Goal: Task Accomplishment & Management: Use online tool/utility

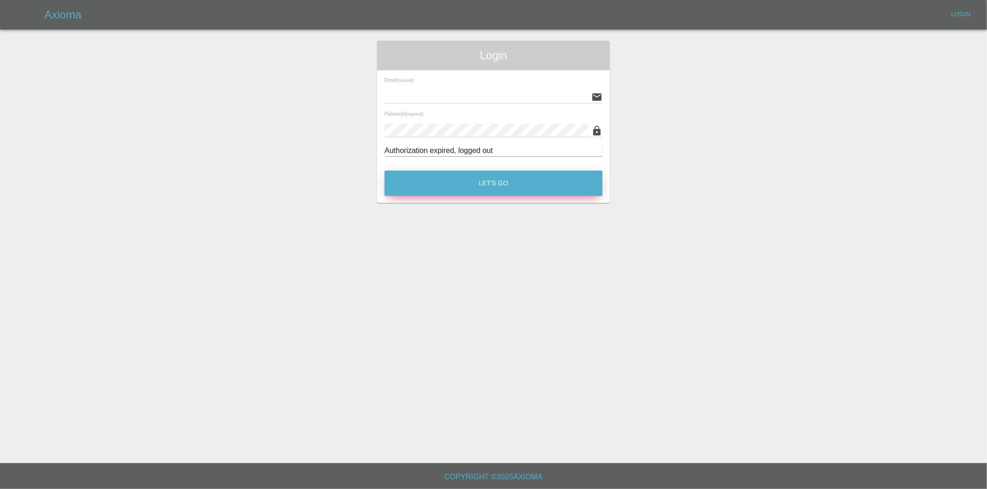
type input "eric.ordano@gmail.com"
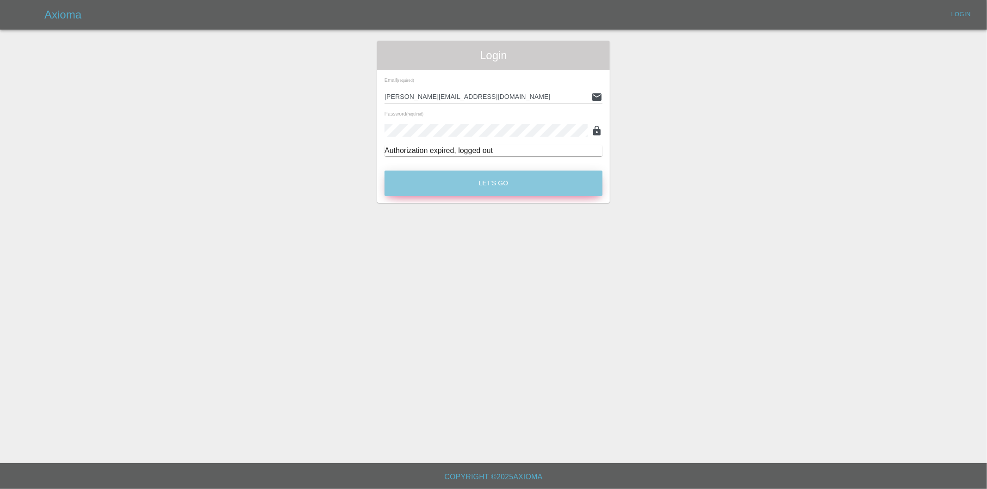
click at [502, 181] on button "Let's Go" at bounding box center [493, 183] width 218 height 25
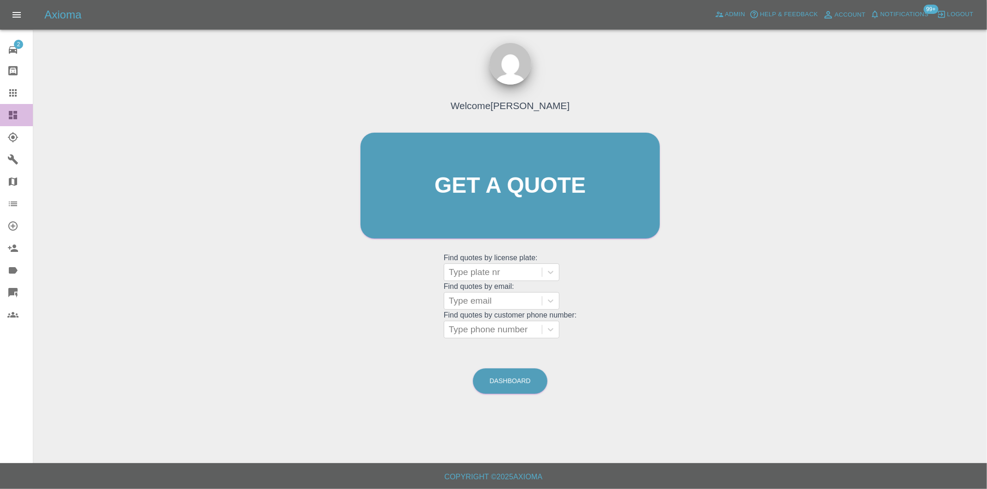
click at [12, 118] on icon at bounding box center [13, 115] width 8 height 8
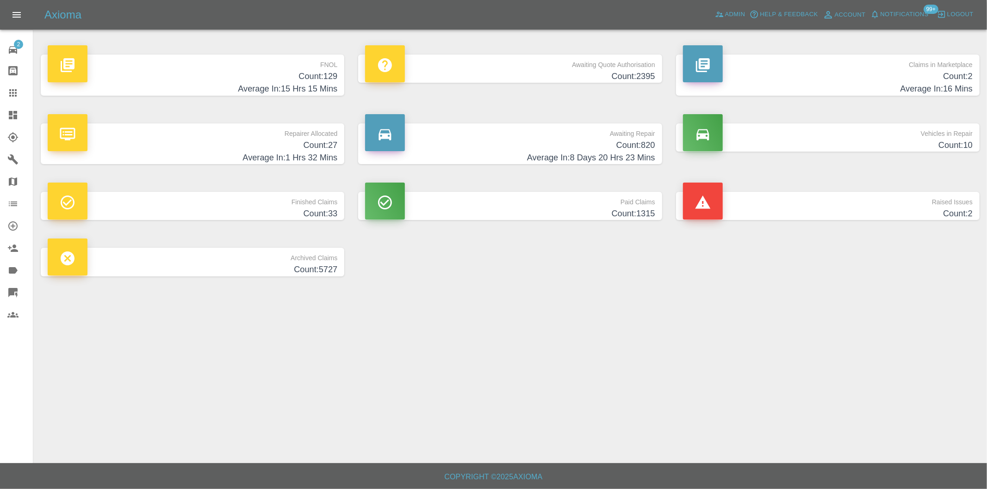
click at [328, 76] on h4 "Count: 129" at bounding box center [193, 76] width 290 height 12
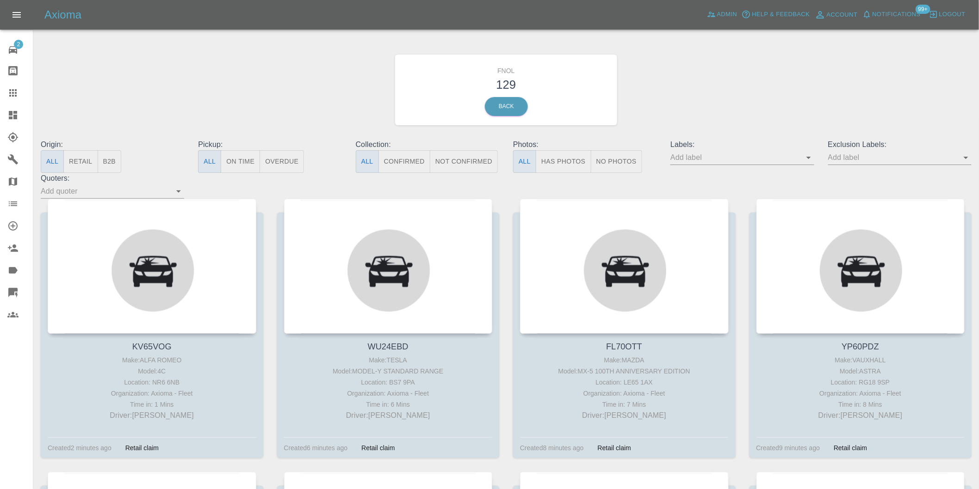
click at [574, 165] on button "Has Photos" at bounding box center [564, 161] width 56 height 23
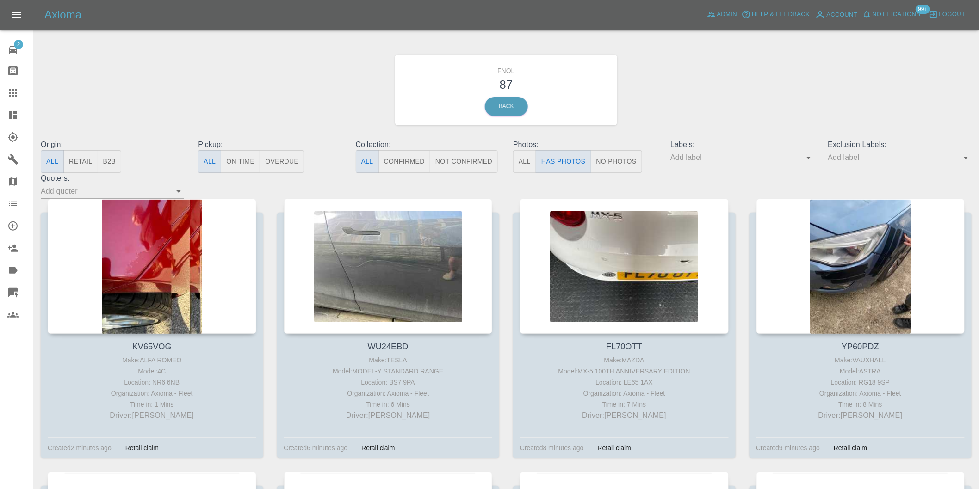
click at [965, 158] on icon "Open" at bounding box center [966, 158] width 5 height 2
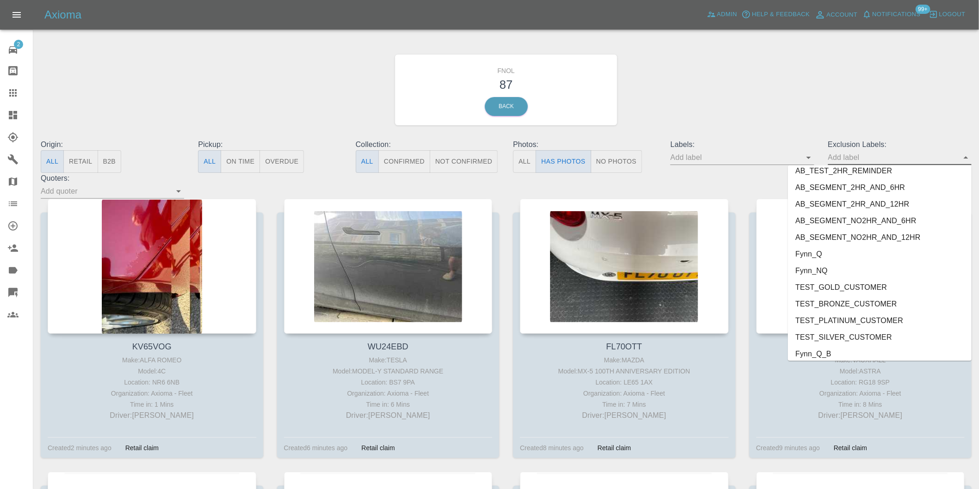
scroll to position [1992, 0]
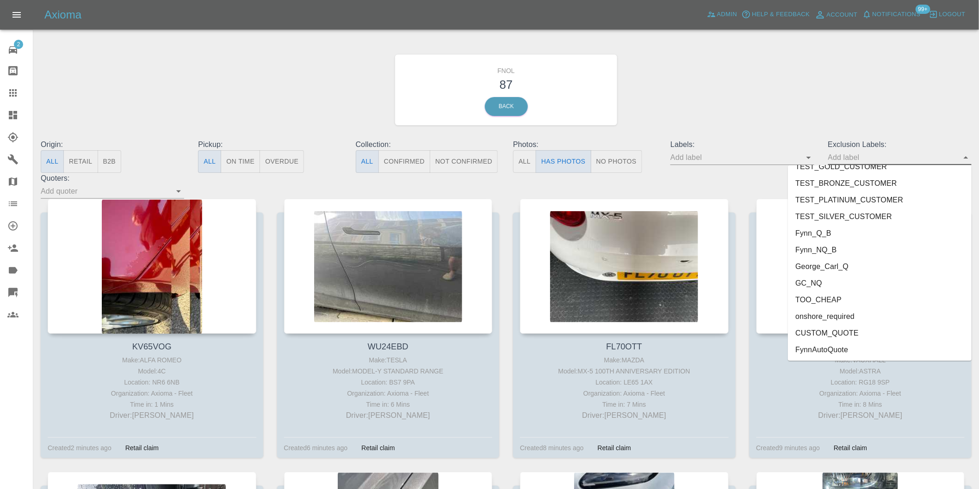
click at [829, 313] on li "onshore_required" at bounding box center [880, 317] width 184 height 17
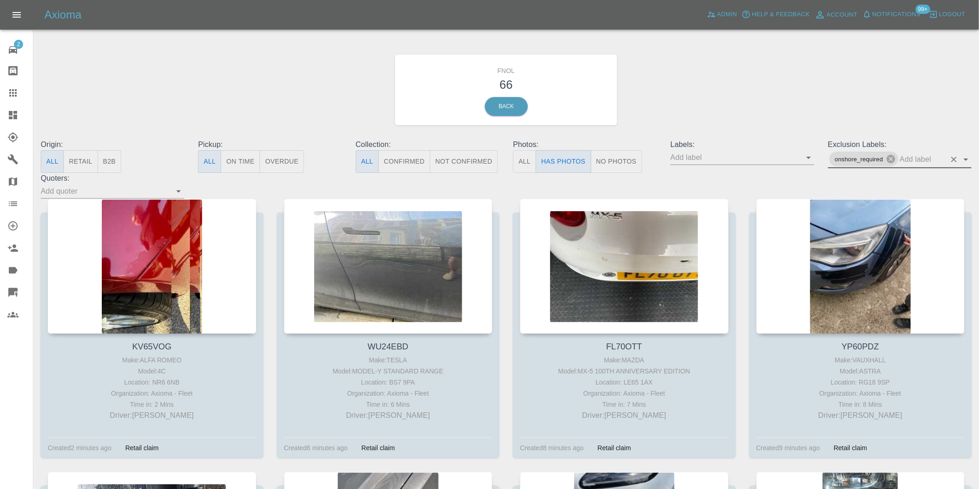
click at [965, 159] on icon "Open" at bounding box center [966, 160] width 5 height 2
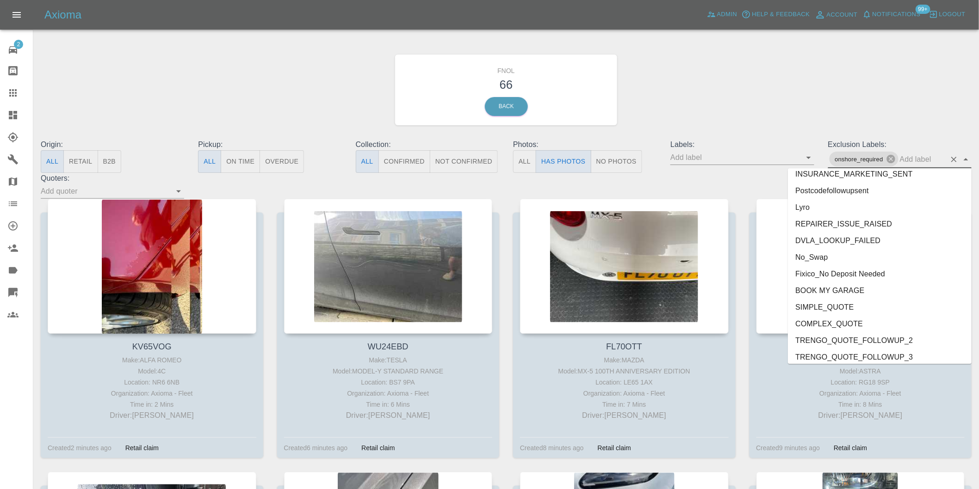
scroll to position [1976, 0]
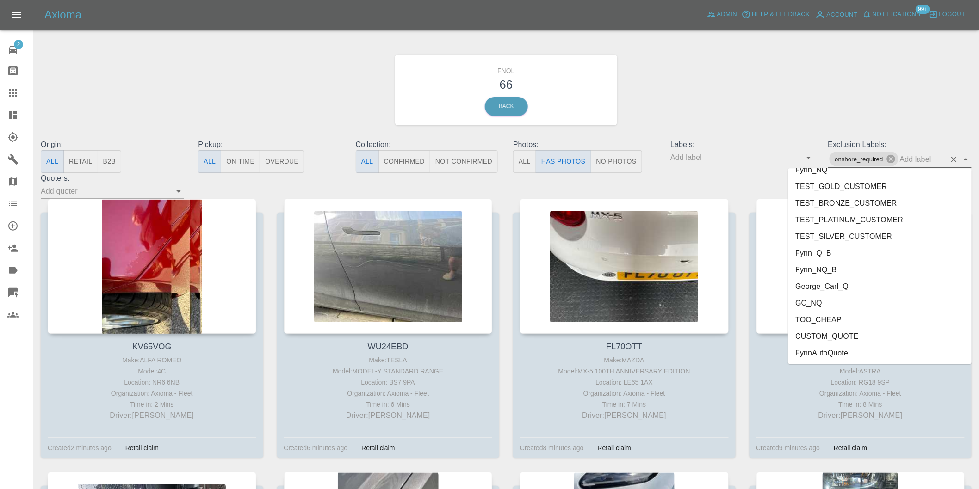
click at [834, 287] on li "George_Carl_Q" at bounding box center [880, 286] width 184 height 17
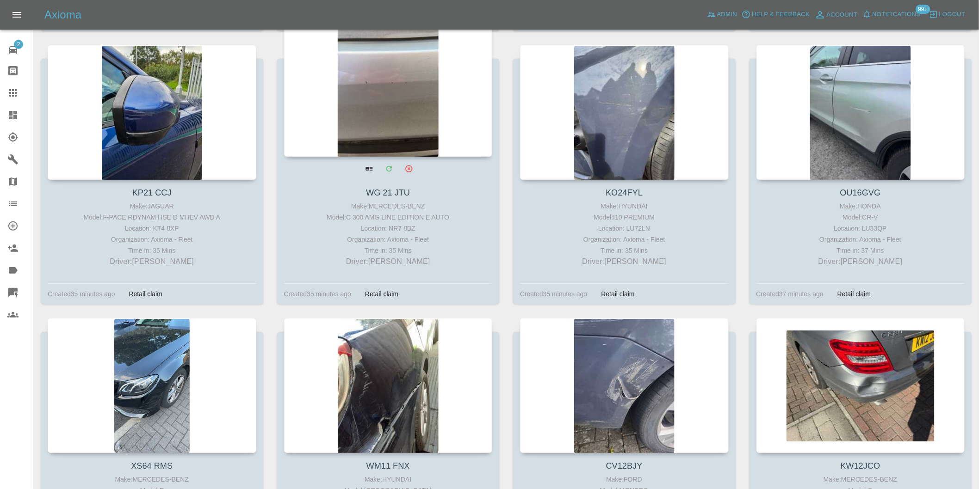
scroll to position [1131, 0]
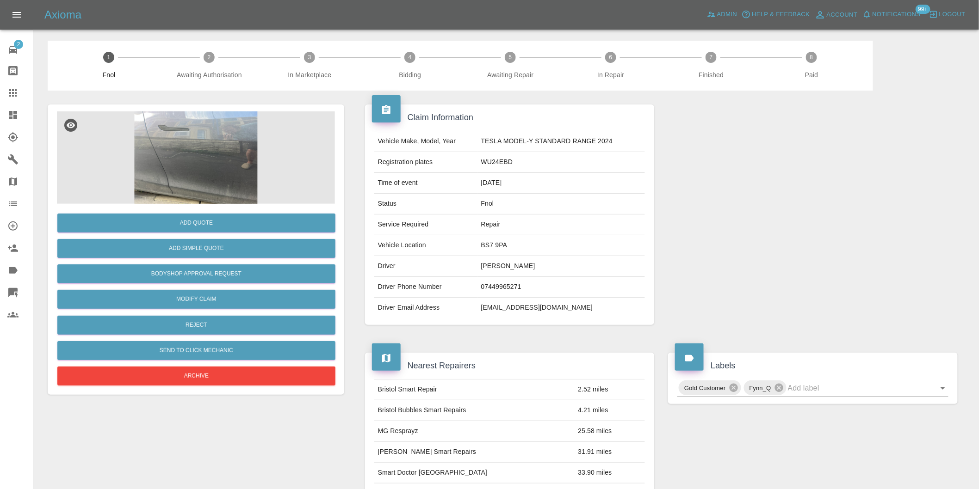
click at [209, 141] on img at bounding box center [196, 157] width 278 height 93
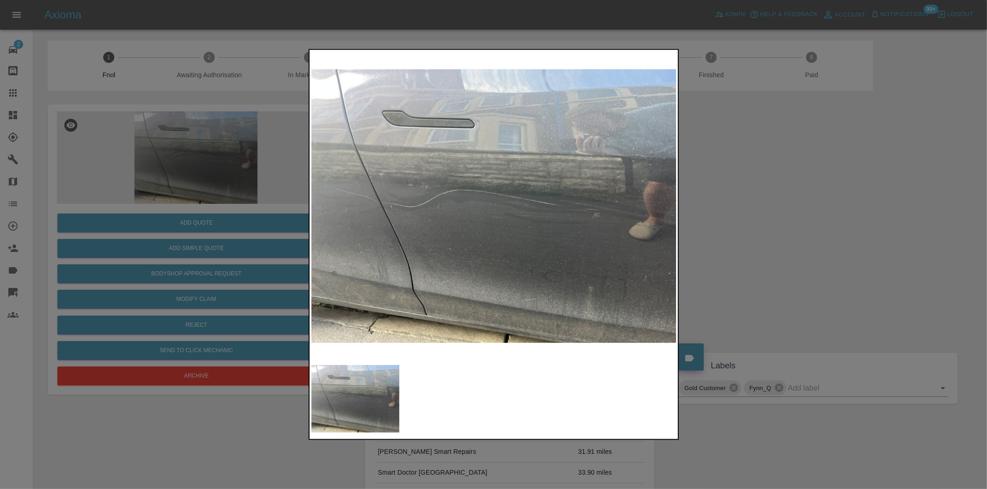
click at [771, 230] on div at bounding box center [493, 244] width 987 height 489
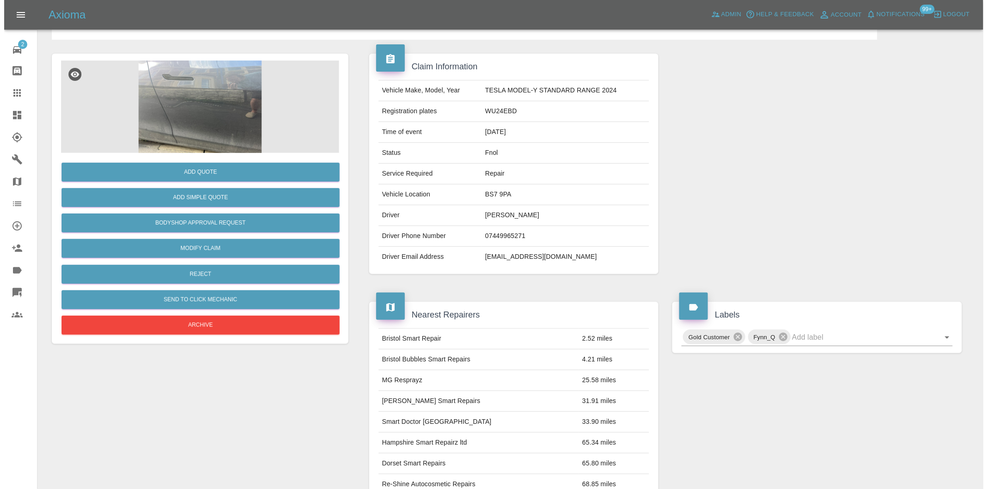
scroll to position [12, 0]
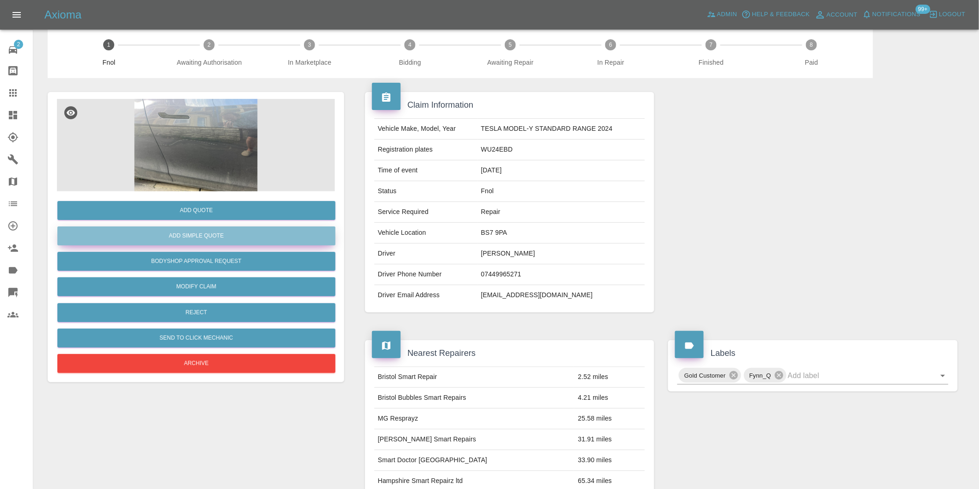
click at [225, 230] on button "Add Simple Quote" at bounding box center [196, 236] width 278 height 19
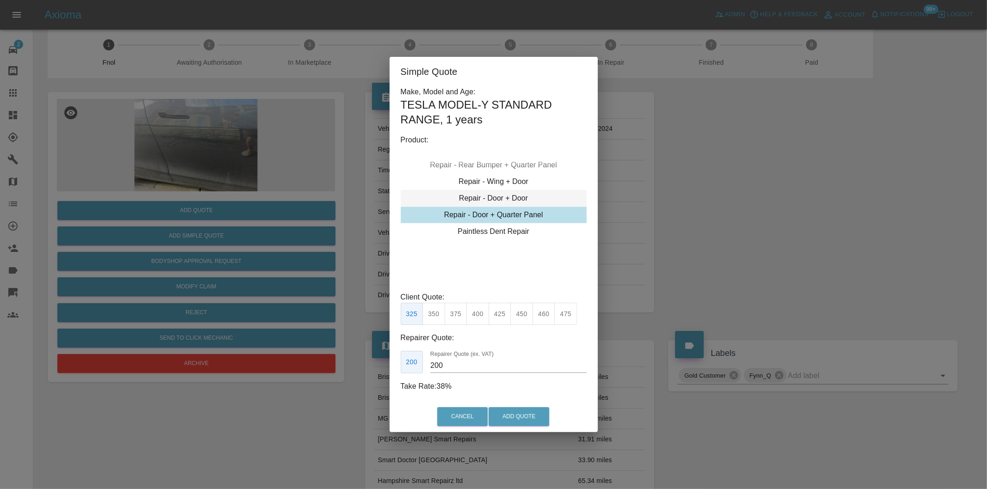
click at [509, 198] on div "Repair - Door + Door" at bounding box center [494, 198] width 186 height 17
drag, startPoint x: 433, startPoint y: 315, endPoint x: 457, endPoint y: 348, distance: 39.8
click at [434, 315] on button "350" at bounding box center [433, 314] width 23 height 23
type input "245"
click at [512, 414] on button "Add Quote" at bounding box center [518, 417] width 61 height 19
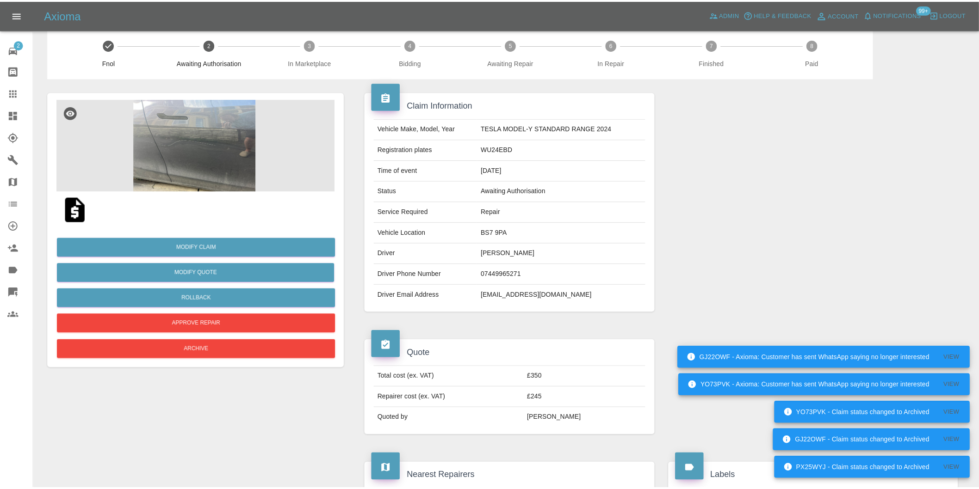
scroll to position [0, 0]
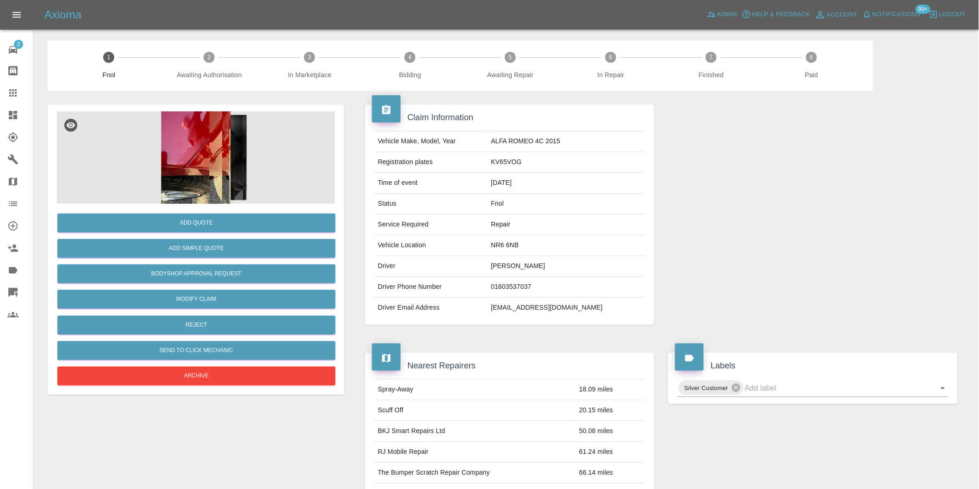
click at [173, 132] on img at bounding box center [196, 157] width 278 height 93
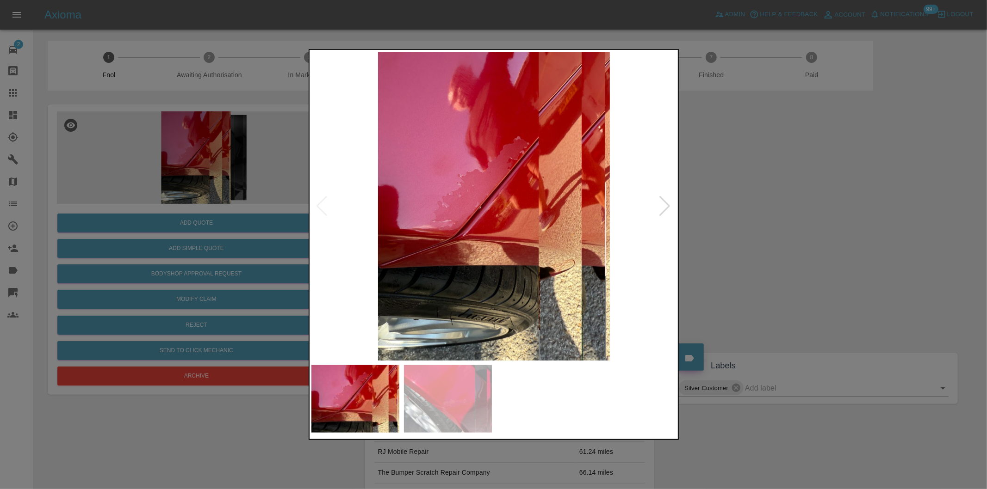
click at [662, 202] on div at bounding box center [665, 206] width 12 height 20
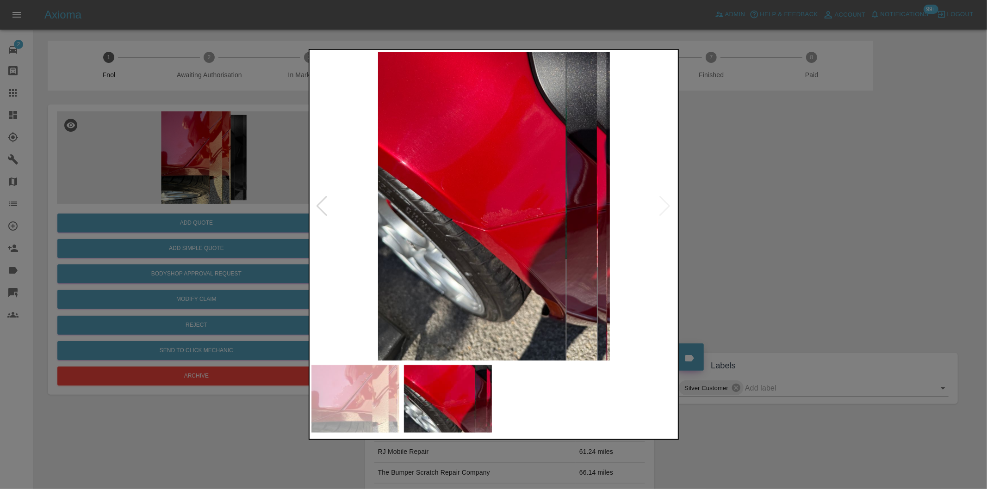
click at [663, 202] on img at bounding box center [493, 206] width 365 height 309
click at [766, 213] on div at bounding box center [493, 244] width 987 height 489
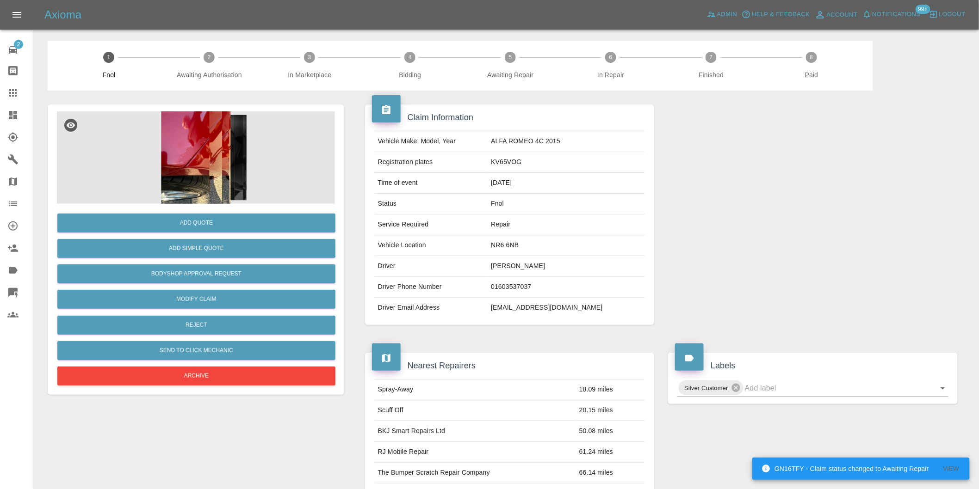
click at [185, 143] on img at bounding box center [196, 157] width 278 height 93
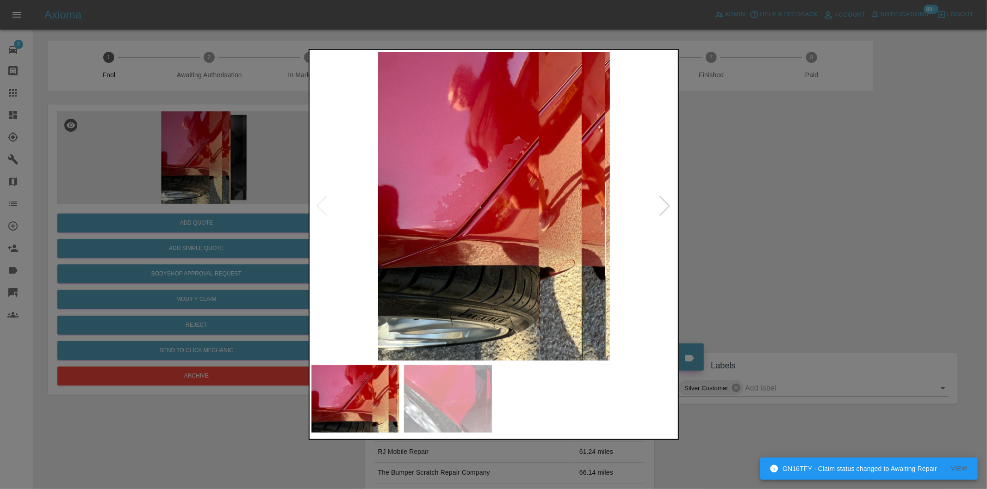
click at [663, 204] on div at bounding box center [665, 206] width 12 height 20
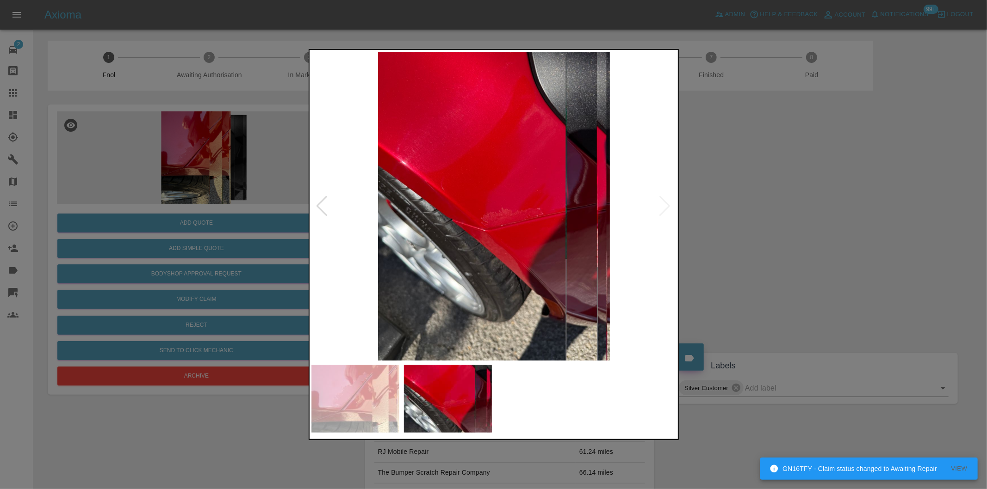
click at [773, 206] on div at bounding box center [493, 244] width 987 height 489
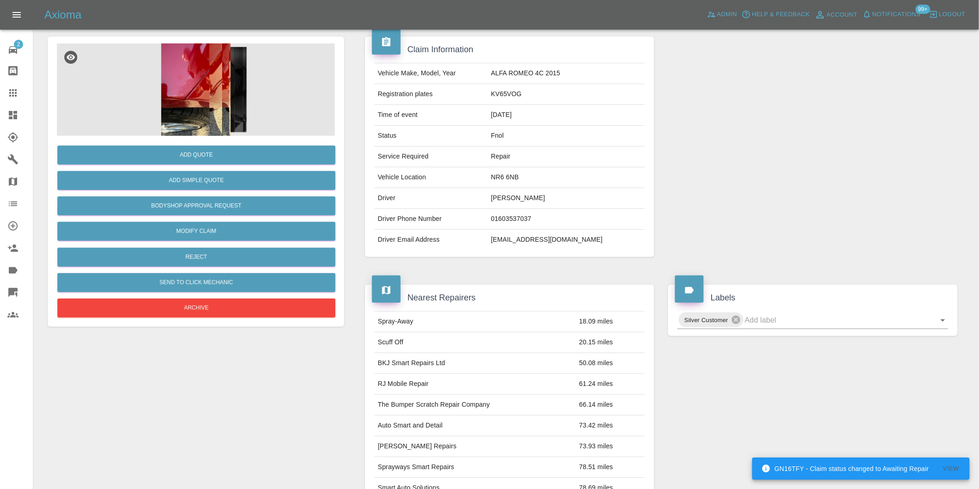
scroll to position [154, 0]
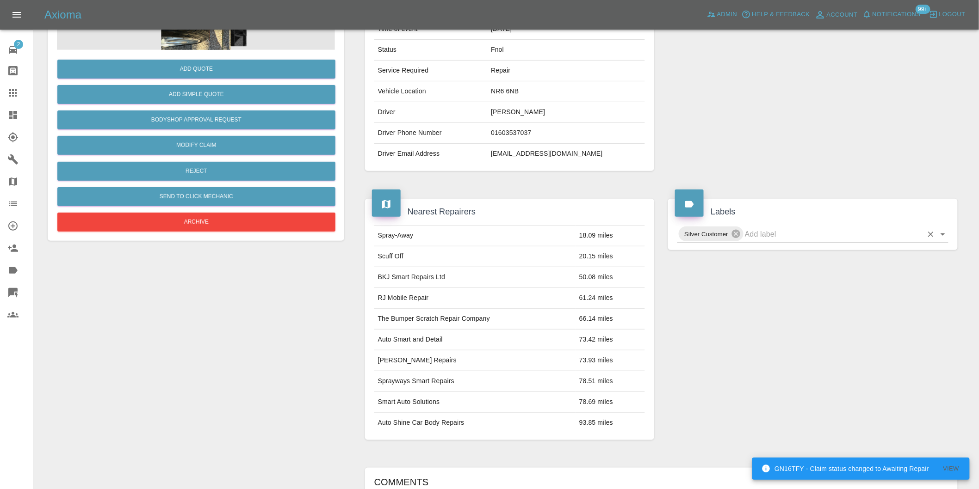
click at [944, 232] on icon "Open" at bounding box center [942, 234] width 11 height 11
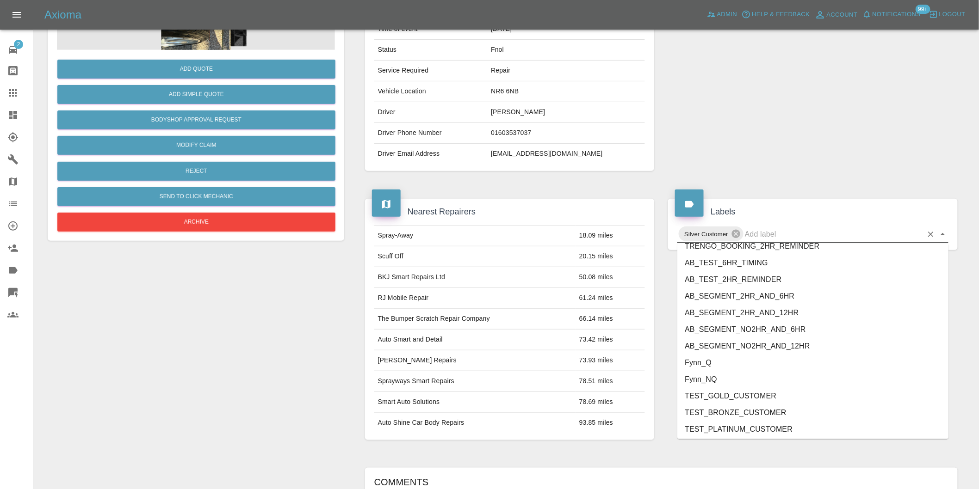
scroll to position [1976, 0]
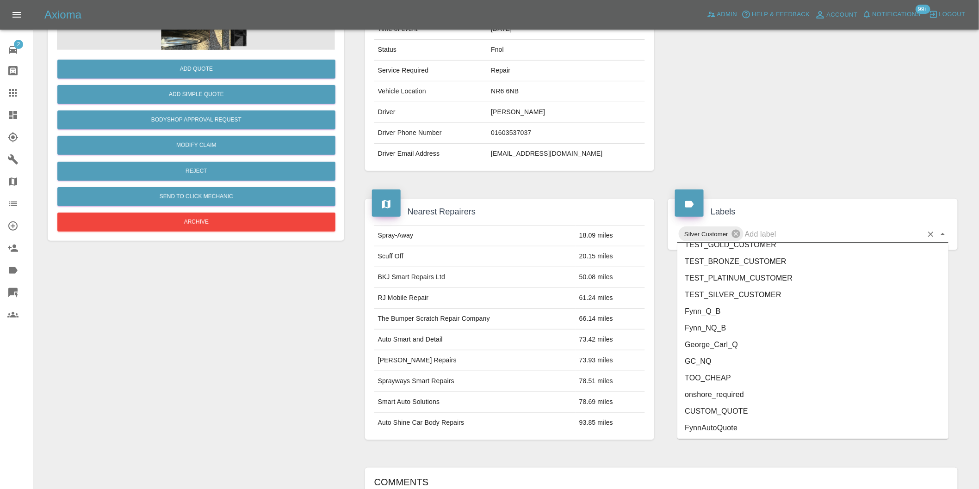
click at [746, 388] on li "onshore_required" at bounding box center [812, 395] width 271 height 17
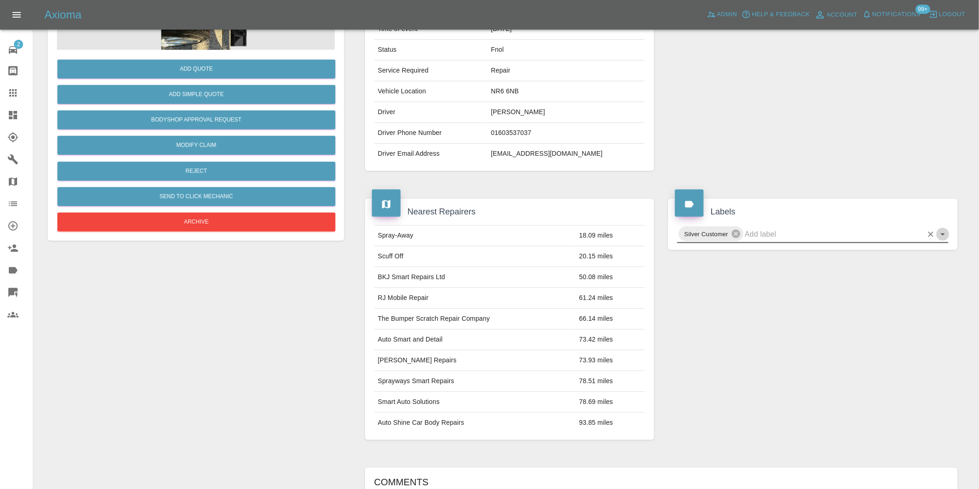
click at [945, 234] on icon "Open" at bounding box center [942, 234] width 11 height 11
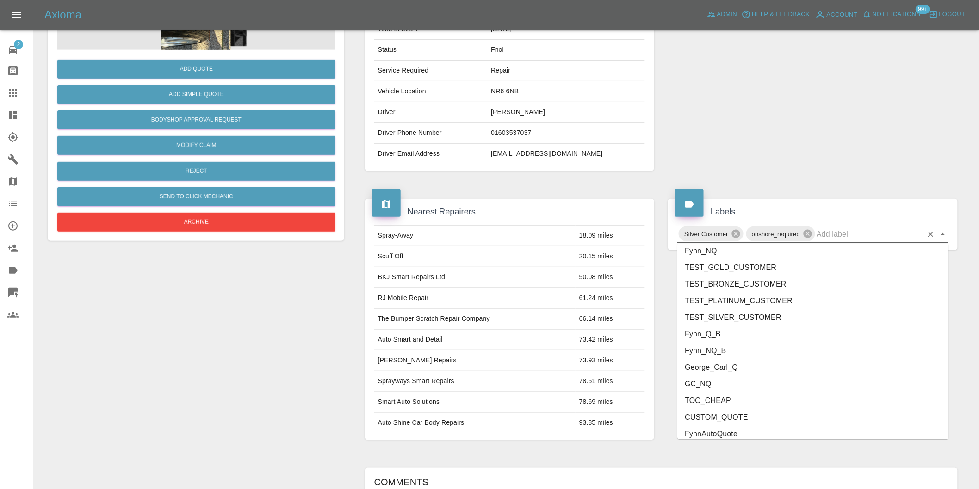
scroll to position [1959, 0]
click at [708, 363] on li "George_Carl_Q" at bounding box center [812, 361] width 271 height 17
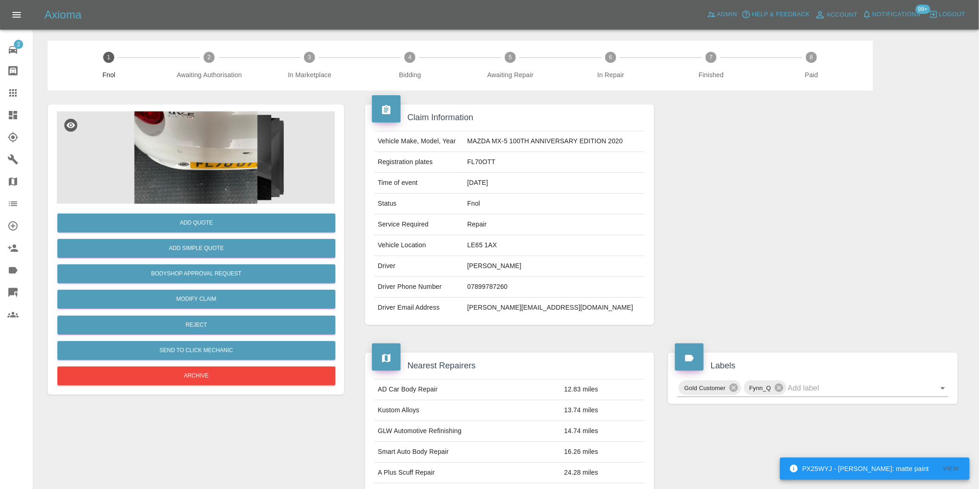
click at [186, 145] on img at bounding box center [196, 157] width 278 height 93
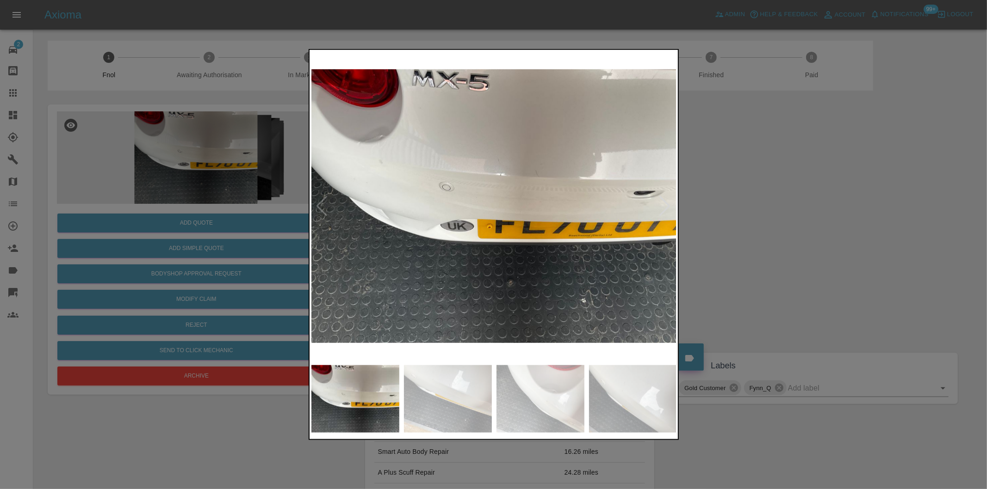
click at [667, 204] on div at bounding box center [665, 206] width 12 height 20
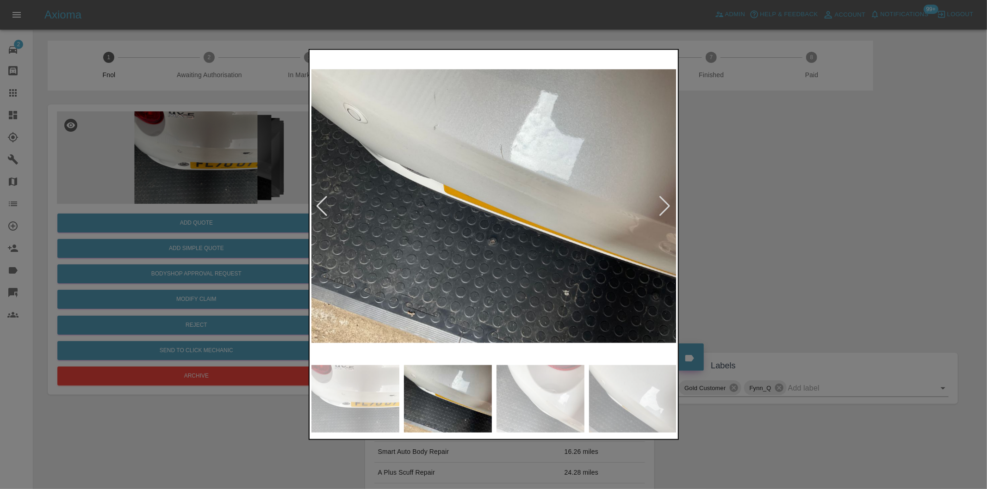
click at [667, 204] on div at bounding box center [665, 206] width 12 height 20
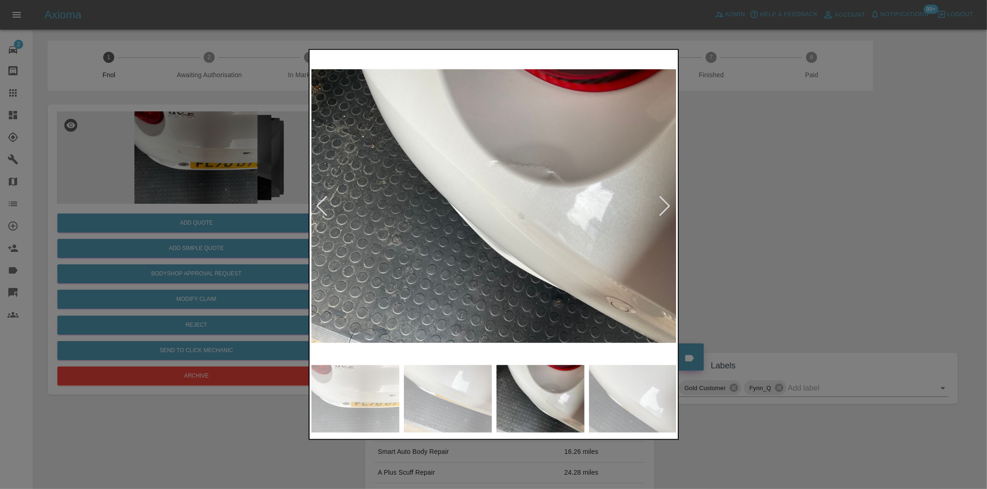
click at [667, 204] on div at bounding box center [665, 206] width 12 height 20
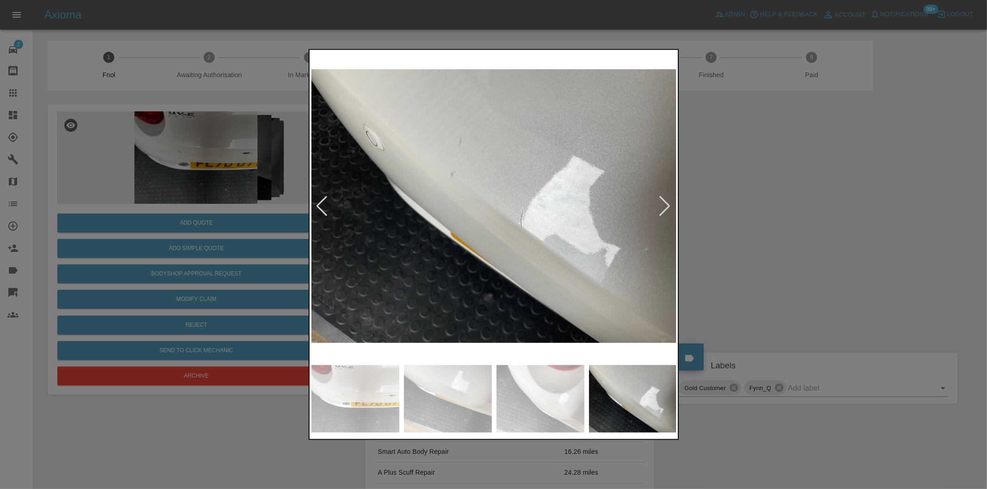
drag, startPoint x: 821, startPoint y: 220, endPoint x: 651, endPoint y: 229, distance: 170.5
click at [821, 220] on div at bounding box center [493, 244] width 987 height 489
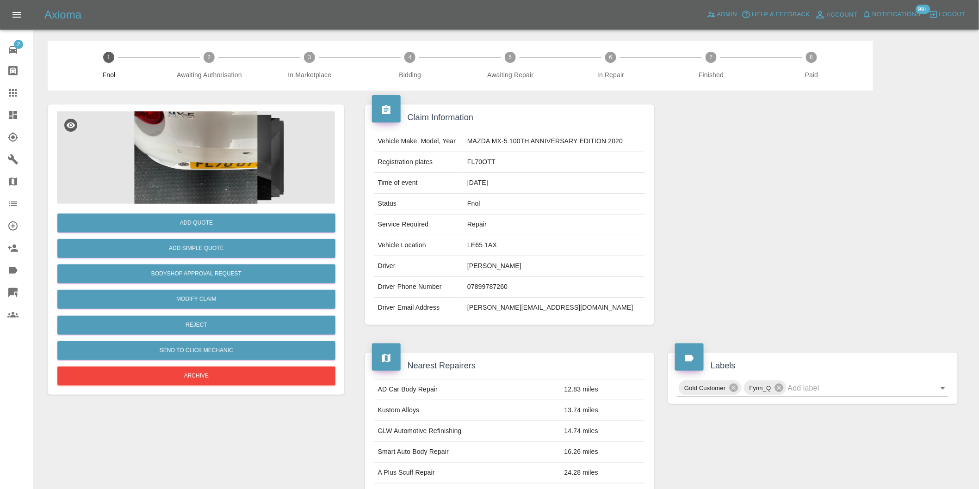
click at [192, 133] on img at bounding box center [196, 157] width 278 height 93
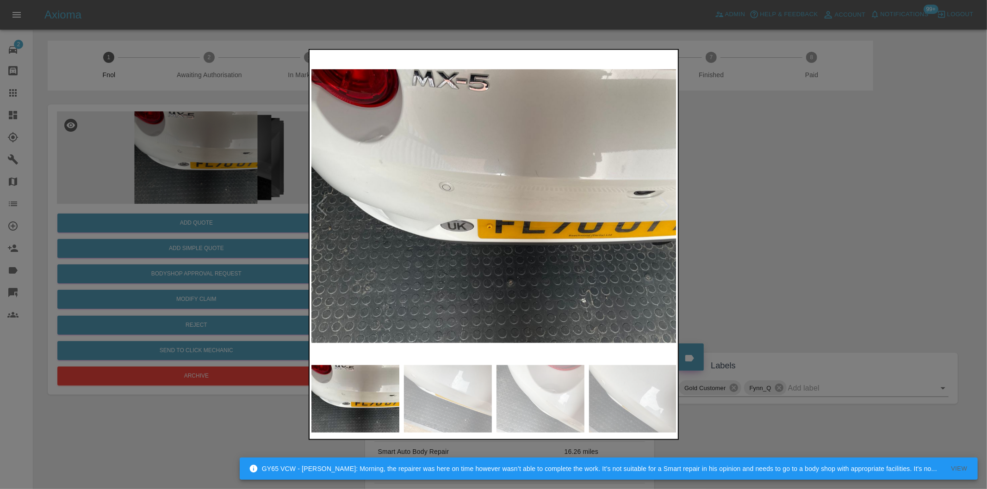
click at [674, 200] on img at bounding box center [493, 206] width 365 height 309
click at [671, 206] on div at bounding box center [665, 206] width 12 height 20
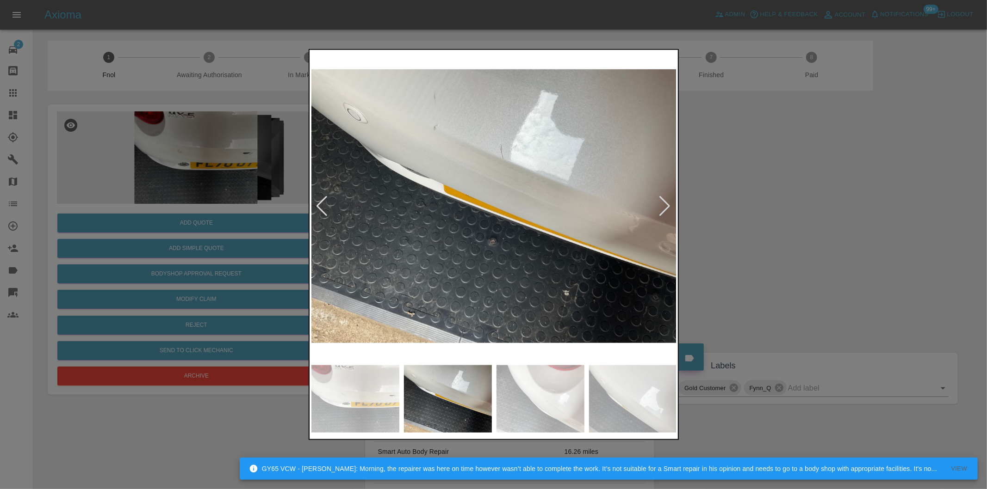
click at [668, 205] on div at bounding box center [665, 206] width 12 height 20
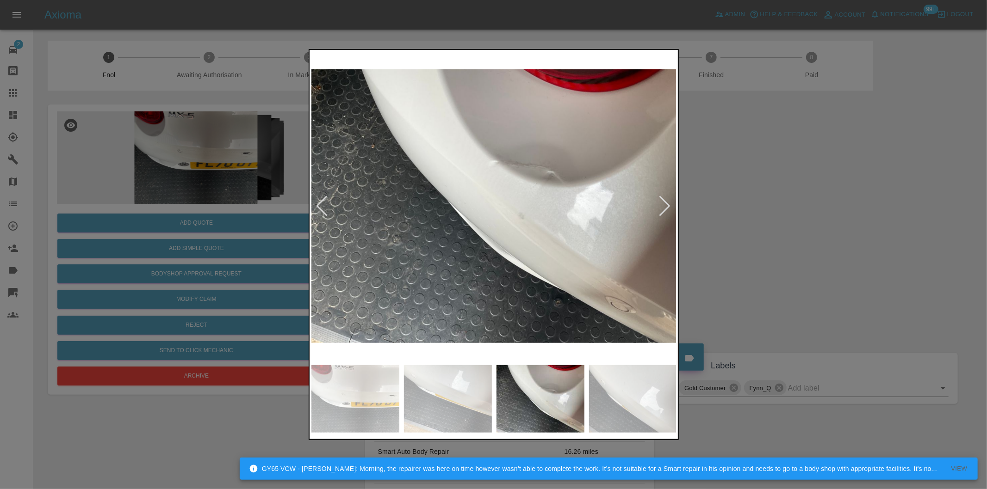
click at [668, 205] on div at bounding box center [665, 206] width 12 height 20
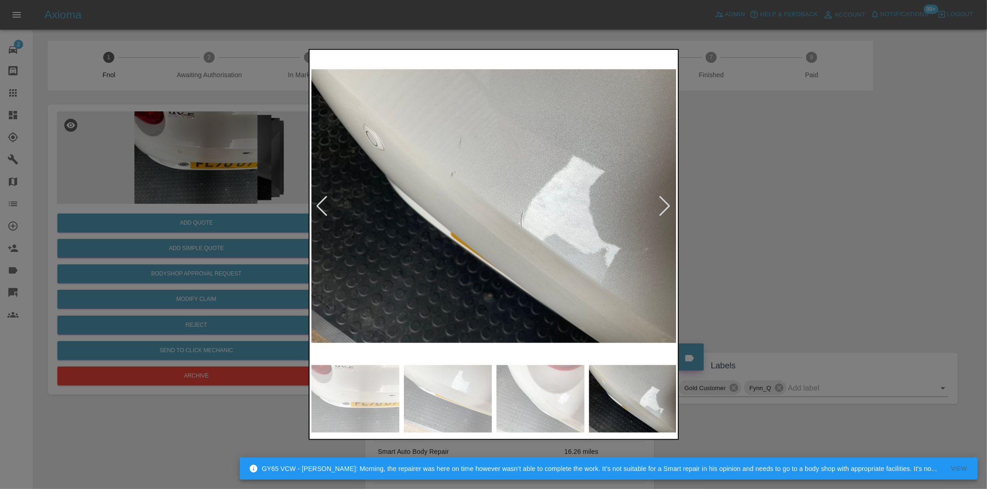
click at [668, 205] on div at bounding box center [665, 206] width 12 height 20
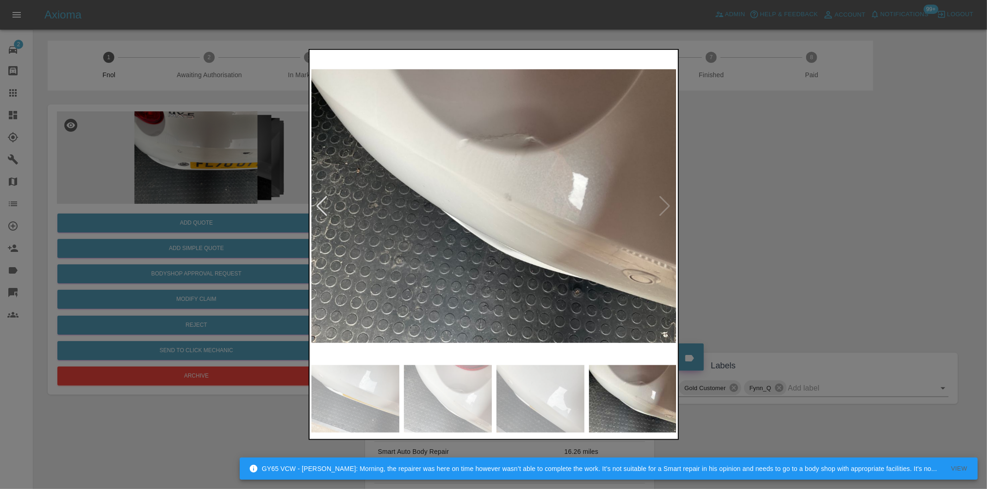
click at [668, 205] on img at bounding box center [493, 206] width 365 height 309
click at [714, 210] on div at bounding box center [493, 244] width 987 height 489
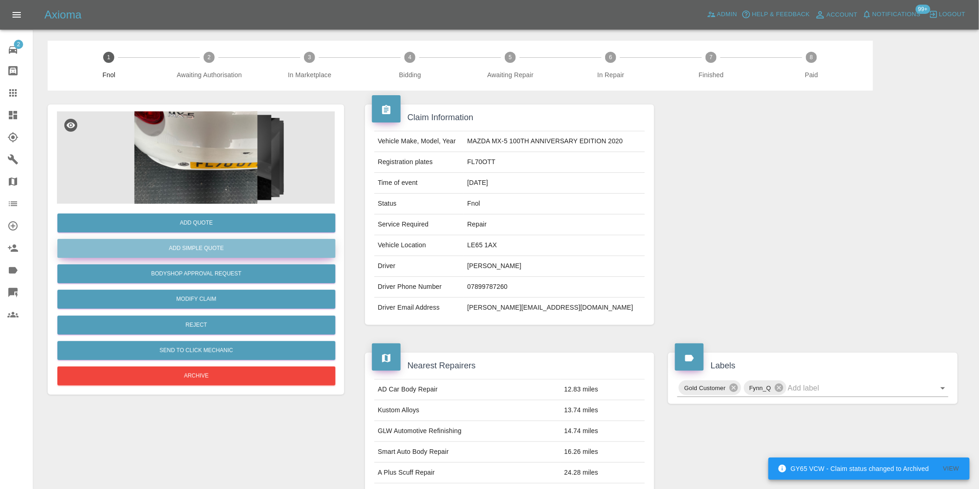
click at [198, 247] on button "Add Simple Quote" at bounding box center [196, 248] width 278 height 19
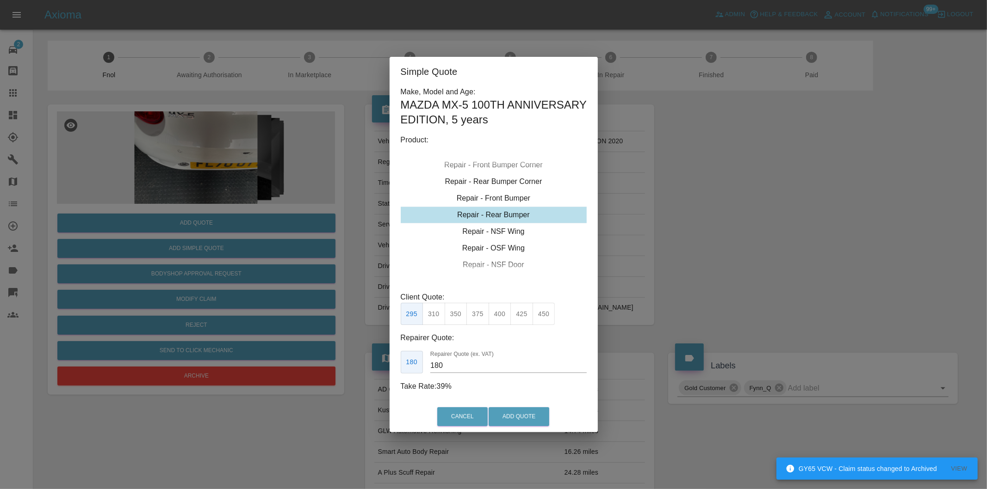
click at [452, 316] on button "350" at bounding box center [456, 314] width 23 height 23
type input "210"
click at [501, 418] on button "Add Quote" at bounding box center [518, 417] width 61 height 19
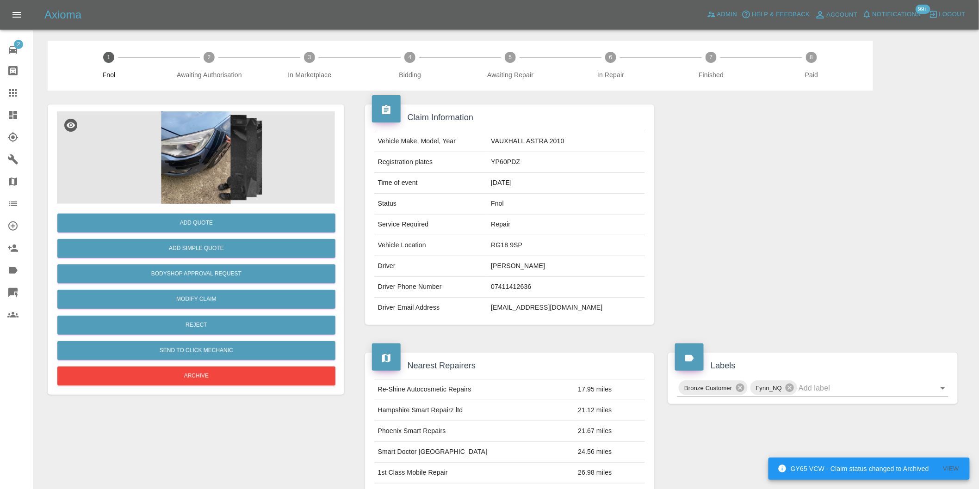
click at [212, 159] on img at bounding box center [196, 157] width 278 height 93
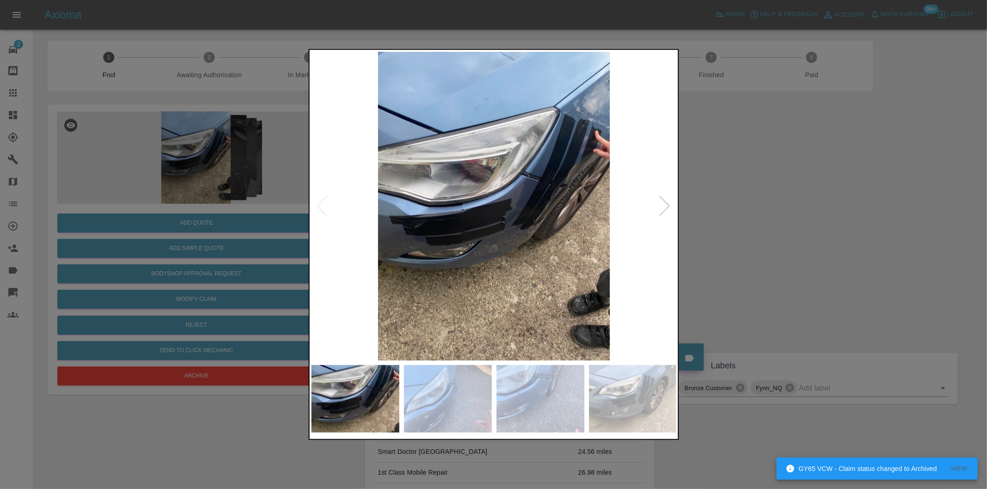
click at [661, 207] on div at bounding box center [665, 206] width 12 height 20
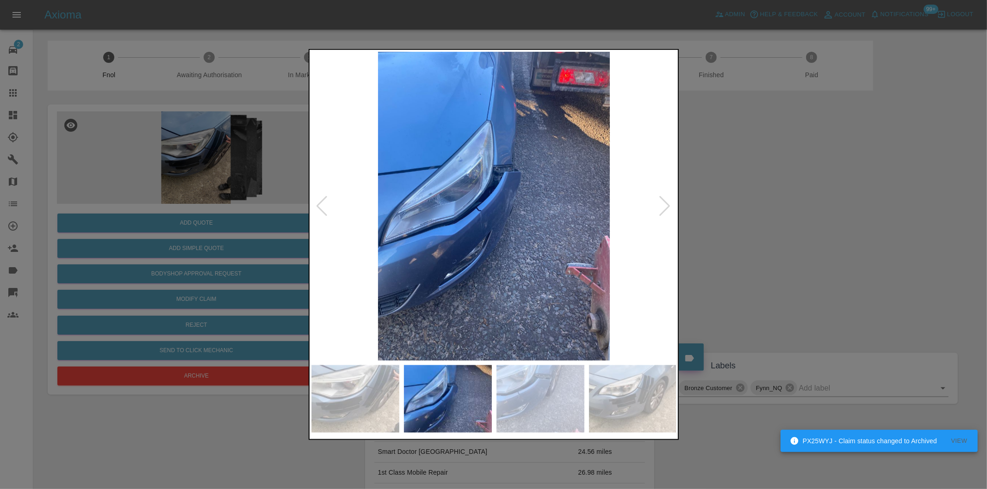
click at [661, 207] on div at bounding box center [665, 206] width 12 height 20
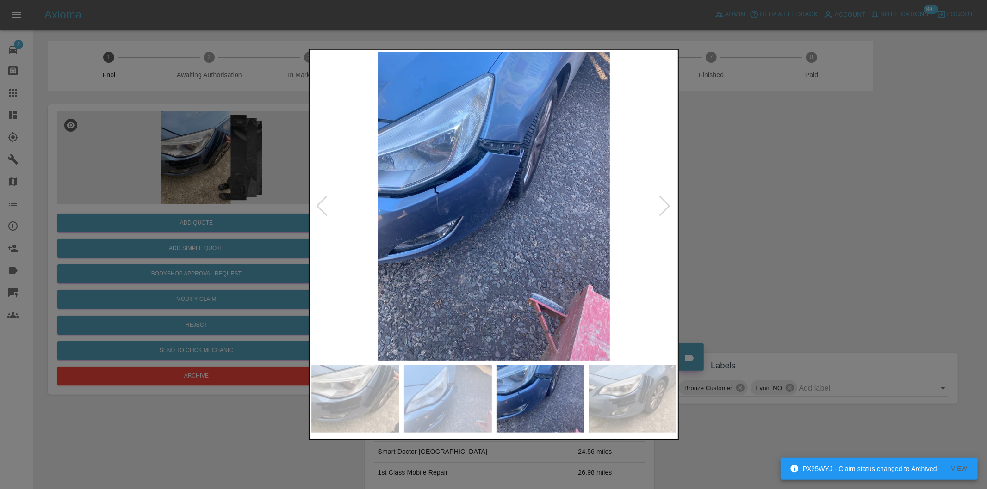
click at [763, 218] on div at bounding box center [493, 244] width 987 height 489
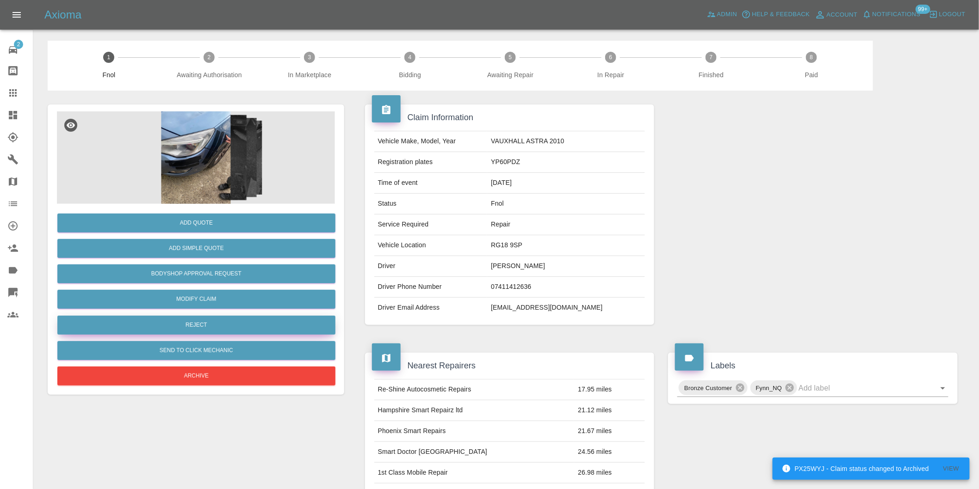
click at [204, 321] on button "Reject" at bounding box center [196, 325] width 278 height 19
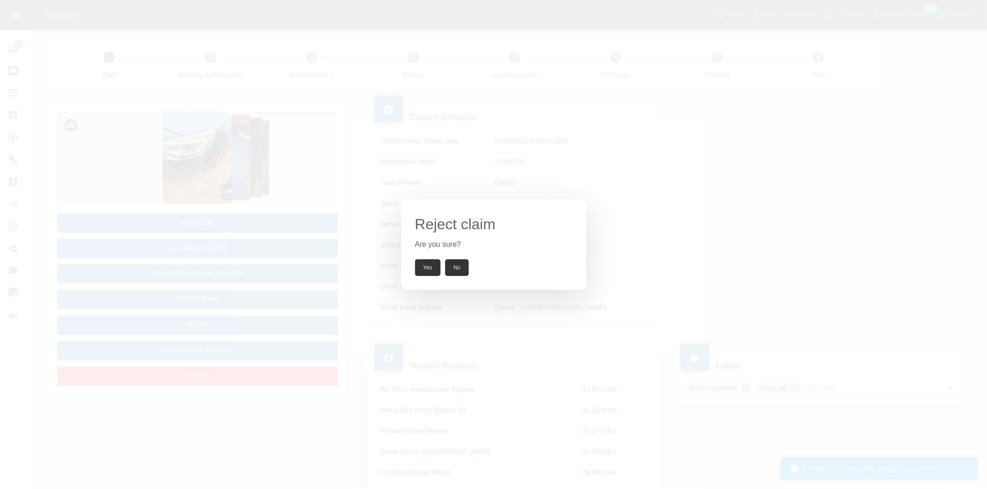
click at [422, 274] on button "Yes" at bounding box center [428, 268] width 26 height 17
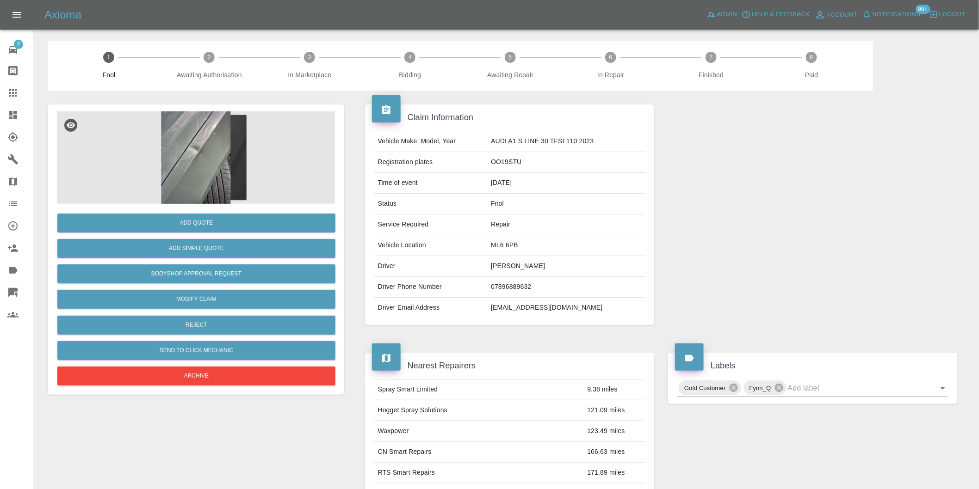
click at [218, 124] on img at bounding box center [196, 157] width 278 height 93
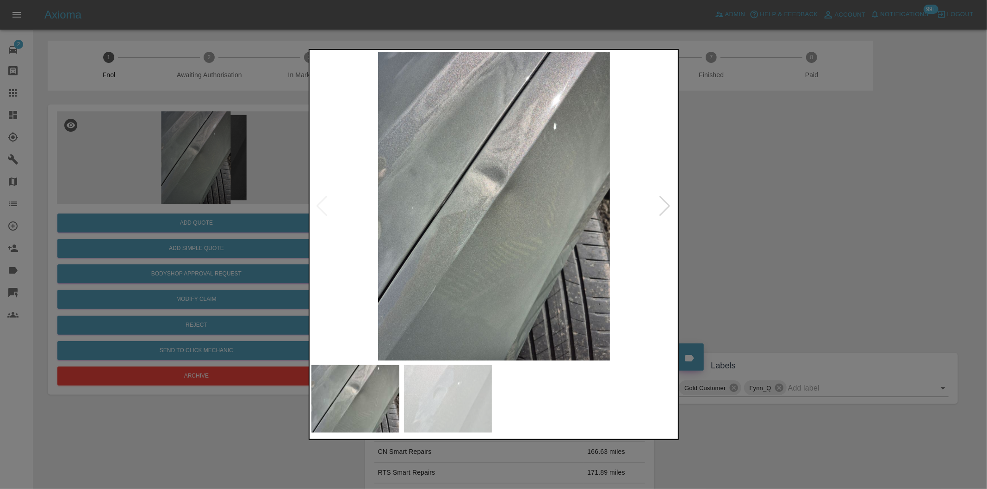
click at [661, 203] on div at bounding box center [665, 206] width 12 height 20
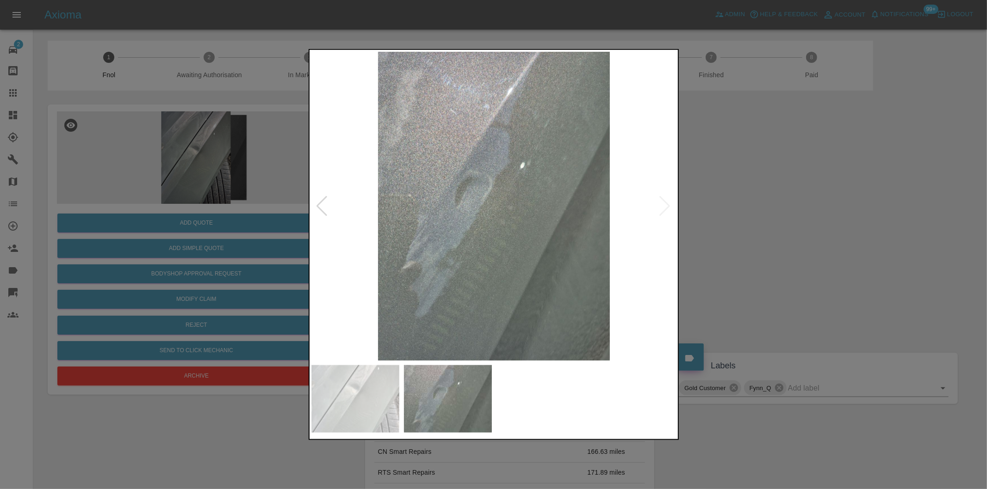
click at [661, 203] on img at bounding box center [493, 206] width 365 height 309
click at [779, 213] on div at bounding box center [493, 244] width 987 height 489
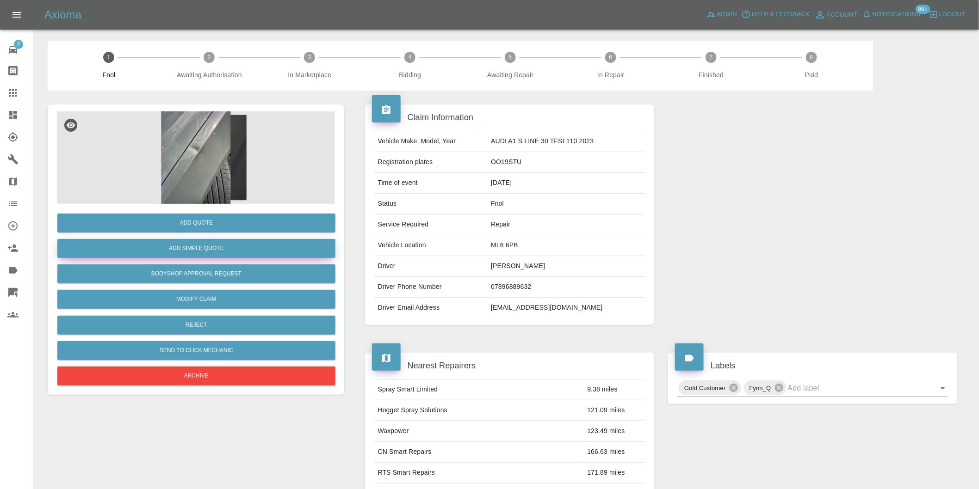
click at [207, 250] on button "Add Simple Quote" at bounding box center [196, 248] width 278 height 19
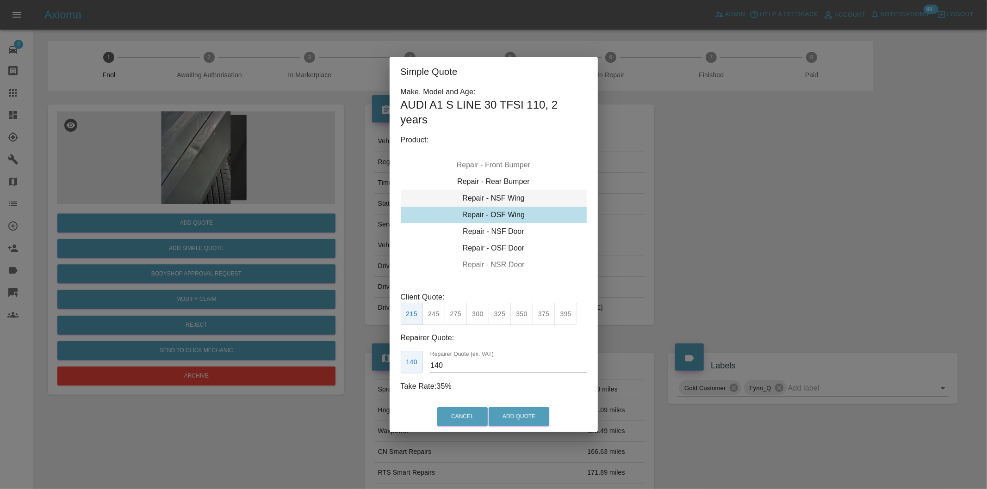
click at [514, 198] on div "Repair - NSF Wing" at bounding box center [494, 198] width 186 height 17
drag, startPoint x: 474, startPoint y: 316, endPoint x: 479, endPoint y: 318, distance: 5.2
click at [475, 316] on button "300" at bounding box center [477, 314] width 23 height 23
type input "195"
click at [510, 414] on button "Add Quote" at bounding box center [518, 417] width 61 height 19
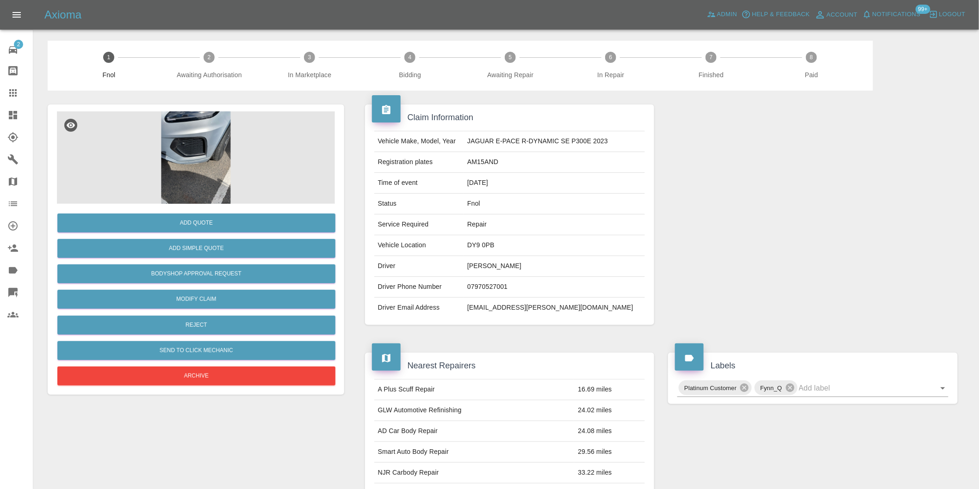
click at [171, 139] on img at bounding box center [196, 157] width 278 height 93
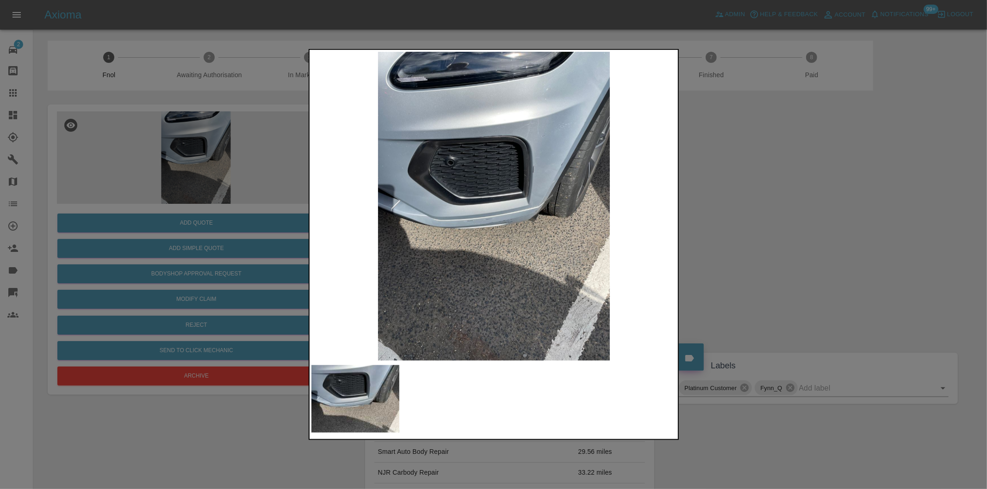
click at [469, 219] on img at bounding box center [493, 206] width 365 height 309
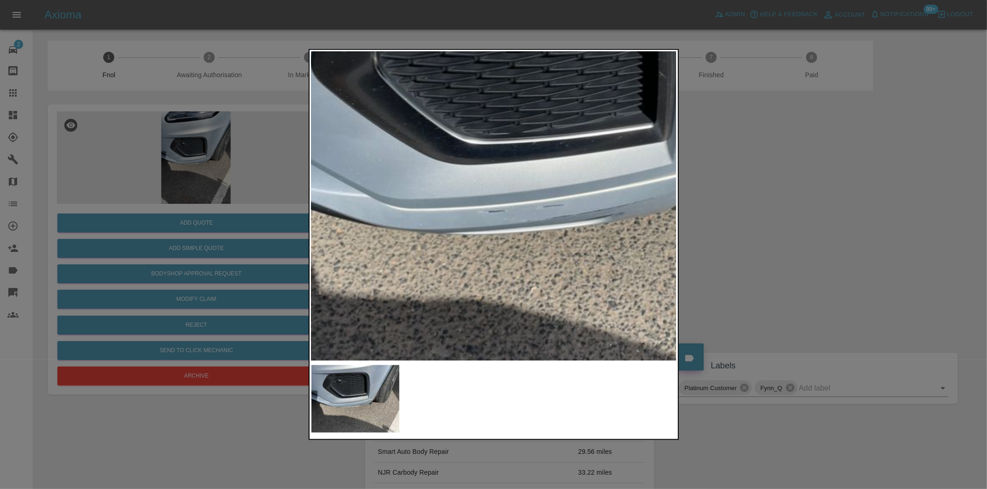
click at [469, 219] on img at bounding box center [568, 166] width 1096 height 927
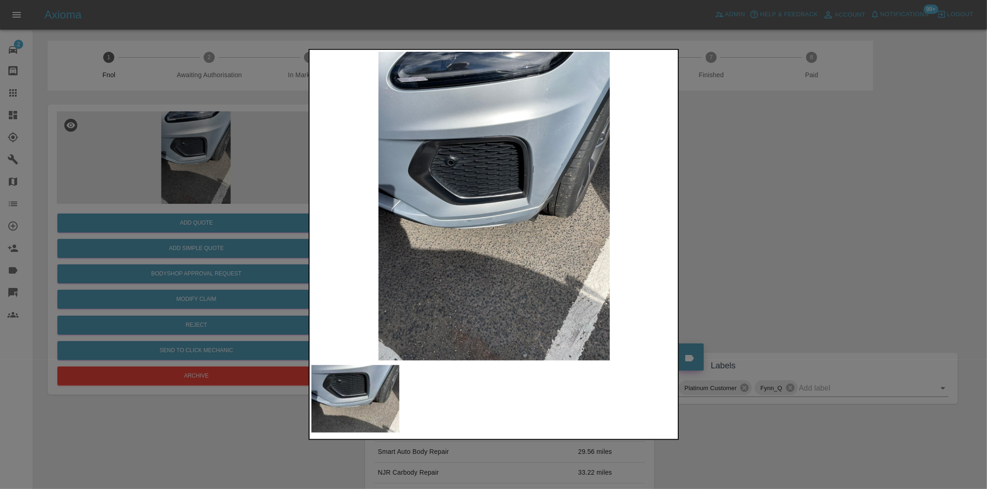
click at [750, 220] on div at bounding box center [493, 244] width 987 height 489
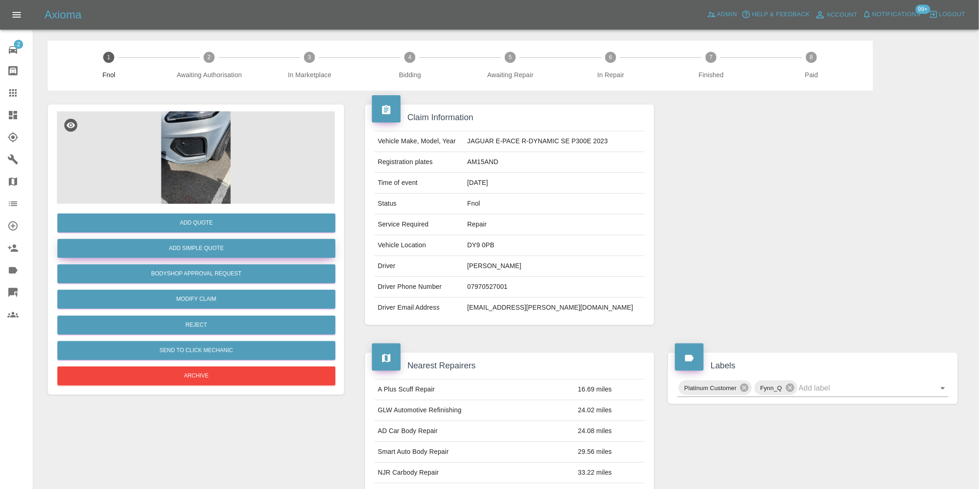
click at [211, 242] on button "Add Simple Quote" at bounding box center [196, 248] width 278 height 19
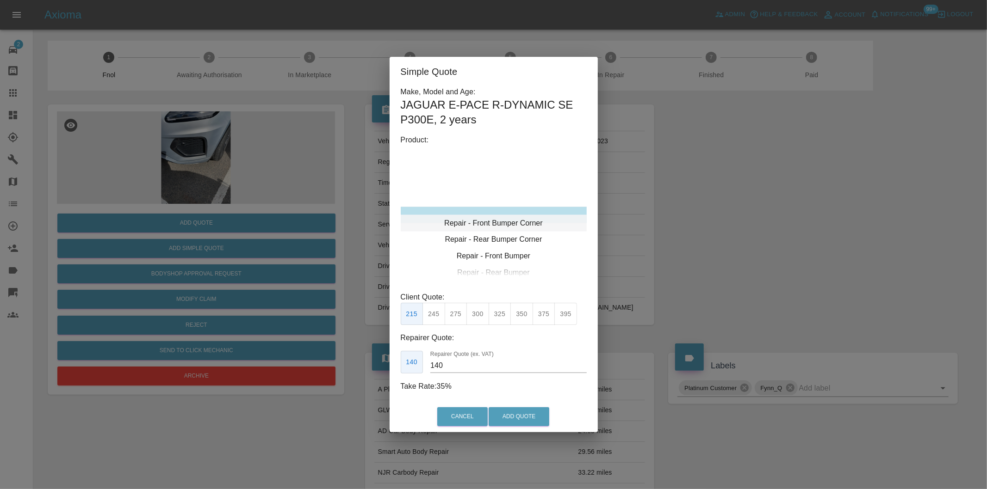
type input "120"
click at [523, 418] on button "Add Quote" at bounding box center [518, 417] width 61 height 19
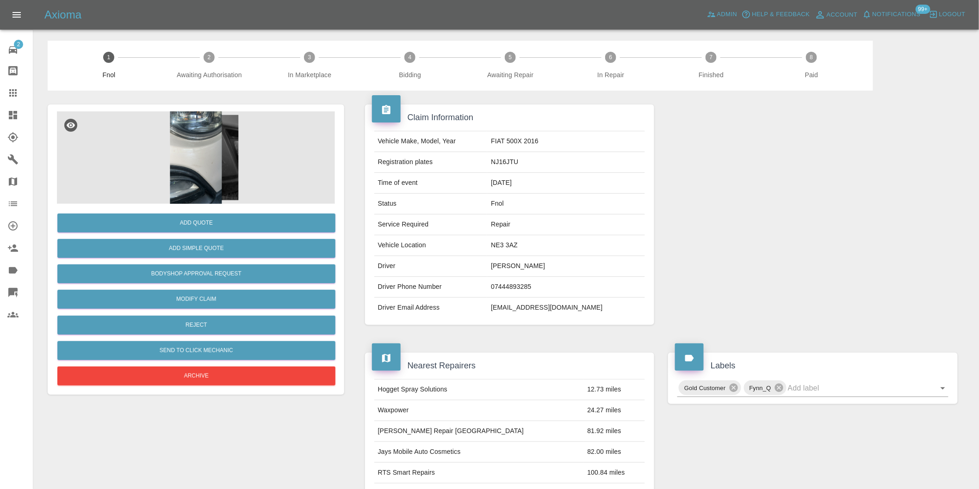
click at [202, 168] on img at bounding box center [196, 157] width 278 height 93
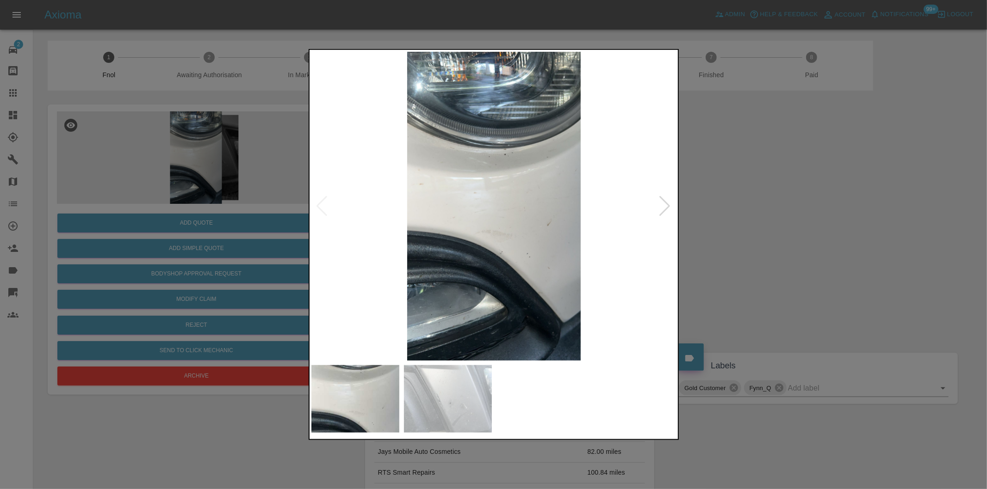
click at [663, 207] on div at bounding box center [665, 206] width 12 height 20
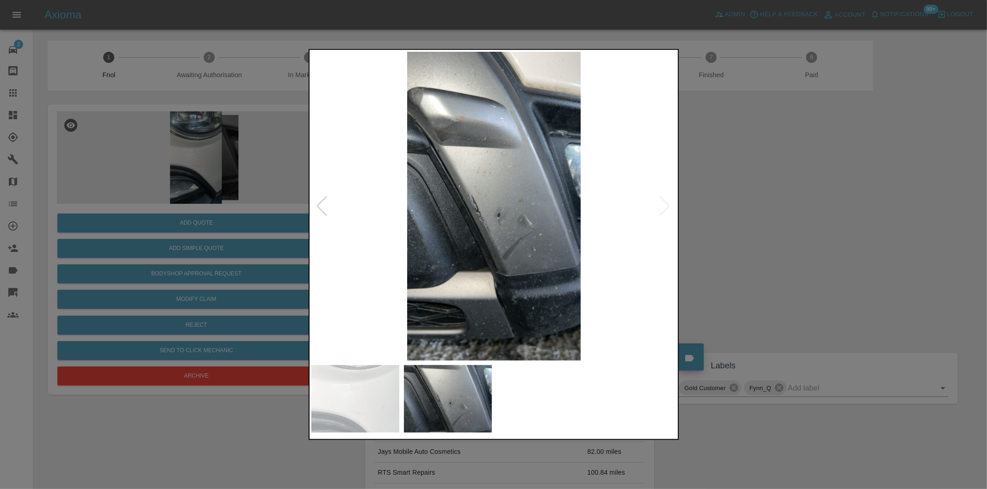
click at [664, 206] on img at bounding box center [493, 206] width 365 height 309
click at [786, 235] on div at bounding box center [493, 244] width 987 height 489
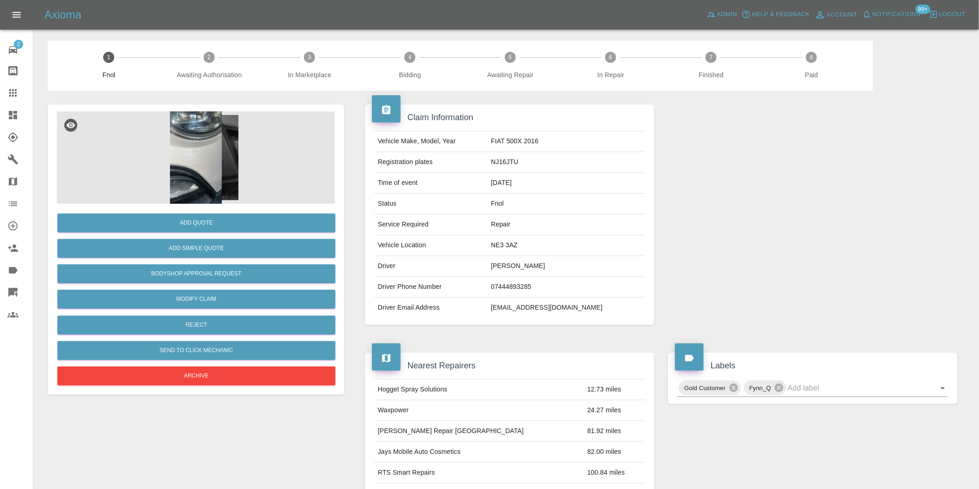
click at [192, 156] on img at bounding box center [196, 157] width 278 height 93
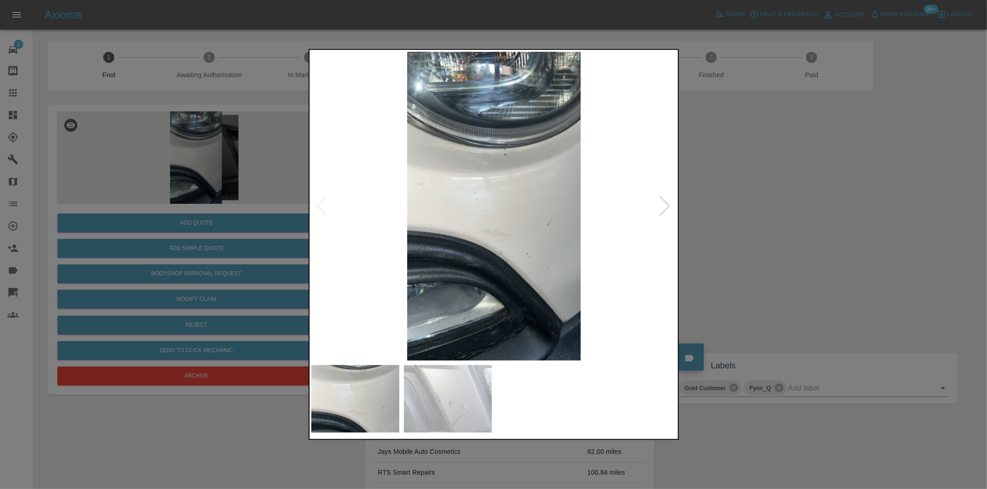
click at [667, 207] on div at bounding box center [665, 206] width 12 height 20
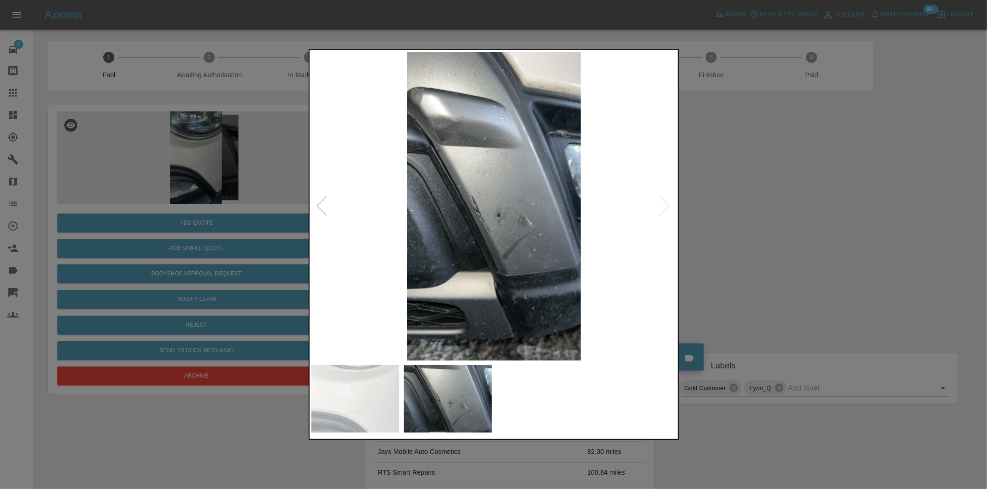
click at [667, 207] on img at bounding box center [493, 206] width 365 height 309
click at [770, 224] on div at bounding box center [493, 244] width 987 height 489
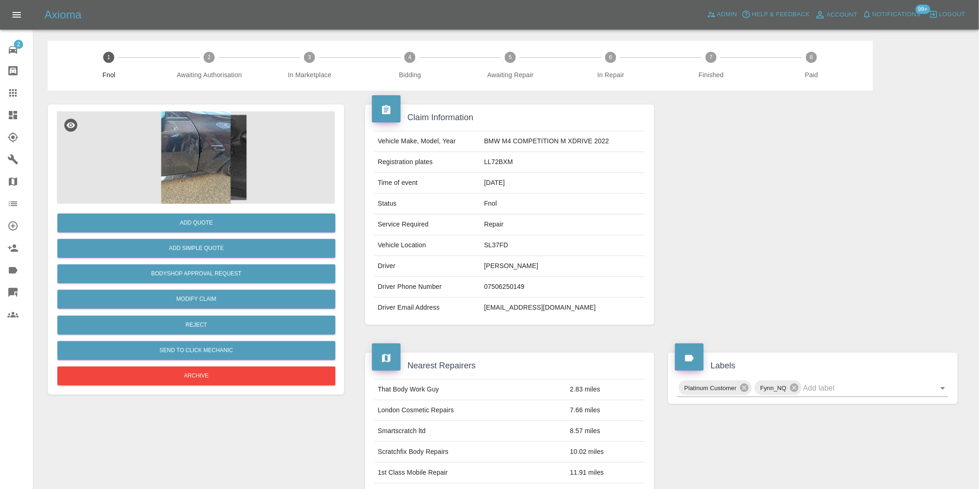
click at [198, 119] on img at bounding box center [196, 157] width 278 height 93
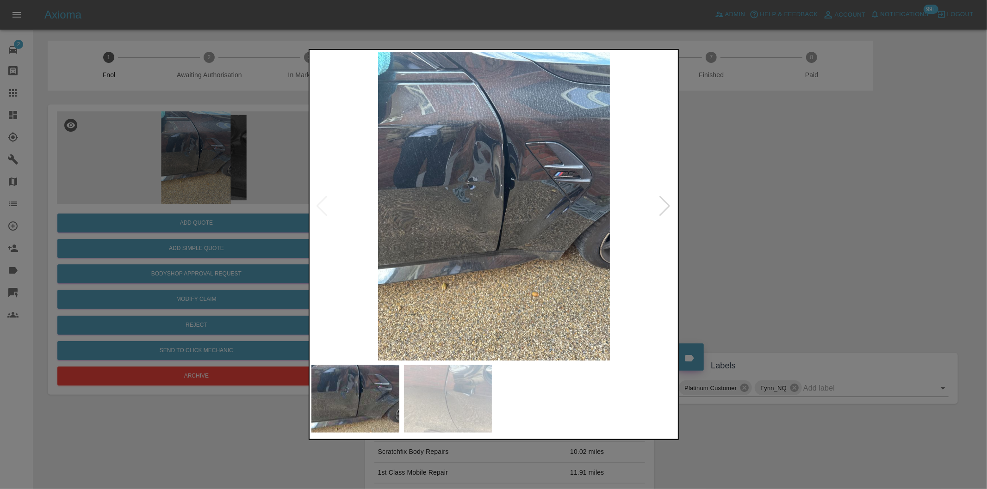
drag, startPoint x: 665, startPoint y: 202, endPoint x: 690, endPoint y: 203, distance: 24.5
click at [666, 202] on div at bounding box center [665, 206] width 12 height 20
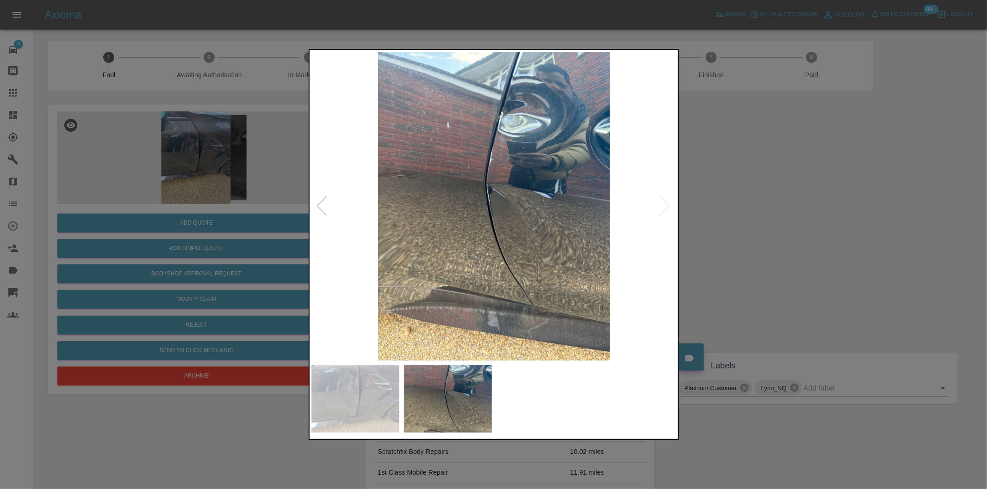
click at [319, 207] on div at bounding box center [322, 206] width 12 height 20
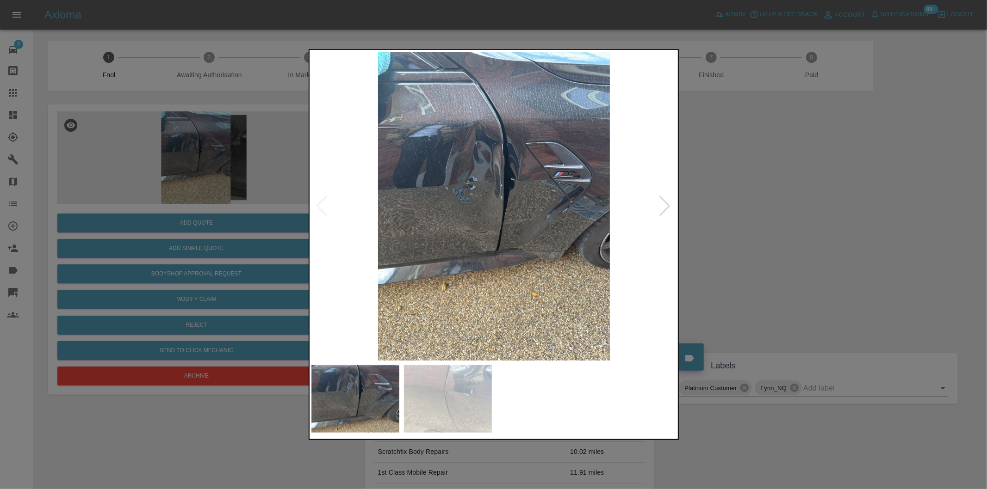
click at [465, 174] on img at bounding box center [493, 206] width 365 height 309
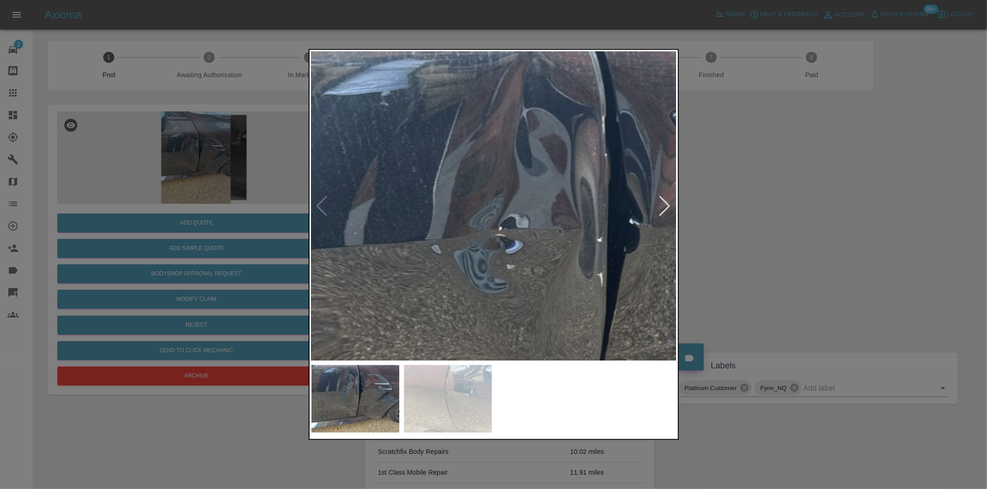
click at [465, 174] on img at bounding box center [577, 302] width 1096 height 927
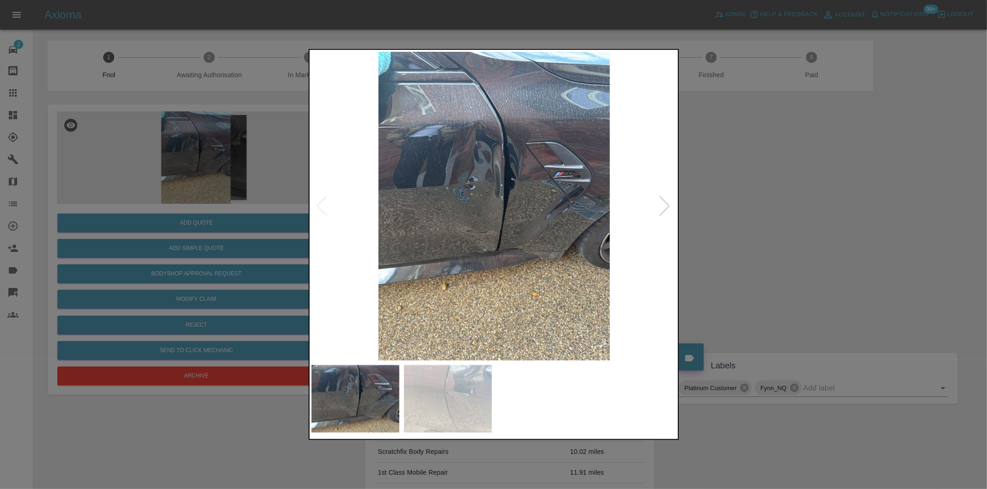
click at [784, 225] on div at bounding box center [493, 244] width 987 height 489
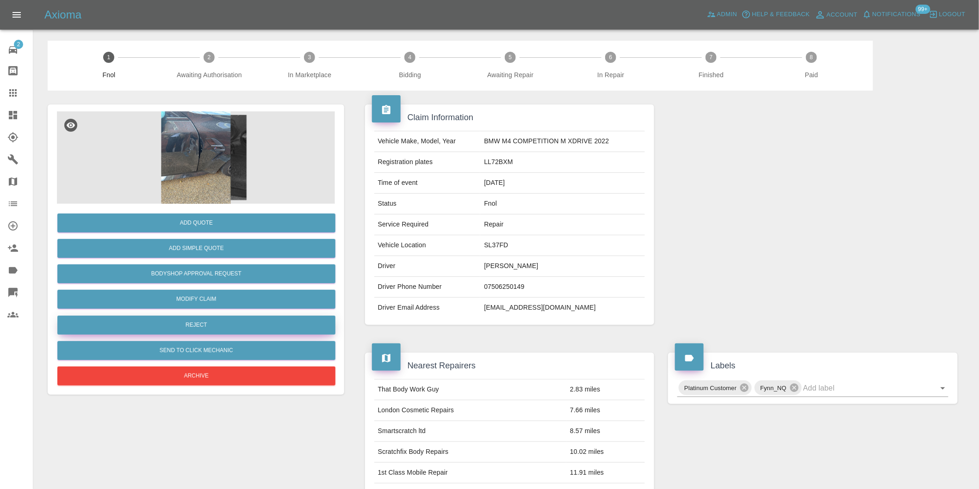
click at [215, 326] on button "Reject" at bounding box center [196, 325] width 278 height 19
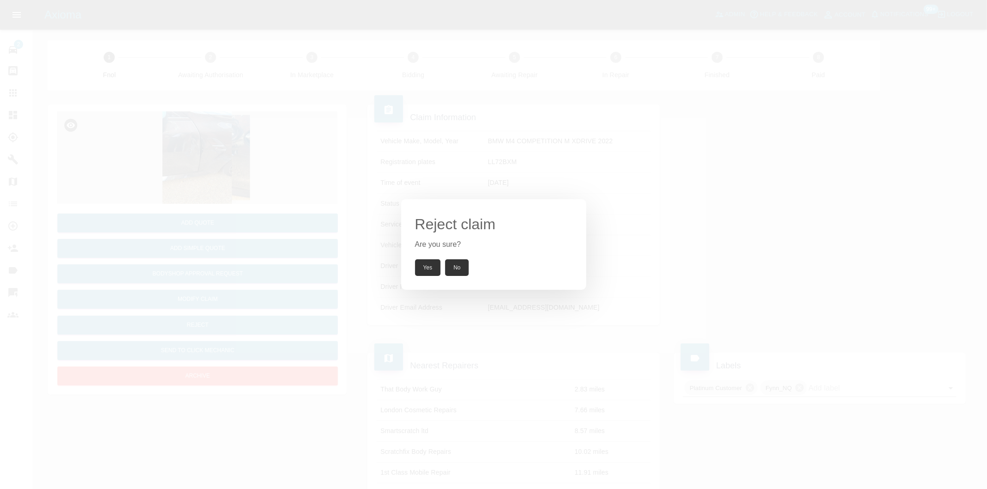
click at [418, 267] on button "Yes" at bounding box center [428, 268] width 26 height 17
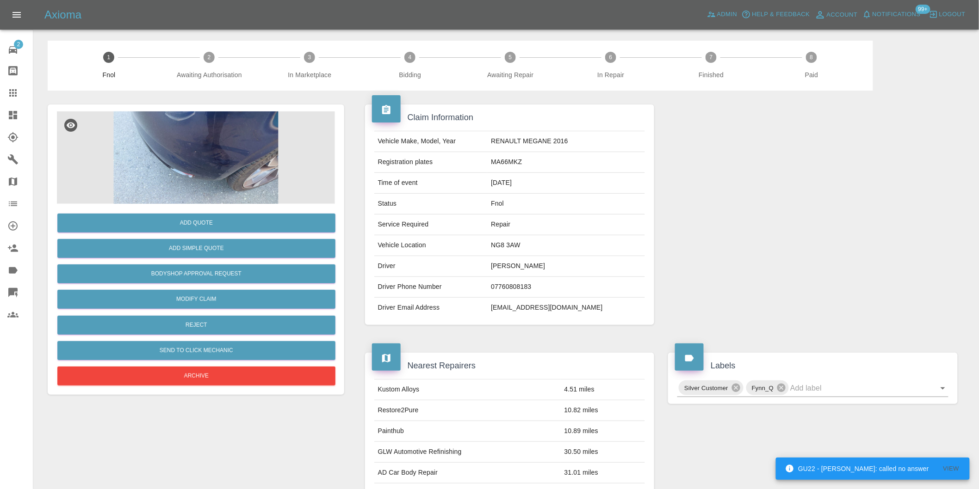
click at [210, 145] on img at bounding box center [196, 157] width 278 height 93
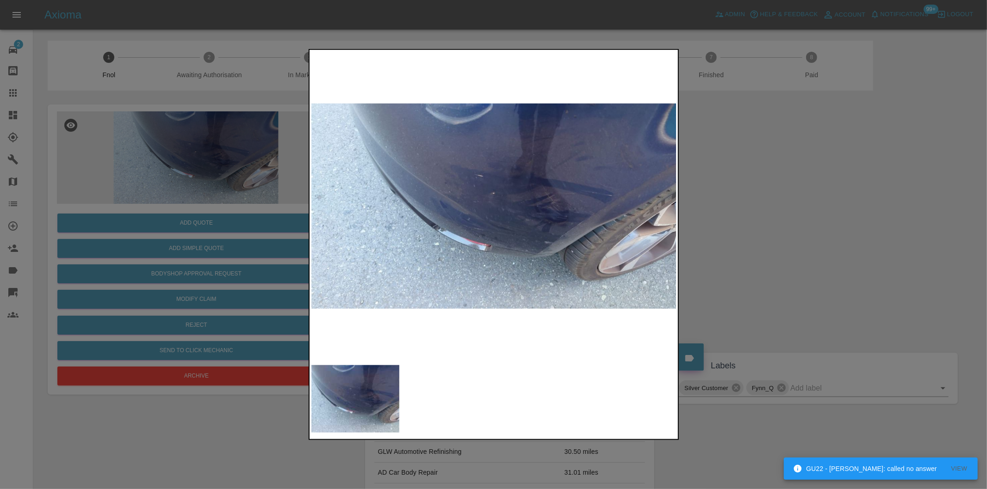
click at [750, 221] on div at bounding box center [493, 244] width 987 height 489
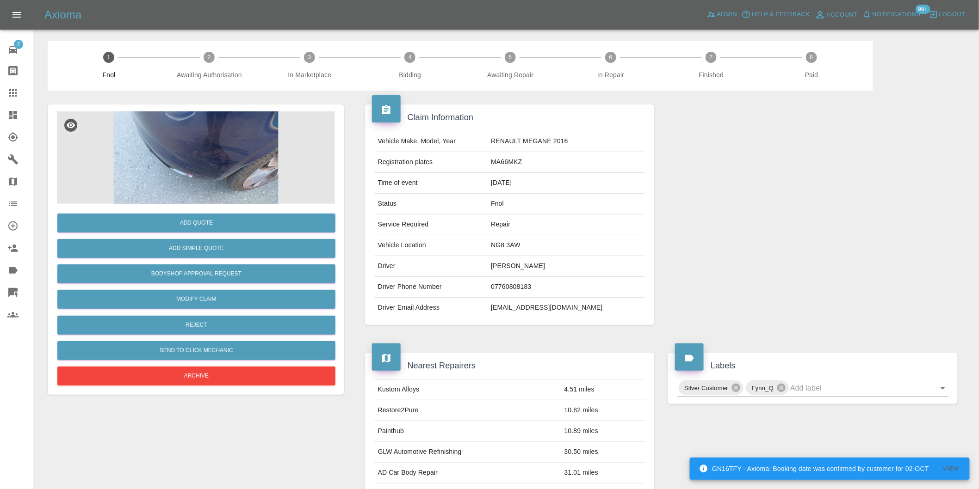
click at [197, 155] on img at bounding box center [196, 157] width 278 height 93
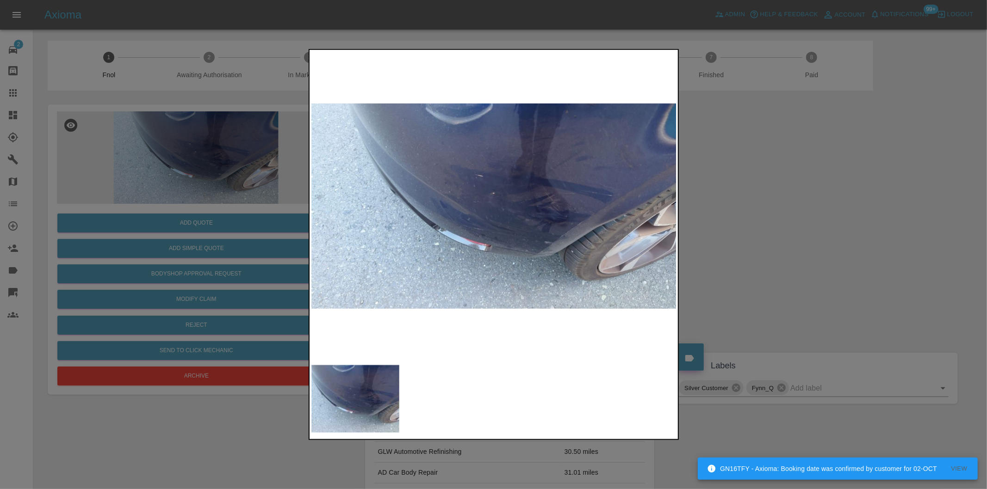
click at [760, 209] on div at bounding box center [493, 244] width 987 height 489
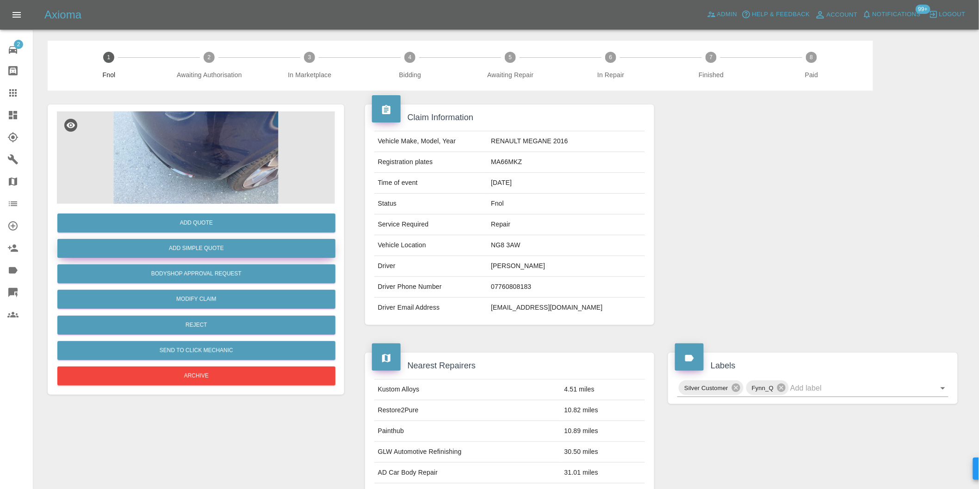
click at [246, 250] on button "Add Simple Quote" at bounding box center [196, 248] width 278 height 19
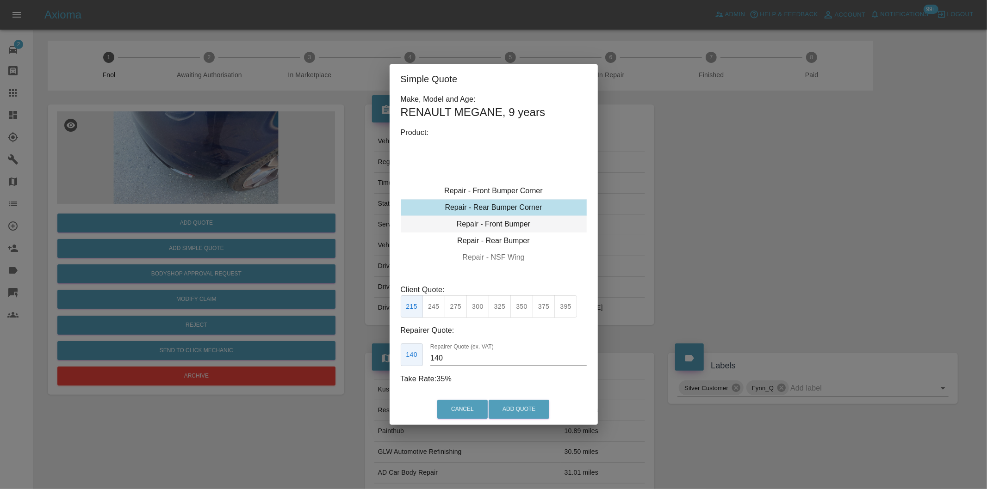
type input "120"
click at [515, 229] on div "Repair - Rear Bumper Corner" at bounding box center [494, 224] width 186 height 17
click at [518, 412] on button "Add Quote" at bounding box center [518, 409] width 61 height 19
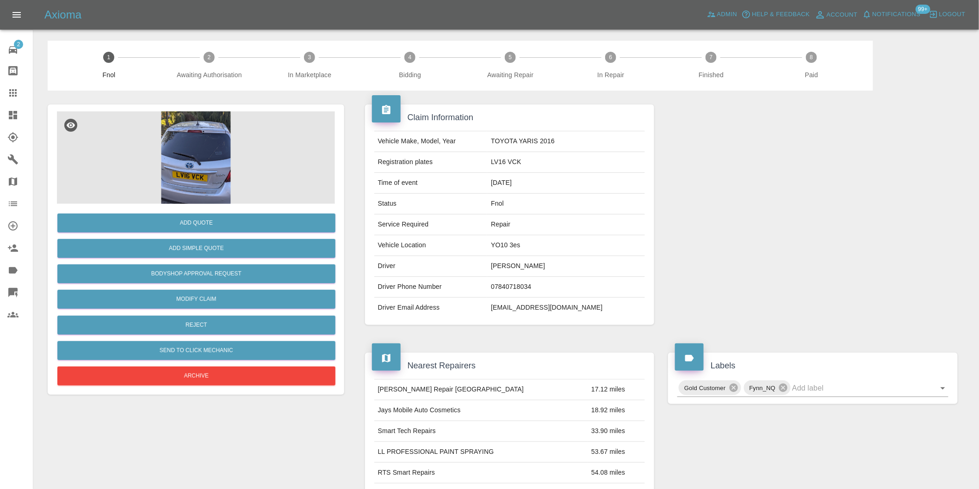
click at [187, 146] on img at bounding box center [196, 157] width 278 height 93
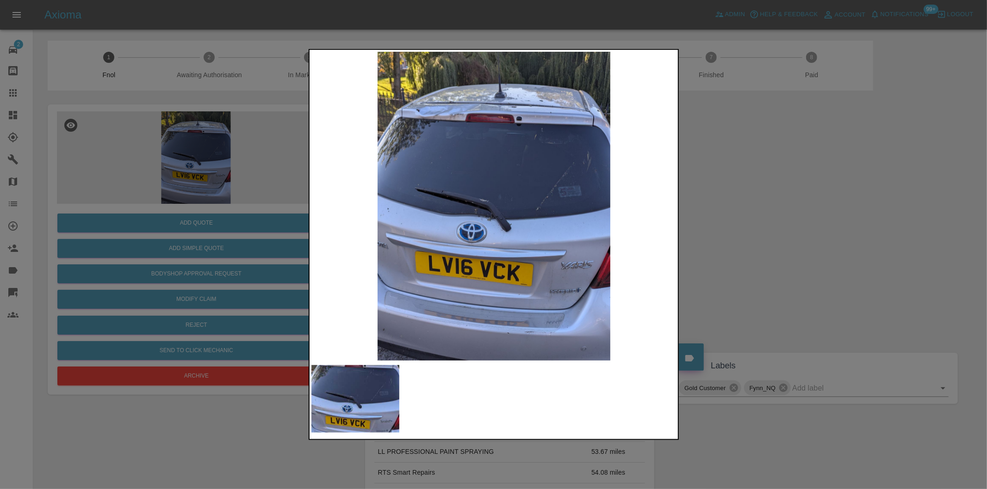
click at [736, 238] on div at bounding box center [493, 244] width 987 height 489
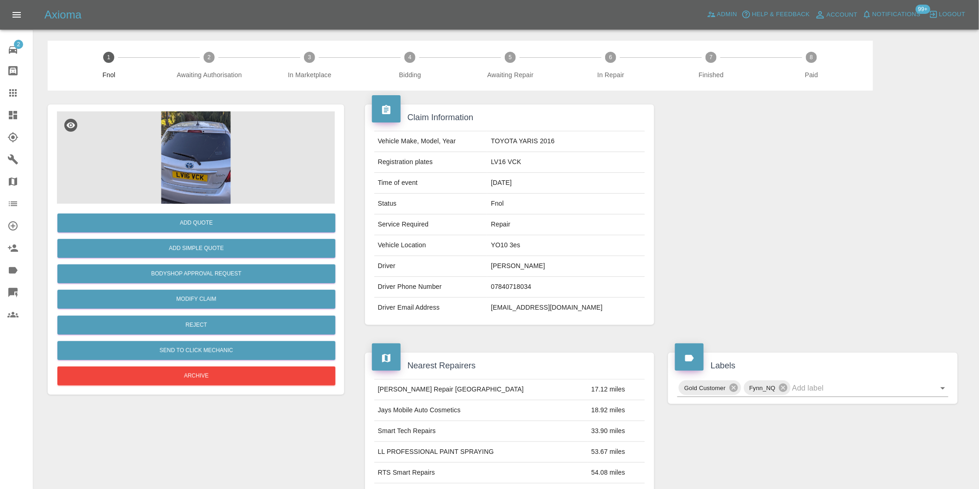
click at [214, 179] on img at bounding box center [196, 157] width 278 height 93
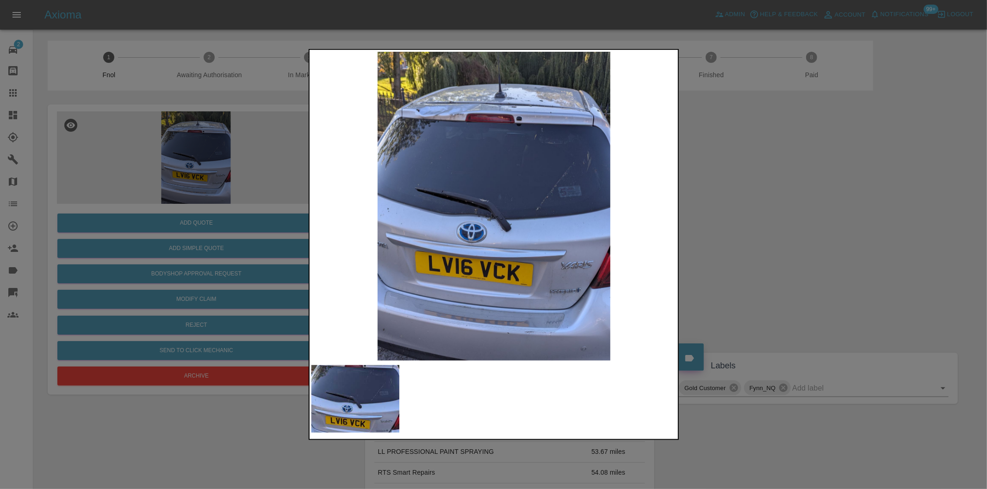
click at [524, 233] on img at bounding box center [493, 206] width 365 height 309
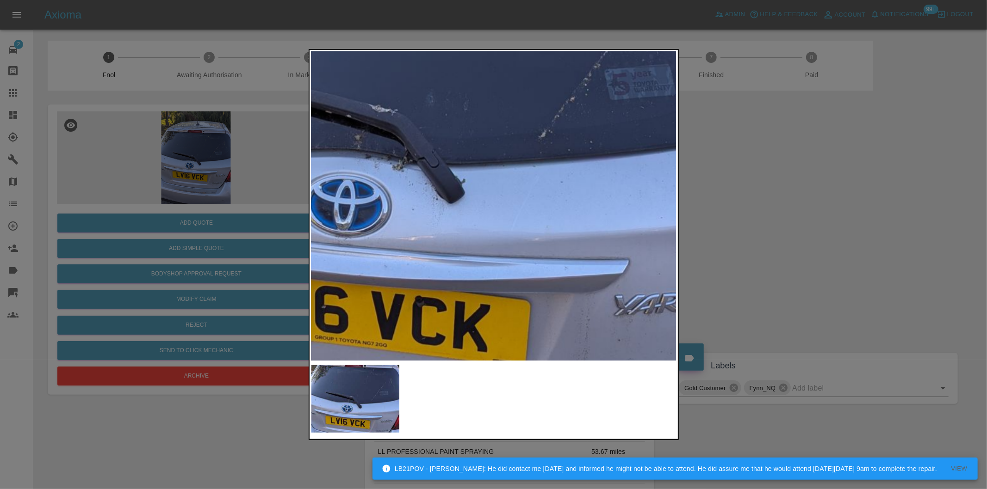
click at [726, 209] on div at bounding box center [493, 244] width 987 height 489
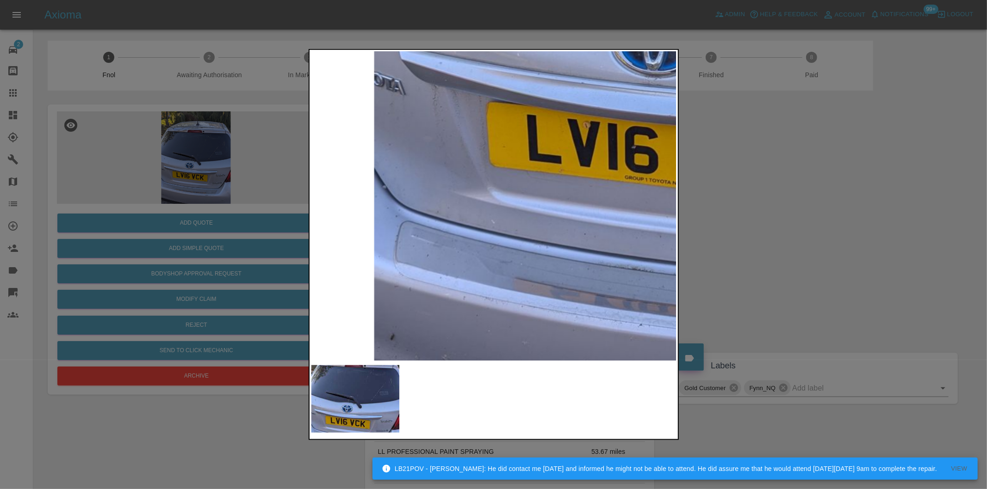
click at [358, 33] on div at bounding box center [493, 244] width 987 height 489
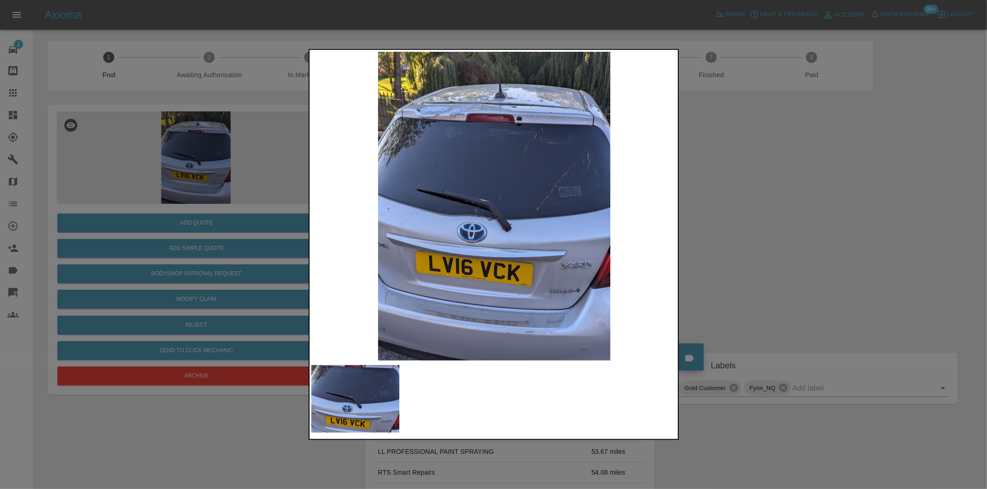
click at [759, 198] on div at bounding box center [493, 244] width 987 height 489
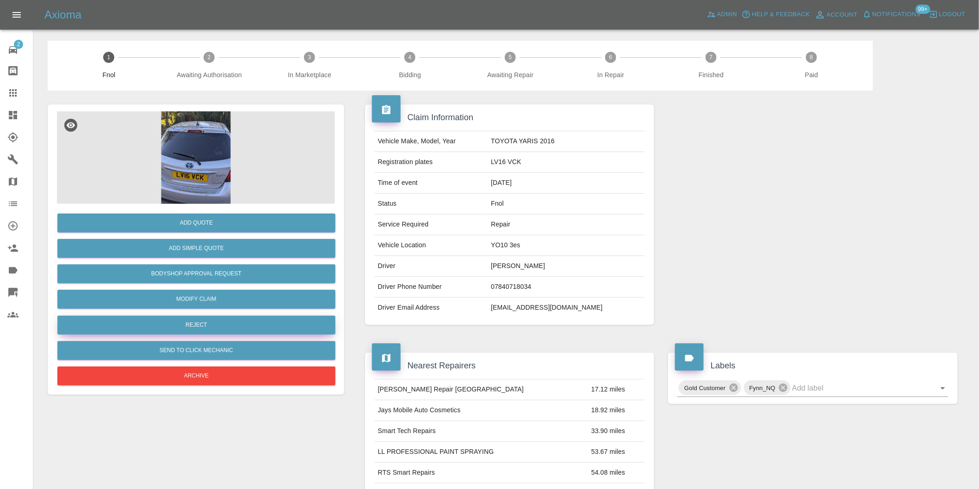
click at [223, 326] on button "Reject" at bounding box center [196, 325] width 278 height 19
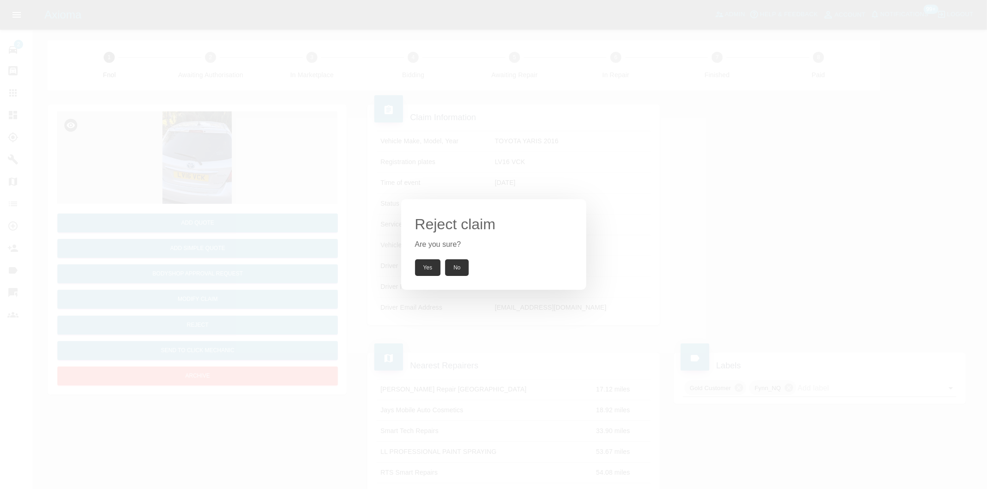
click at [423, 270] on button "Yes" at bounding box center [428, 268] width 26 height 17
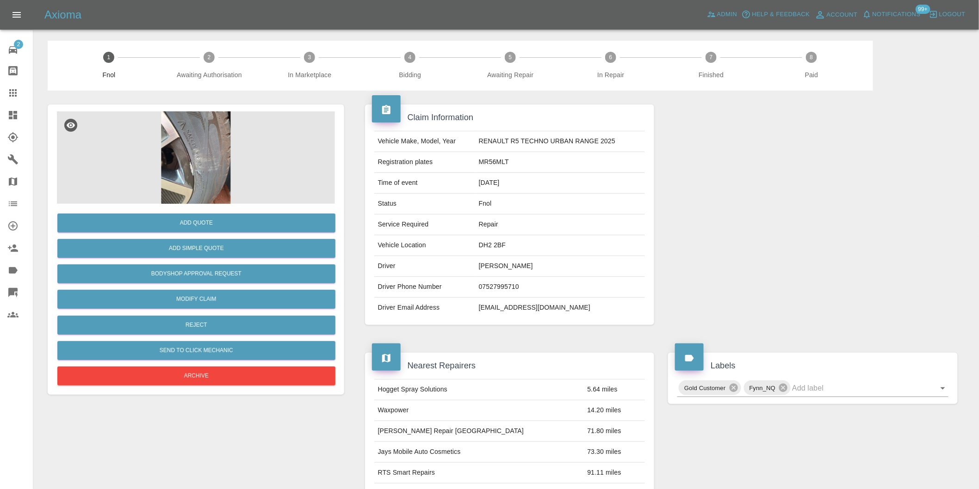
click at [202, 127] on img at bounding box center [196, 157] width 278 height 93
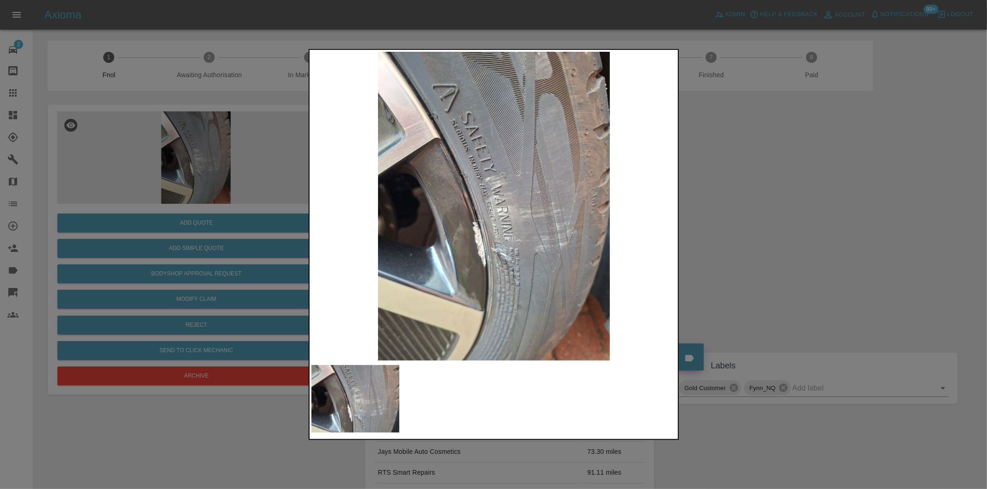
click at [789, 241] on div at bounding box center [493, 244] width 987 height 489
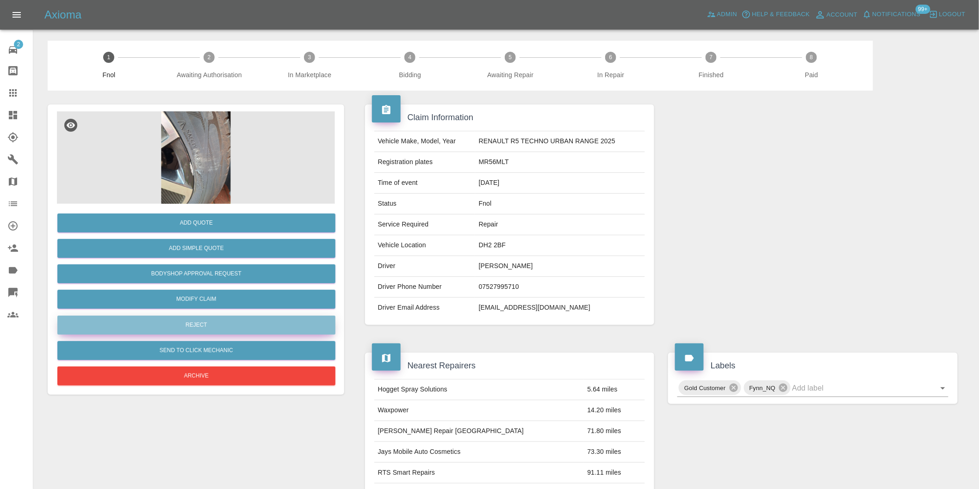
click at [206, 330] on button "Reject" at bounding box center [196, 325] width 278 height 19
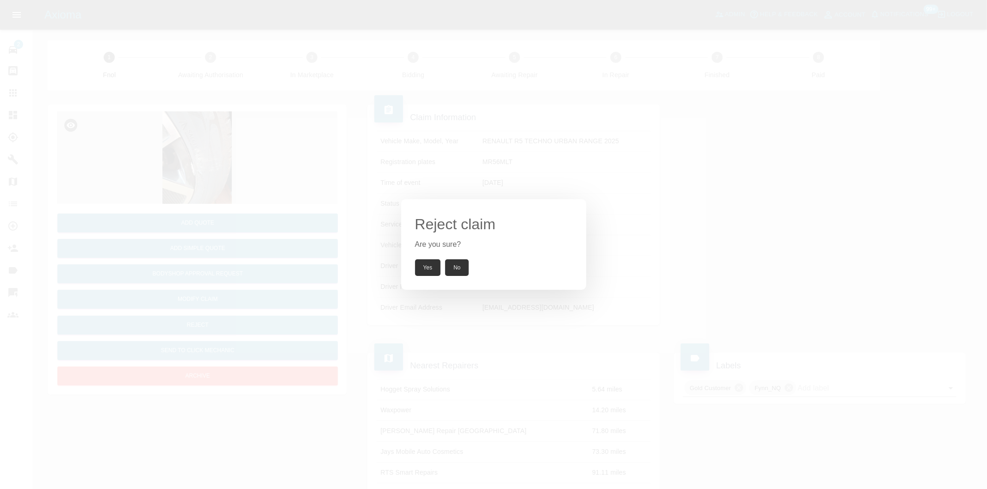
click at [426, 266] on button "Yes" at bounding box center [428, 268] width 26 height 17
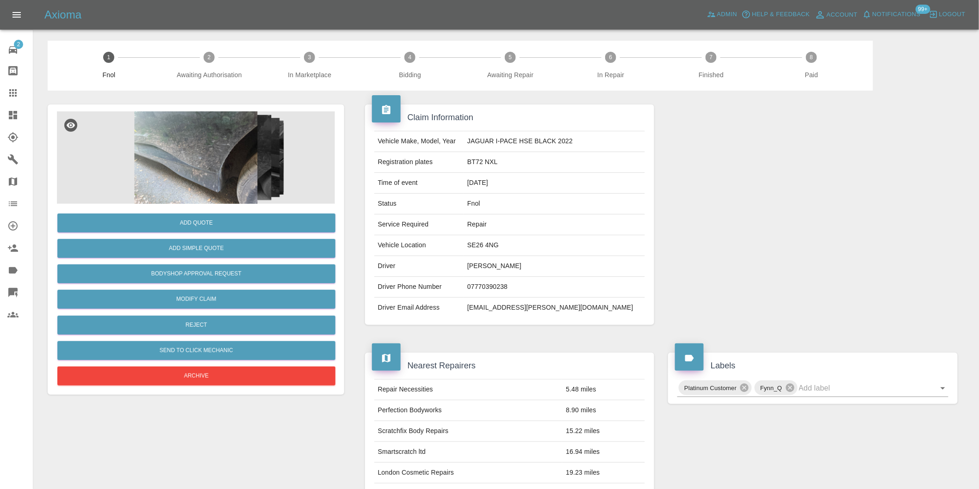
click at [219, 142] on img at bounding box center [196, 157] width 278 height 93
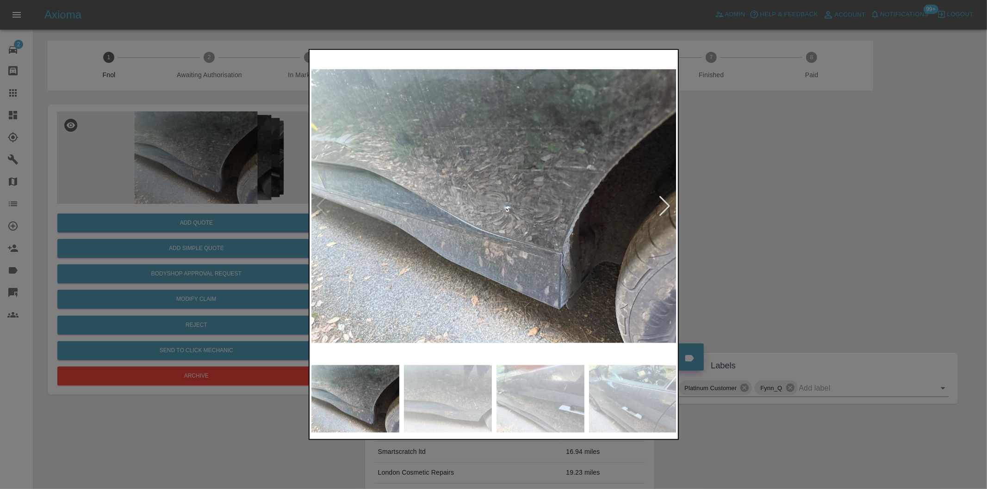
click at [661, 206] on div at bounding box center [665, 206] width 12 height 20
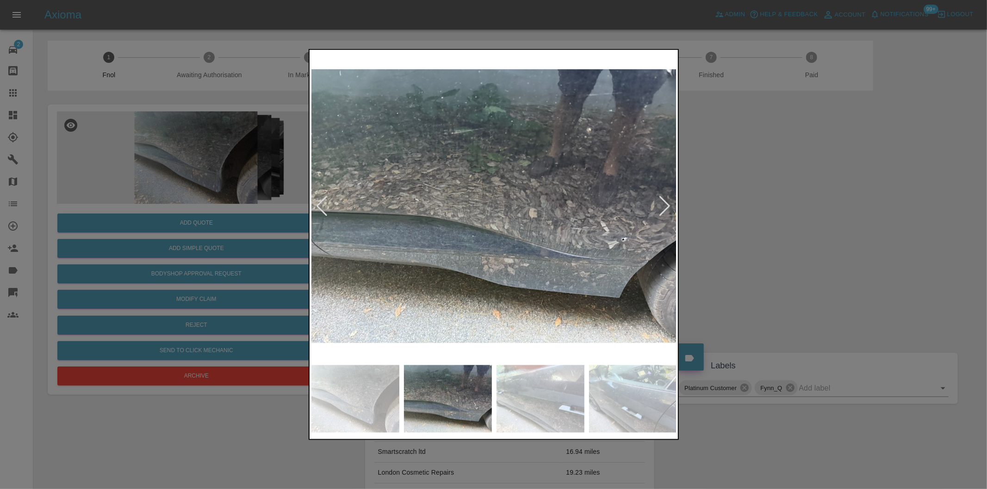
click at [661, 206] on div at bounding box center [665, 206] width 12 height 20
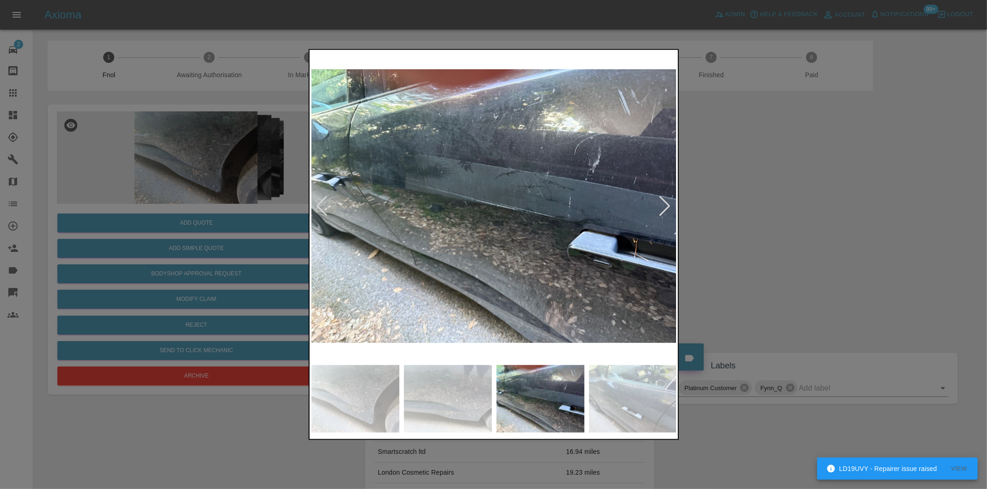
click at [661, 206] on div at bounding box center [665, 206] width 12 height 20
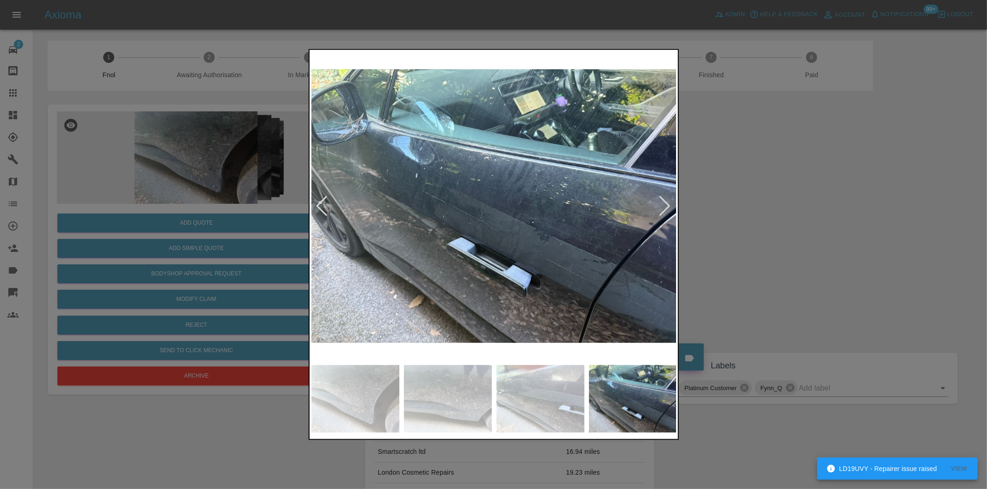
click at [661, 206] on div at bounding box center [665, 206] width 12 height 20
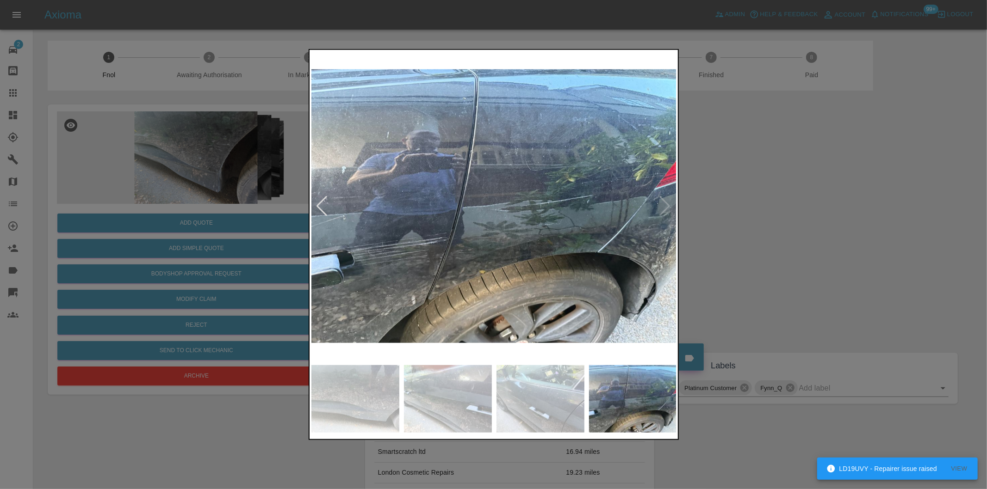
click at [661, 206] on img at bounding box center [493, 206] width 365 height 309
click at [773, 227] on div at bounding box center [493, 244] width 987 height 489
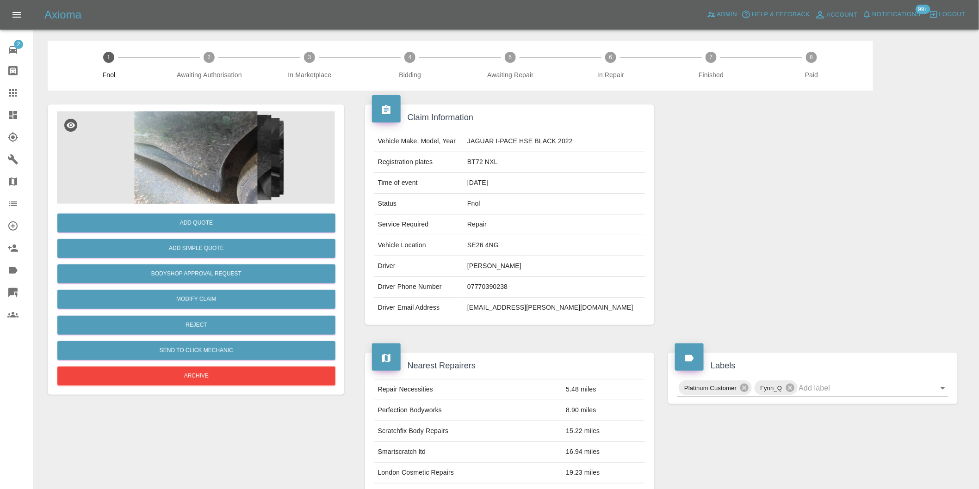
click at [196, 142] on img at bounding box center [196, 157] width 278 height 93
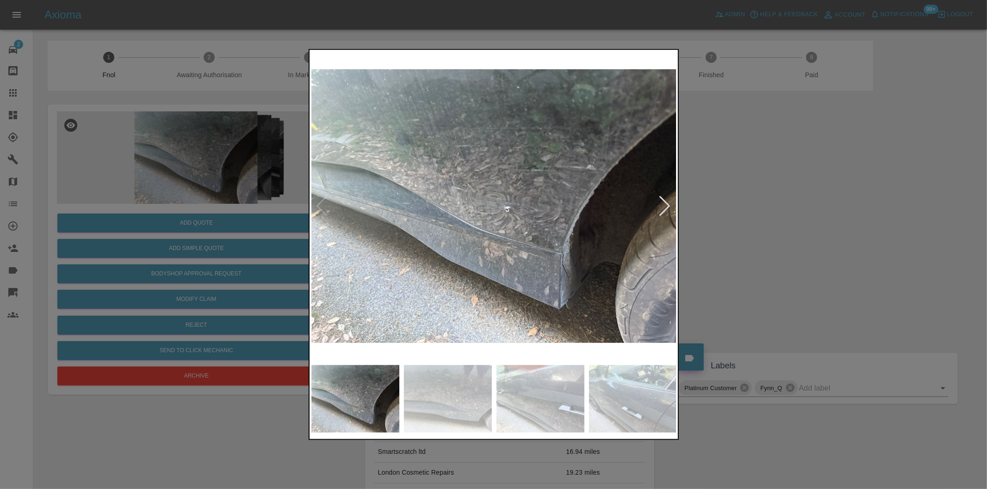
click at [912, 270] on div at bounding box center [493, 244] width 987 height 489
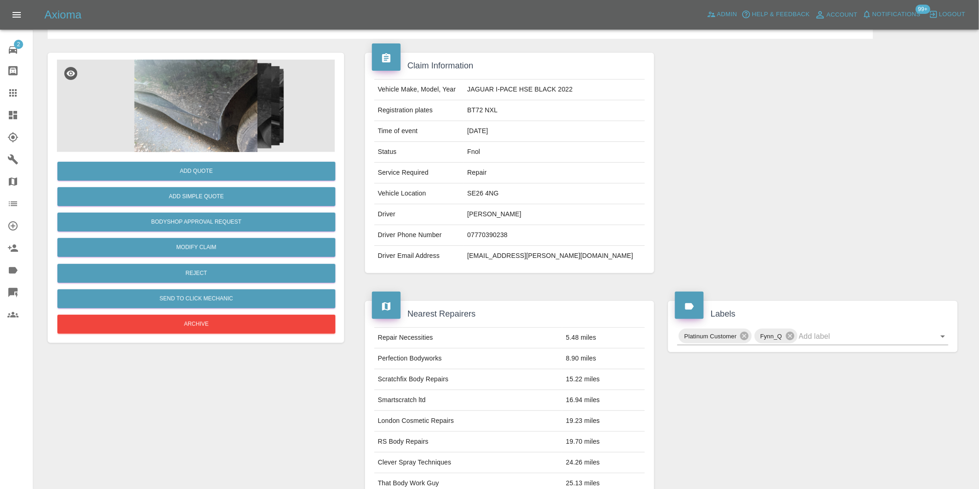
scroll to position [154, 0]
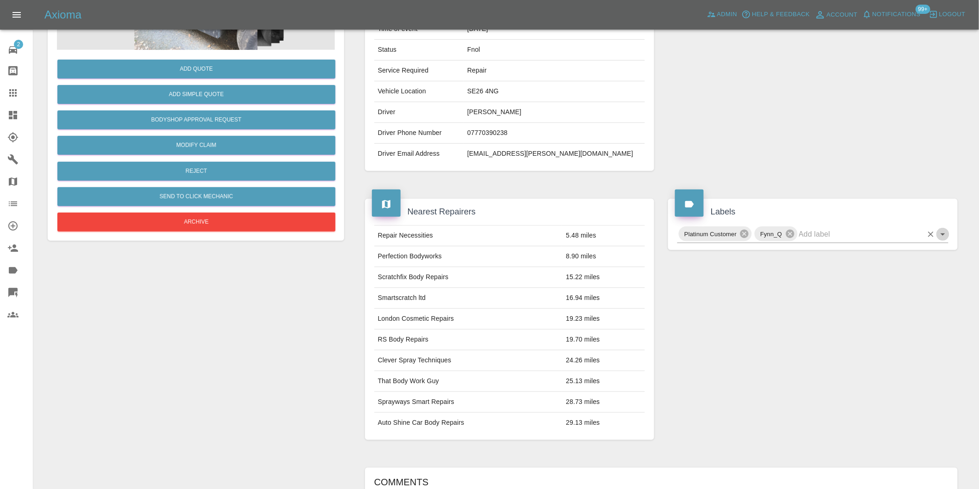
click at [940, 238] on icon "Open" at bounding box center [942, 234] width 11 height 11
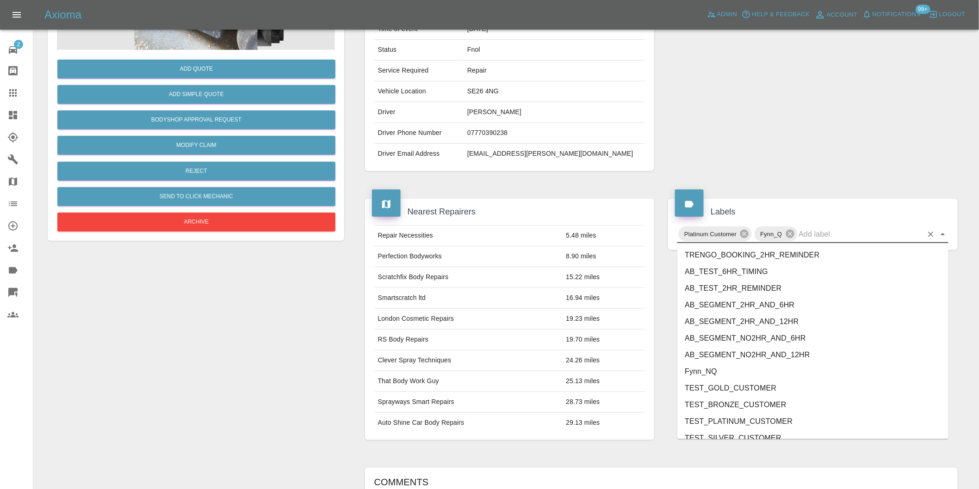
scroll to position [1959, 0]
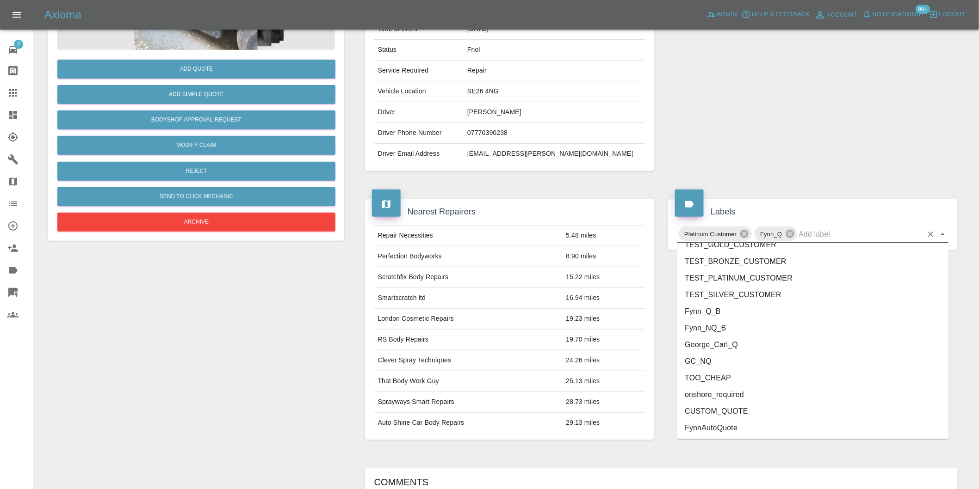
click at [747, 397] on li "onshore_required" at bounding box center [812, 395] width 271 height 17
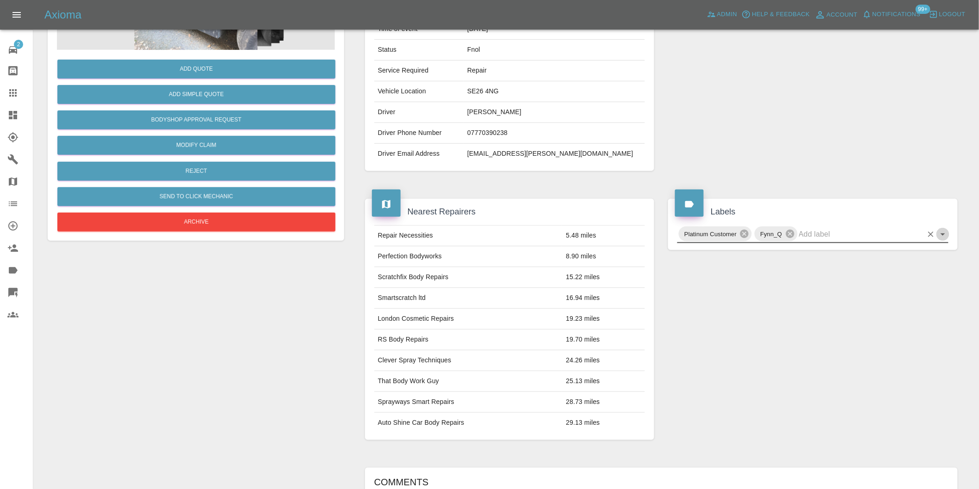
click at [944, 238] on icon "Open" at bounding box center [942, 234] width 11 height 11
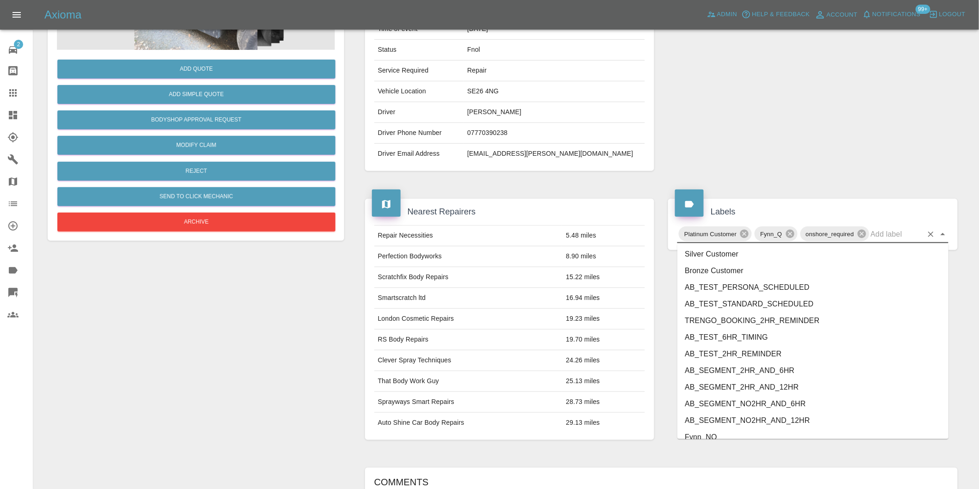
scroll to position [1942, 0]
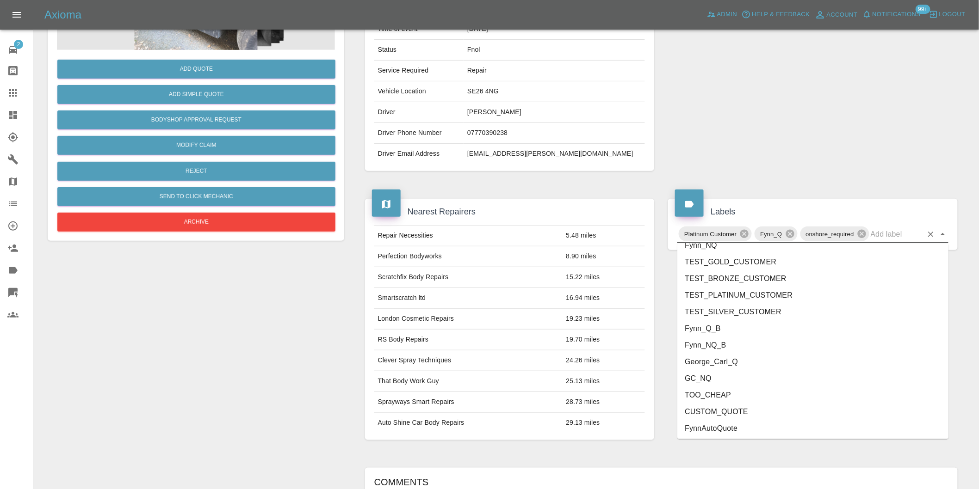
click at [716, 367] on li "George_Carl_Q" at bounding box center [812, 362] width 271 height 17
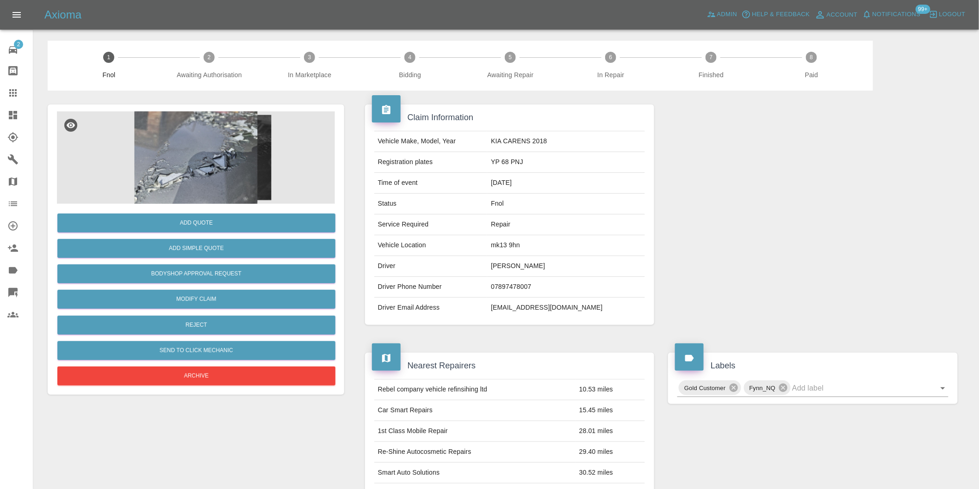
click at [190, 126] on img at bounding box center [196, 157] width 278 height 93
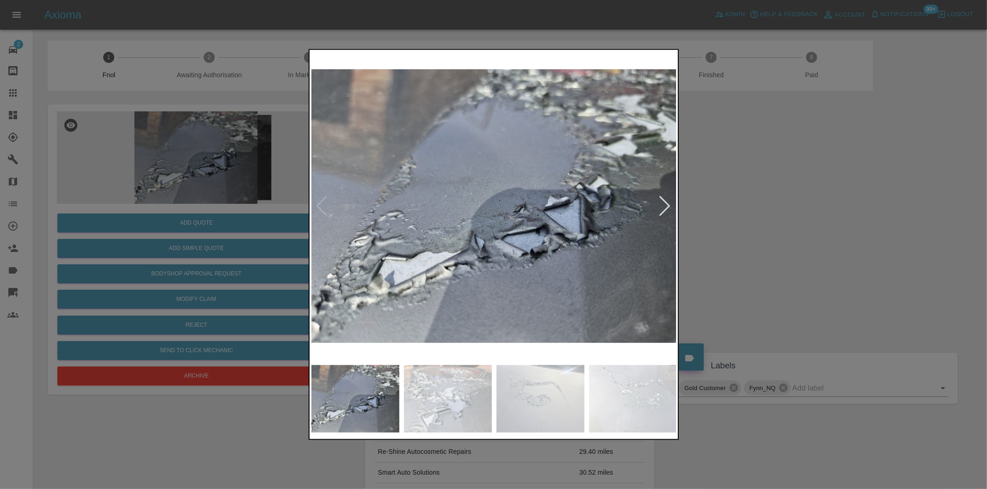
click at [663, 209] on div at bounding box center [665, 206] width 12 height 20
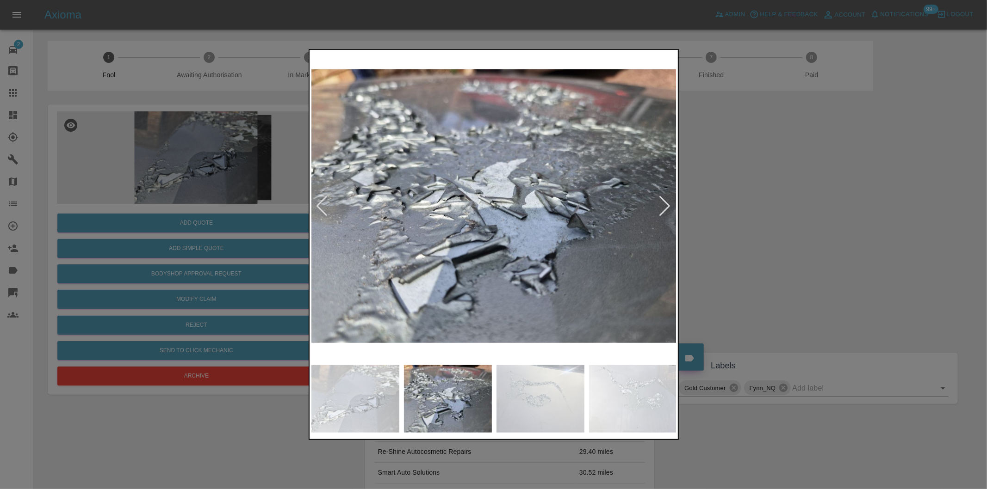
click at [664, 208] on div at bounding box center [665, 206] width 12 height 20
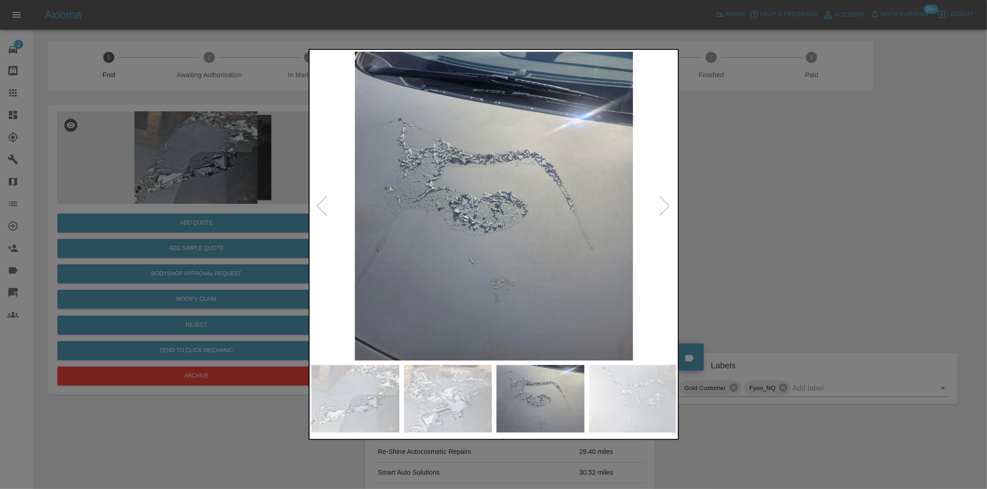
click at [771, 232] on div at bounding box center [493, 244] width 987 height 489
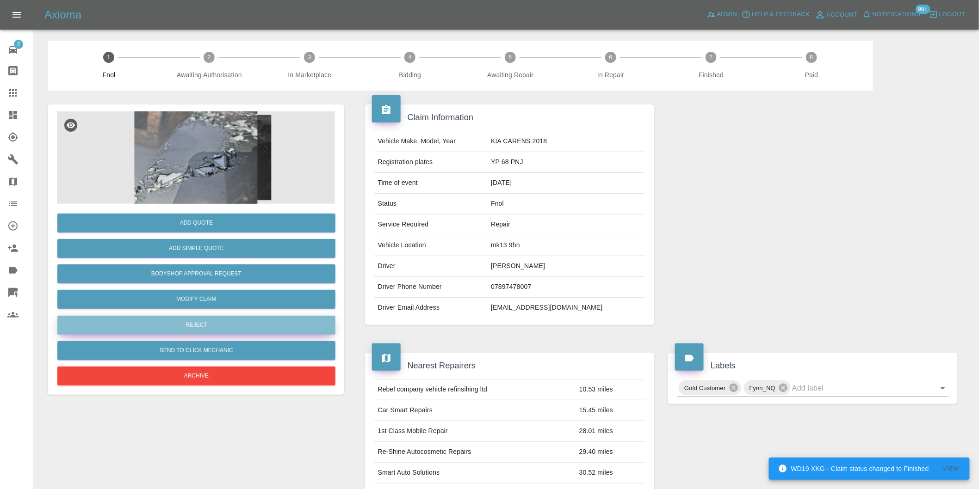
click at [214, 322] on button "Reject" at bounding box center [196, 325] width 278 height 19
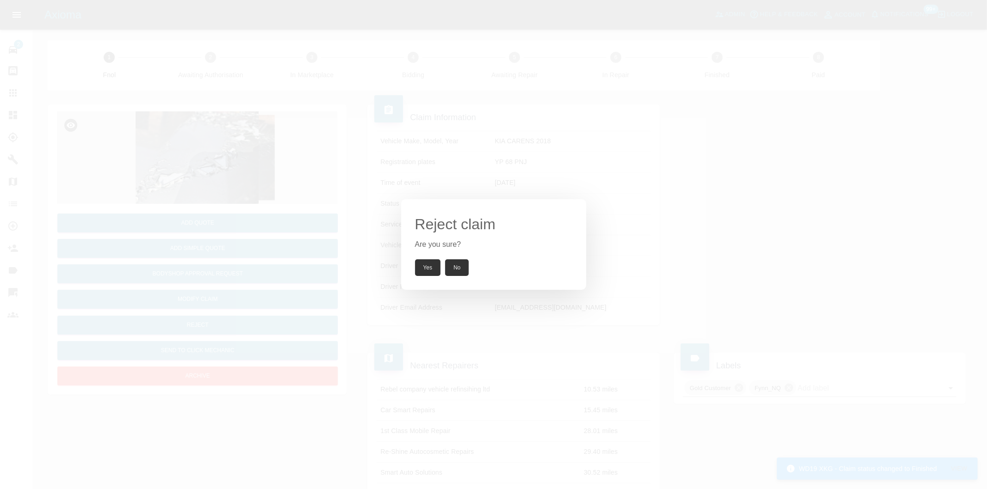
drag, startPoint x: 428, startPoint y: 268, endPoint x: 637, endPoint y: 272, distance: 208.6
click at [429, 268] on button "Yes" at bounding box center [428, 268] width 26 height 17
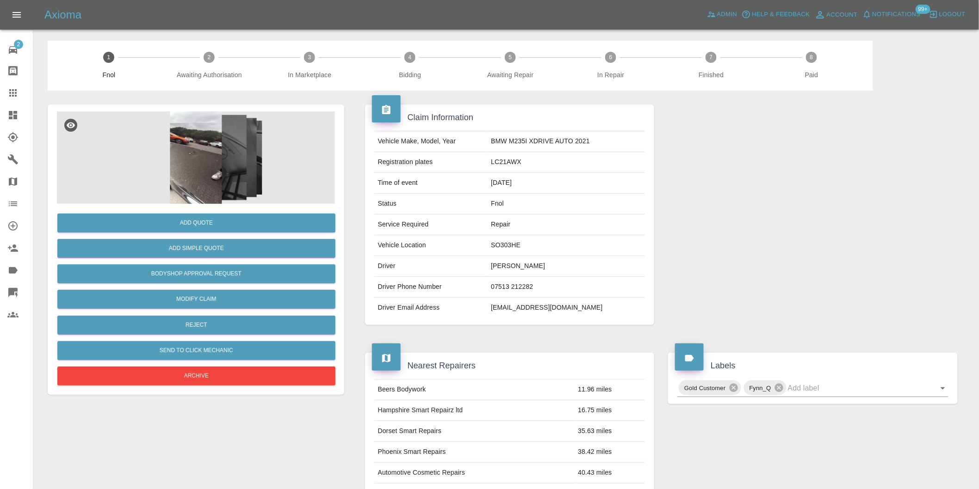
click at [199, 147] on img at bounding box center [196, 157] width 278 height 93
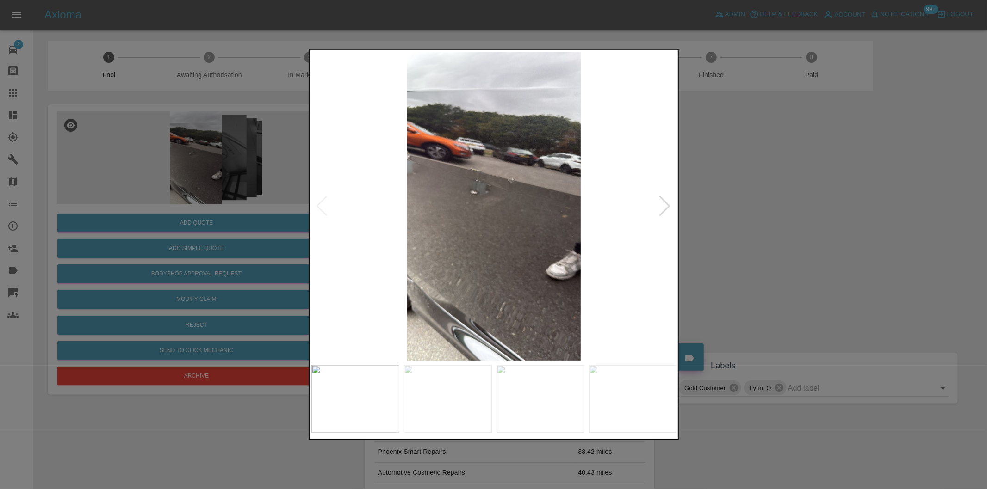
click at [664, 203] on div at bounding box center [665, 206] width 12 height 20
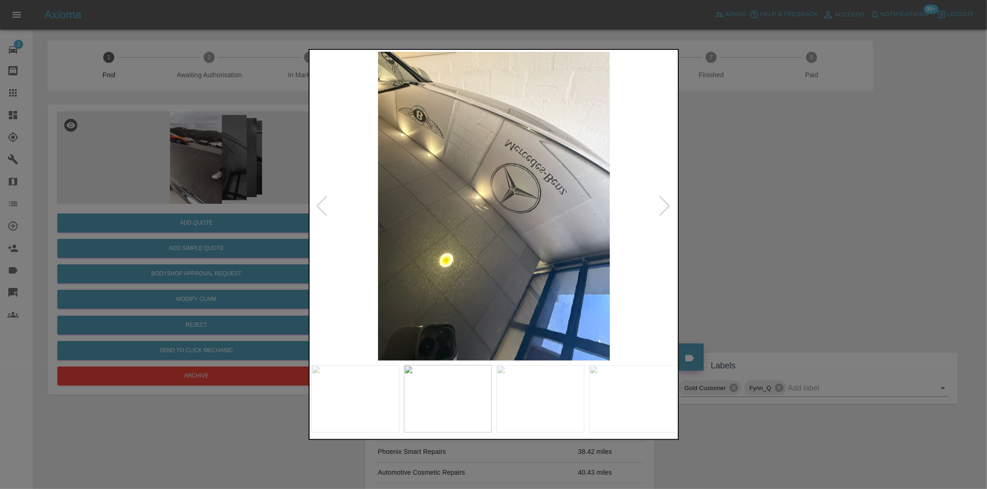
click at [664, 203] on div at bounding box center [665, 206] width 12 height 20
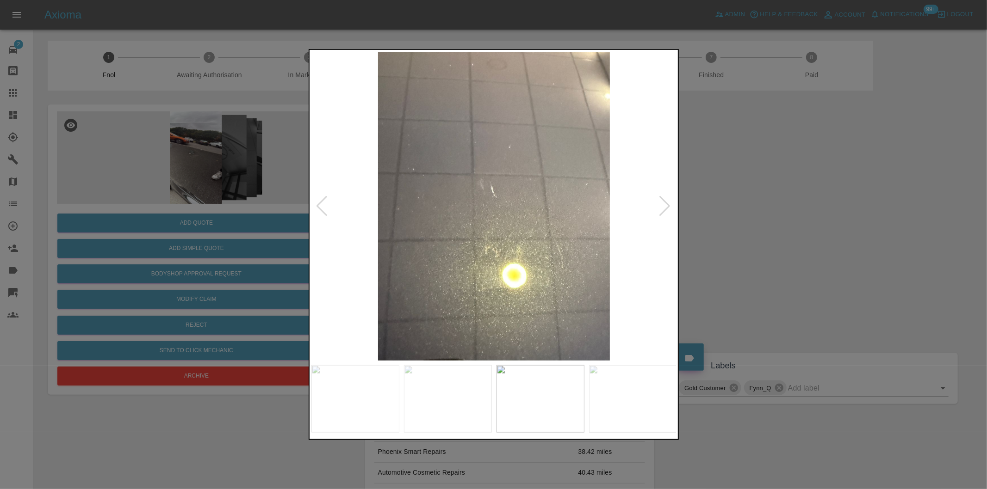
click at [664, 203] on div at bounding box center [665, 206] width 12 height 20
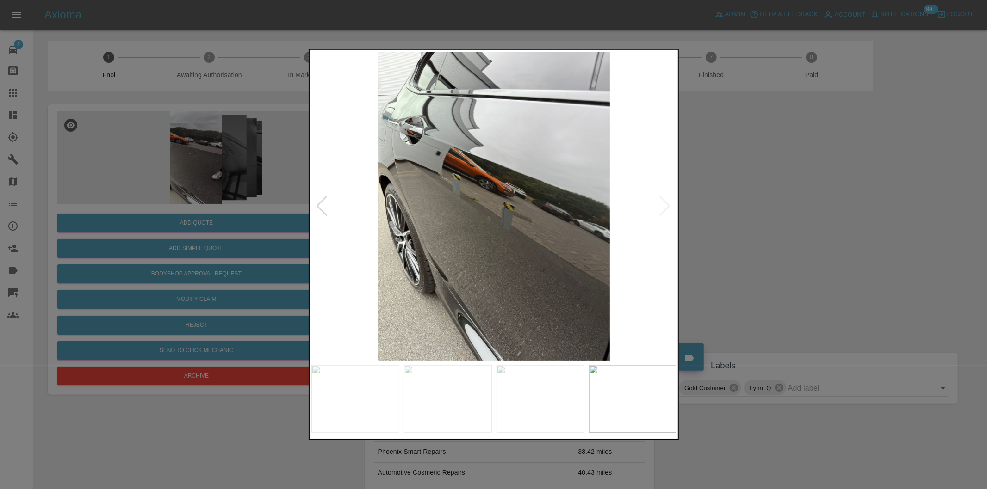
click at [664, 203] on img at bounding box center [493, 206] width 365 height 309
click at [778, 207] on div at bounding box center [493, 244] width 987 height 489
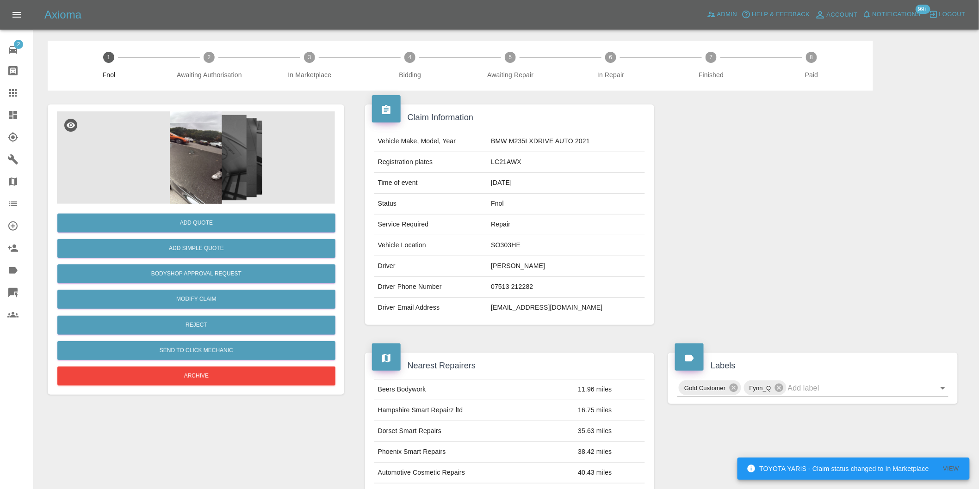
click at [210, 142] on img at bounding box center [196, 157] width 278 height 93
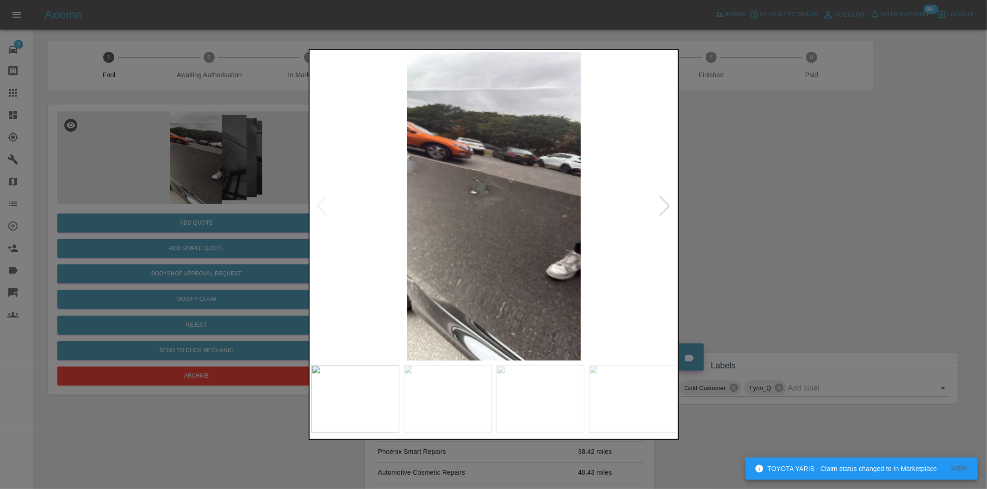
click at [669, 203] on div at bounding box center [665, 206] width 12 height 20
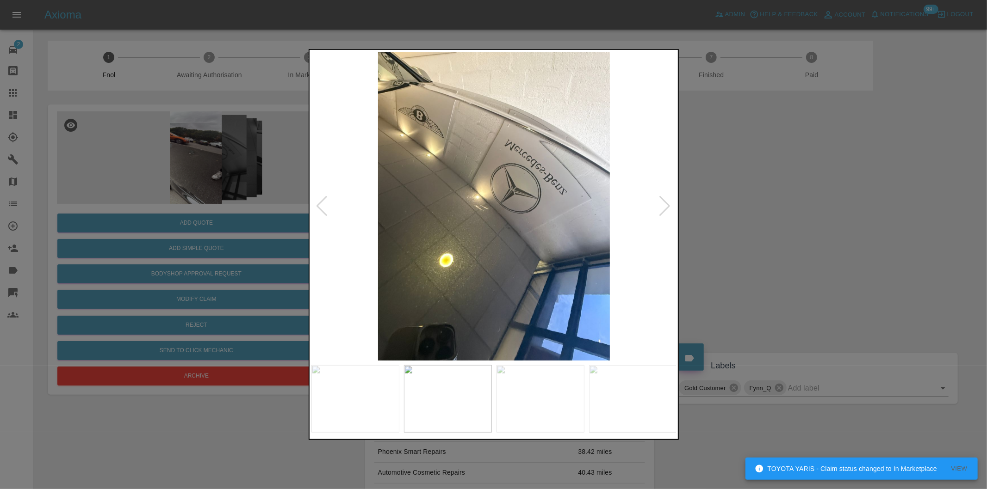
click at [669, 203] on div at bounding box center [665, 206] width 12 height 20
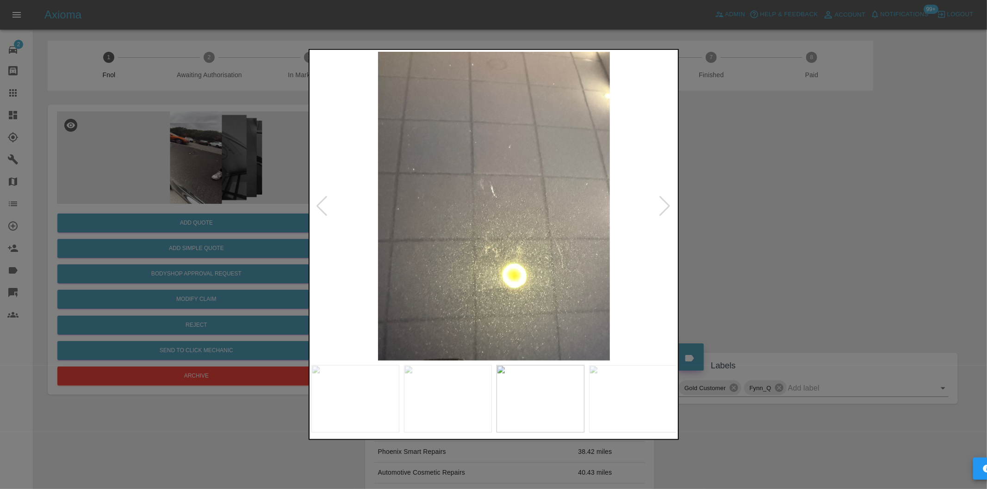
click at [669, 203] on div at bounding box center [665, 206] width 12 height 20
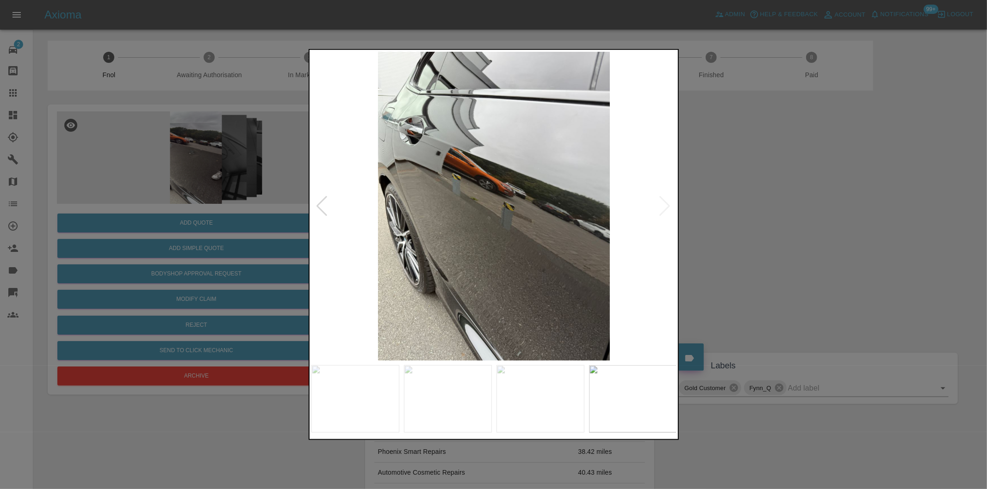
click at [774, 205] on div at bounding box center [493, 244] width 987 height 489
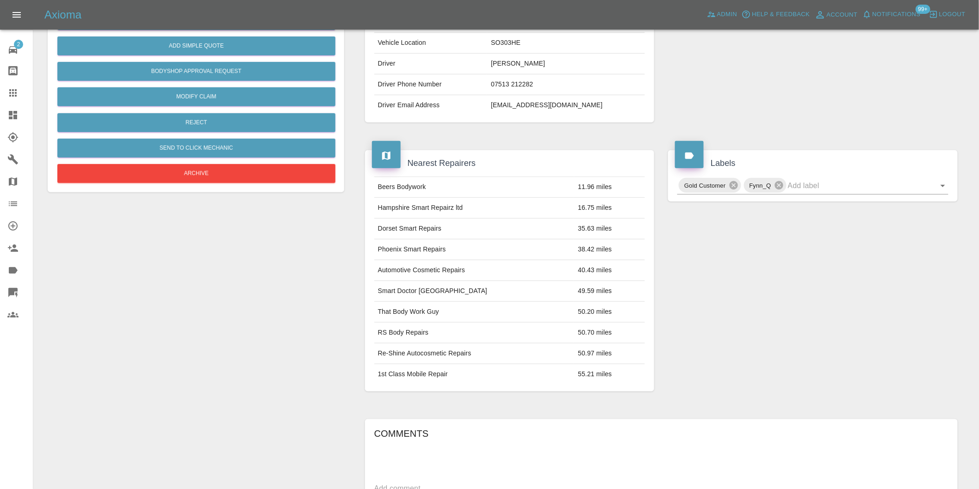
scroll to position [257, 0]
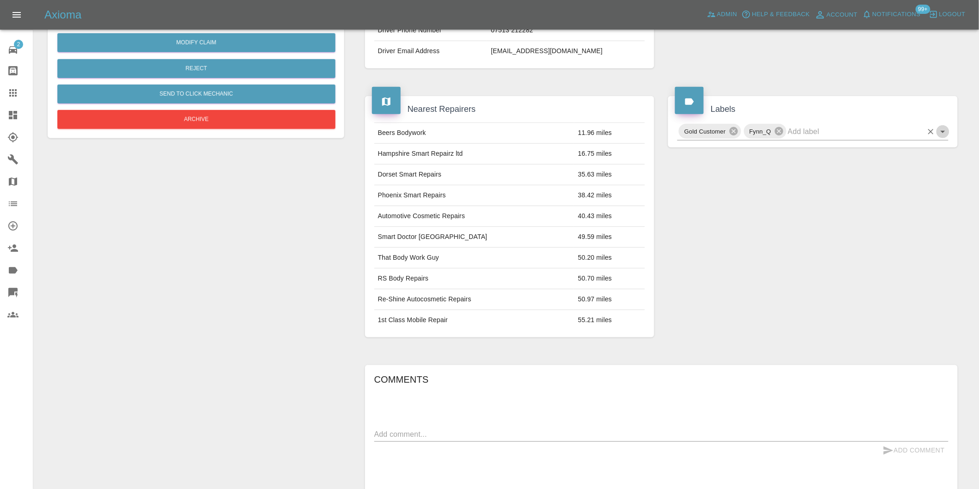
click at [942, 132] on icon "Open" at bounding box center [942, 132] width 5 height 2
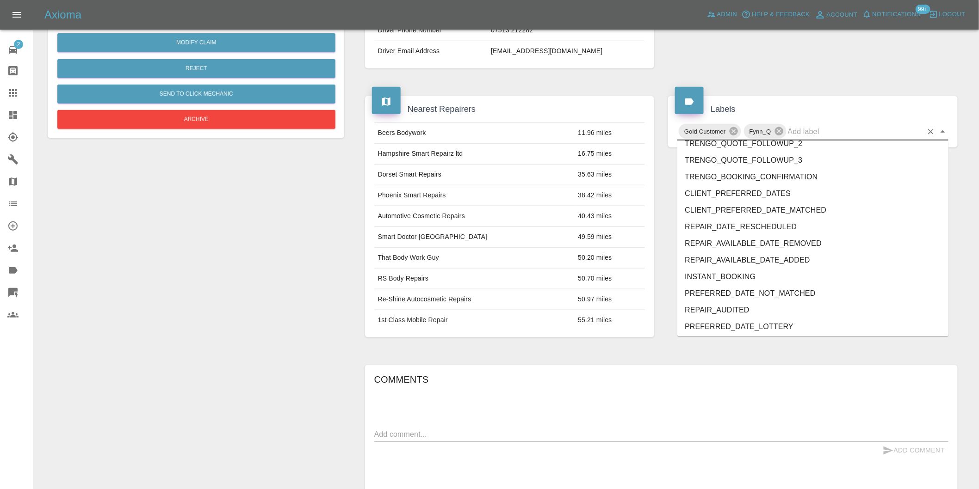
scroll to position [1959, 0]
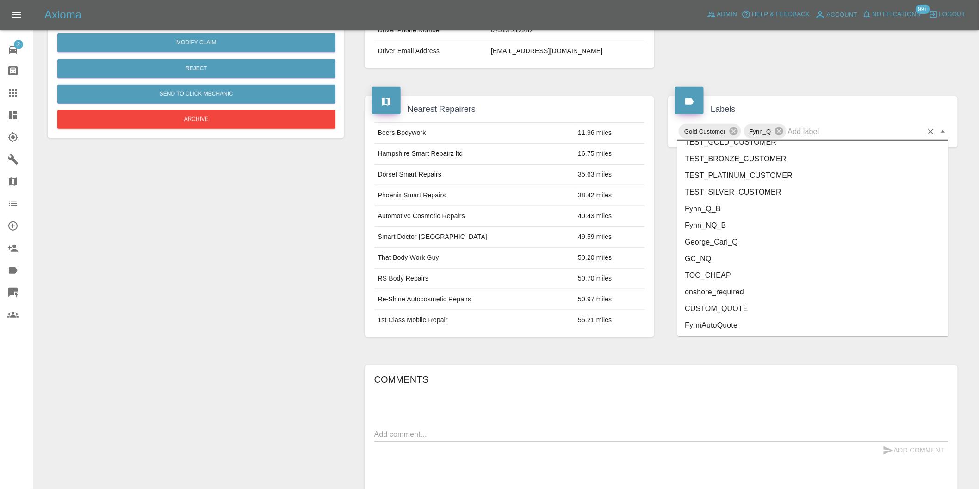
click at [743, 297] on li "onshore_required" at bounding box center [812, 292] width 271 height 17
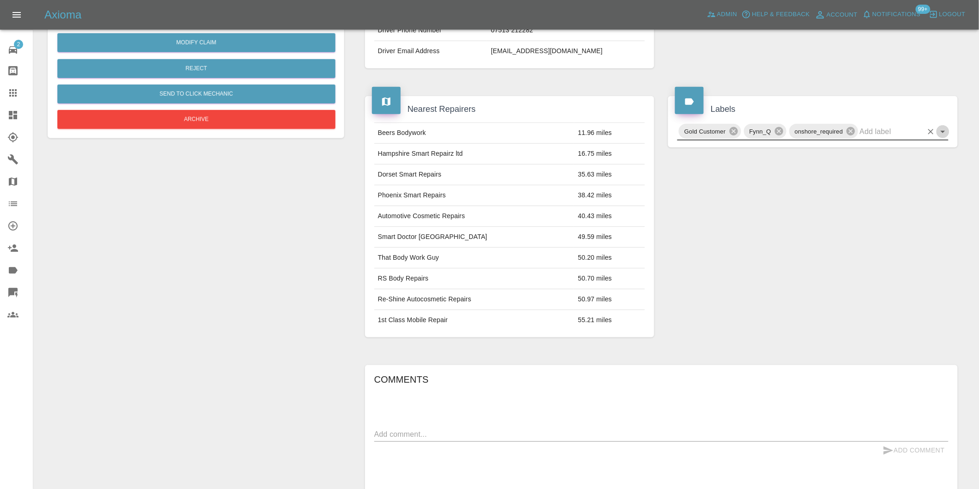
click at [944, 132] on icon "Open" at bounding box center [942, 132] width 5 height 2
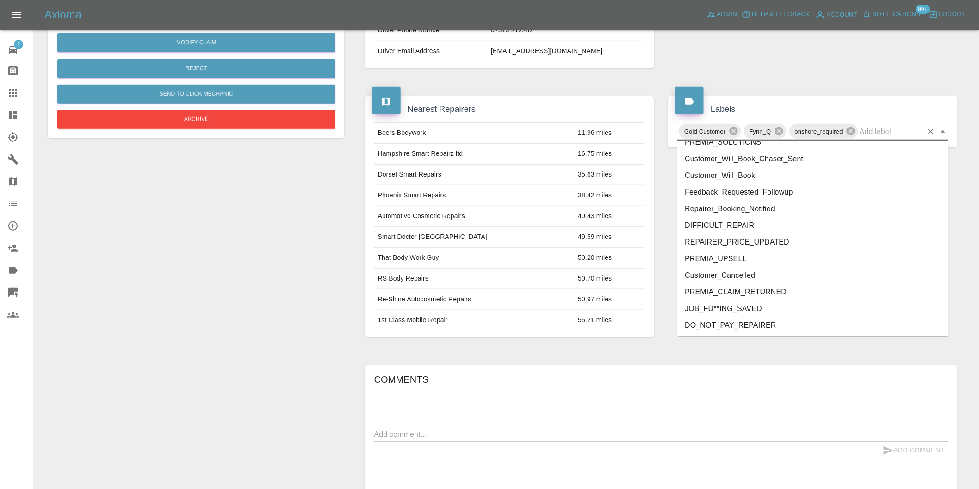
scroll to position [1942, 0]
click at [723, 257] on li "George_Carl_Q" at bounding box center [812, 259] width 271 height 17
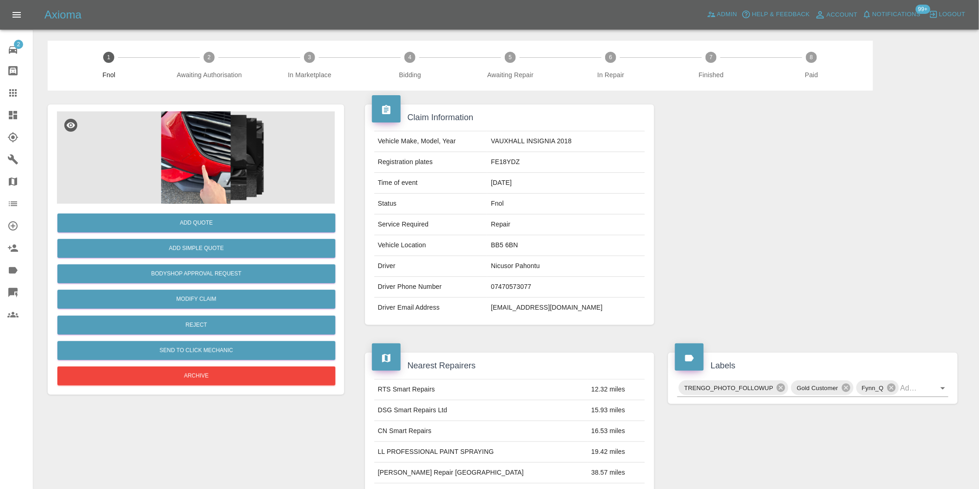
click at [193, 141] on img at bounding box center [196, 157] width 278 height 93
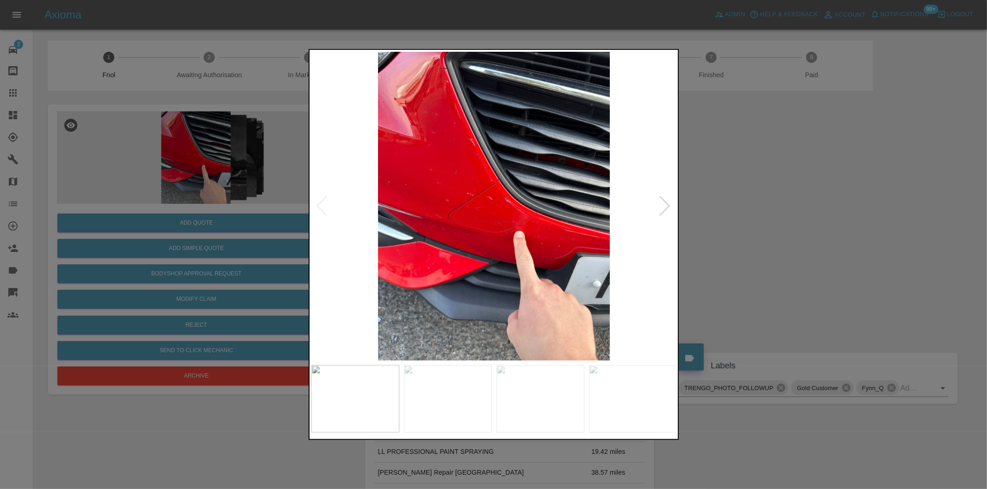
click at [667, 204] on div at bounding box center [665, 206] width 12 height 20
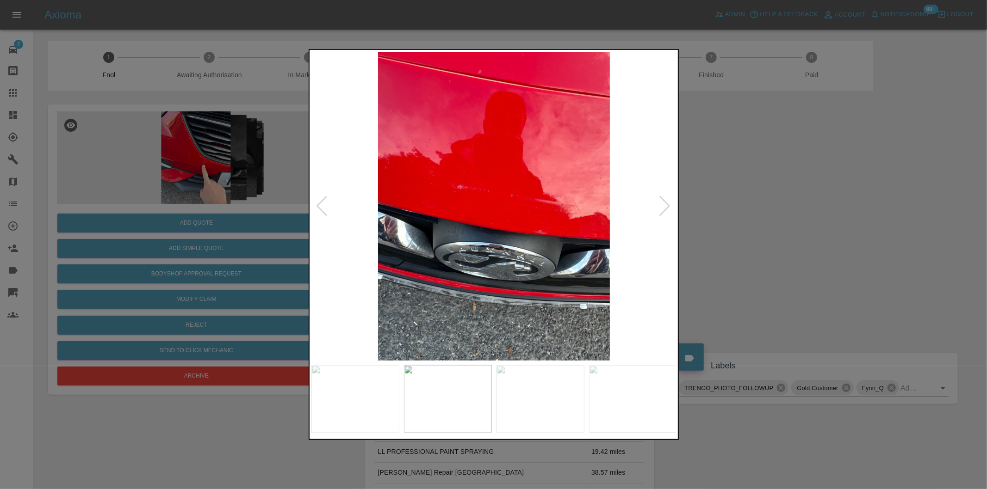
click at [667, 204] on div at bounding box center [665, 206] width 12 height 20
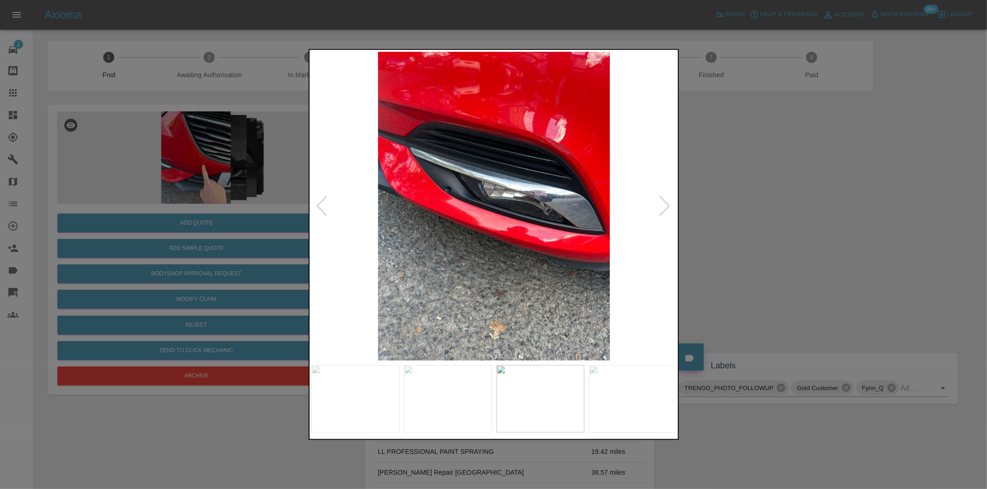
click at [667, 204] on div at bounding box center [665, 206] width 12 height 20
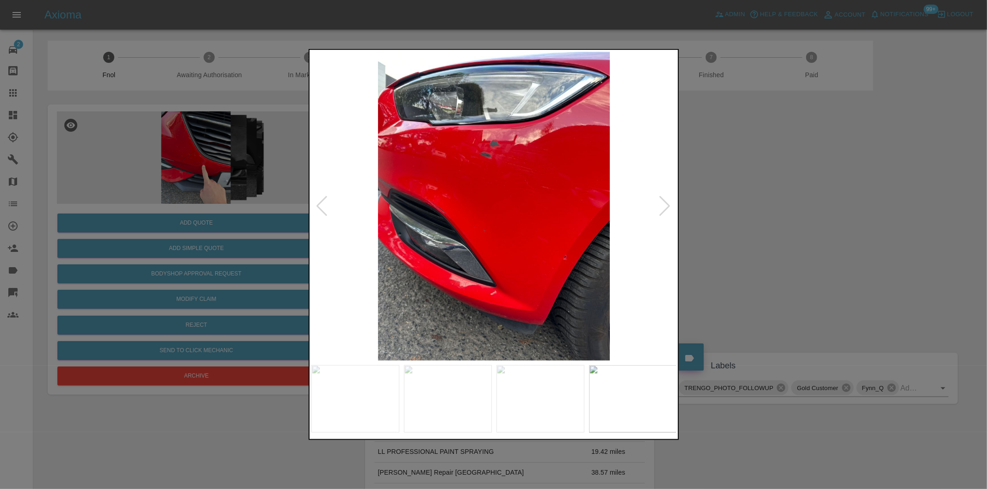
click at [667, 204] on div at bounding box center [665, 206] width 12 height 20
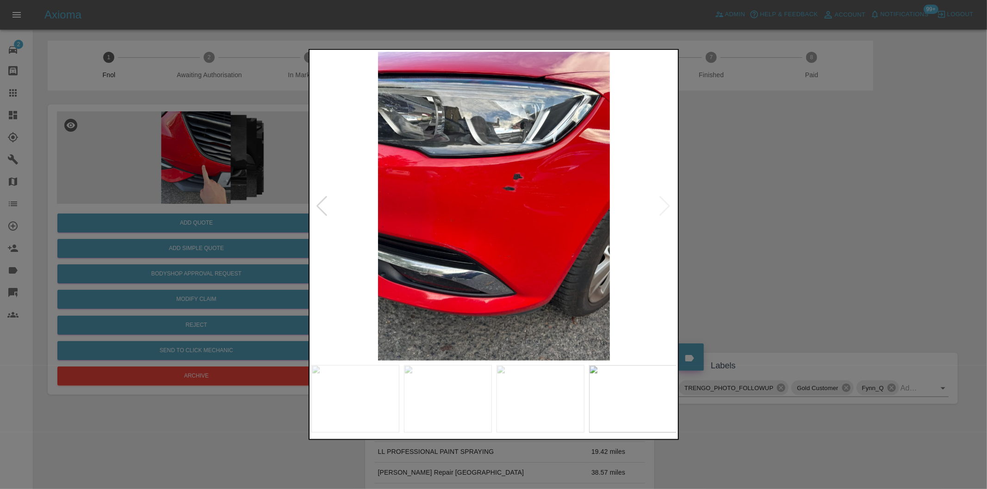
click at [667, 204] on img at bounding box center [493, 206] width 365 height 309
click at [766, 211] on div at bounding box center [493, 244] width 987 height 489
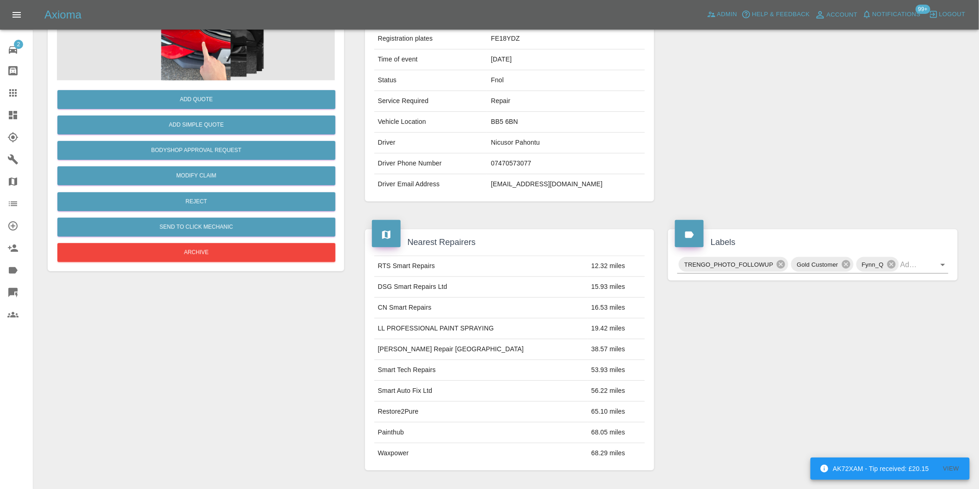
scroll to position [116, 0]
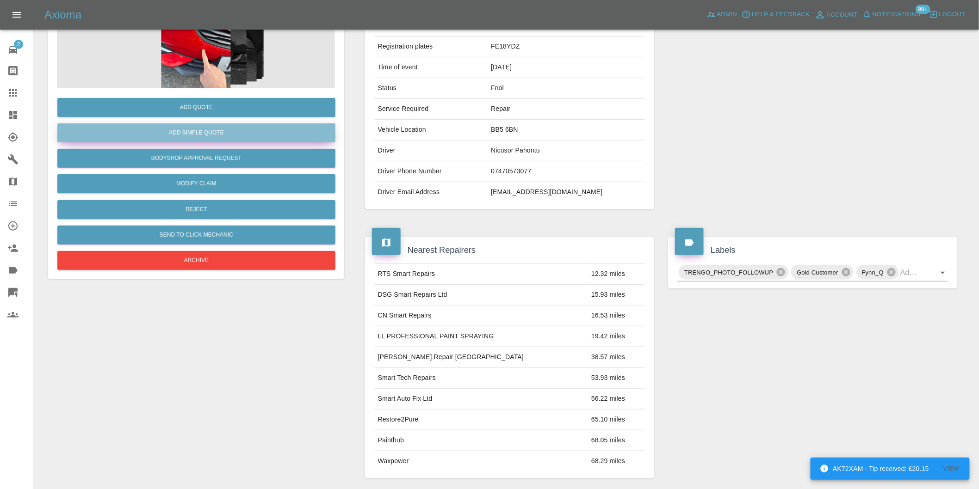
click at [215, 134] on button "Add Simple Quote" at bounding box center [196, 133] width 278 height 19
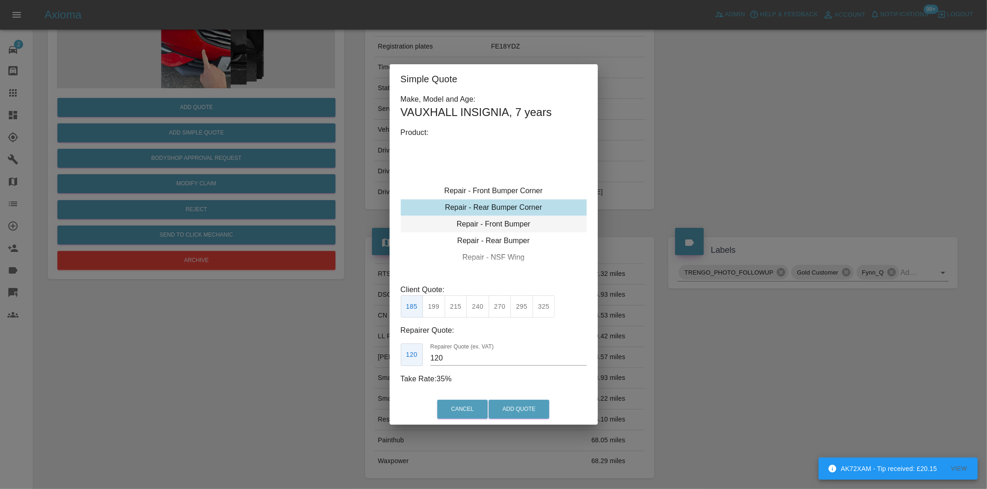
click at [523, 222] on div "Repair - Front Bumper" at bounding box center [494, 224] width 186 height 17
drag, startPoint x: 454, startPoint y: 305, endPoint x: 461, endPoint y: 308, distance: 7.0
click at [457, 306] on button "350" at bounding box center [456, 307] width 23 height 23
type input "210"
click at [509, 416] on button "Add Quote" at bounding box center [518, 409] width 61 height 19
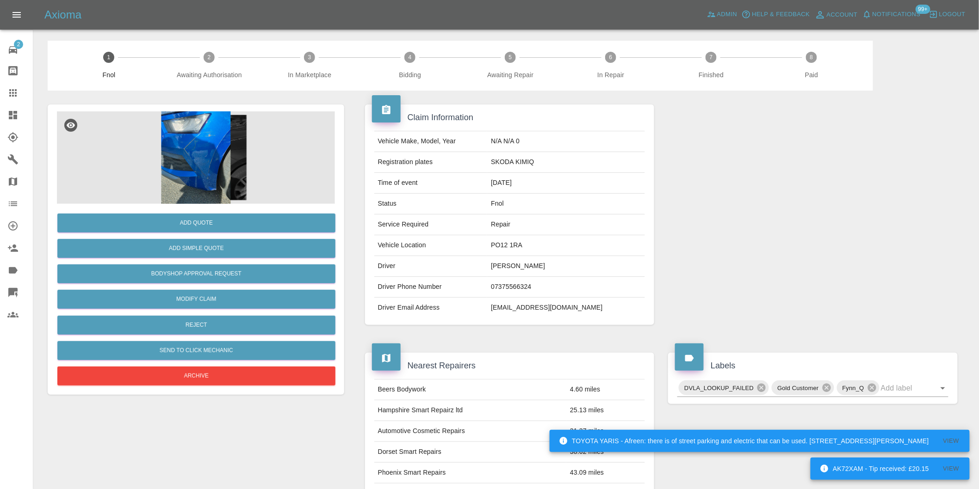
click at [205, 140] on img at bounding box center [196, 157] width 278 height 93
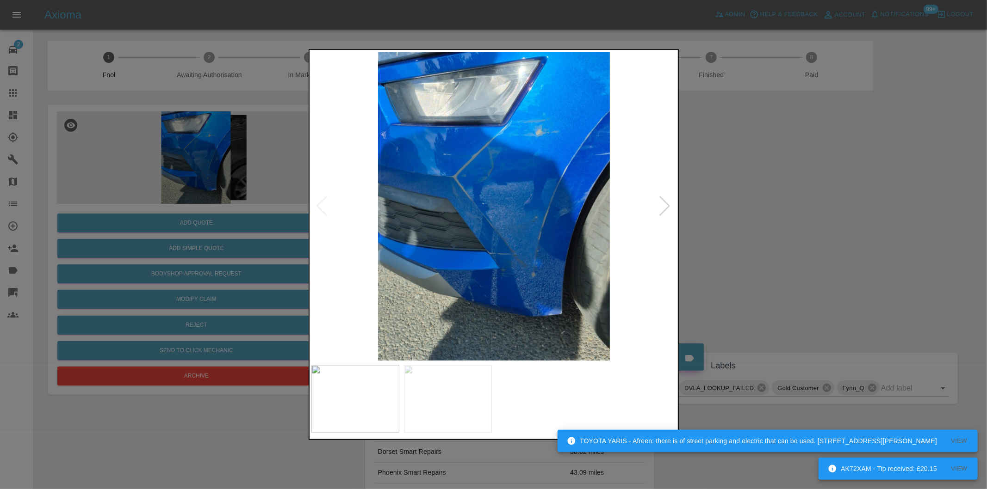
click at [668, 206] on div at bounding box center [665, 206] width 12 height 20
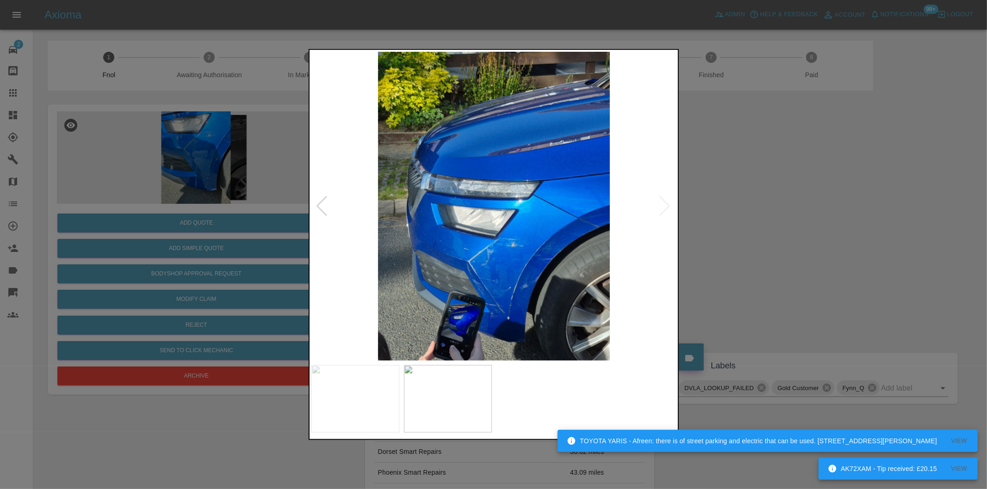
click at [668, 206] on img at bounding box center [493, 206] width 365 height 309
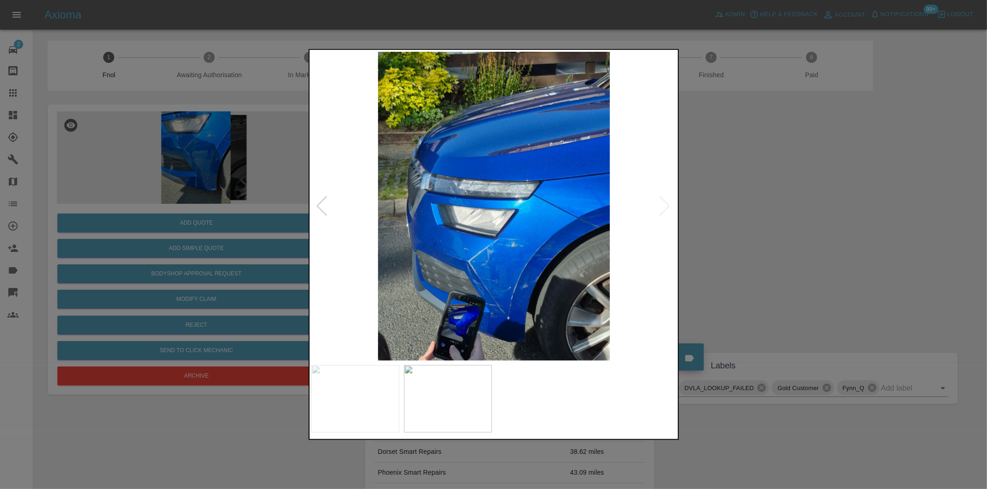
click at [783, 216] on div at bounding box center [493, 244] width 987 height 489
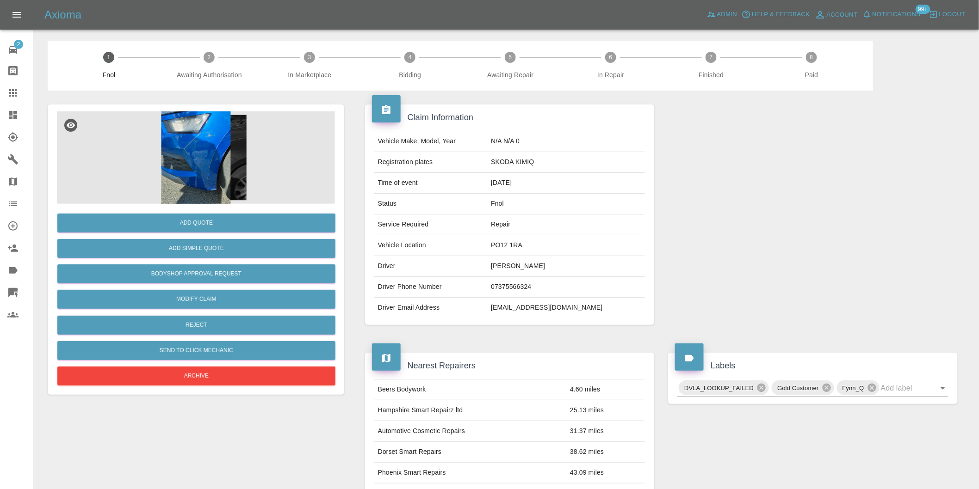
click at [213, 134] on img at bounding box center [196, 157] width 278 height 93
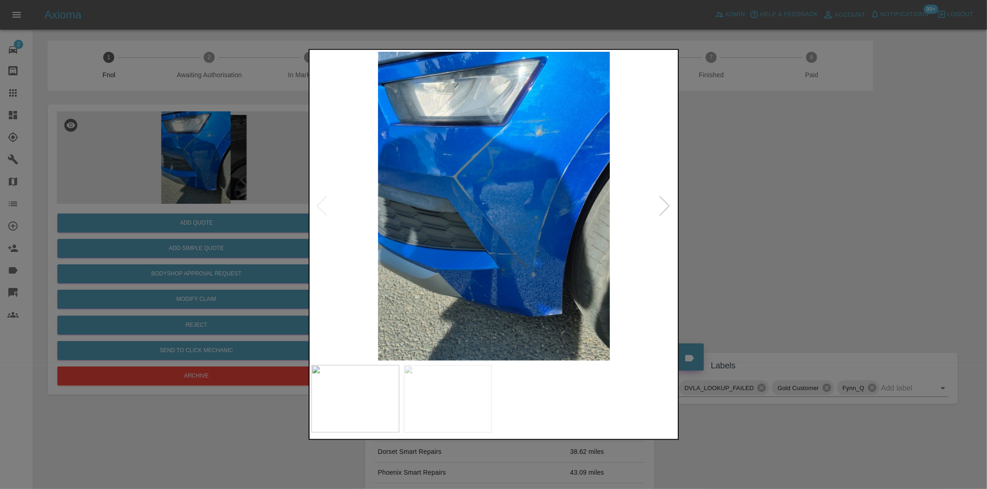
click at [667, 202] on div at bounding box center [665, 206] width 12 height 20
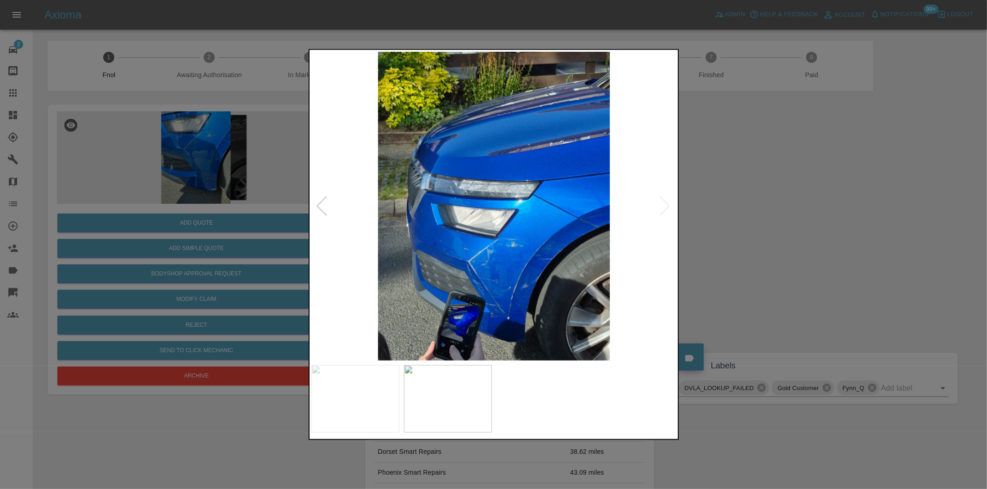
click at [770, 211] on div at bounding box center [493, 244] width 987 height 489
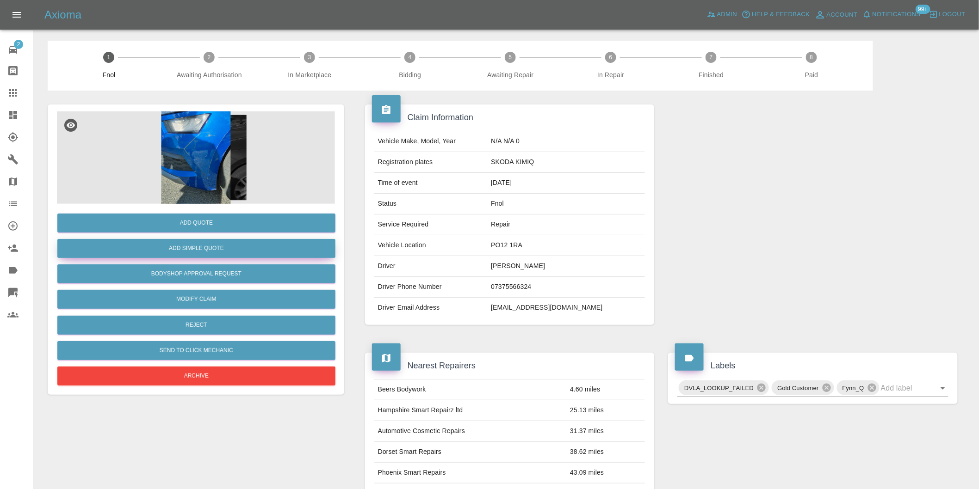
click at [220, 243] on button "Add Simple Quote" at bounding box center [196, 248] width 278 height 19
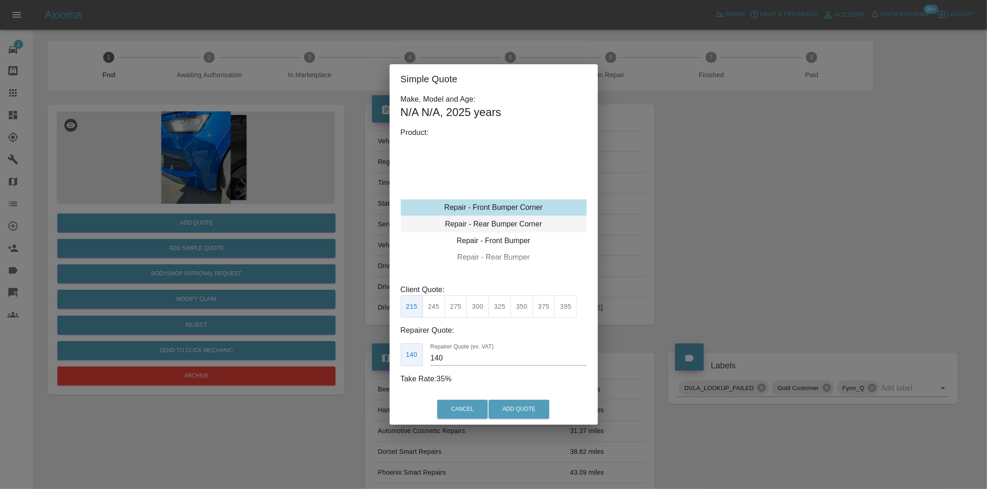
type input "120"
click at [514, 409] on button "Add Quote" at bounding box center [518, 409] width 61 height 19
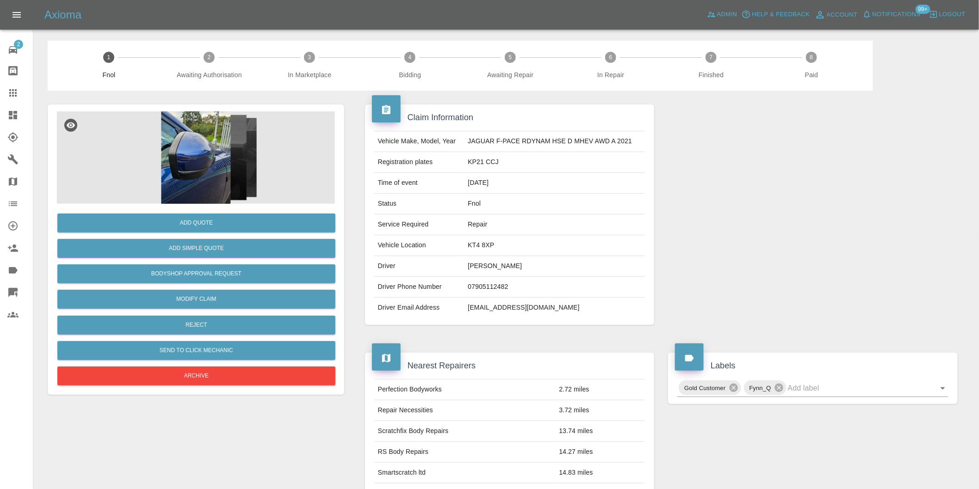
click at [210, 162] on img at bounding box center [196, 157] width 278 height 93
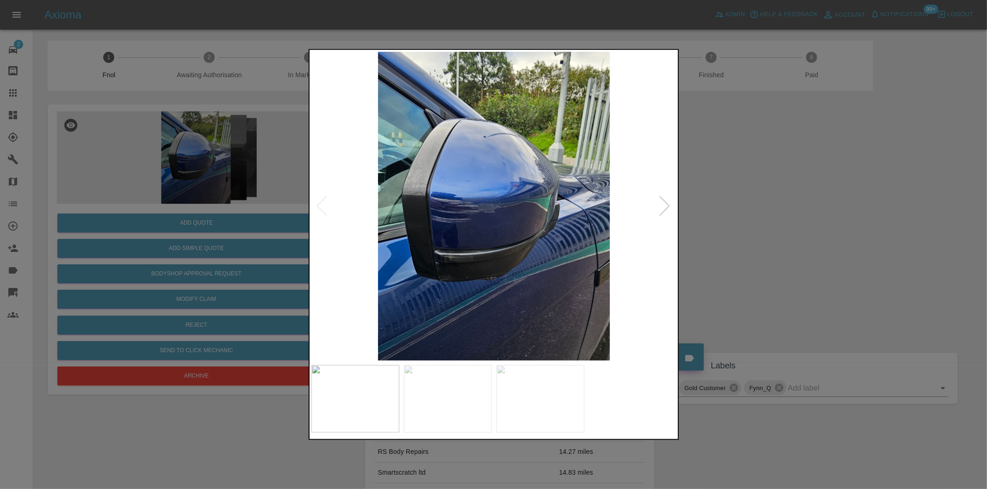
click at [666, 202] on div at bounding box center [665, 206] width 12 height 20
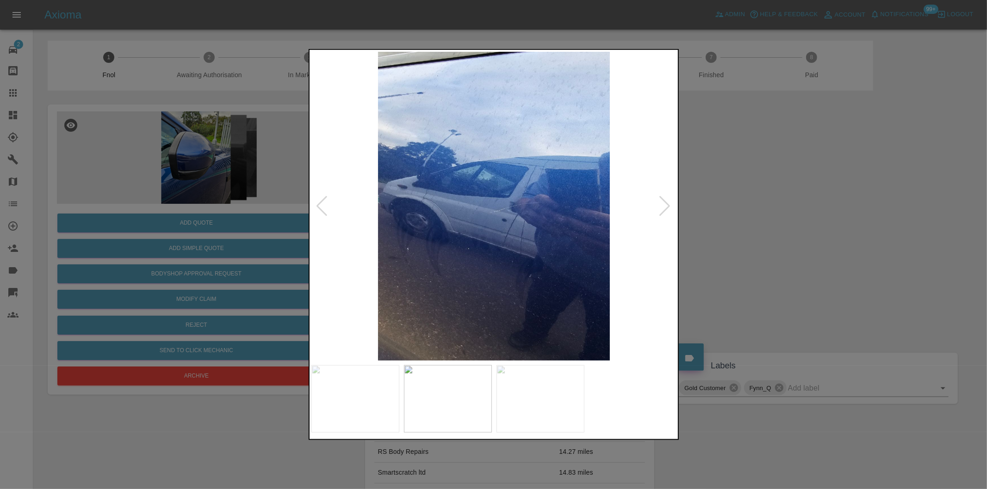
click at [666, 202] on div at bounding box center [665, 206] width 12 height 20
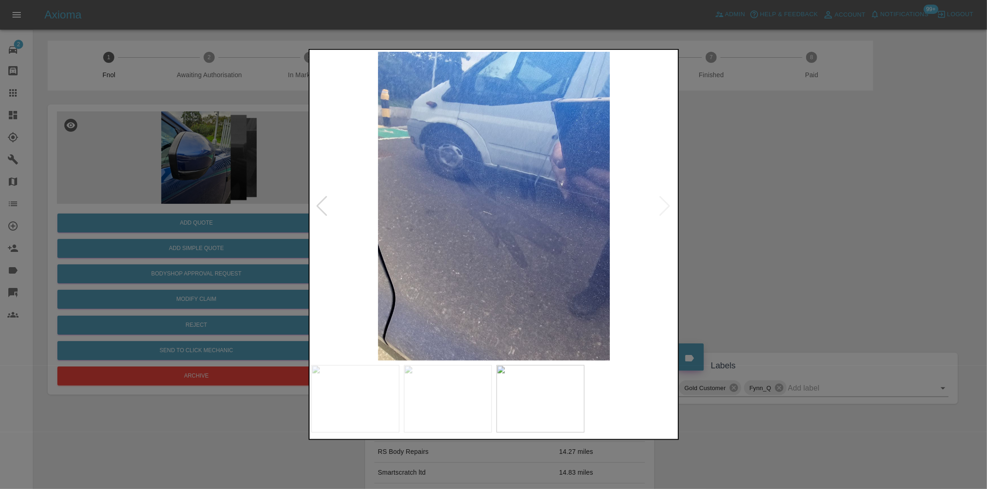
click at [666, 202] on img at bounding box center [493, 206] width 365 height 309
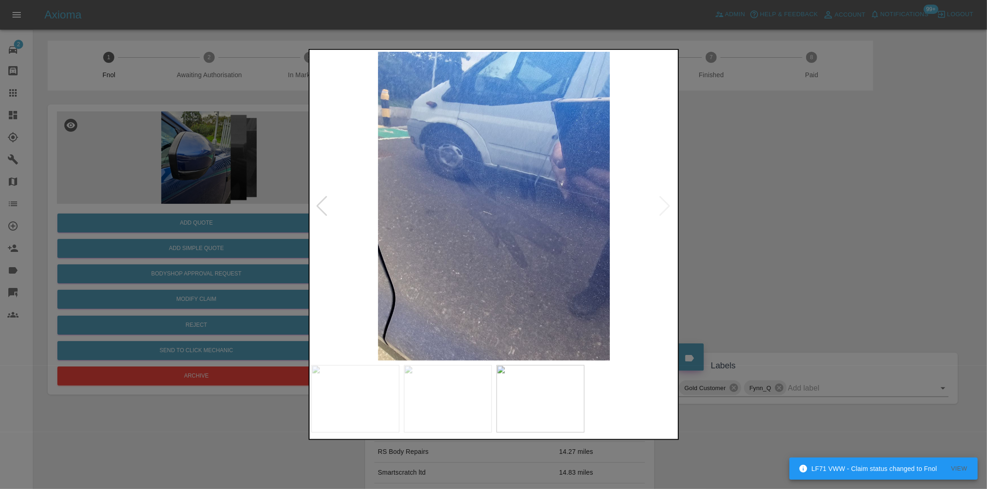
click at [325, 204] on div at bounding box center [322, 206] width 12 height 20
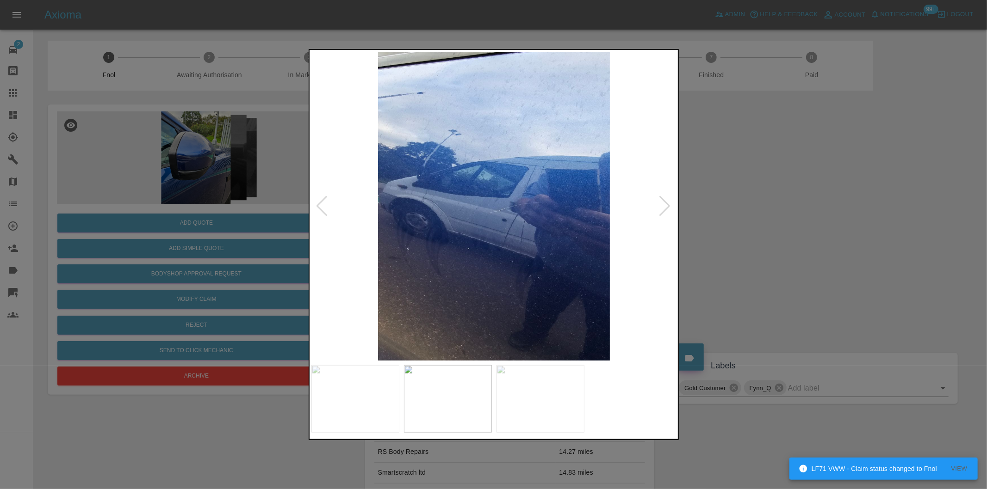
click at [324, 204] on div at bounding box center [322, 206] width 12 height 20
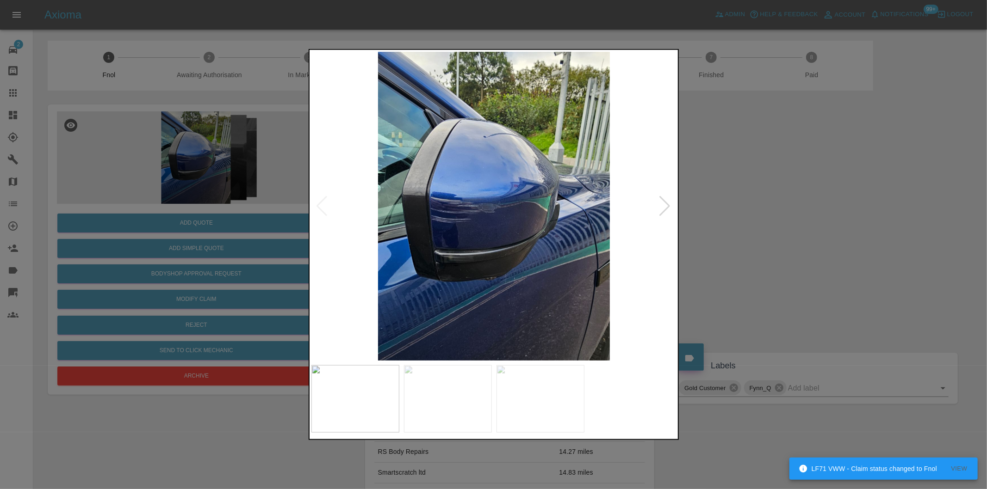
click at [761, 209] on div at bounding box center [493, 244] width 987 height 489
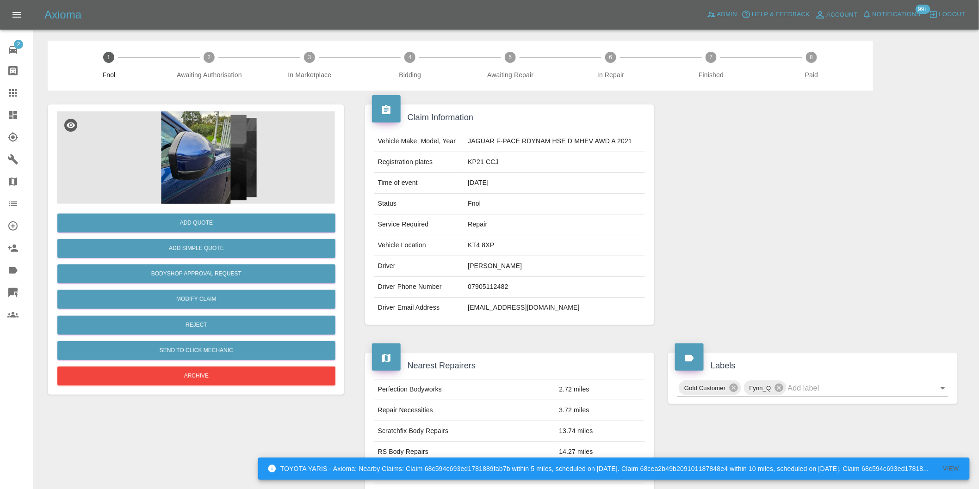
click at [172, 144] on img at bounding box center [196, 157] width 278 height 93
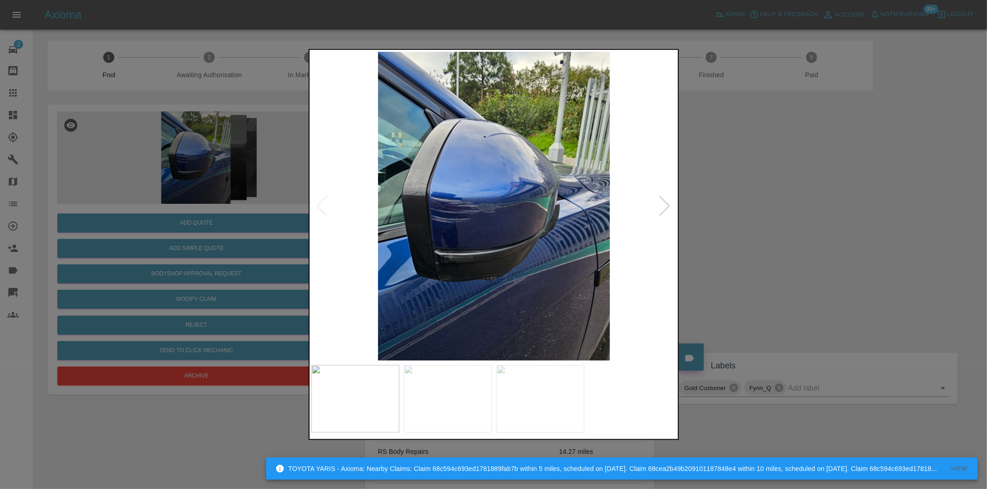
click at [662, 209] on div at bounding box center [665, 206] width 12 height 20
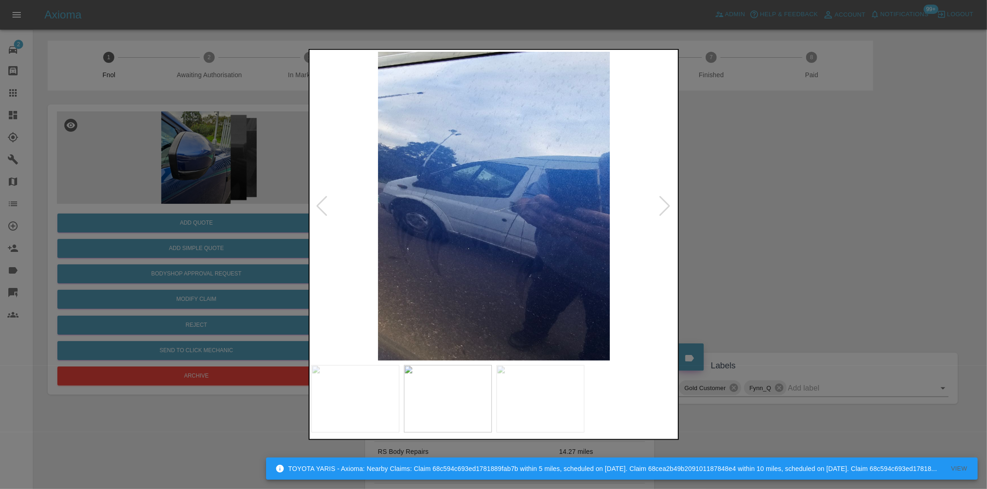
click at [662, 209] on div at bounding box center [665, 206] width 12 height 20
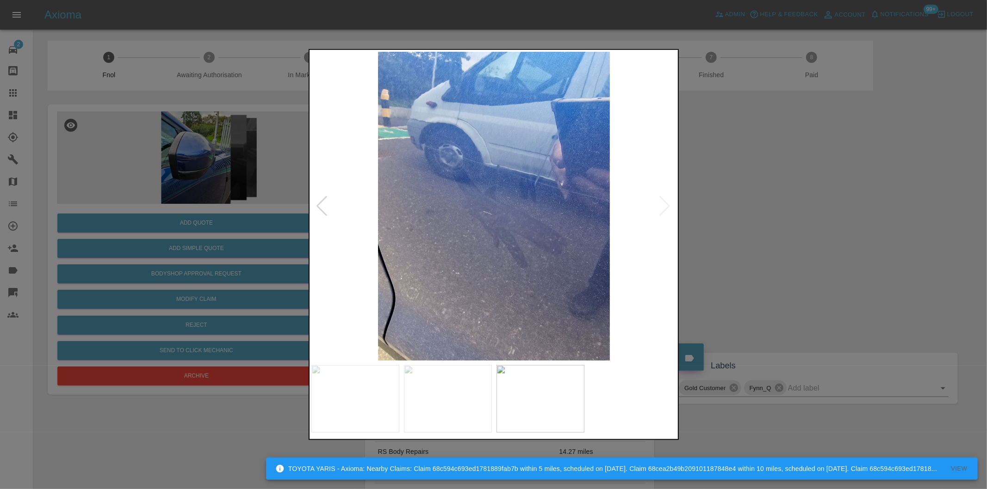
click at [690, 240] on div at bounding box center [493, 244] width 987 height 489
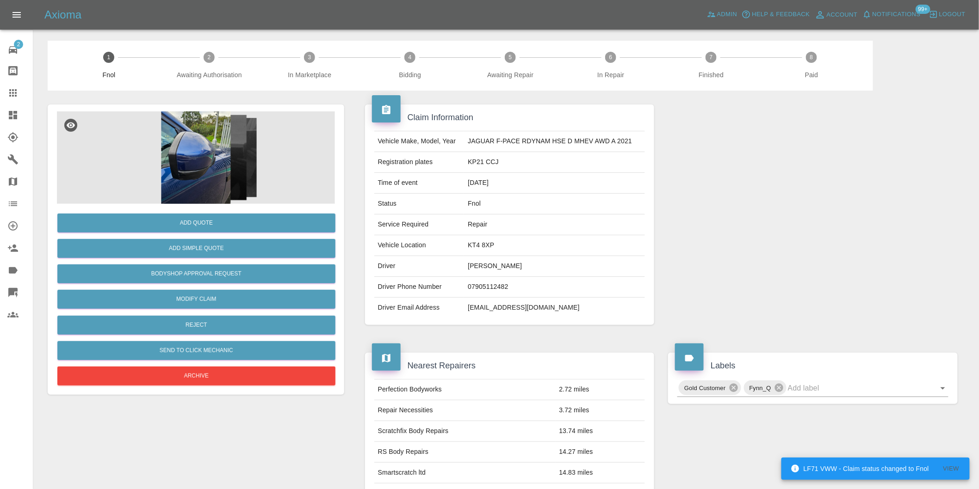
click at [239, 145] on img at bounding box center [196, 157] width 278 height 93
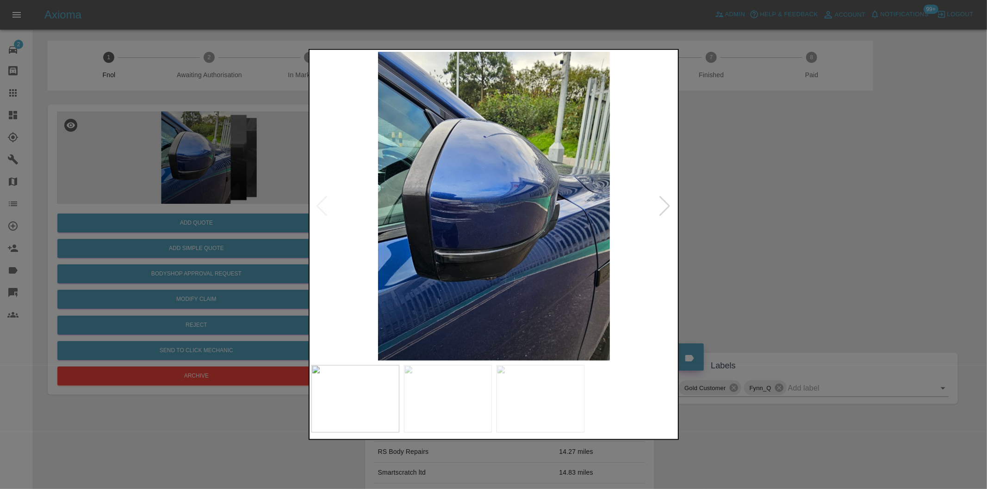
click at [451, 253] on img at bounding box center [493, 206] width 365 height 309
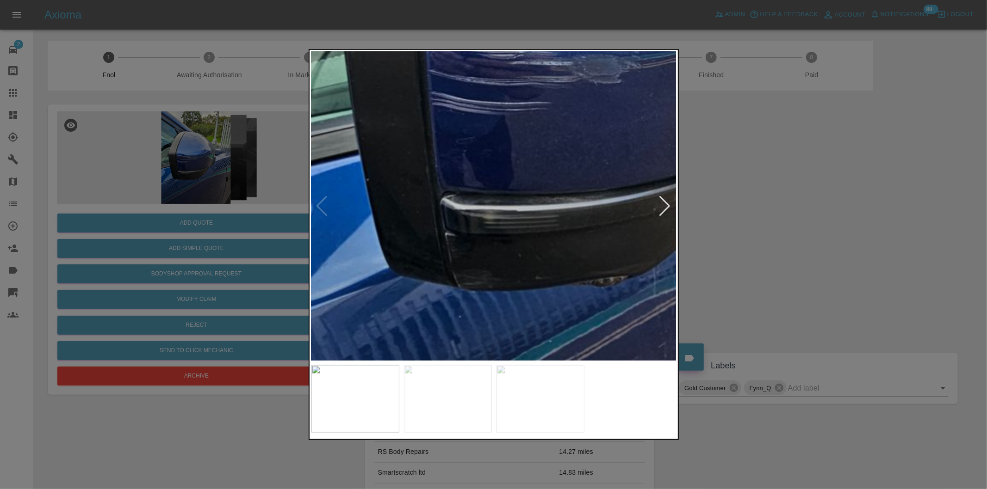
click at [477, 257] on img at bounding box center [619, 63] width 1096 height 927
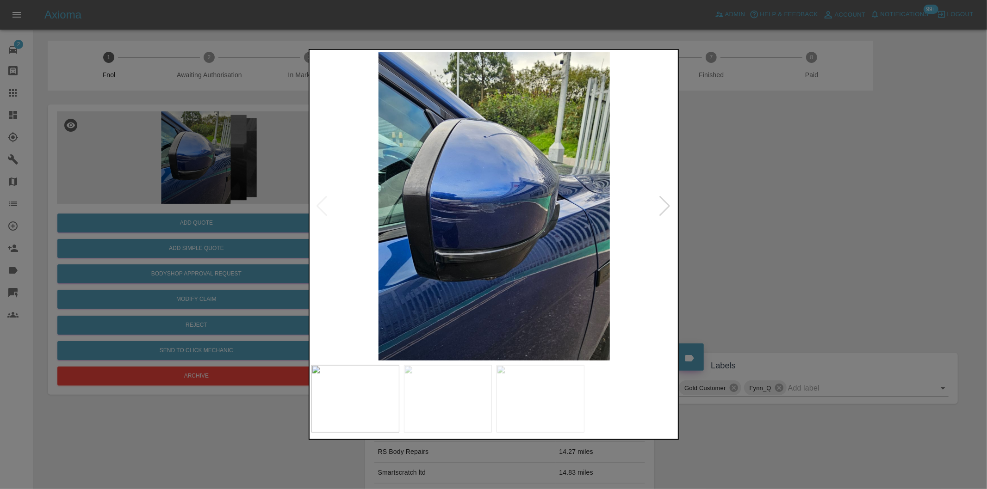
click at [669, 207] on div at bounding box center [665, 206] width 12 height 20
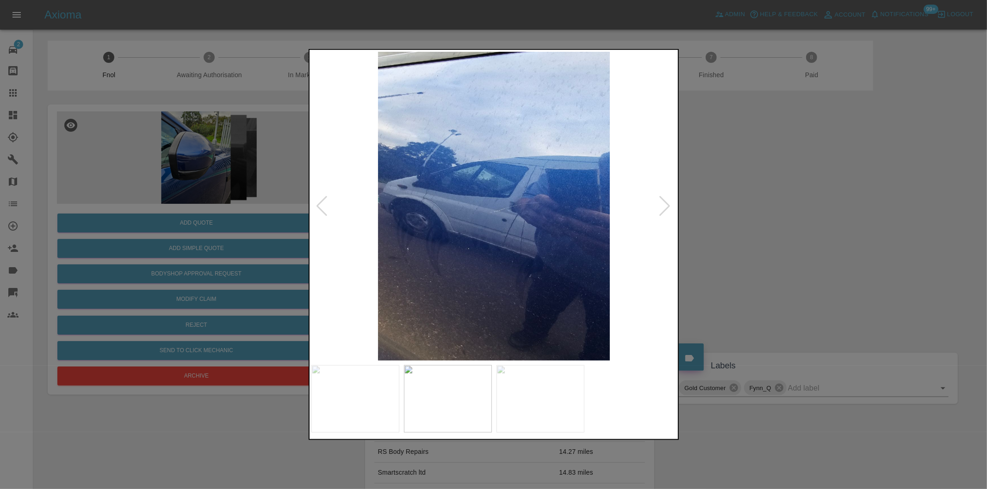
click at [669, 207] on div at bounding box center [665, 206] width 12 height 20
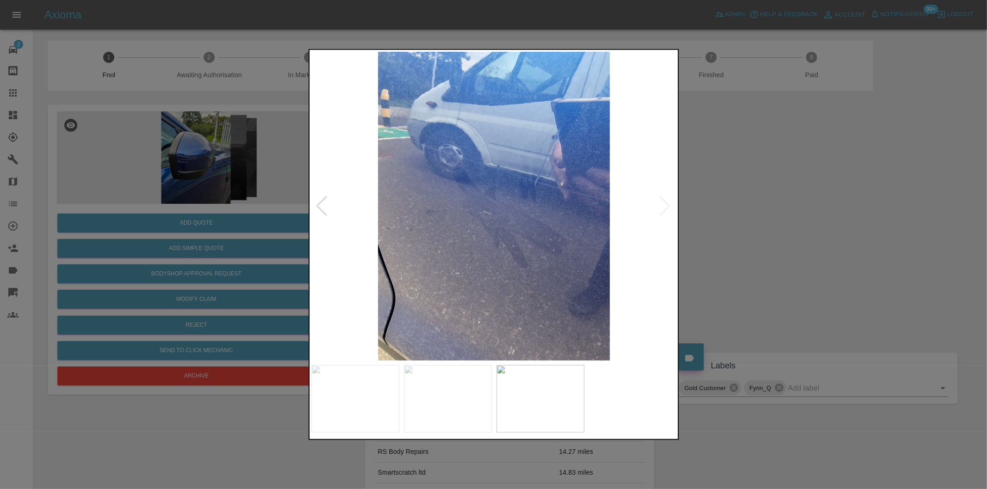
click at [669, 207] on img at bounding box center [493, 206] width 365 height 309
click at [796, 203] on div at bounding box center [493, 244] width 987 height 489
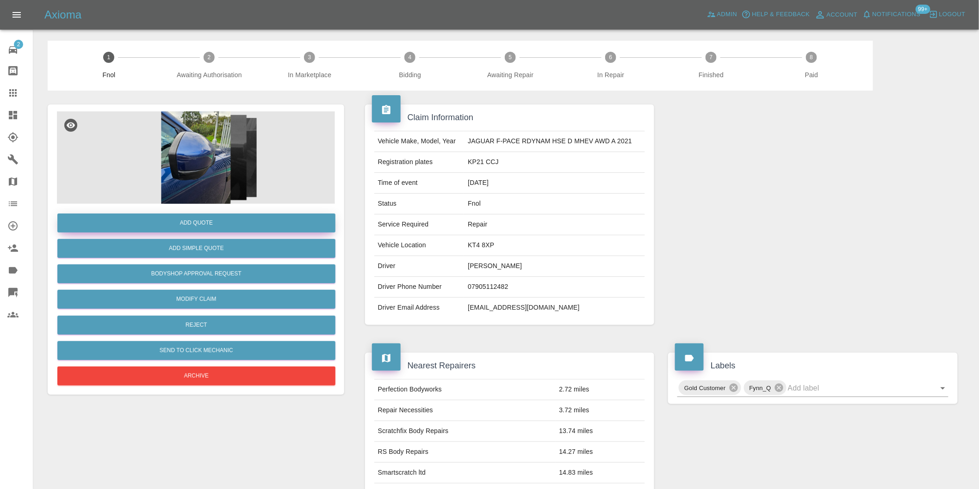
click at [233, 224] on button "Add Quote" at bounding box center [196, 223] width 278 height 19
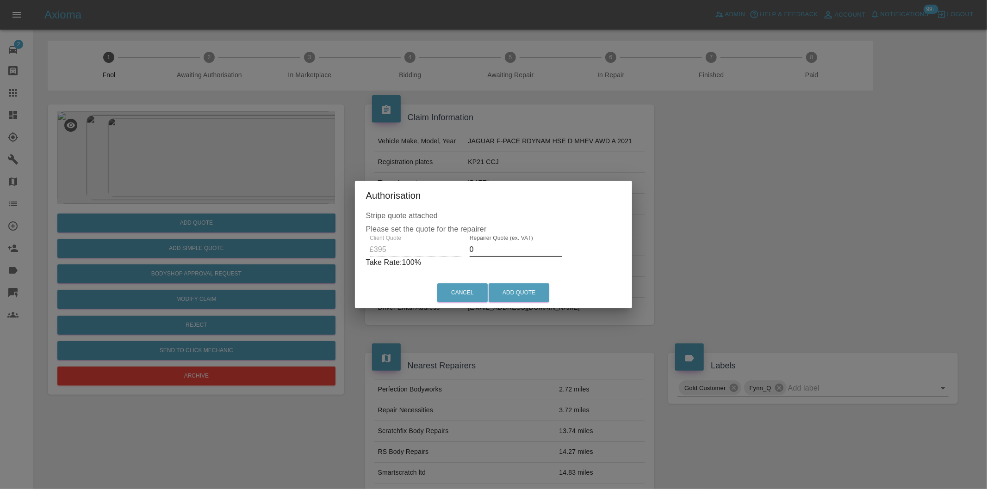
click at [498, 253] on input "0" at bounding box center [516, 249] width 93 height 15
type input "0250"
click at [512, 285] on button "Add Quote" at bounding box center [518, 293] width 61 height 19
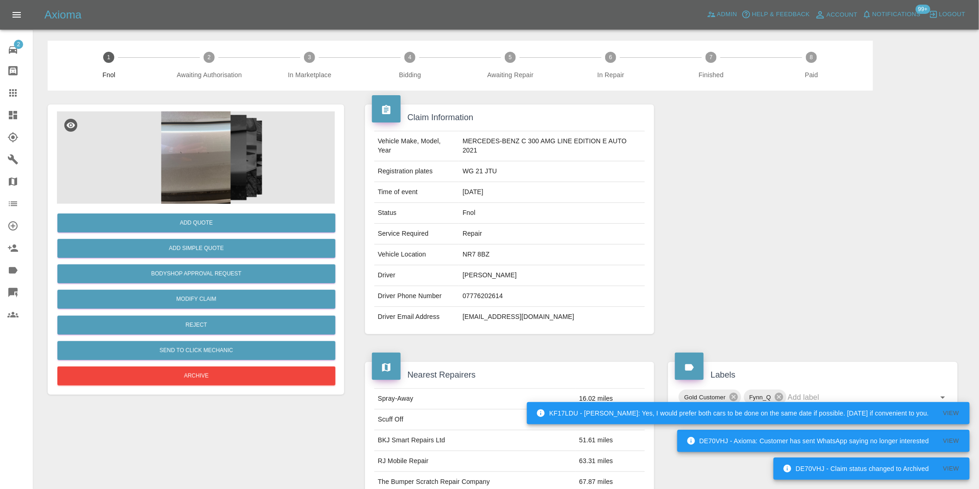
click at [191, 145] on img at bounding box center [196, 157] width 278 height 93
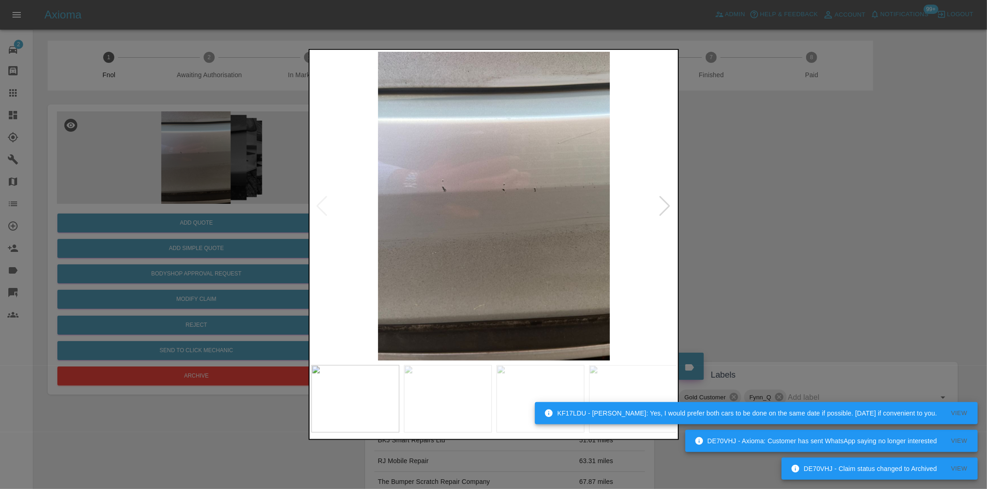
click at [665, 206] on div at bounding box center [665, 206] width 12 height 20
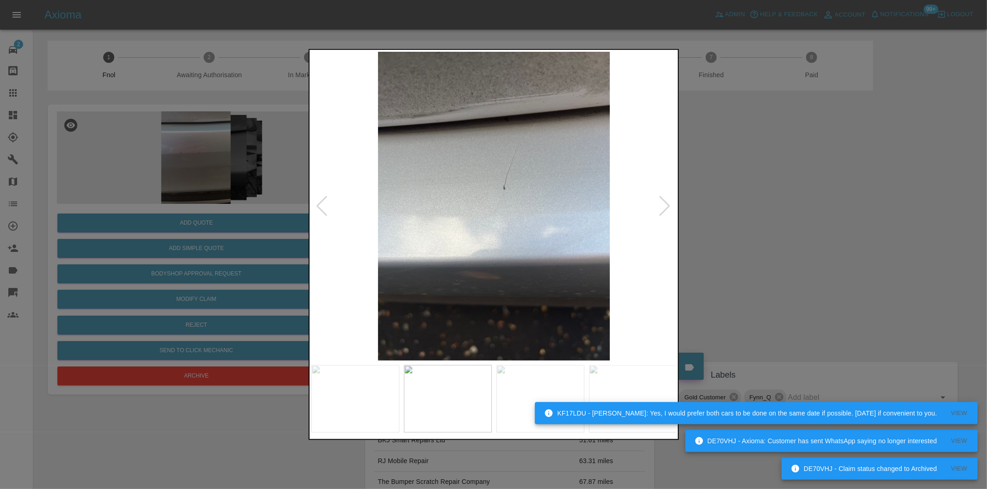
click at [665, 206] on div at bounding box center [665, 206] width 12 height 20
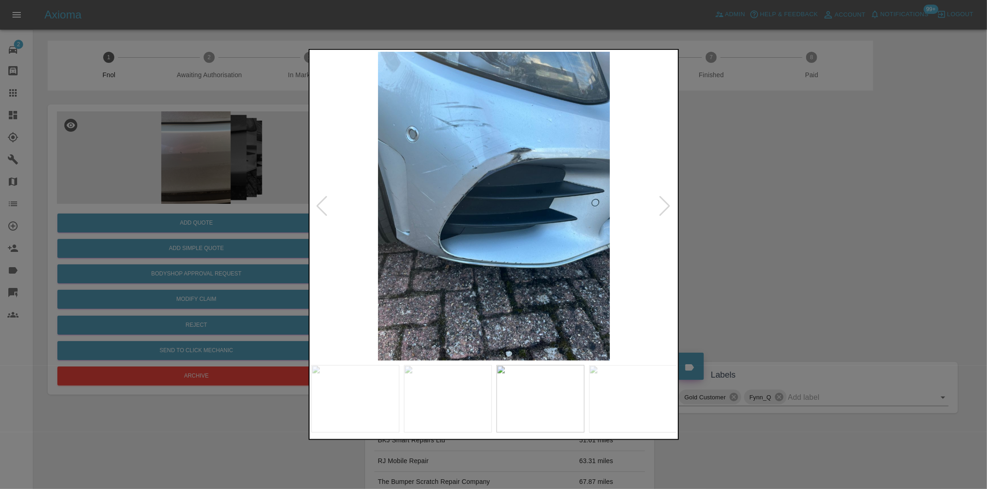
click at [665, 206] on div at bounding box center [665, 206] width 12 height 20
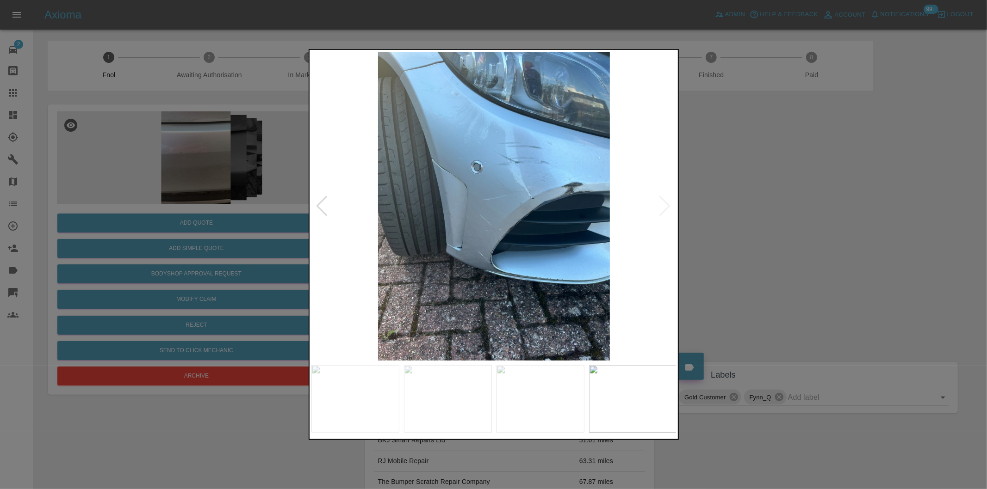
click at [665, 206] on img at bounding box center [493, 206] width 365 height 309
click at [548, 174] on img at bounding box center [493, 206] width 365 height 309
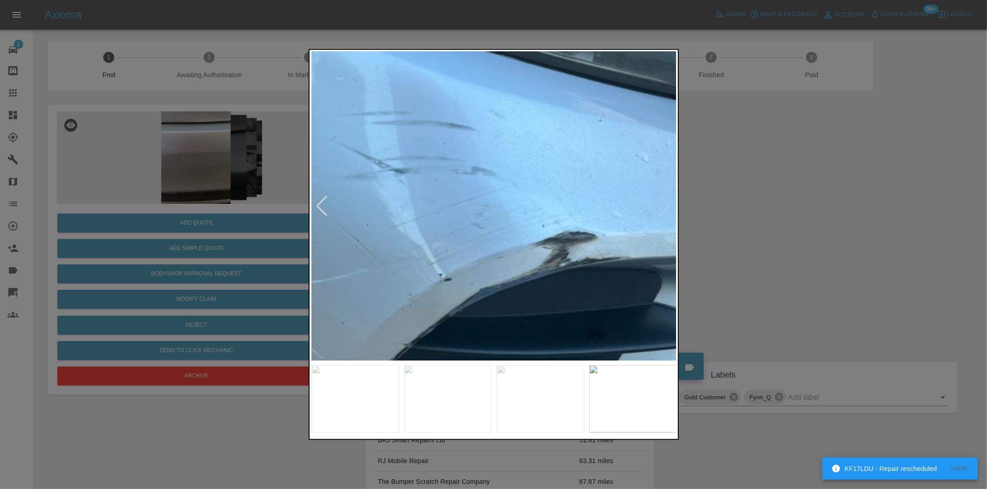
click at [498, 174] on img at bounding box center [330, 302] width 1096 height 927
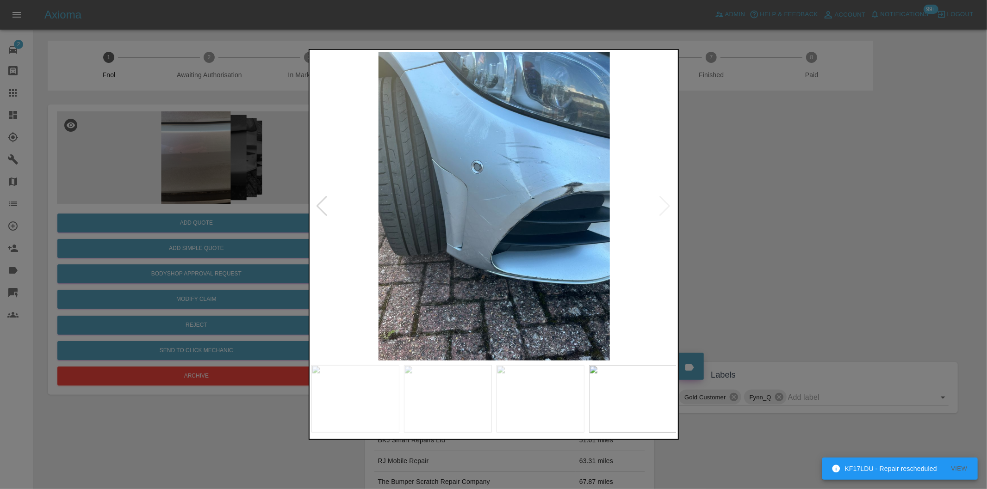
click at [729, 191] on div at bounding box center [493, 244] width 987 height 489
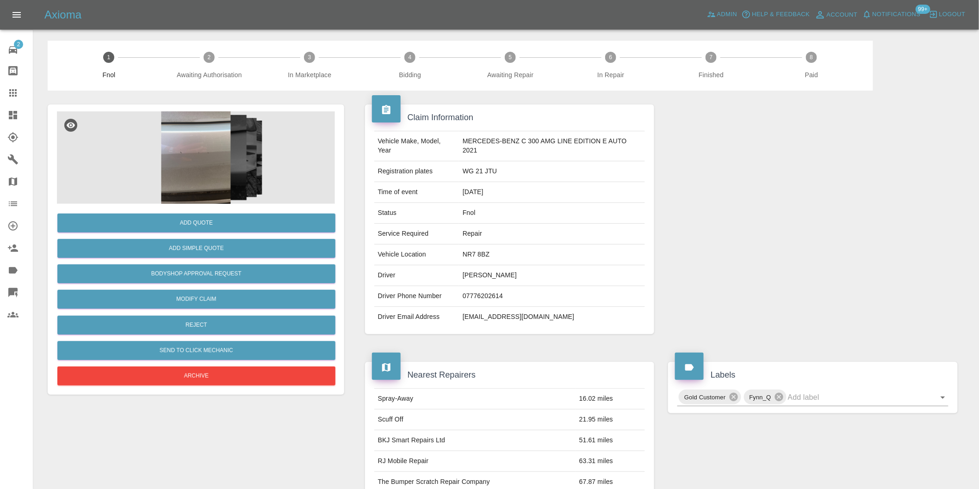
click at [206, 161] on img at bounding box center [196, 157] width 278 height 93
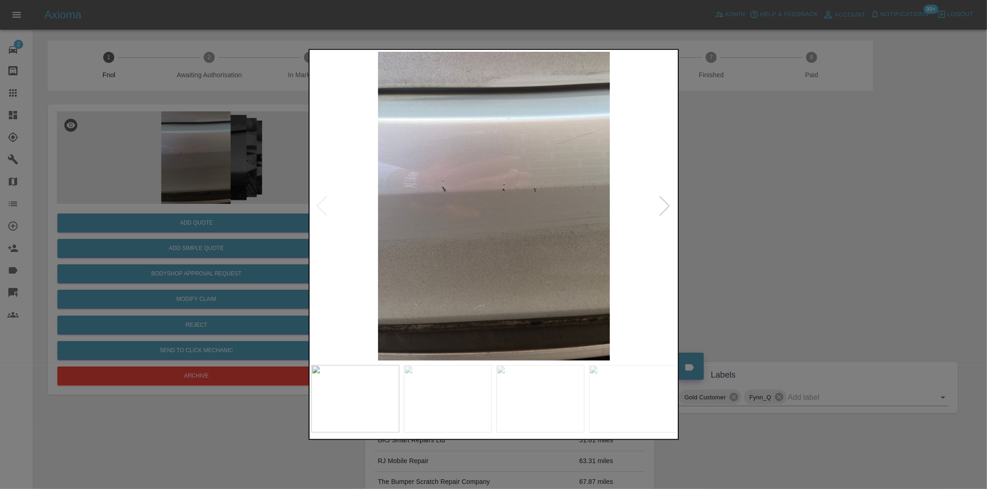
click at [664, 206] on div at bounding box center [665, 206] width 12 height 20
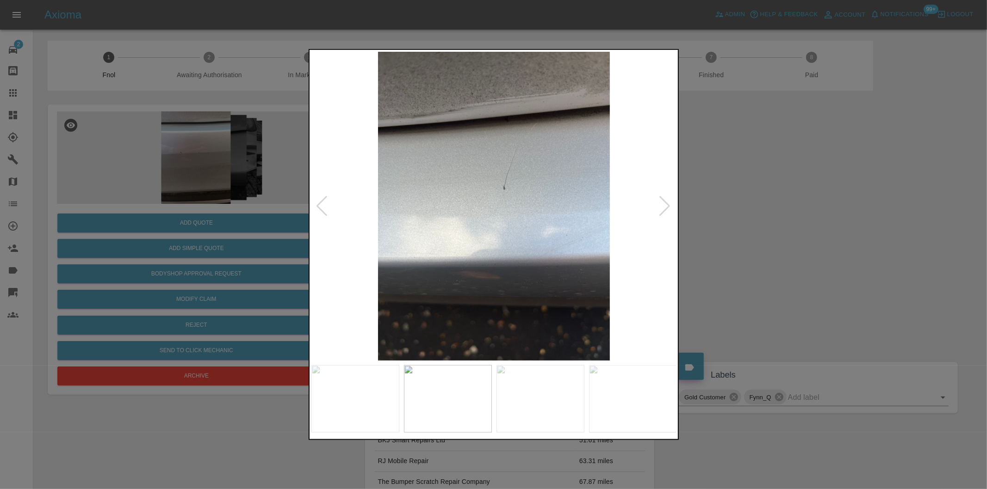
click at [664, 206] on div at bounding box center [665, 206] width 12 height 20
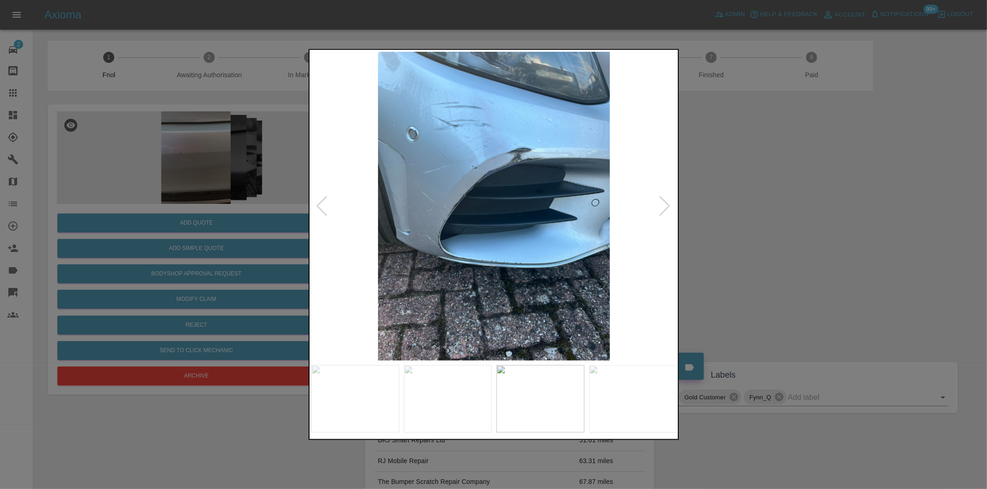
click at [496, 149] on img at bounding box center [493, 206] width 365 height 309
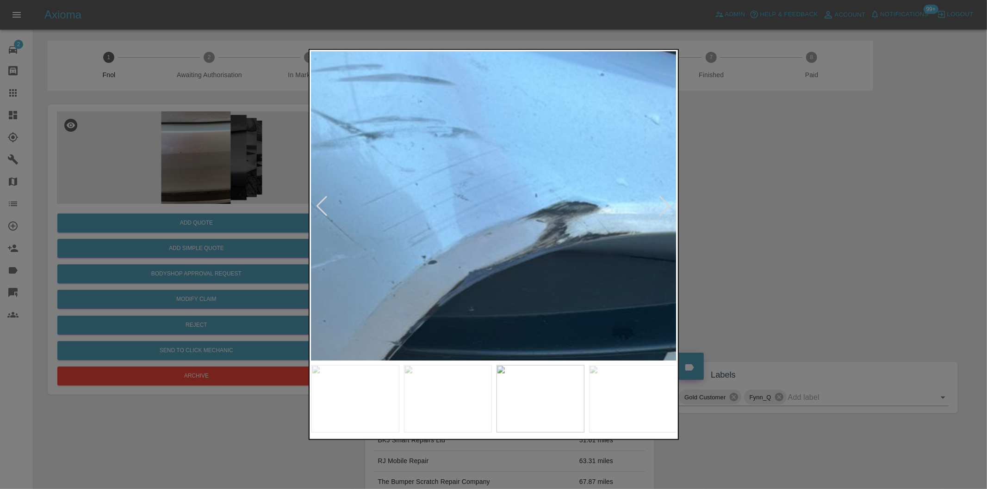
click at [496, 149] on img at bounding box center [486, 376] width 1096 height 927
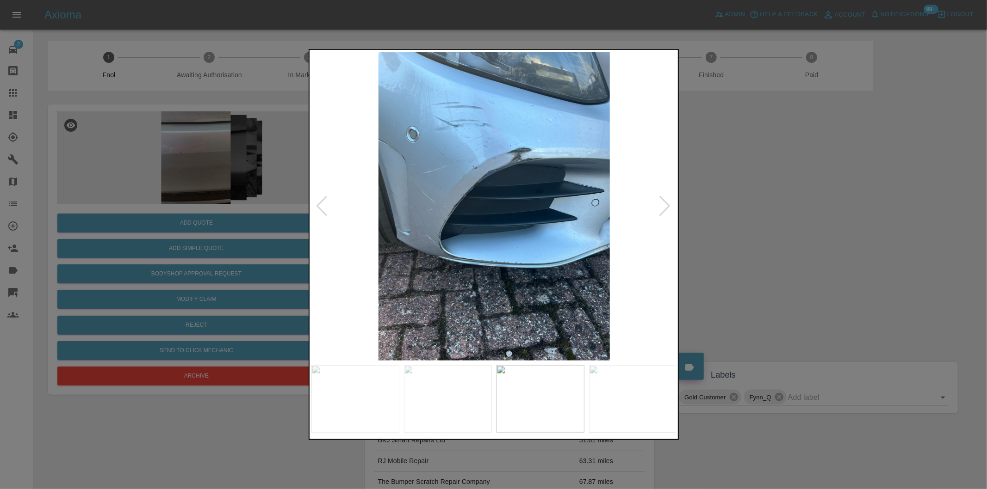
drag, startPoint x: 799, startPoint y: 178, endPoint x: 586, endPoint y: 181, distance: 213.3
click at [797, 178] on div at bounding box center [493, 244] width 987 height 489
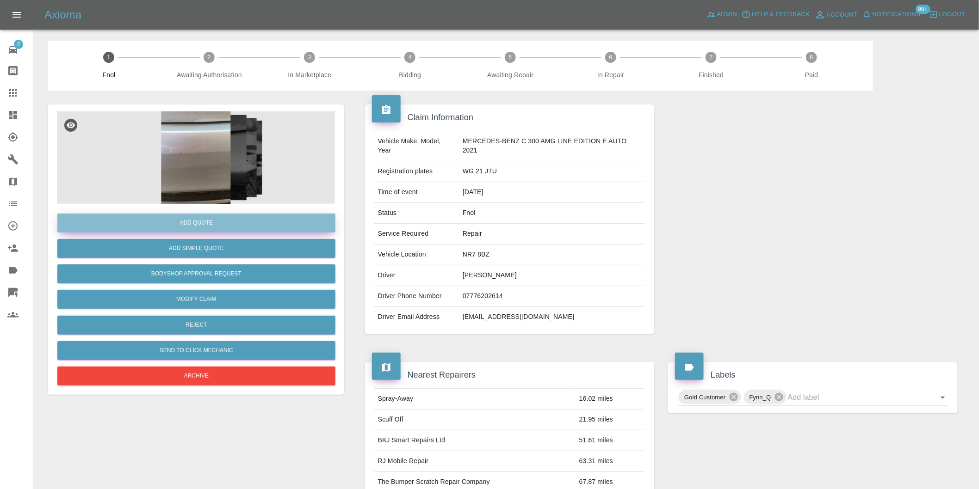
click at [210, 225] on button "Add Quote" at bounding box center [196, 223] width 278 height 19
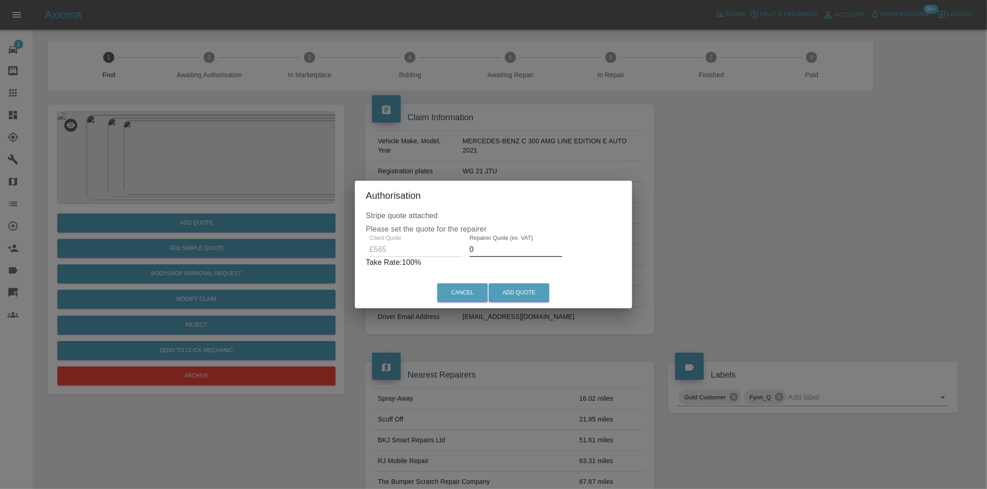
click at [492, 251] on input "0" at bounding box center [516, 249] width 93 height 15
type input "0350"
click at [516, 297] on button "Add Quote" at bounding box center [518, 293] width 61 height 19
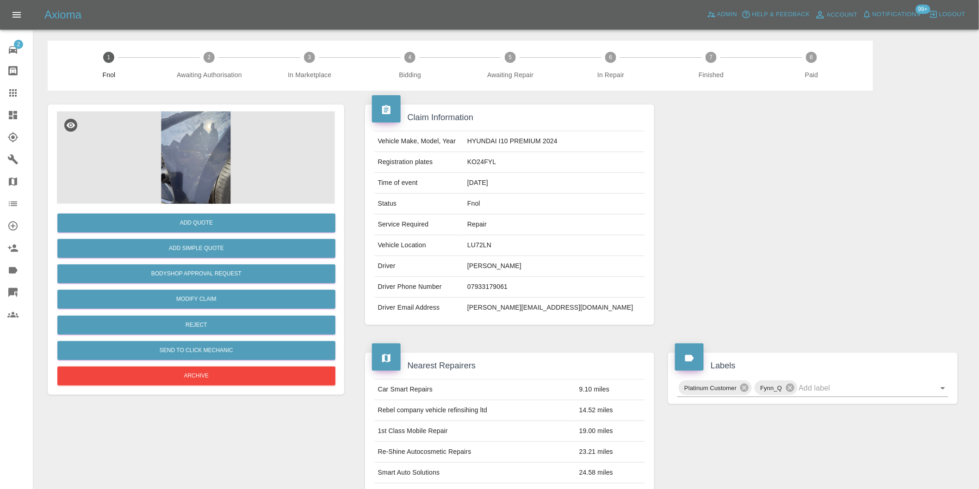
click at [210, 136] on img at bounding box center [196, 157] width 278 height 93
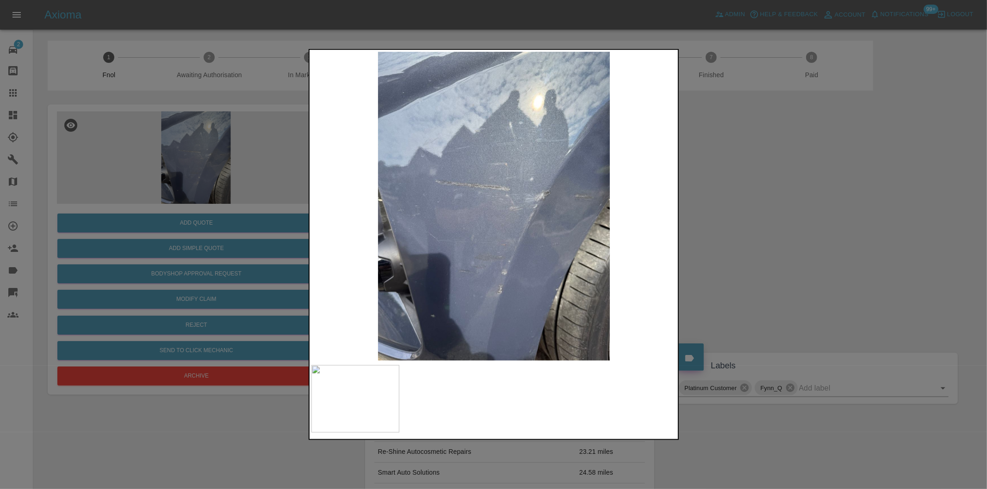
drag, startPoint x: 733, startPoint y: 218, endPoint x: 679, endPoint y: 216, distance: 54.6
click at [734, 218] on div at bounding box center [493, 244] width 987 height 489
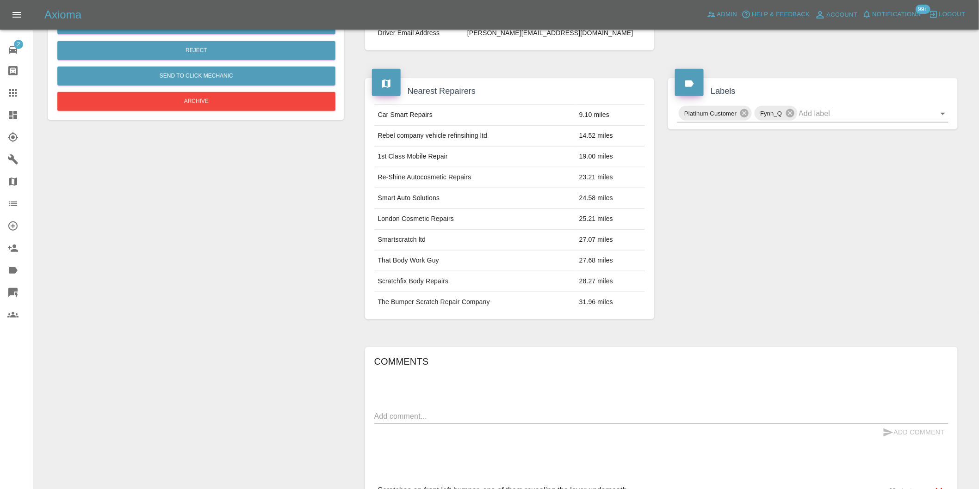
scroll to position [116, 0]
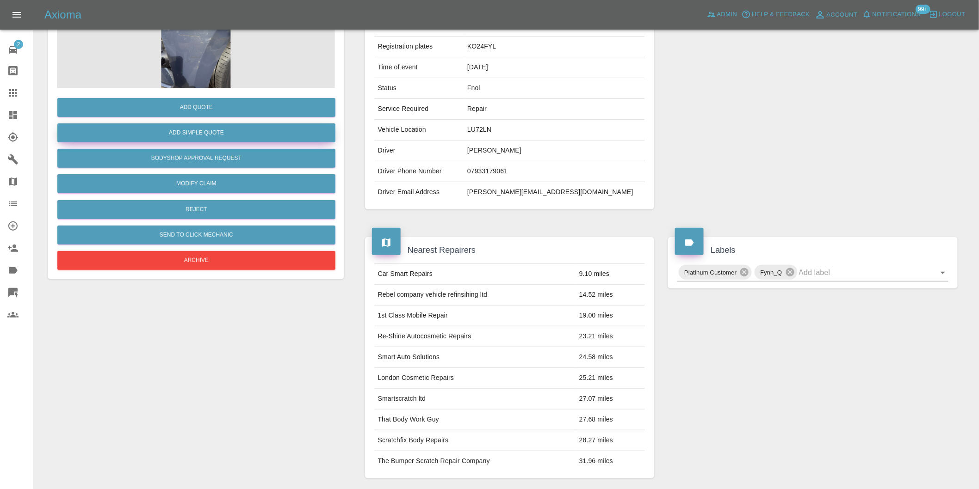
click at [197, 136] on button "Add Simple Quote" at bounding box center [196, 133] width 278 height 19
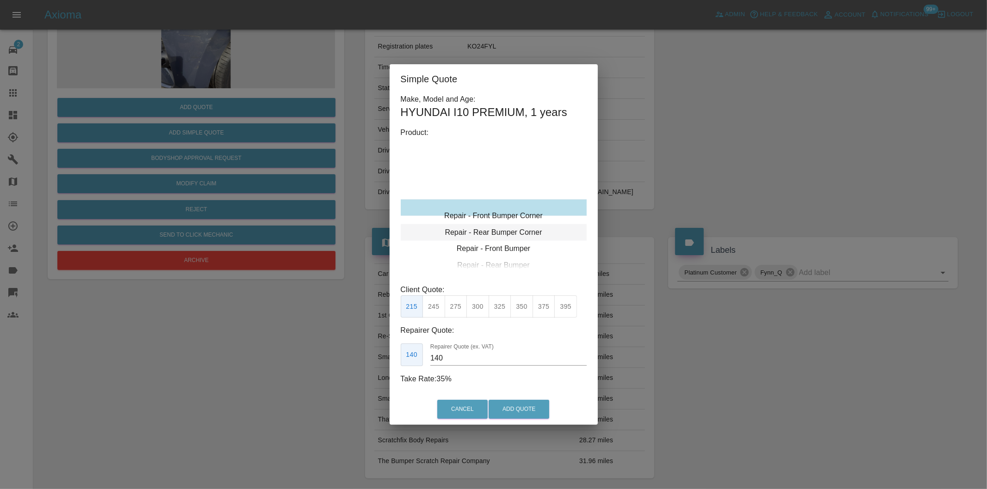
type input "120"
click at [527, 408] on button "Add Quote" at bounding box center [518, 409] width 61 height 19
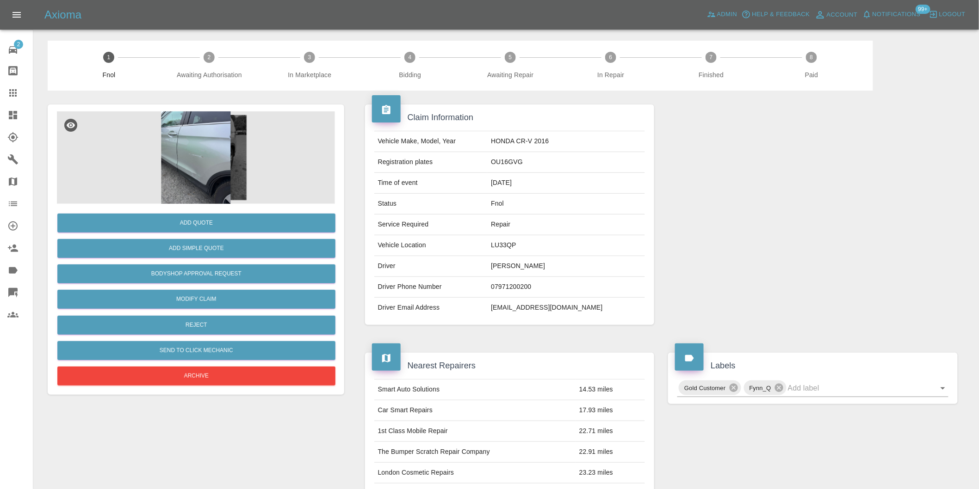
click at [192, 149] on img at bounding box center [196, 157] width 278 height 93
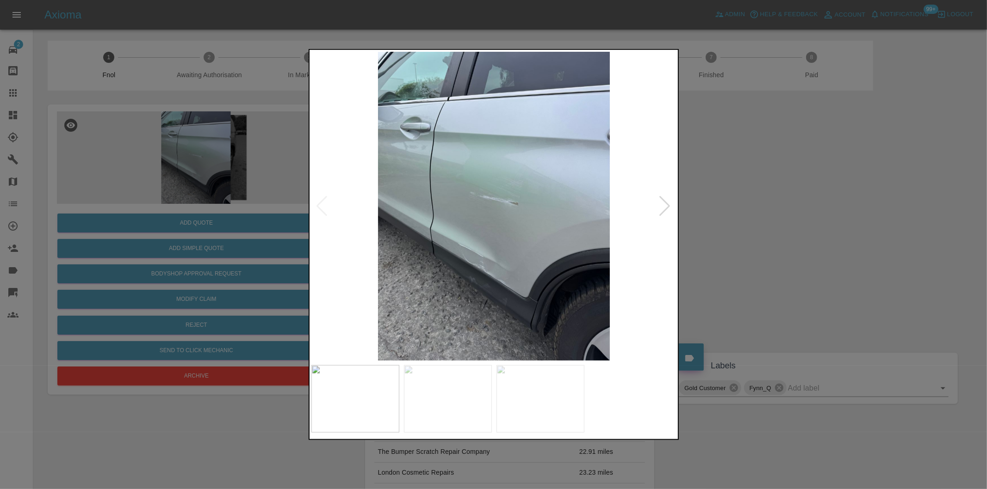
click at [663, 206] on div at bounding box center [665, 206] width 12 height 20
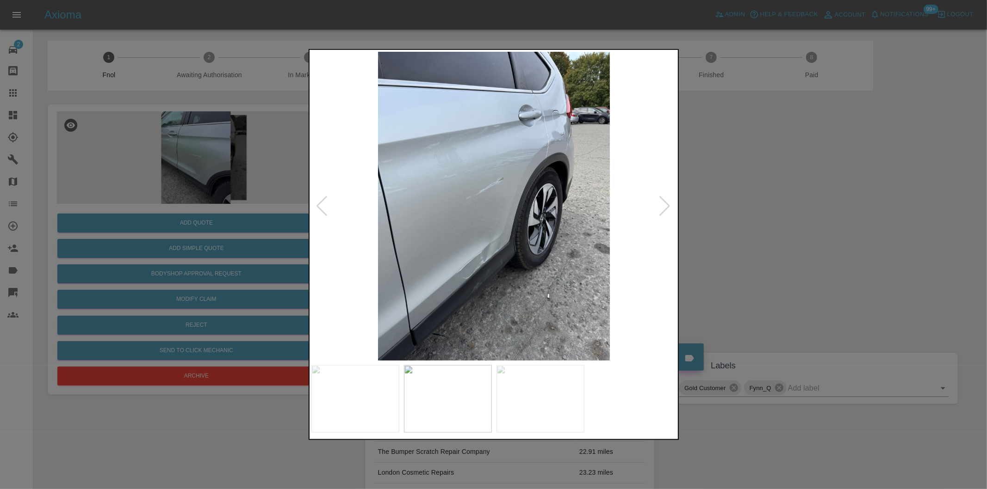
click at [663, 206] on div at bounding box center [665, 206] width 12 height 20
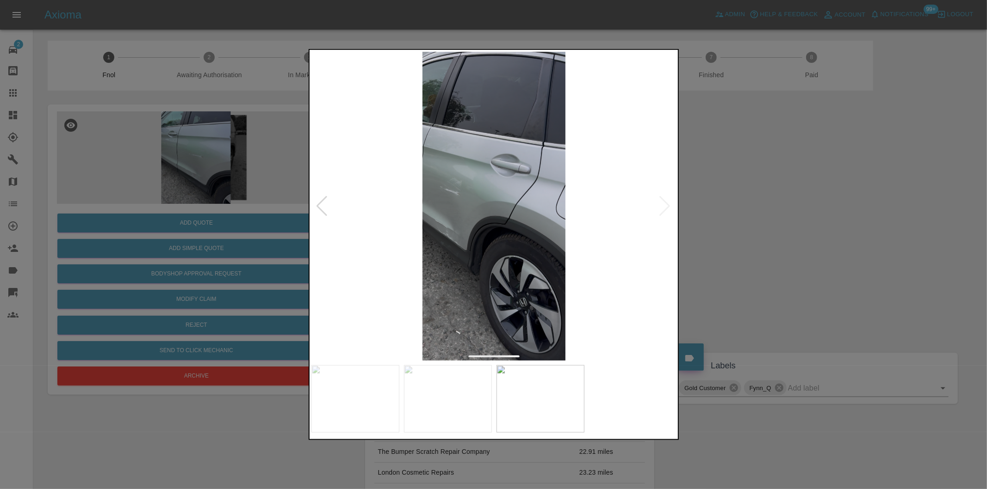
click at [663, 206] on img at bounding box center [493, 206] width 365 height 309
drag, startPoint x: 789, startPoint y: 213, endPoint x: 770, endPoint y: 213, distance: 19.4
click at [785, 213] on div at bounding box center [493, 244] width 987 height 489
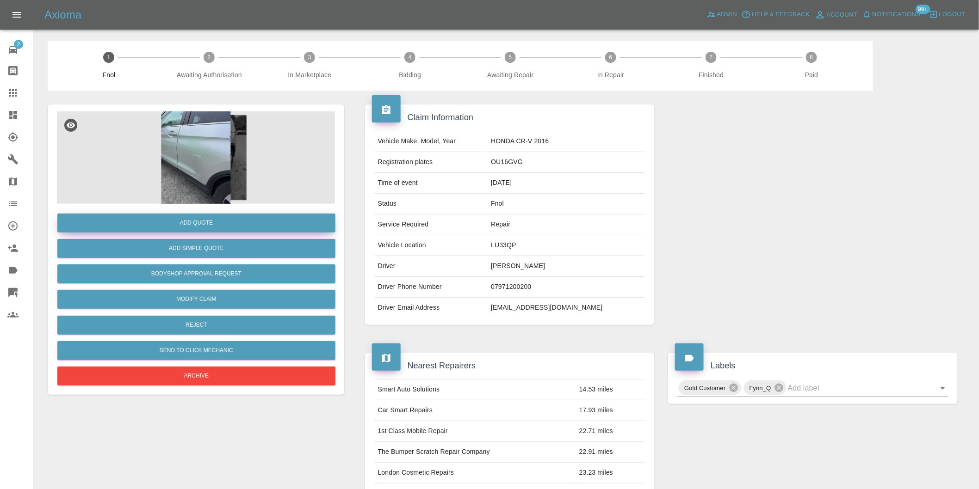
click at [200, 223] on button "Add Quote" at bounding box center [196, 223] width 278 height 19
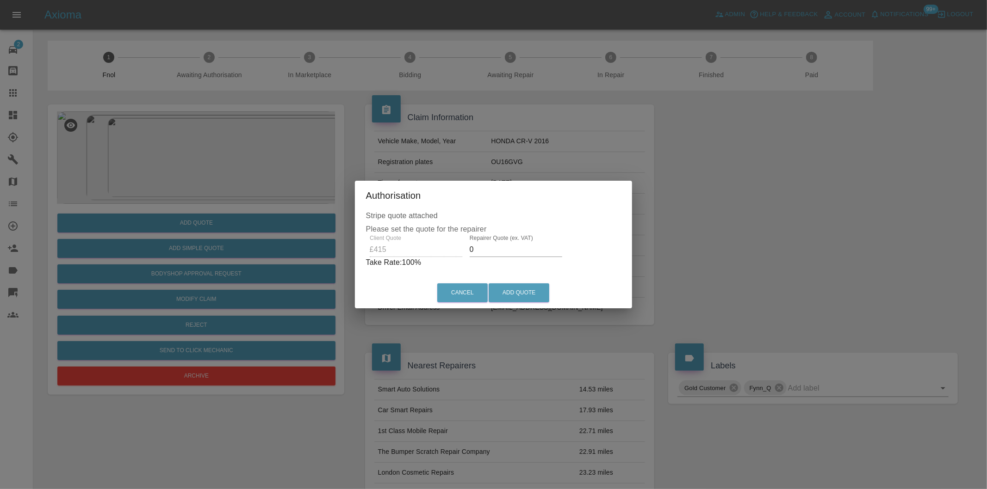
click at [494, 250] on input "0" at bounding box center [516, 249] width 93 height 15
type input "0265"
click at [513, 288] on button "Add Quote" at bounding box center [518, 293] width 61 height 19
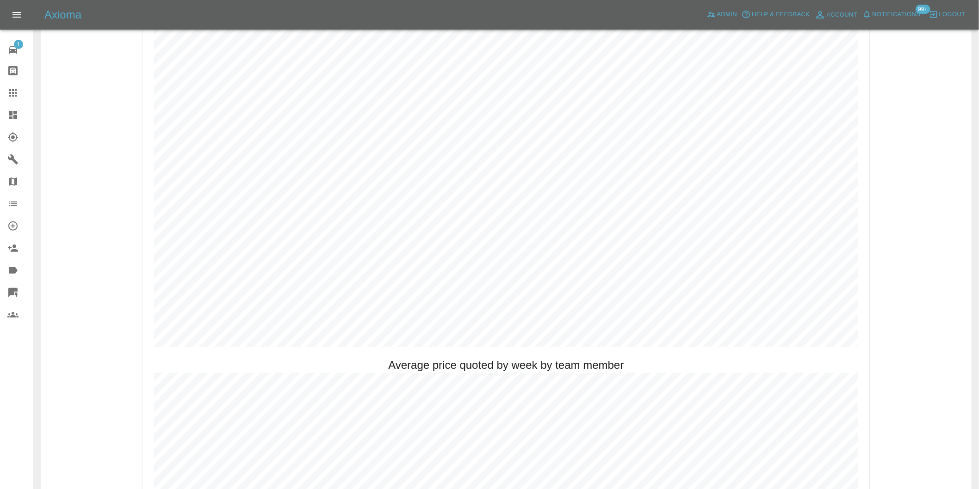
scroll to position [565, 0]
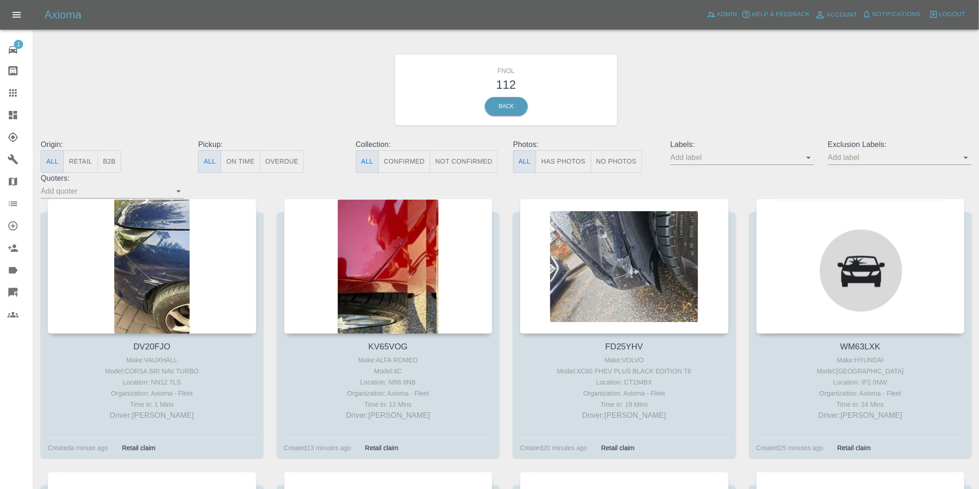
click at [559, 162] on button "Has Photos" at bounding box center [564, 161] width 56 height 23
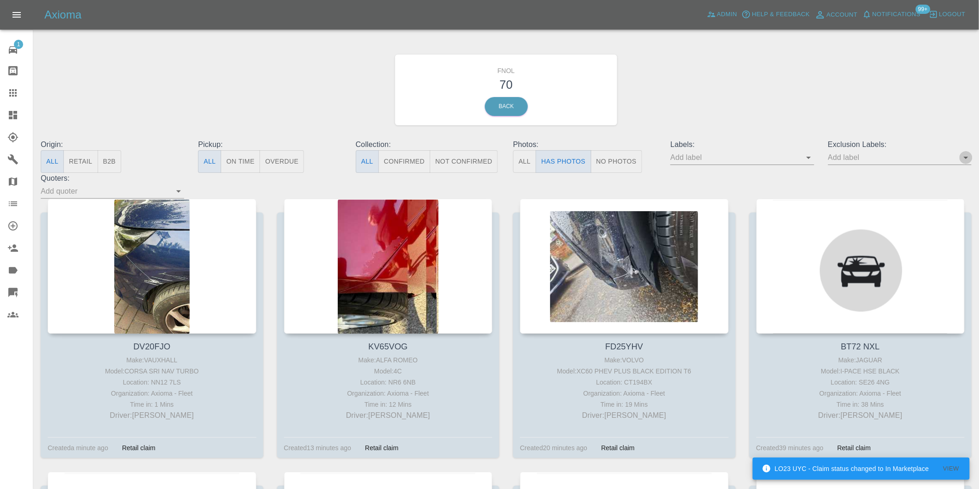
click at [965, 156] on icon "Open" at bounding box center [965, 157] width 11 height 11
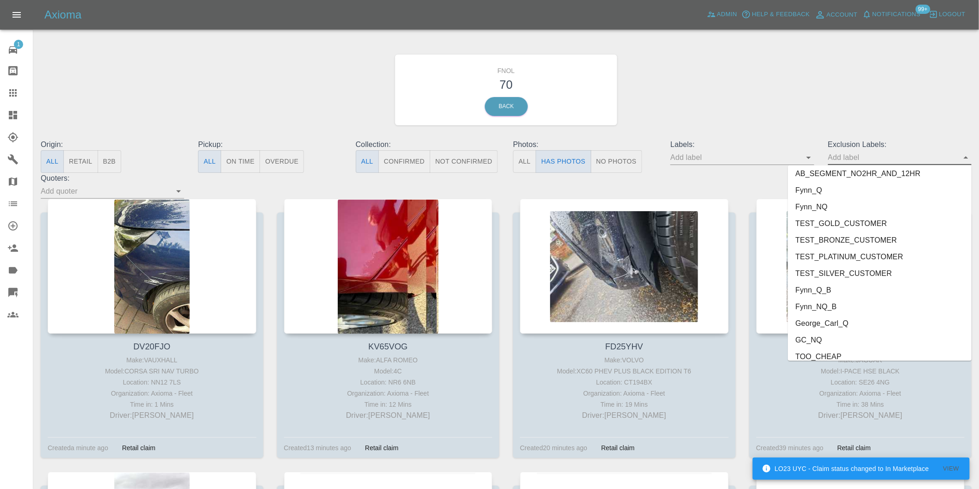
scroll to position [1992, 0]
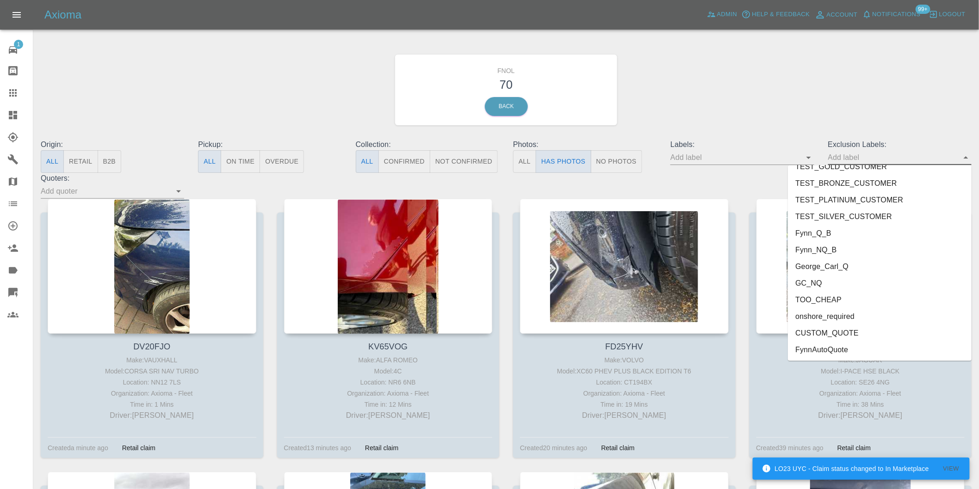
click at [856, 309] on li "onshore_required" at bounding box center [880, 317] width 184 height 17
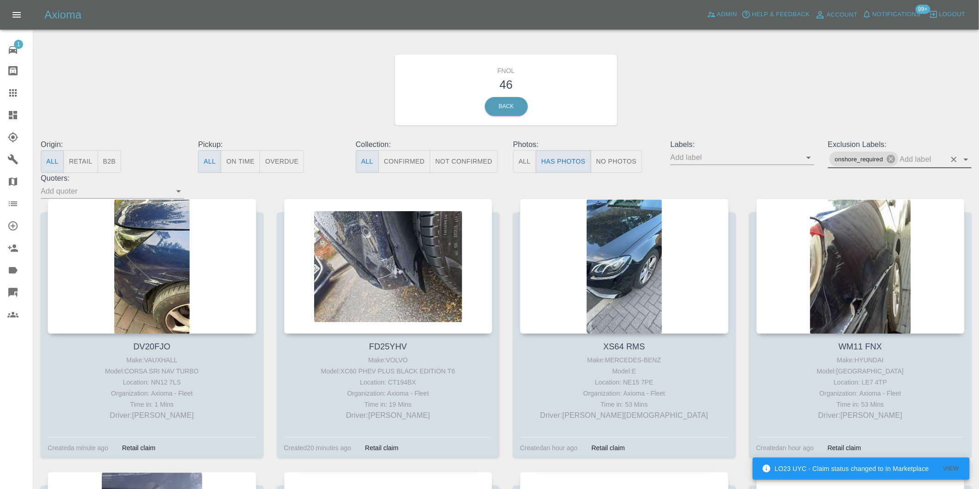
click at [966, 159] on icon "Open" at bounding box center [966, 160] width 5 height 2
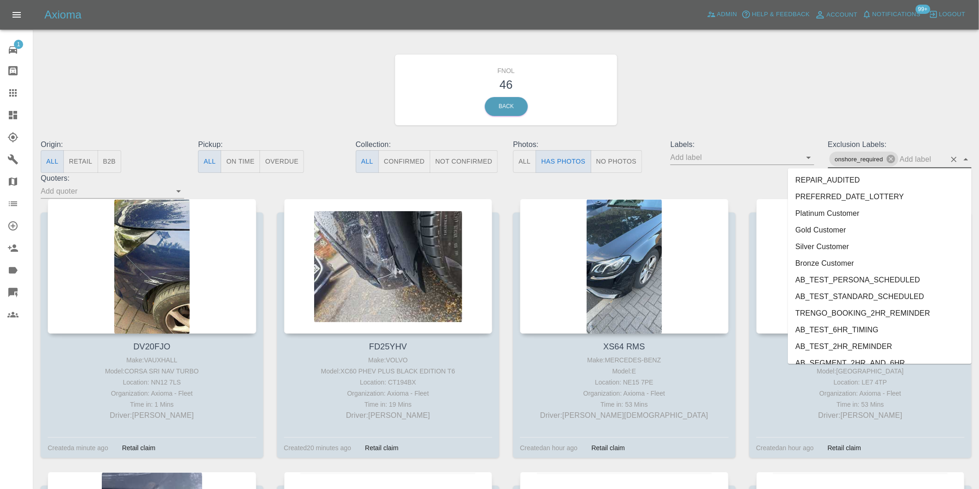
scroll to position [1976, 0]
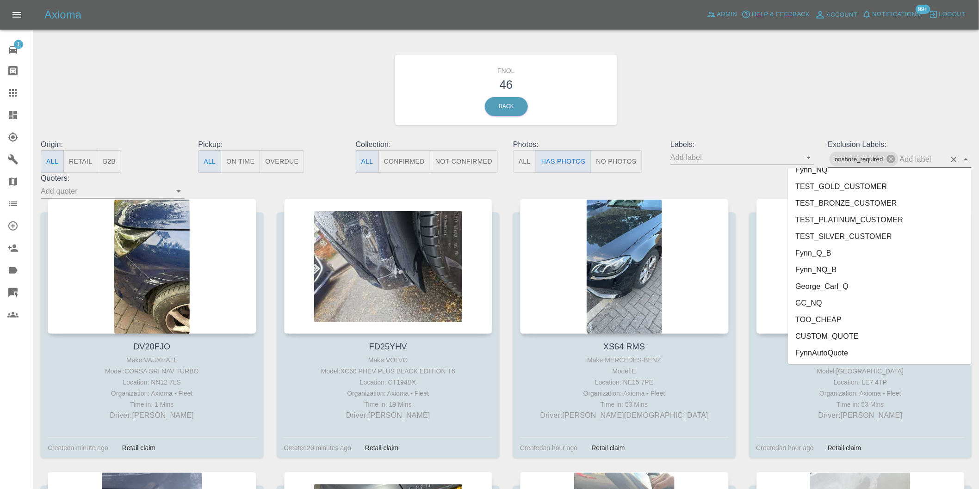
click at [827, 287] on li "George_Carl_Q" at bounding box center [880, 286] width 184 height 17
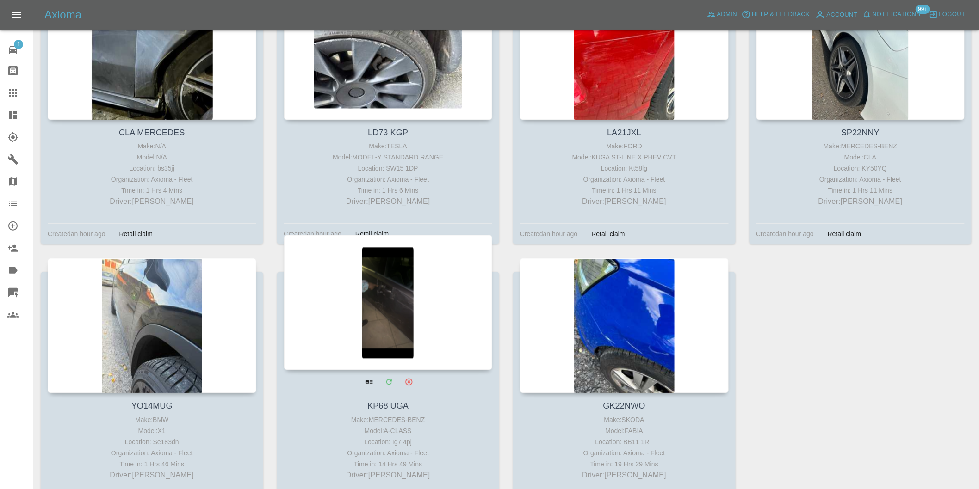
scroll to position [822, 0]
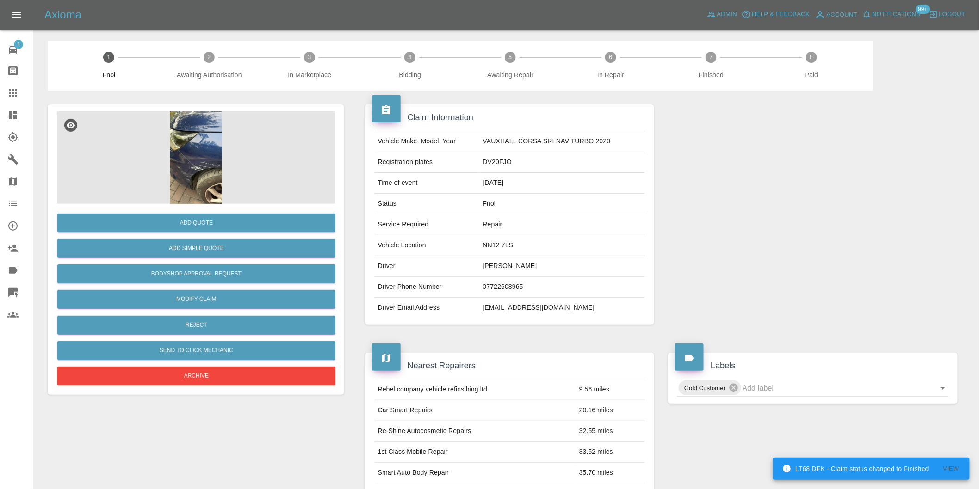
click at [212, 164] on img at bounding box center [196, 157] width 278 height 93
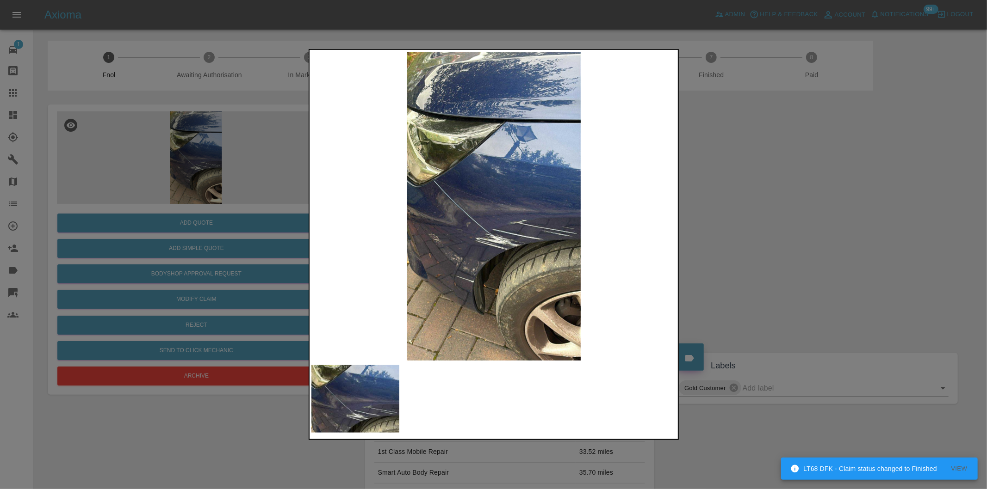
click at [741, 246] on div at bounding box center [493, 244] width 987 height 489
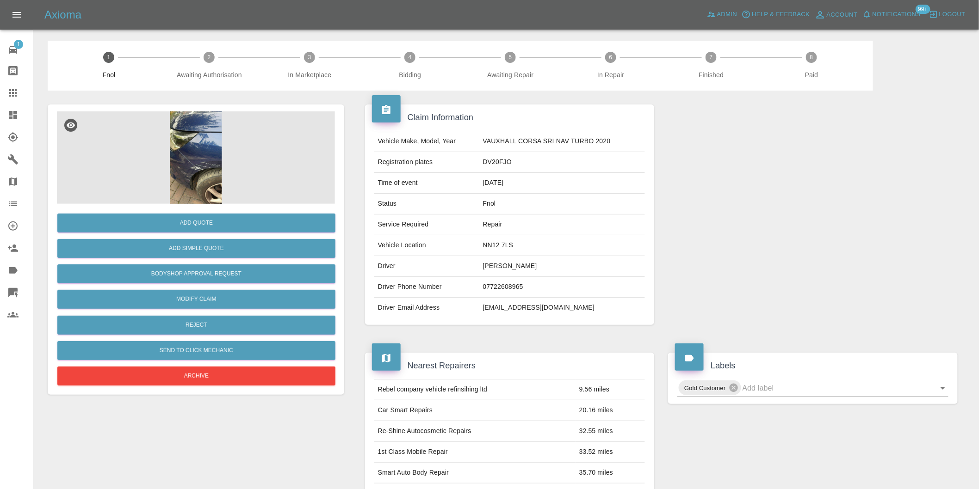
click at [190, 162] on img at bounding box center [196, 157] width 278 height 93
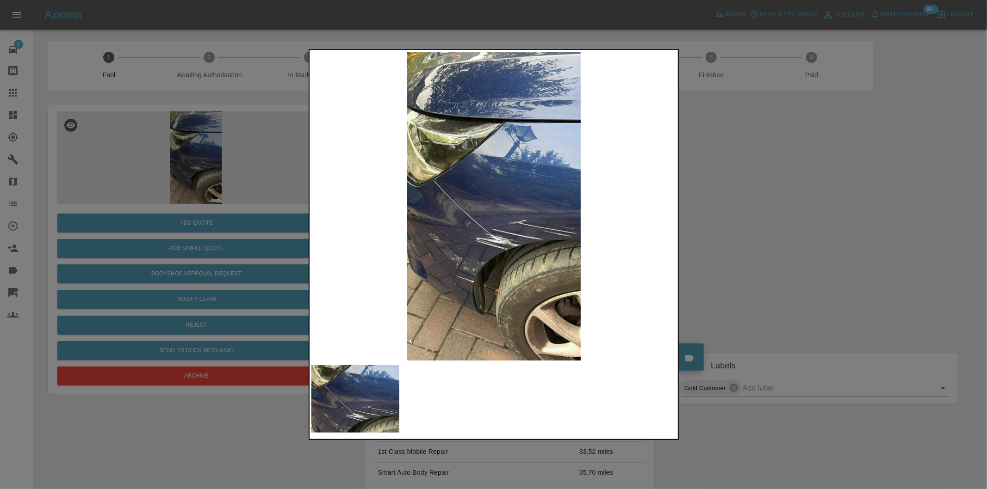
click at [816, 222] on div at bounding box center [493, 244] width 987 height 489
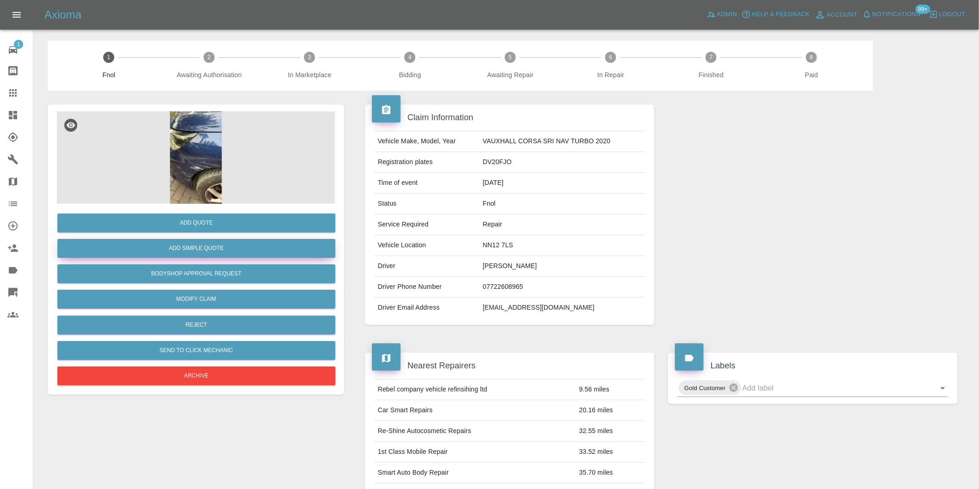
click at [232, 246] on button "Add Simple Quote" at bounding box center [196, 248] width 278 height 19
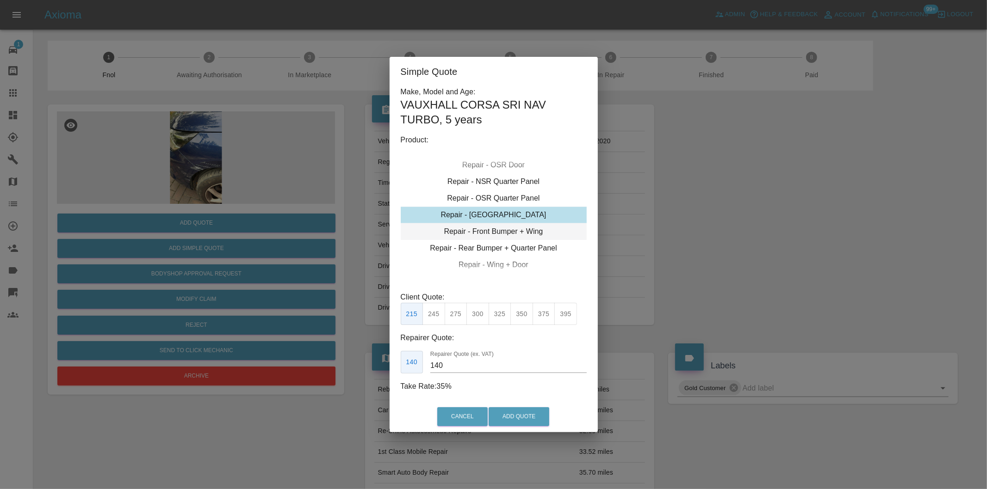
click at [521, 236] on div "Repair - Front Bumper + Wing" at bounding box center [494, 231] width 186 height 17
drag, startPoint x: 459, startPoint y: 315, endPoint x: 480, endPoint y: 361, distance: 50.7
click at [459, 315] on button "350" at bounding box center [456, 314] width 23 height 23
type input "210"
click at [503, 413] on button "Add Quote" at bounding box center [518, 417] width 61 height 19
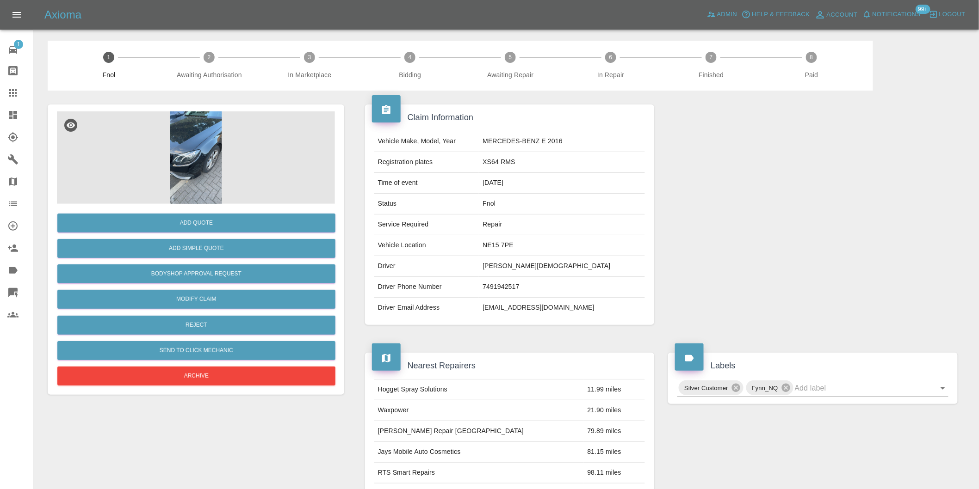
click at [186, 144] on img at bounding box center [196, 157] width 278 height 93
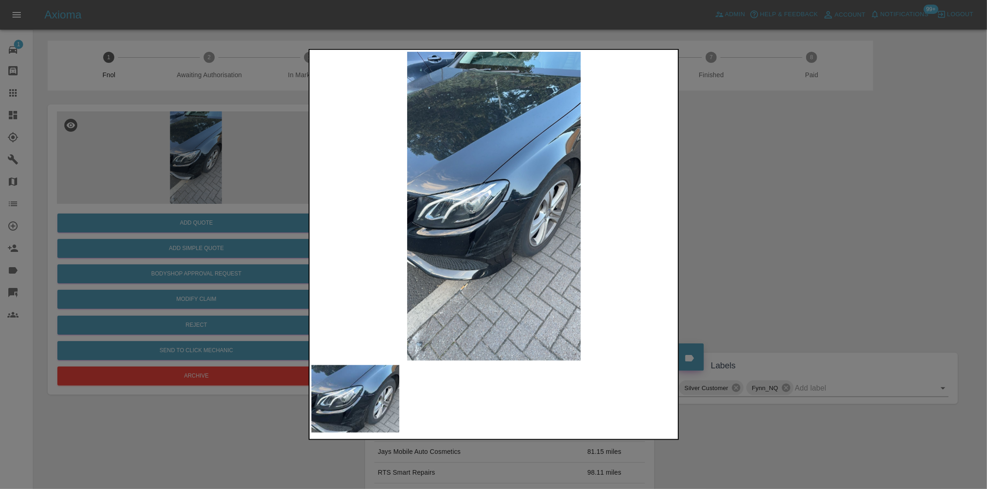
click at [720, 274] on div at bounding box center [493, 244] width 987 height 489
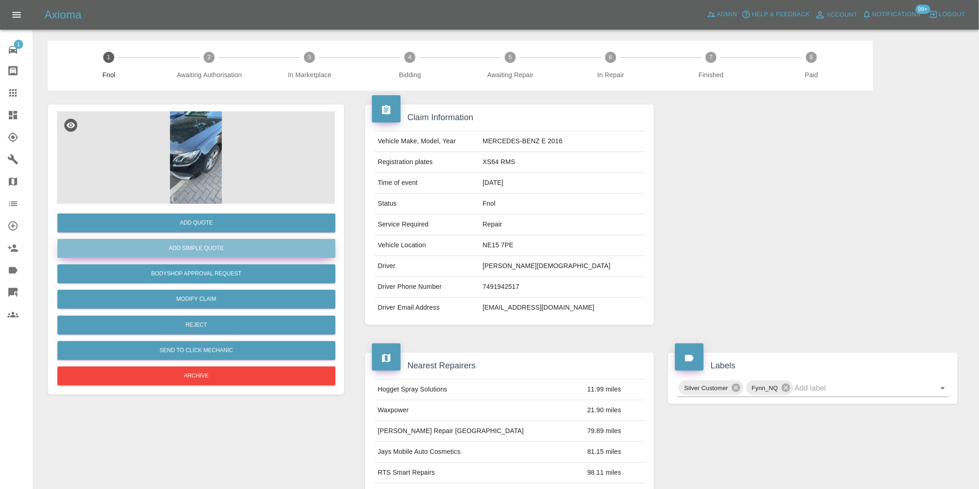
click at [243, 247] on button "Add Simple Quote" at bounding box center [196, 248] width 278 height 19
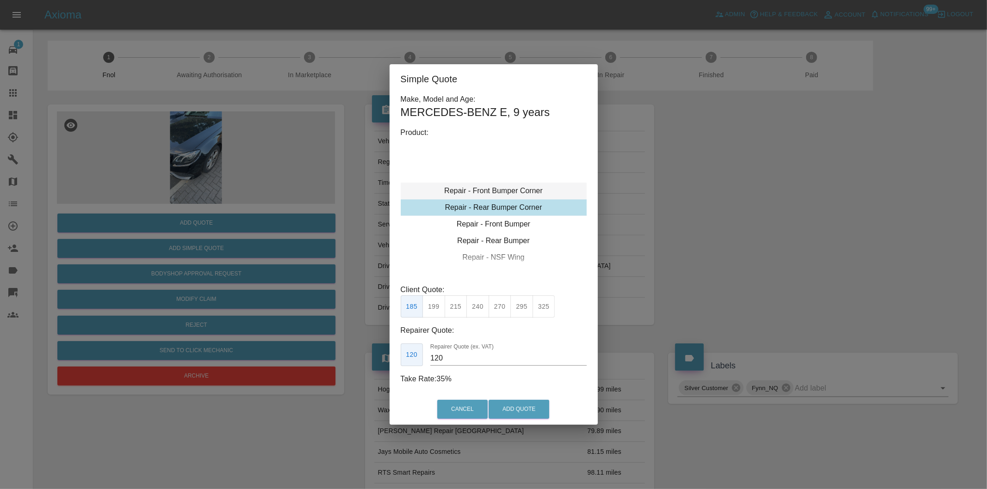
click at [517, 190] on div "Repair - Front Bumper Corner" at bounding box center [494, 191] width 186 height 17
click at [454, 306] on button "215" at bounding box center [456, 307] width 23 height 23
type input "135"
click at [502, 404] on button "Add Quote" at bounding box center [518, 409] width 61 height 19
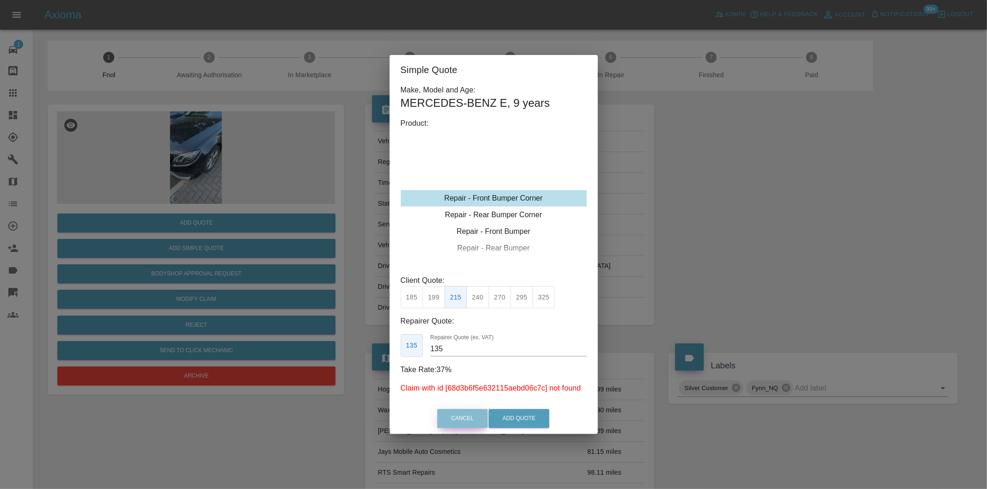
drag, startPoint x: 466, startPoint y: 418, endPoint x: 414, endPoint y: 281, distance: 147.0
click at [462, 410] on button "Cancel" at bounding box center [462, 418] width 50 height 19
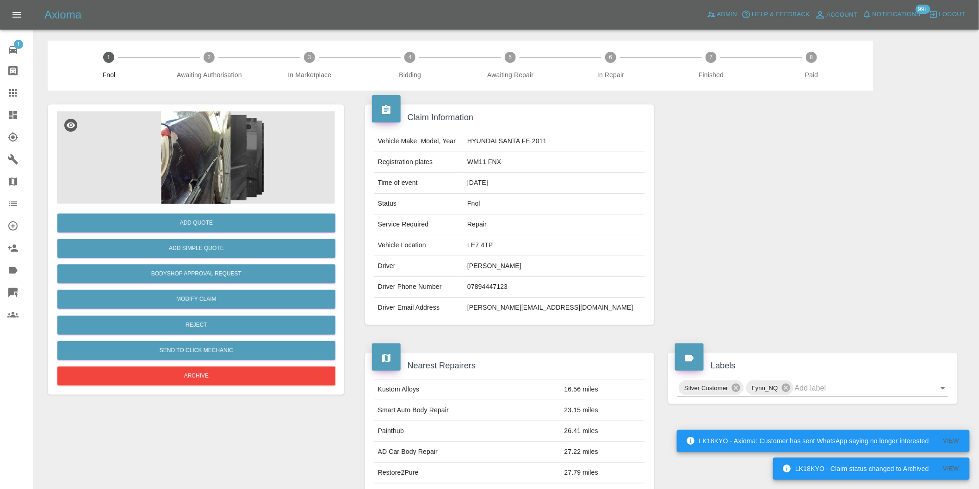
click at [197, 129] on img at bounding box center [196, 157] width 278 height 93
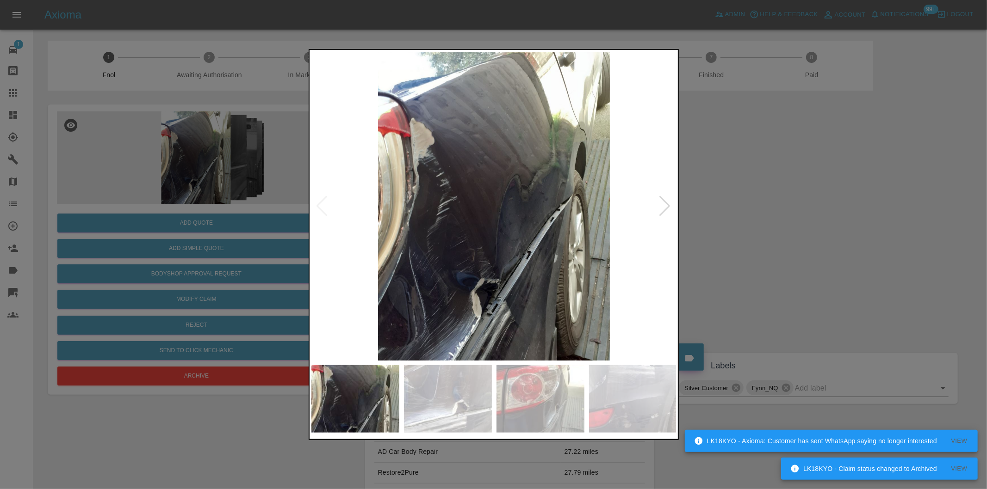
click at [668, 207] on div at bounding box center [665, 206] width 12 height 20
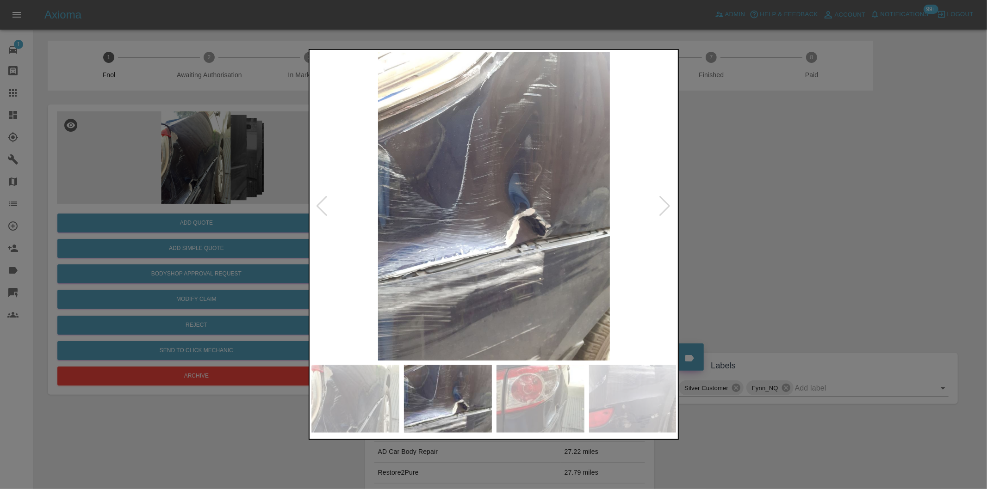
click at [766, 227] on div at bounding box center [493, 244] width 987 height 489
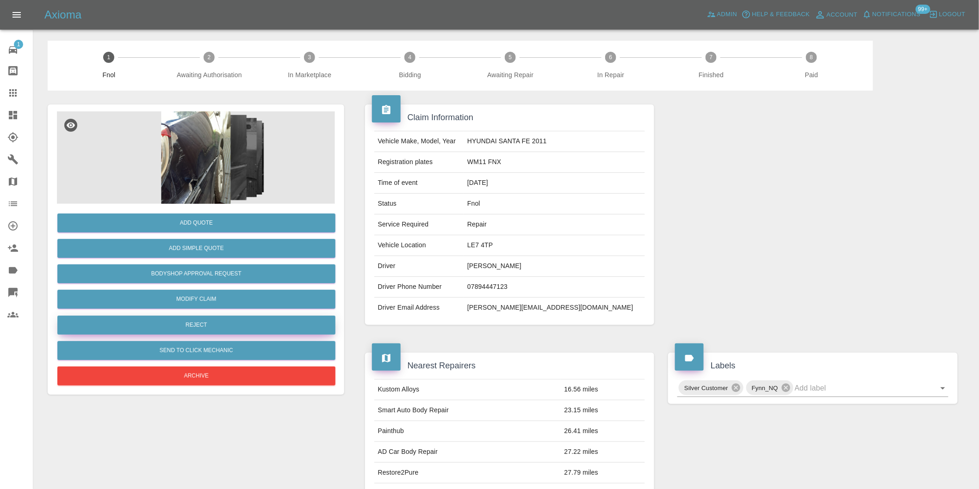
click at [214, 326] on button "Reject" at bounding box center [196, 325] width 278 height 19
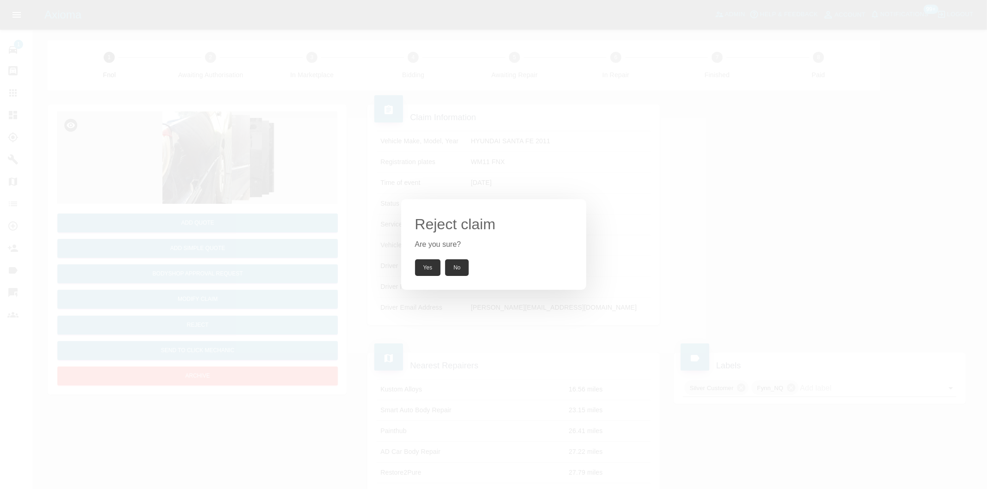
click at [428, 269] on button "Yes" at bounding box center [428, 268] width 26 height 17
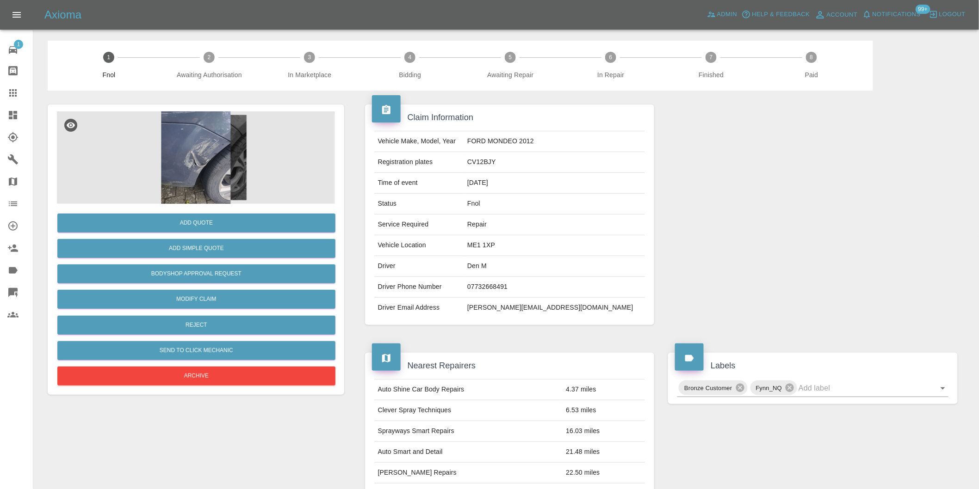
click at [207, 145] on img at bounding box center [196, 157] width 278 height 93
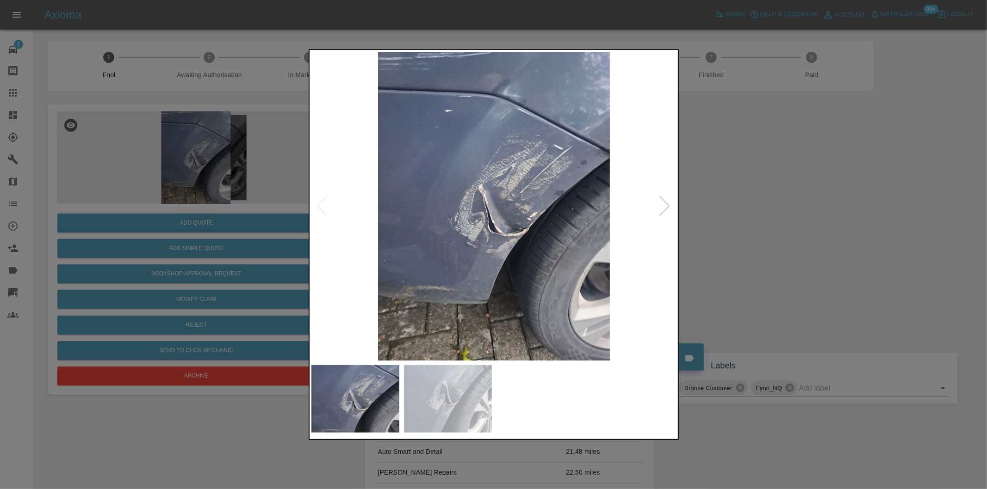
click at [664, 209] on div at bounding box center [665, 206] width 12 height 20
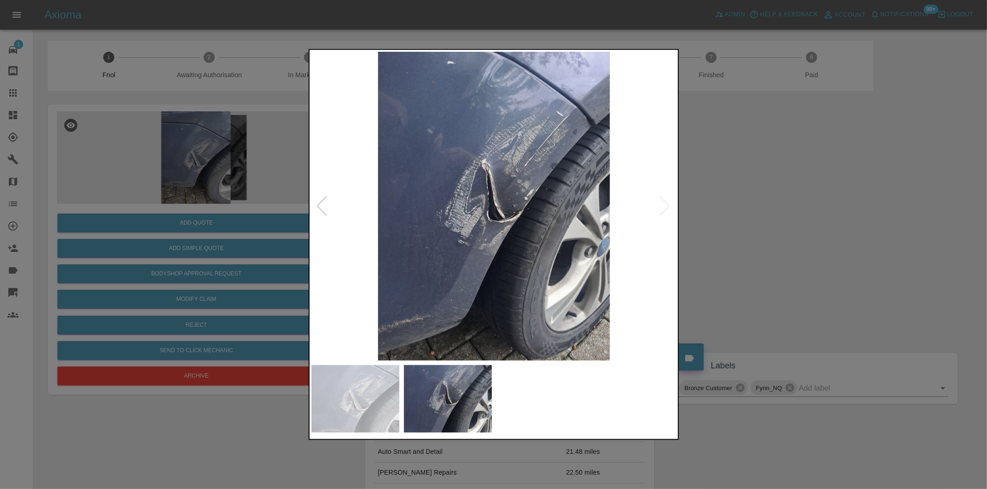
drag, startPoint x: 731, startPoint y: 219, endPoint x: 605, endPoint y: 226, distance: 126.9
click at [719, 217] on div at bounding box center [493, 244] width 987 height 489
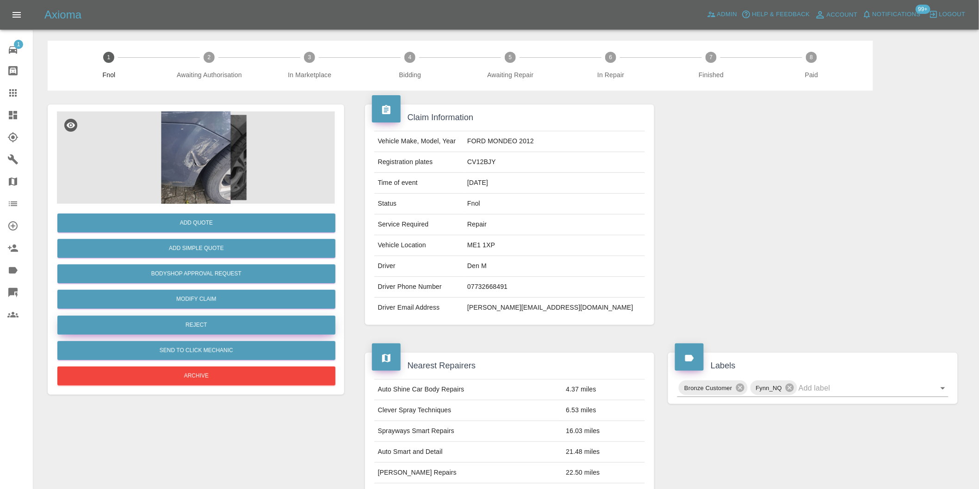
click at [207, 331] on button "Reject" at bounding box center [196, 325] width 278 height 19
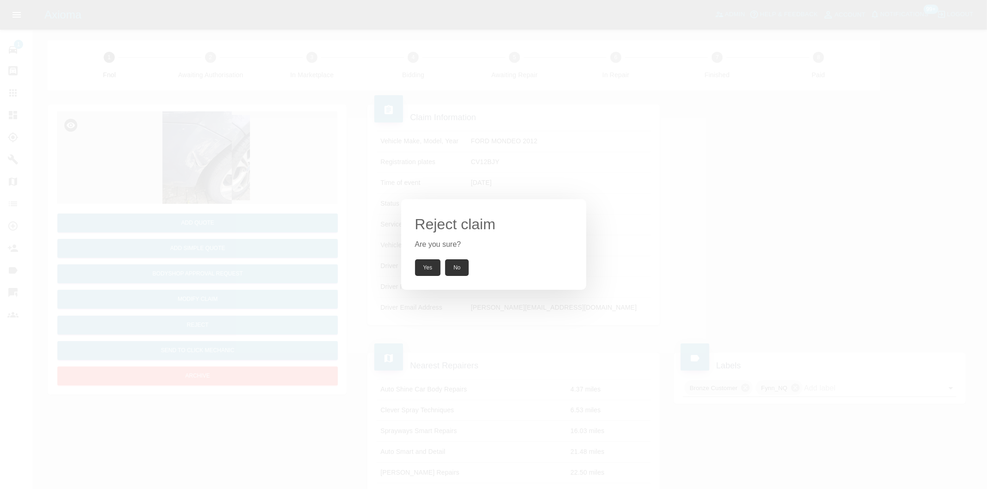
click at [424, 268] on button "Yes" at bounding box center [428, 268] width 26 height 17
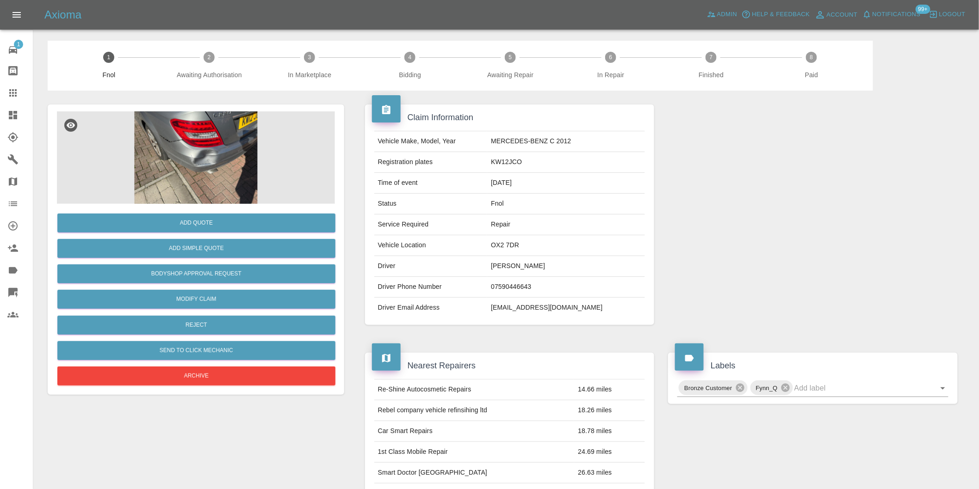
click at [204, 142] on img at bounding box center [196, 157] width 278 height 93
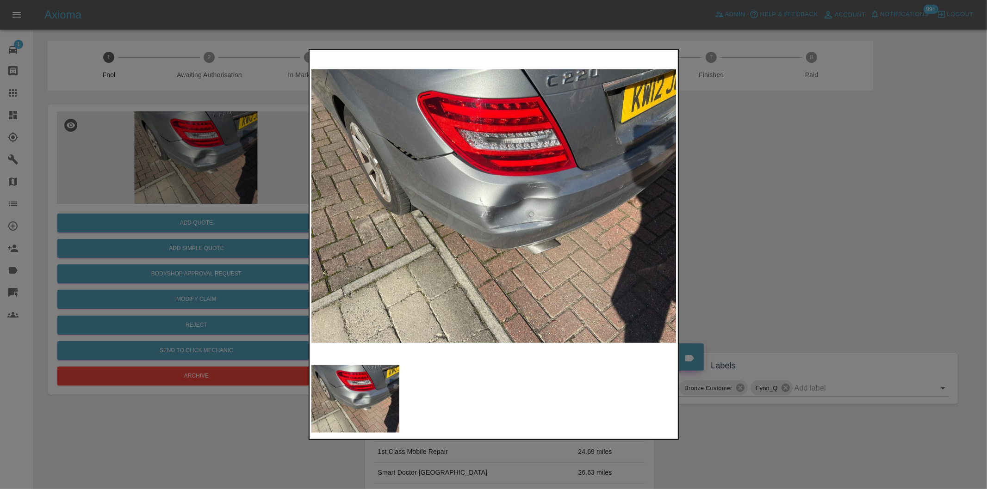
click at [784, 223] on div at bounding box center [493, 244] width 987 height 489
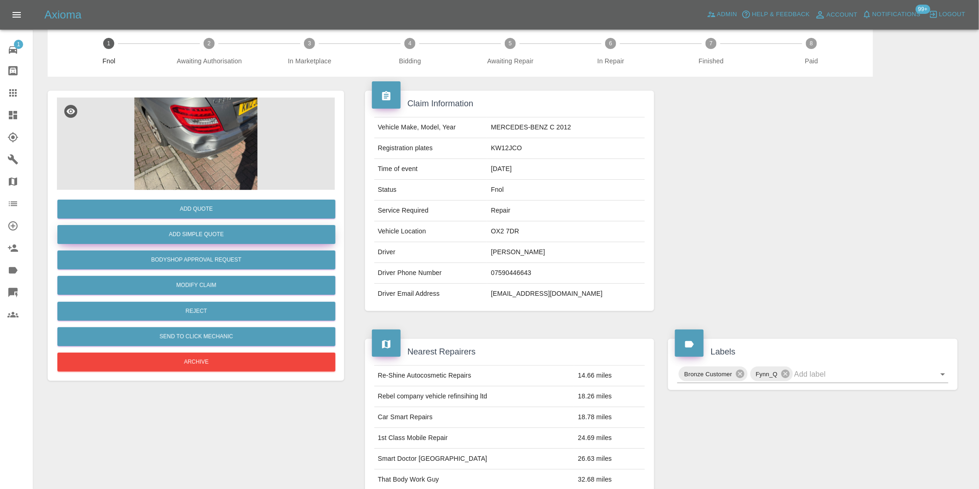
scroll to position [12, 0]
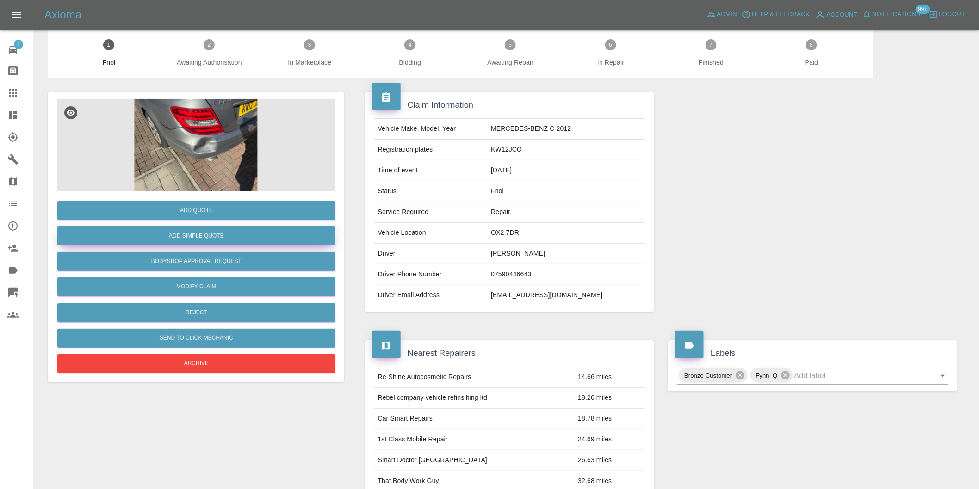
click at [242, 229] on button "Add Simple Quote" at bounding box center [196, 236] width 278 height 19
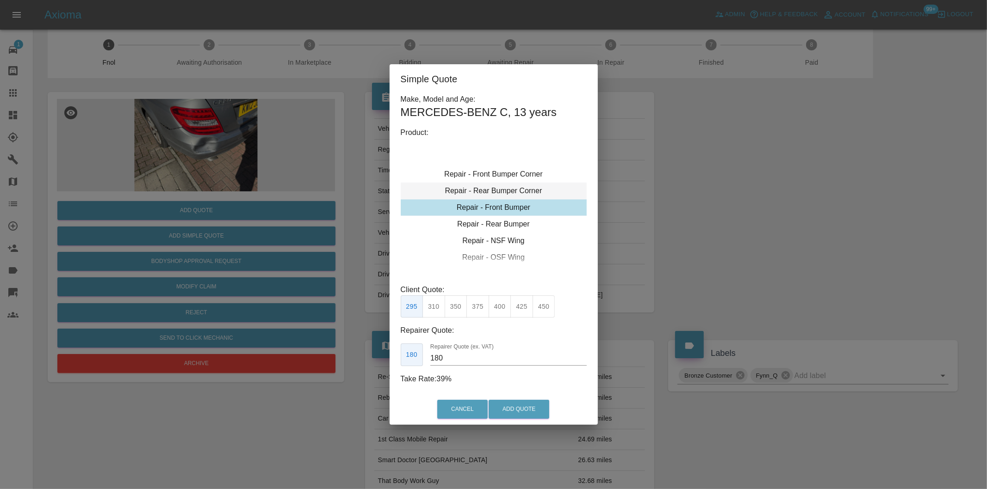
click at [514, 192] on div "Repair - Rear Bumper Corner" at bounding box center [494, 191] width 186 height 17
drag, startPoint x: 544, startPoint y: 306, endPoint x: 544, endPoint y: 312, distance: 5.6
click at [544, 307] on button "325" at bounding box center [543, 307] width 23 height 23
type input "200"
click at [523, 408] on button "Add Quote" at bounding box center [518, 409] width 61 height 19
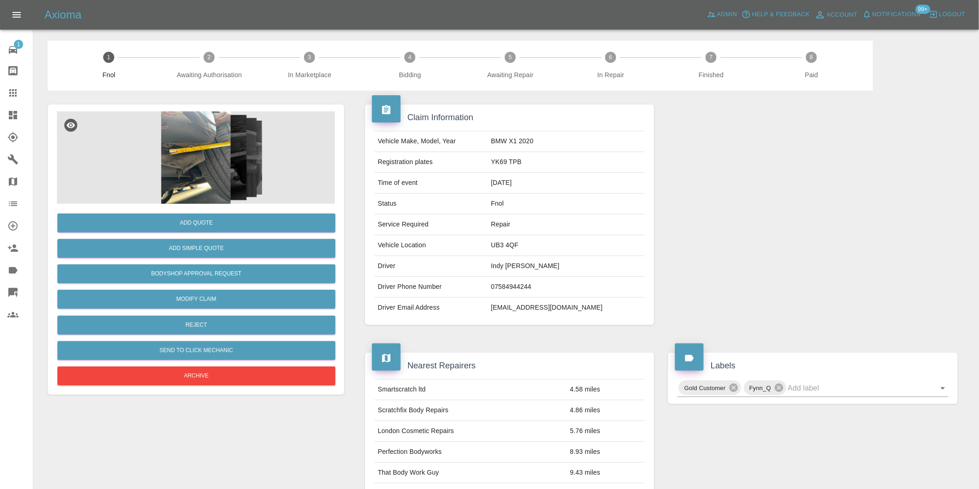
click at [192, 145] on img at bounding box center [196, 157] width 278 height 93
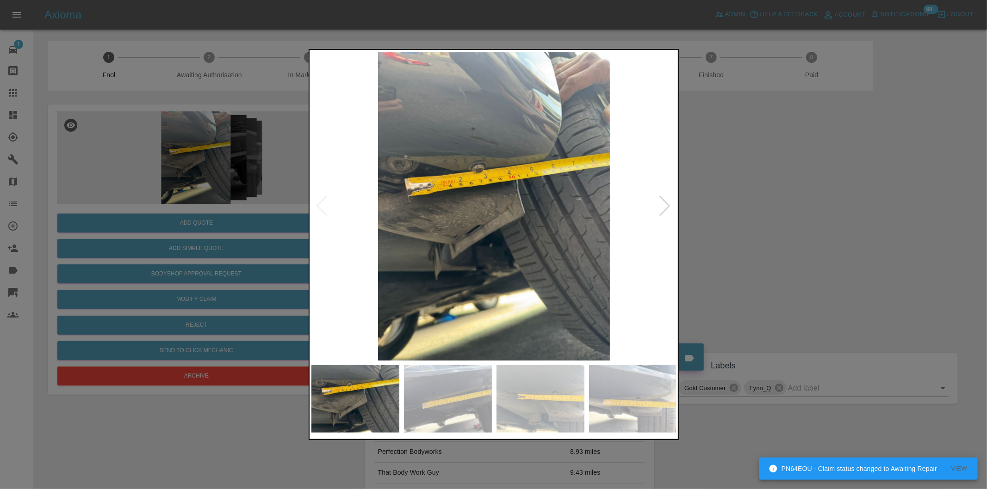
click at [660, 209] on div at bounding box center [665, 206] width 12 height 20
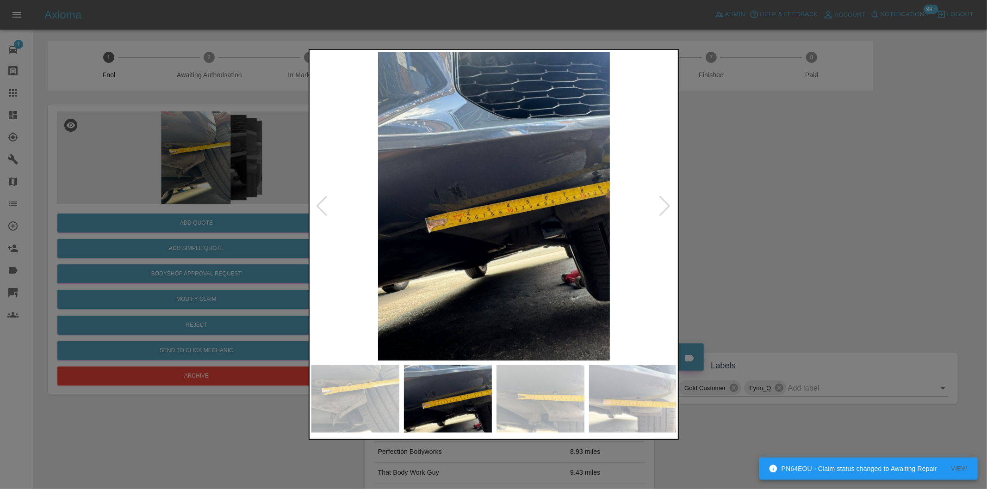
click at [660, 206] on div at bounding box center [665, 206] width 12 height 20
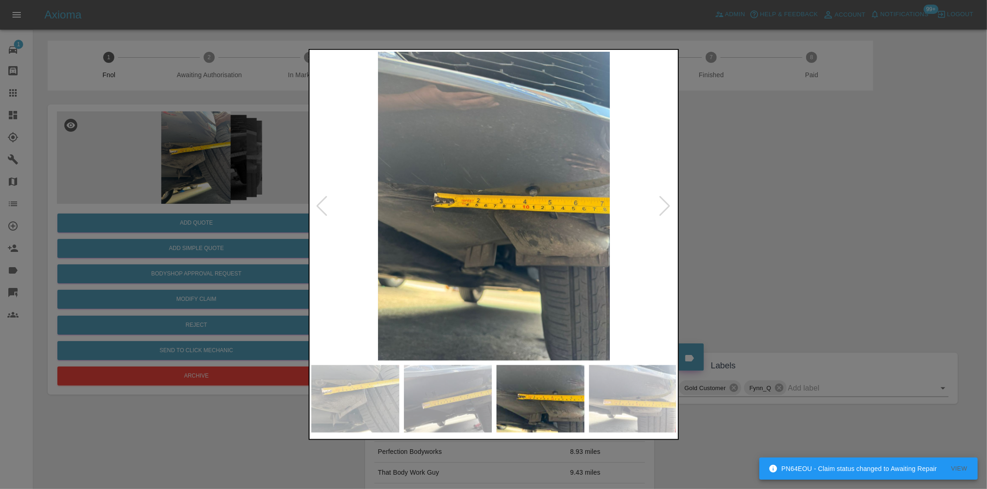
click at [664, 205] on div at bounding box center [665, 206] width 12 height 20
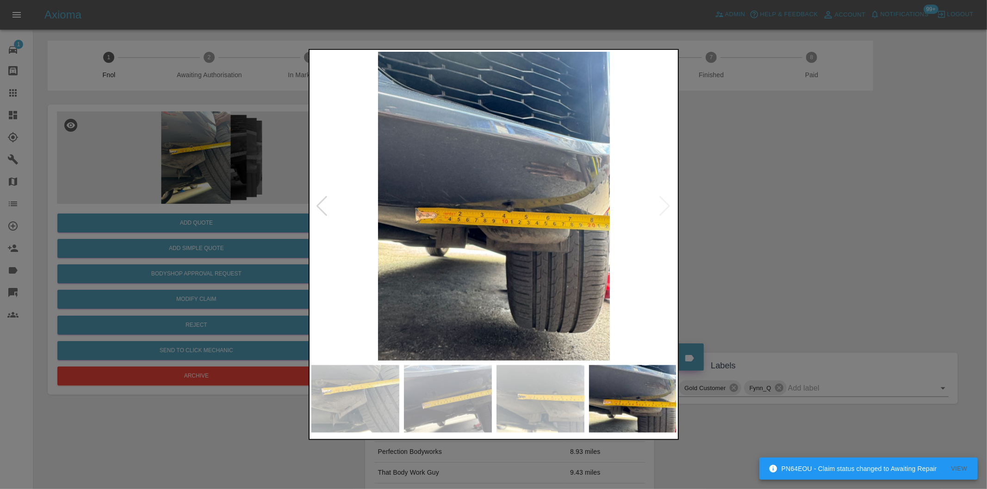
click at [664, 205] on img at bounding box center [493, 206] width 365 height 309
click at [772, 223] on div at bounding box center [493, 244] width 987 height 489
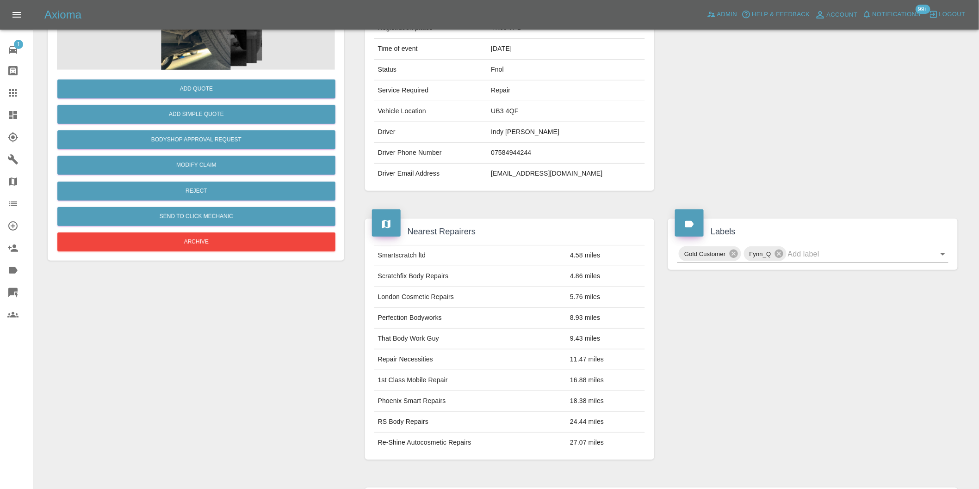
scroll to position [12, 0]
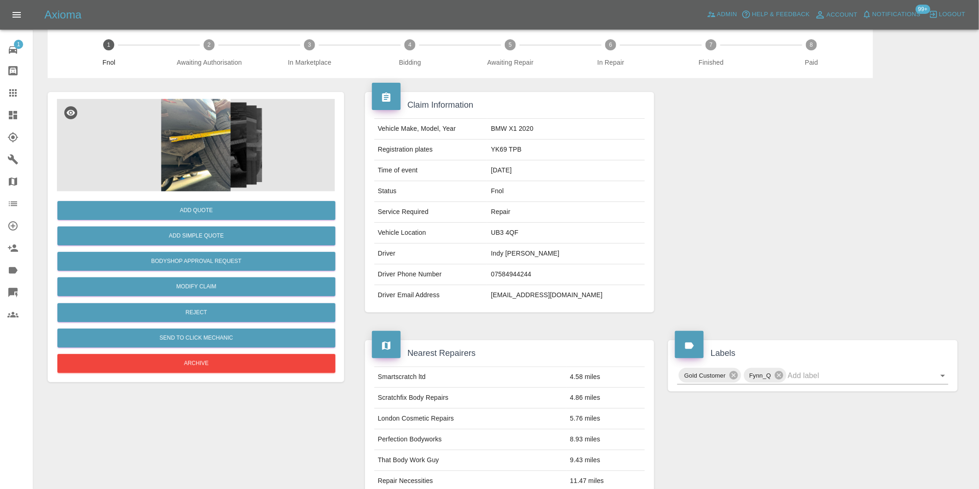
click at [192, 148] on img at bounding box center [196, 145] width 278 height 93
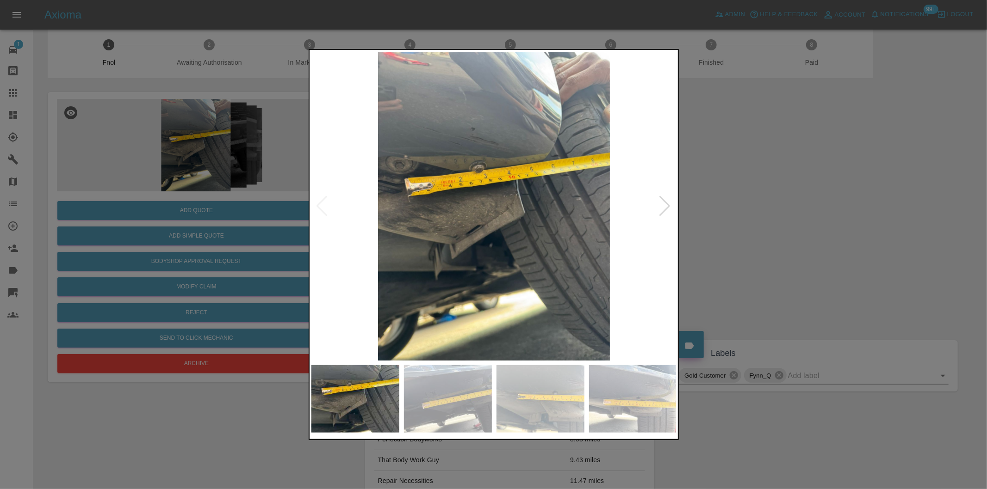
drag, startPoint x: 747, startPoint y: 171, endPoint x: 731, endPoint y: 165, distance: 16.8
click at [747, 170] on div at bounding box center [493, 244] width 987 height 489
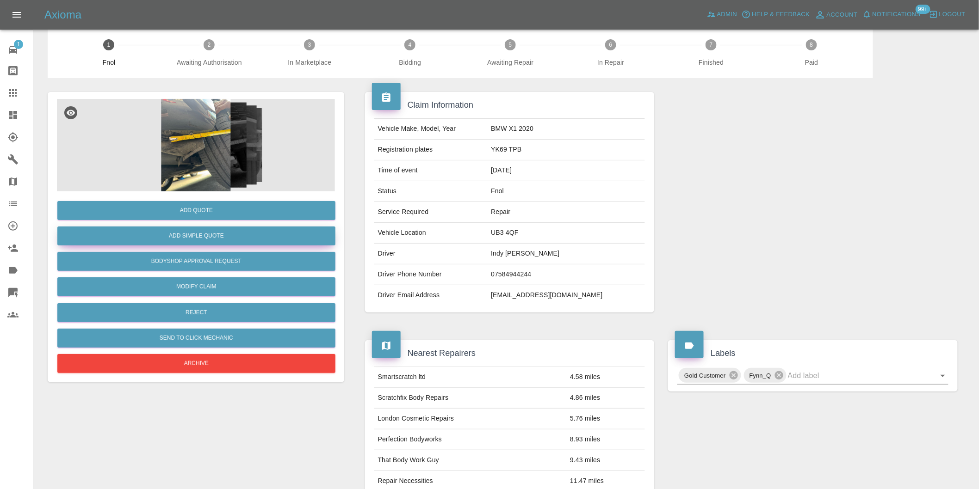
click at [236, 235] on button "Add Simple Quote" at bounding box center [196, 236] width 278 height 19
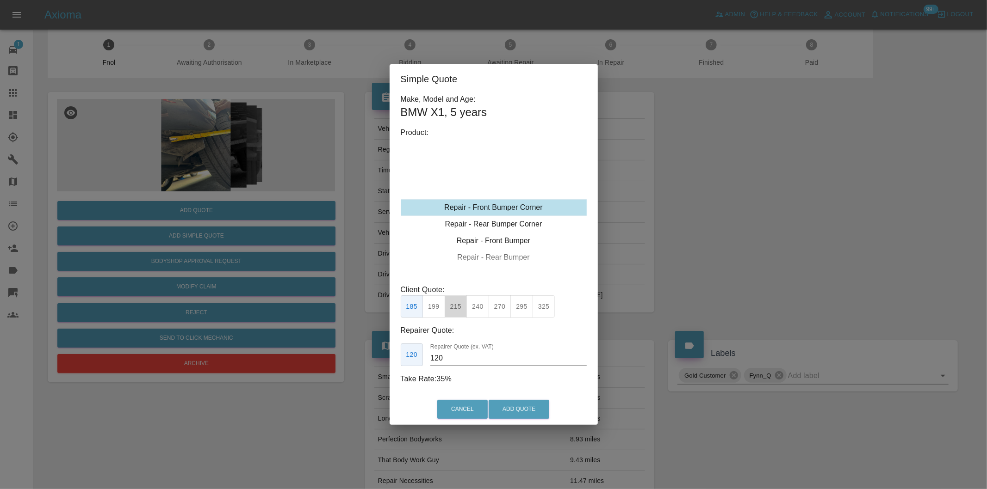
click at [459, 311] on button "215" at bounding box center [456, 307] width 23 height 23
type input "135"
click at [501, 408] on button "Add Quote" at bounding box center [518, 409] width 61 height 19
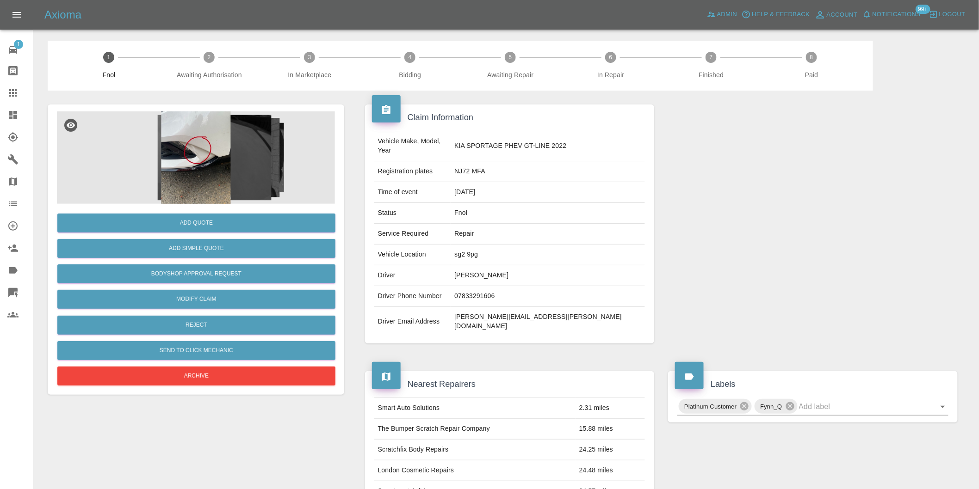
click at [184, 146] on img at bounding box center [196, 157] width 278 height 93
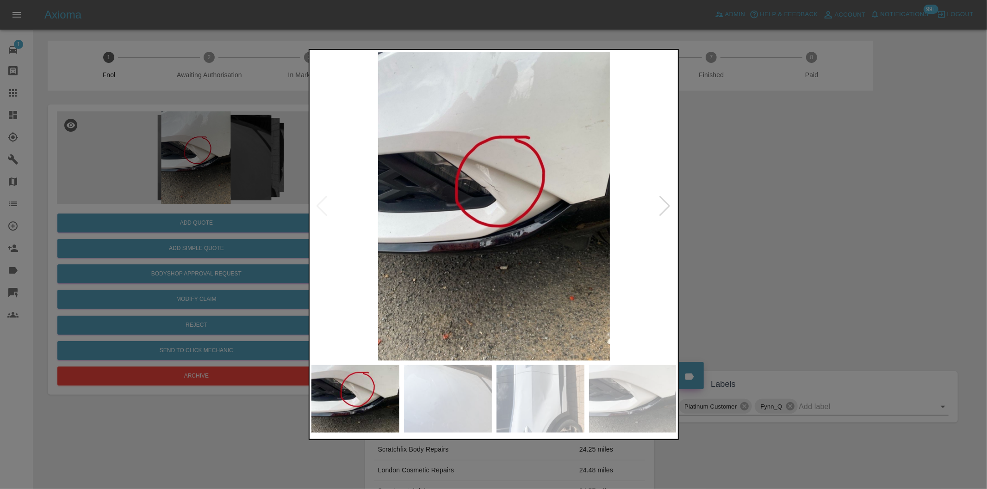
click at [657, 206] on img at bounding box center [493, 206] width 365 height 309
click at [667, 204] on div at bounding box center [665, 206] width 12 height 20
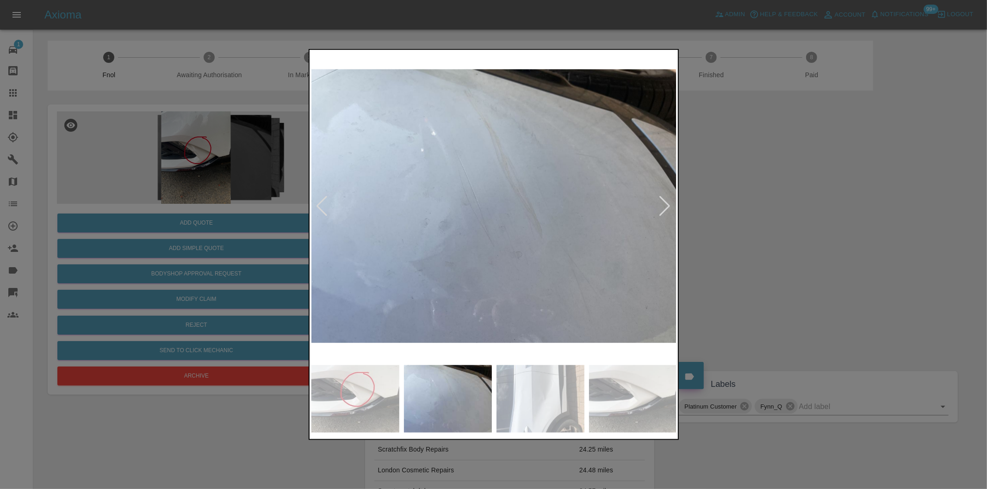
click at [667, 204] on div at bounding box center [665, 206] width 12 height 20
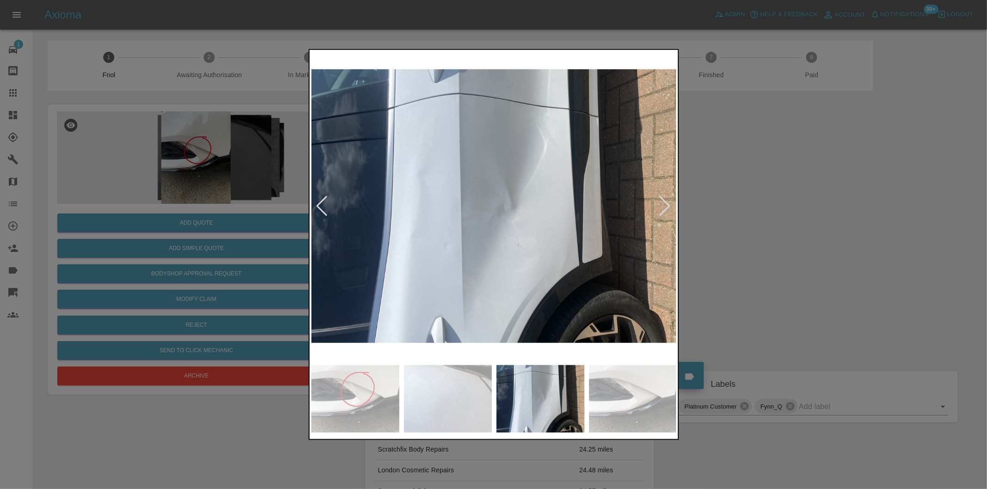
click at [667, 204] on div at bounding box center [665, 206] width 12 height 20
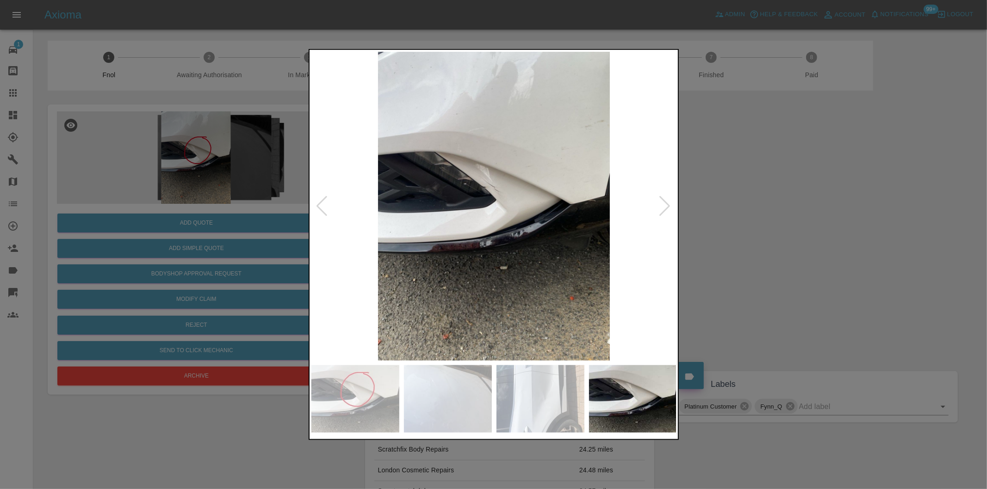
click at [667, 204] on div at bounding box center [665, 206] width 12 height 20
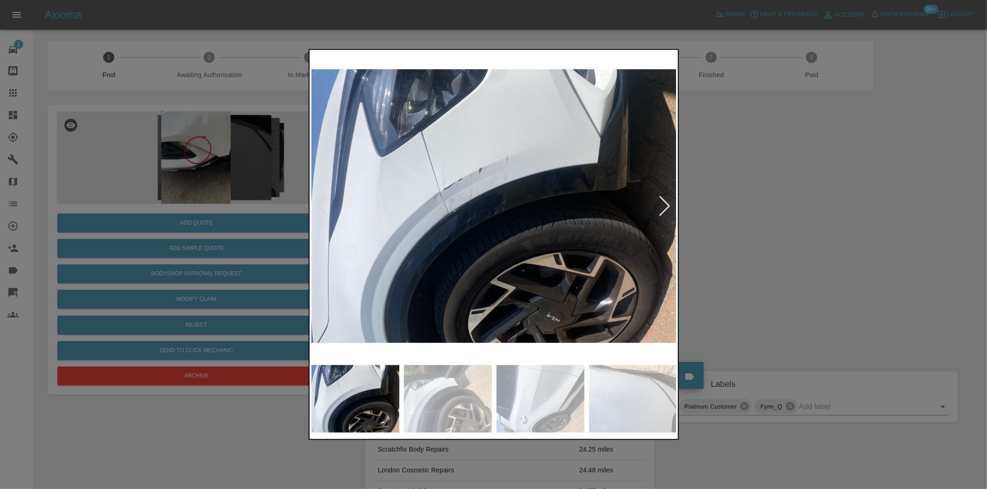
drag, startPoint x: 792, startPoint y: 220, endPoint x: 798, endPoint y: 224, distance: 7.2
click at [793, 220] on div at bounding box center [493, 244] width 987 height 489
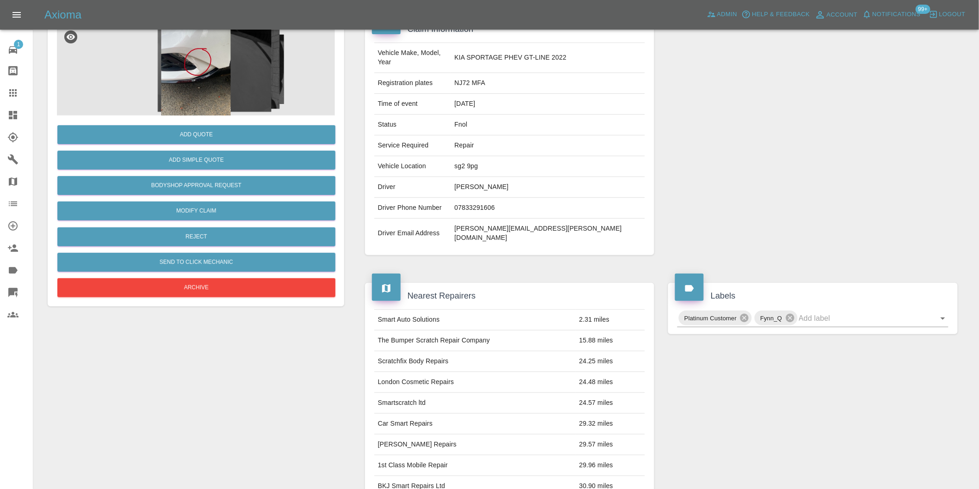
scroll to position [205, 0]
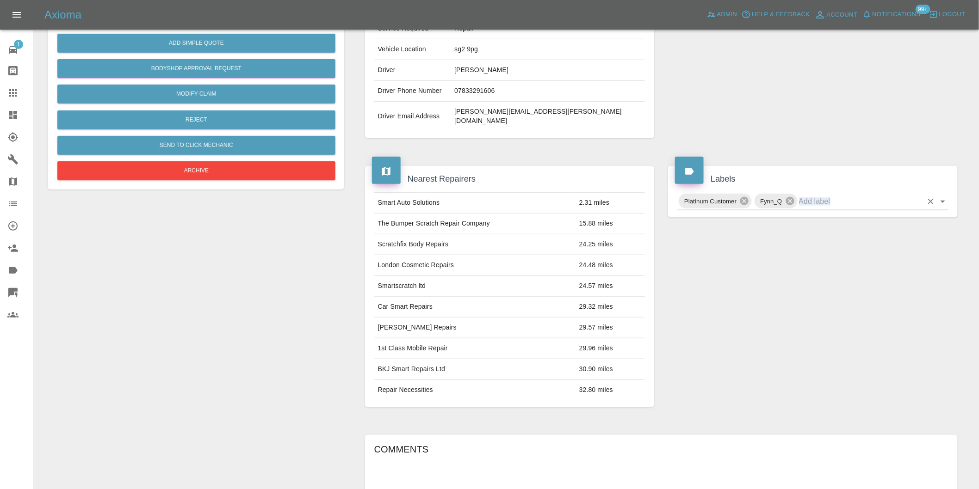
drag, startPoint x: 951, startPoint y: 180, endPoint x: 945, endPoint y: 183, distance: 6.4
click at [945, 192] on div "Platinum Customer Fynn_Q" at bounding box center [812, 201] width 285 height 18
click at [945, 201] on icon "Open" at bounding box center [942, 202] width 5 height 2
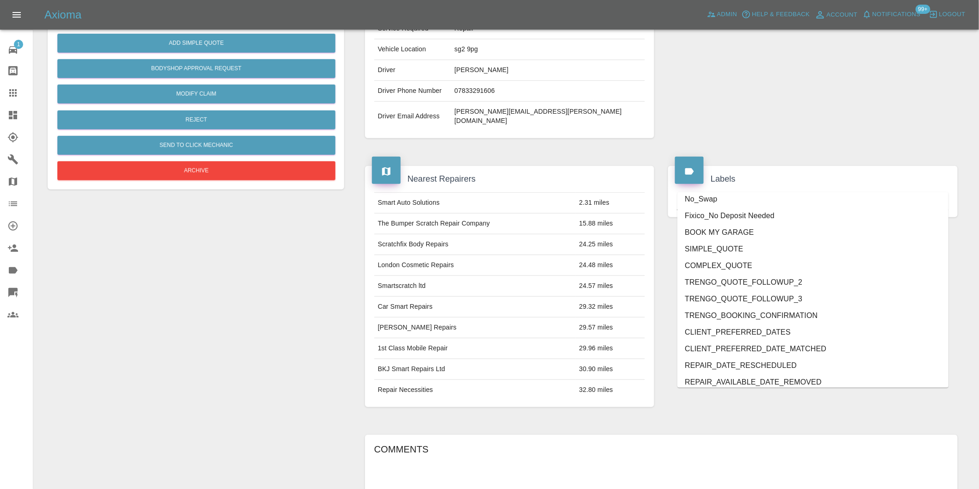
scroll to position [1959, 0]
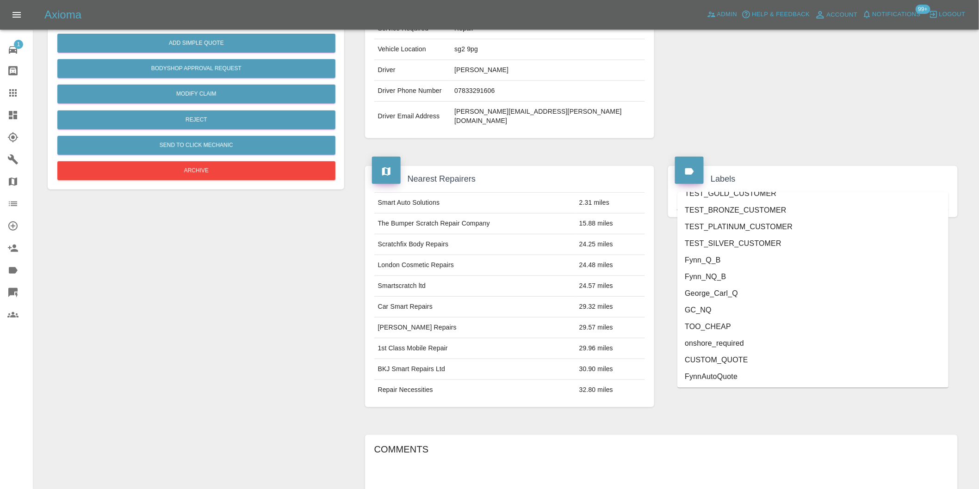
click at [775, 344] on li "onshore_required" at bounding box center [812, 343] width 271 height 17
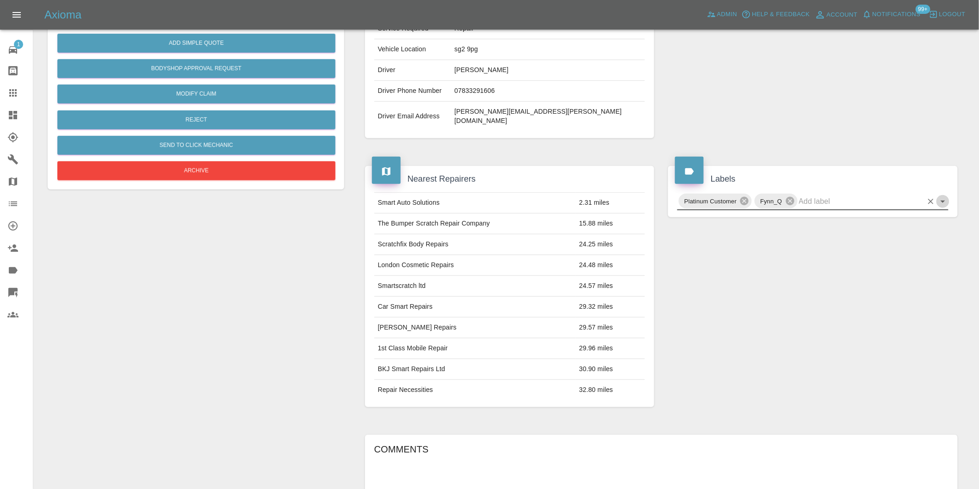
click at [943, 196] on icon "Open" at bounding box center [942, 201] width 11 height 11
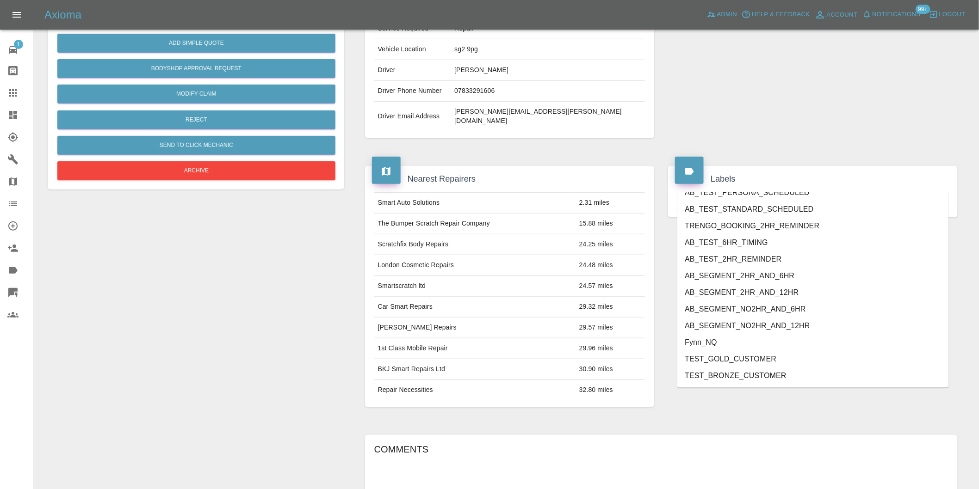
scroll to position [1942, 0]
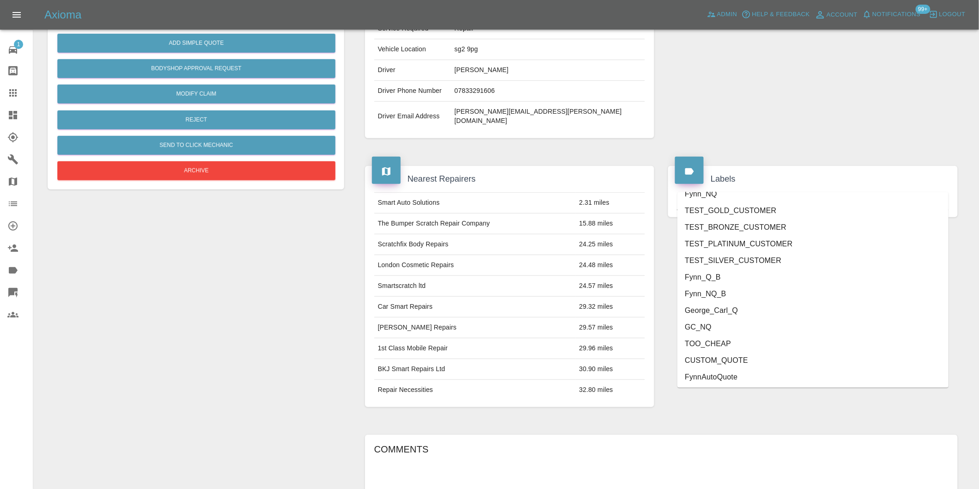
click at [740, 303] on li "George_Carl_Q" at bounding box center [812, 311] width 271 height 17
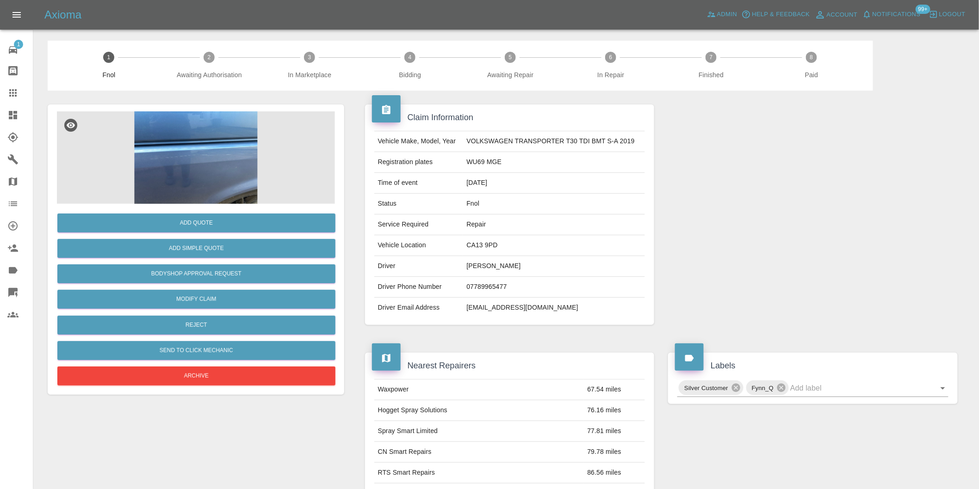
click at [245, 141] on img at bounding box center [196, 157] width 278 height 93
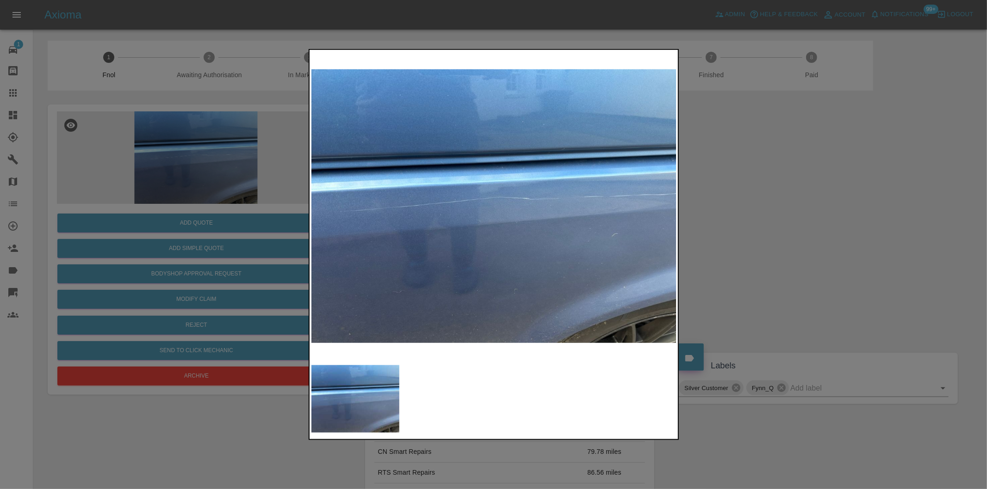
drag, startPoint x: 753, startPoint y: 219, endPoint x: 683, endPoint y: 221, distance: 70.3
click at [753, 219] on div at bounding box center [493, 244] width 987 height 489
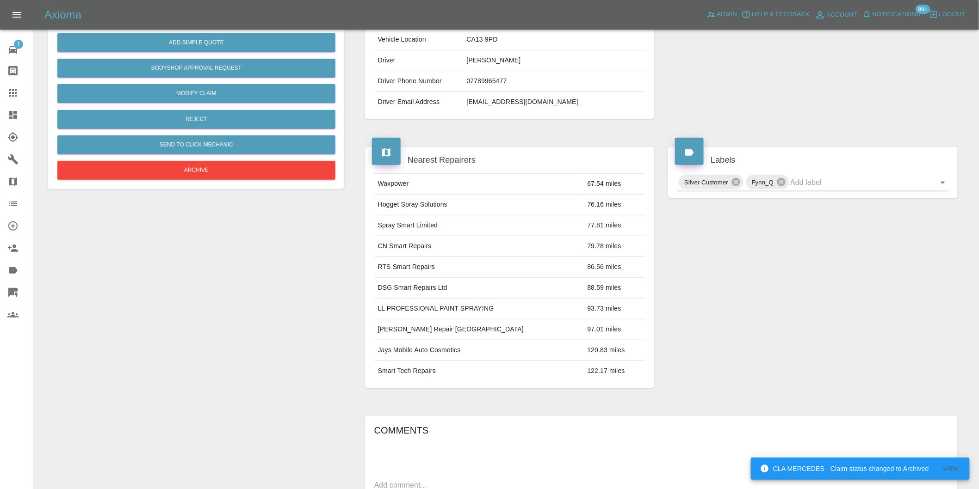
scroll to position [205, 0]
click at [946, 182] on icon "Open" at bounding box center [942, 183] width 11 height 11
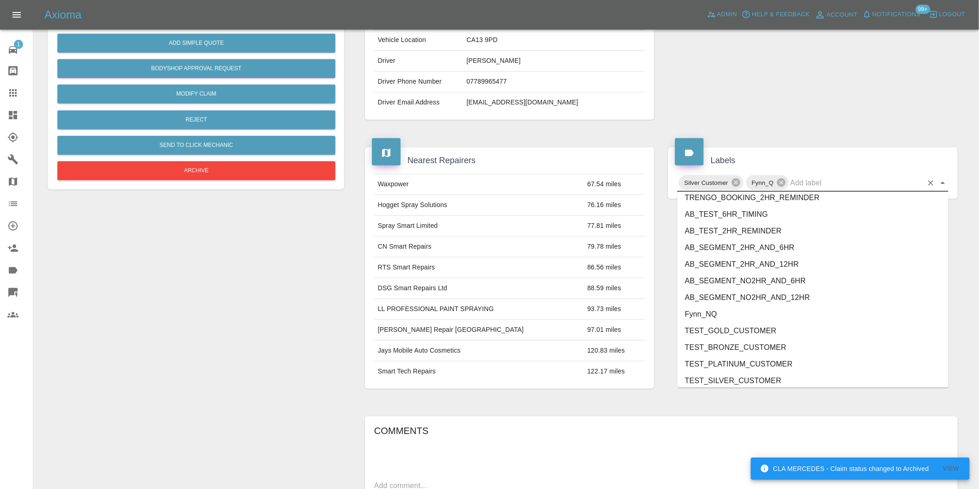
scroll to position [1959, 0]
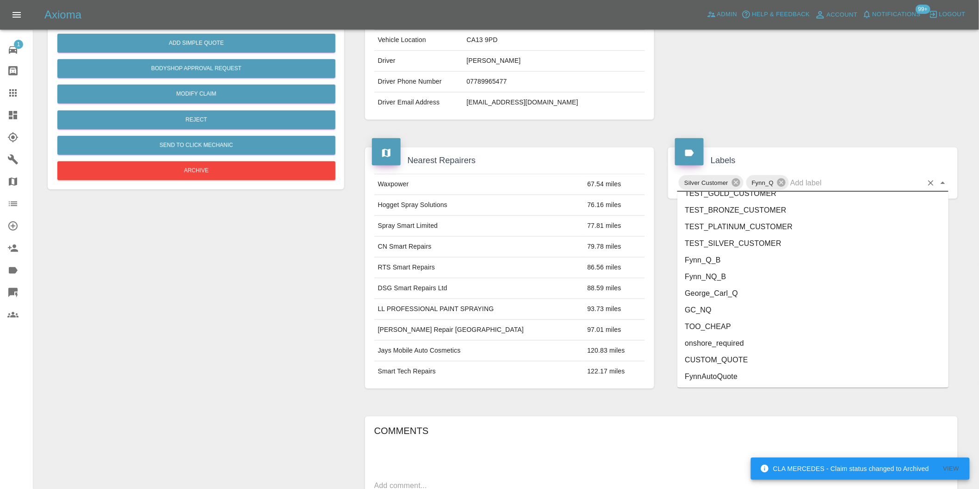
click at [728, 343] on li "onshore_required" at bounding box center [812, 343] width 271 height 17
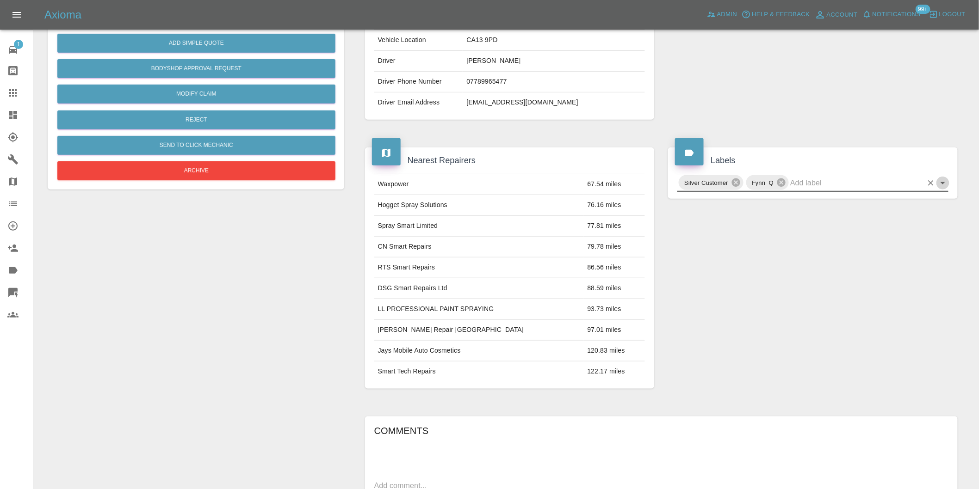
click at [940, 182] on icon "Open" at bounding box center [942, 183] width 11 height 11
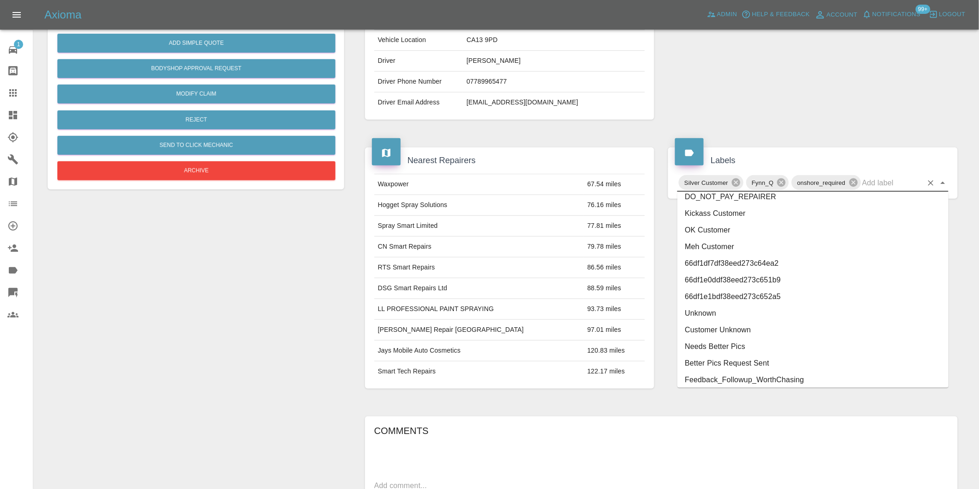
scroll to position [1942, 0]
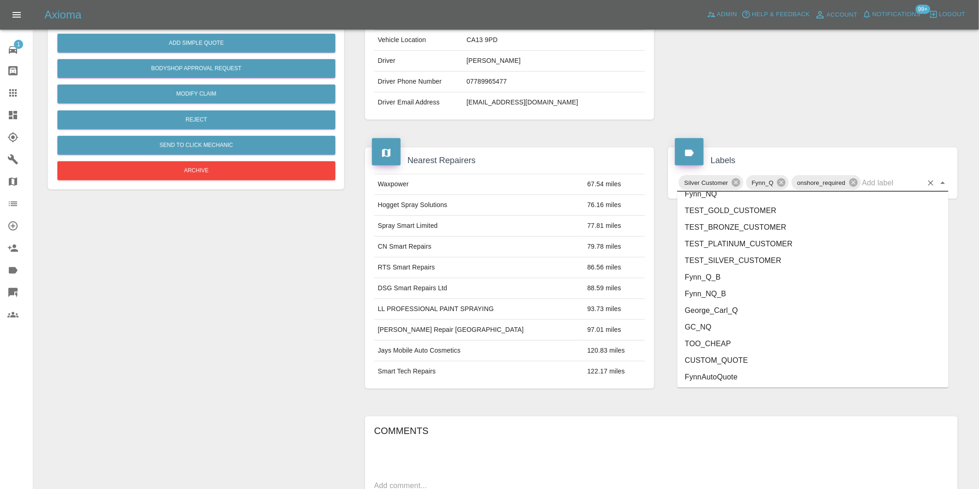
click at [715, 311] on li "George_Carl_Q" at bounding box center [812, 311] width 271 height 17
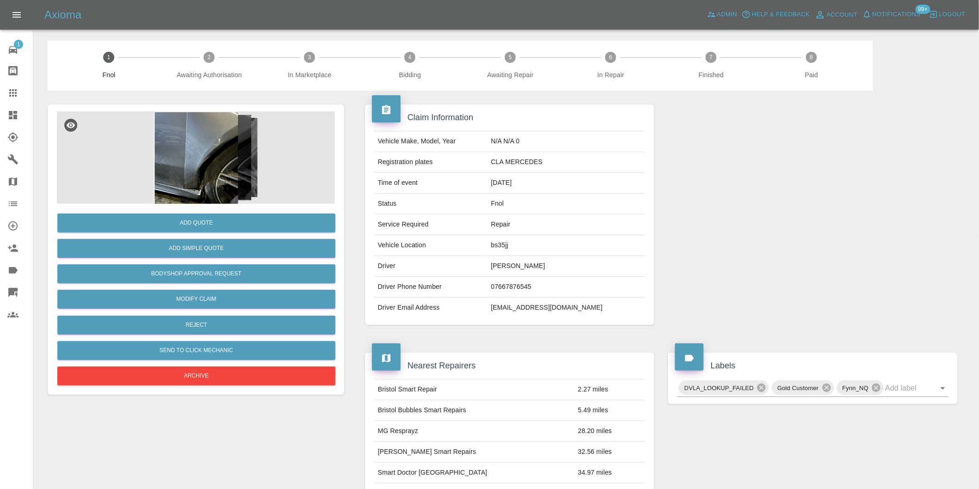
click at [220, 154] on img at bounding box center [196, 157] width 278 height 93
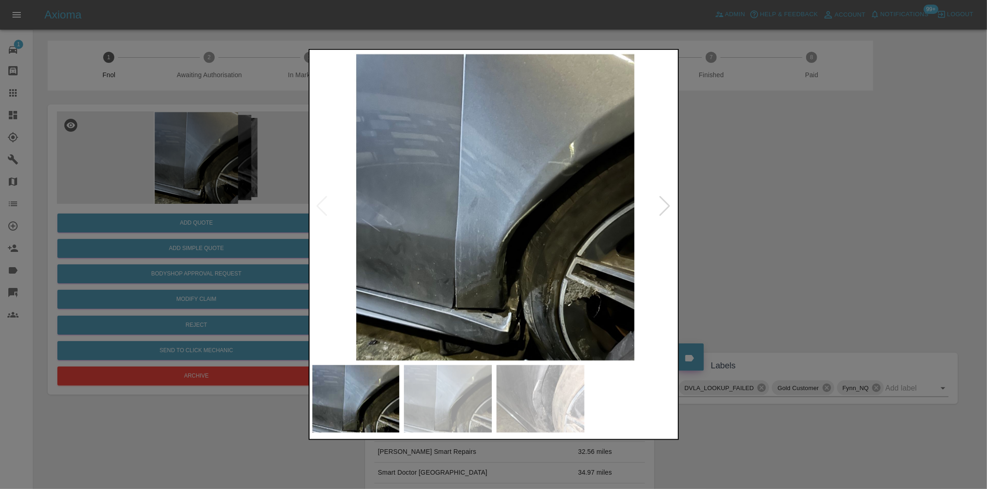
click at [789, 221] on div at bounding box center [493, 244] width 987 height 489
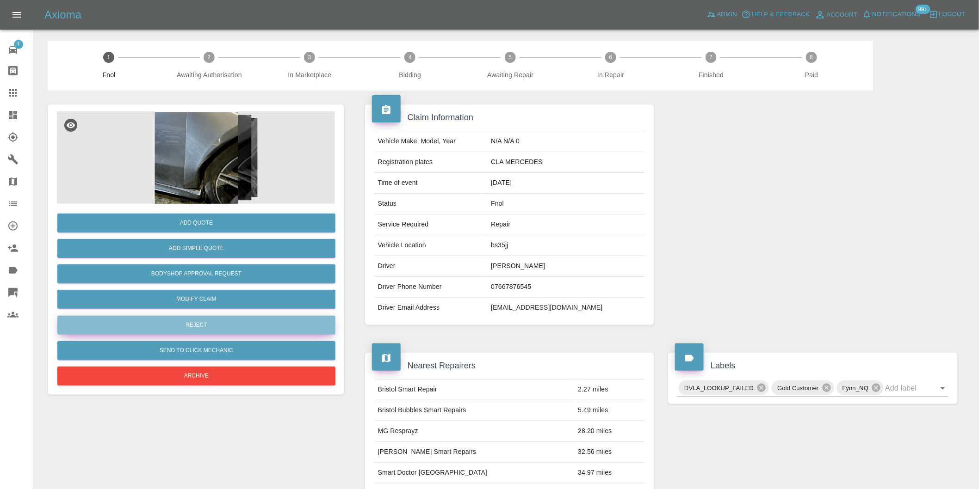
click at [173, 325] on button "Reject" at bounding box center [196, 325] width 278 height 19
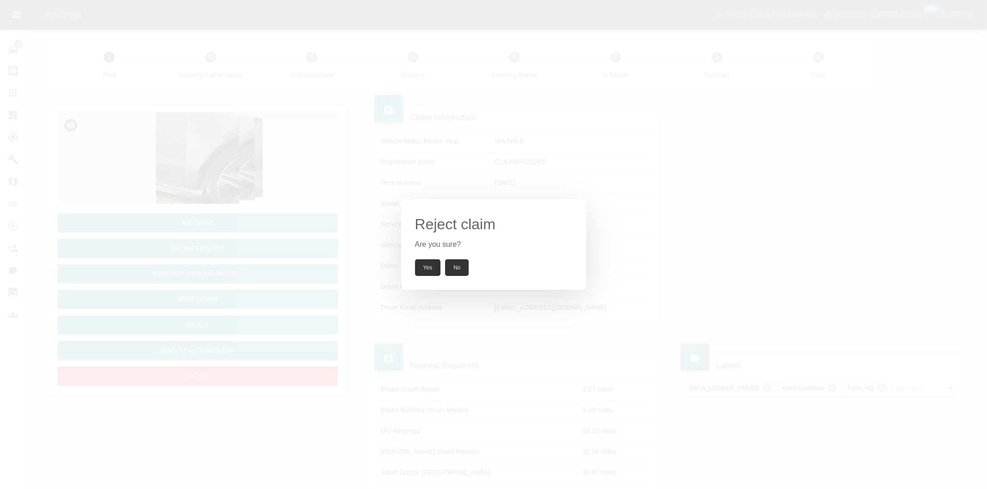
click at [422, 264] on button "Yes" at bounding box center [428, 268] width 26 height 17
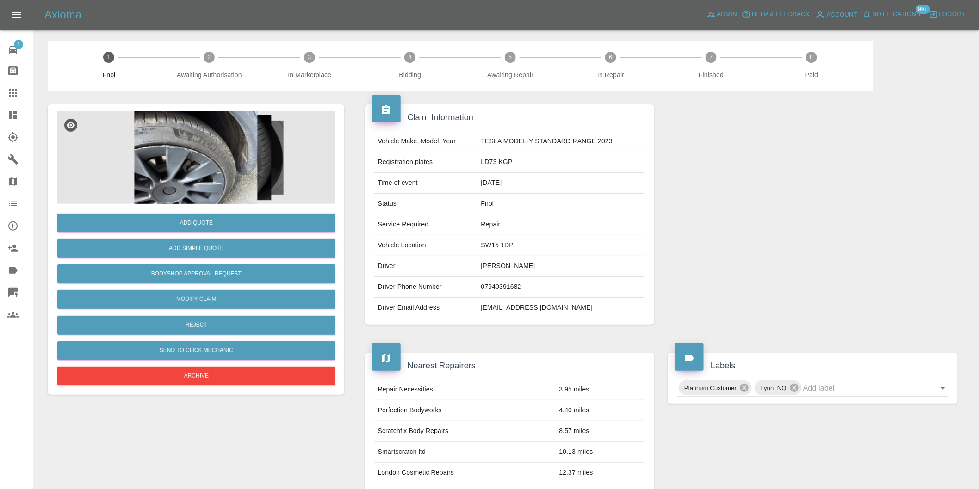
click at [228, 161] on img at bounding box center [196, 157] width 278 height 93
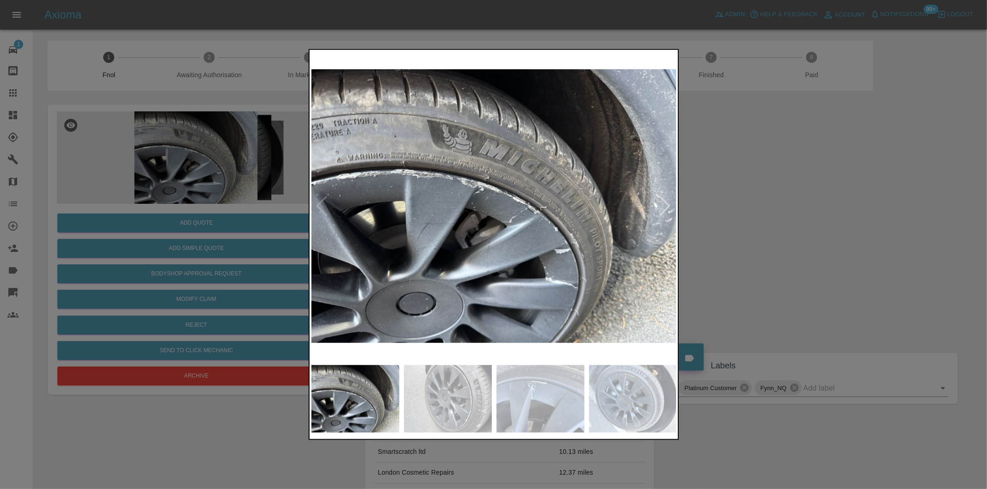
click at [666, 208] on div at bounding box center [665, 206] width 12 height 20
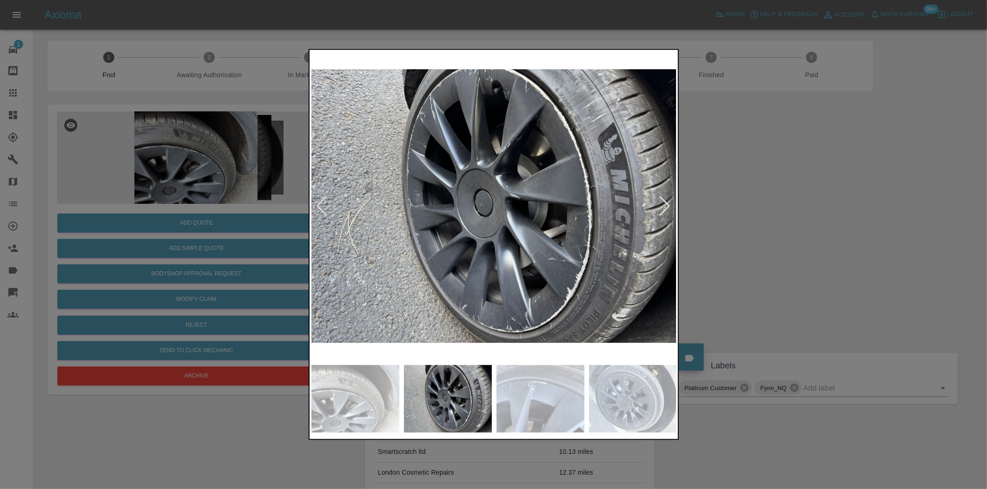
click at [821, 239] on div at bounding box center [493, 244] width 987 height 489
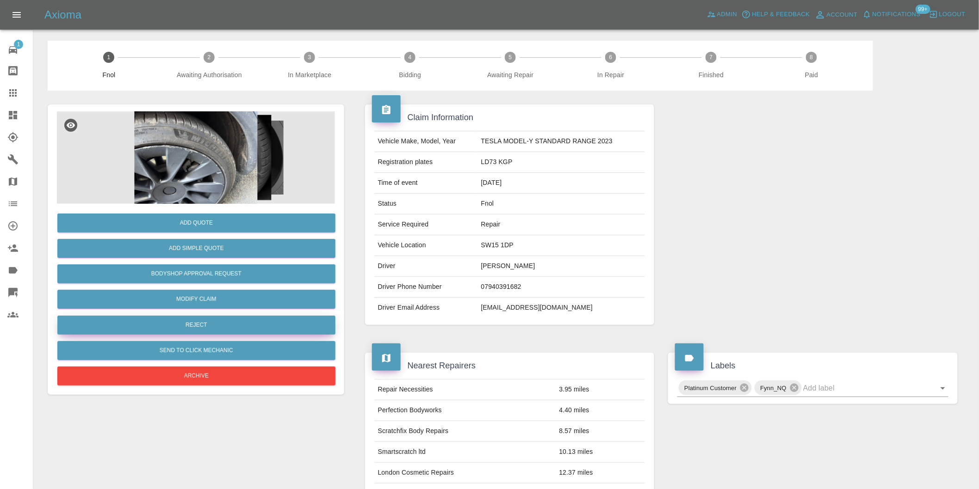
click at [230, 326] on button "Reject" at bounding box center [196, 325] width 278 height 19
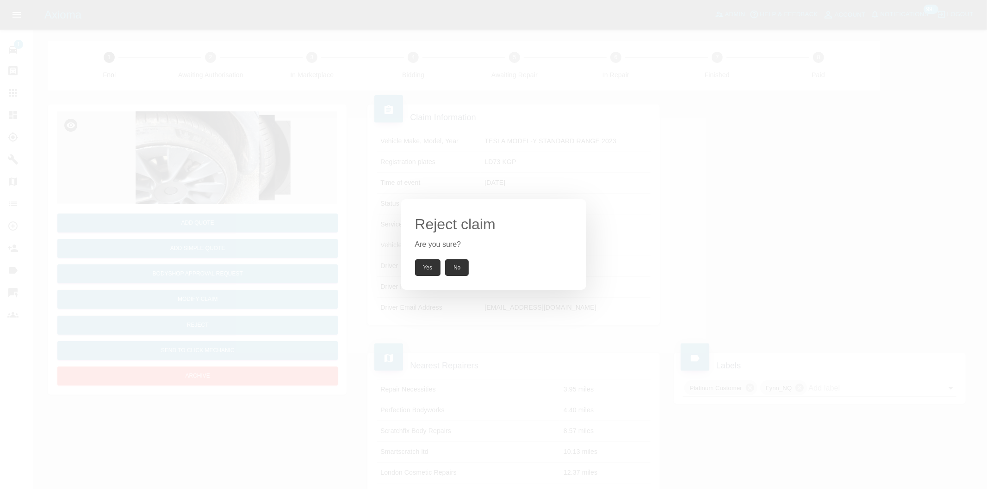
click at [418, 266] on button "Yes" at bounding box center [428, 268] width 26 height 17
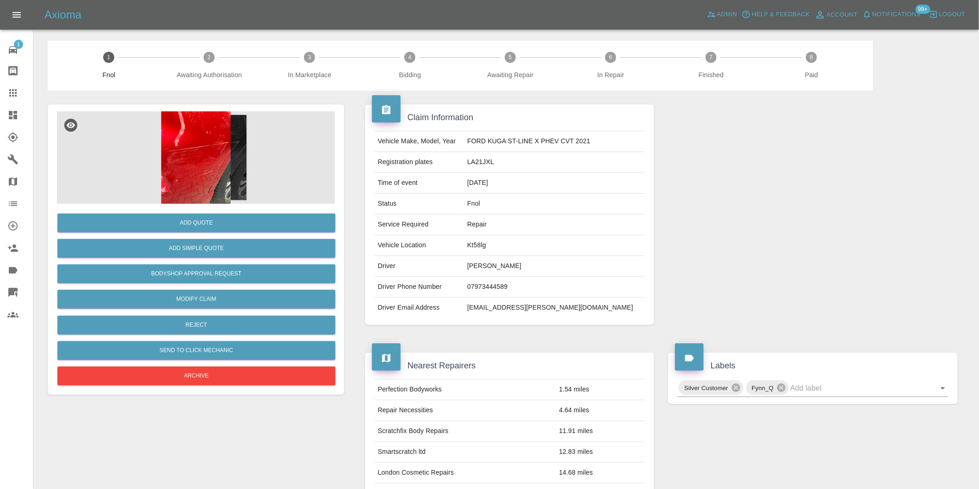
click at [187, 131] on img at bounding box center [196, 157] width 278 height 93
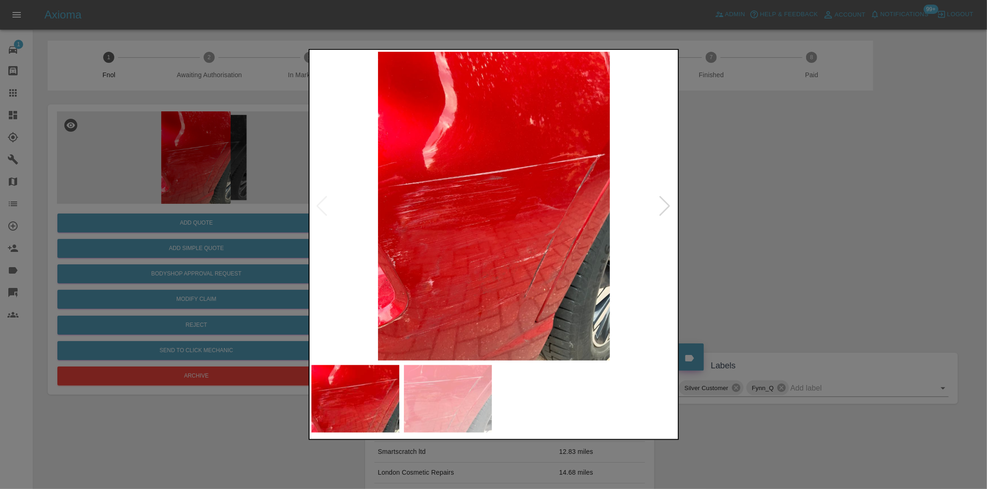
click at [662, 207] on div at bounding box center [665, 206] width 12 height 20
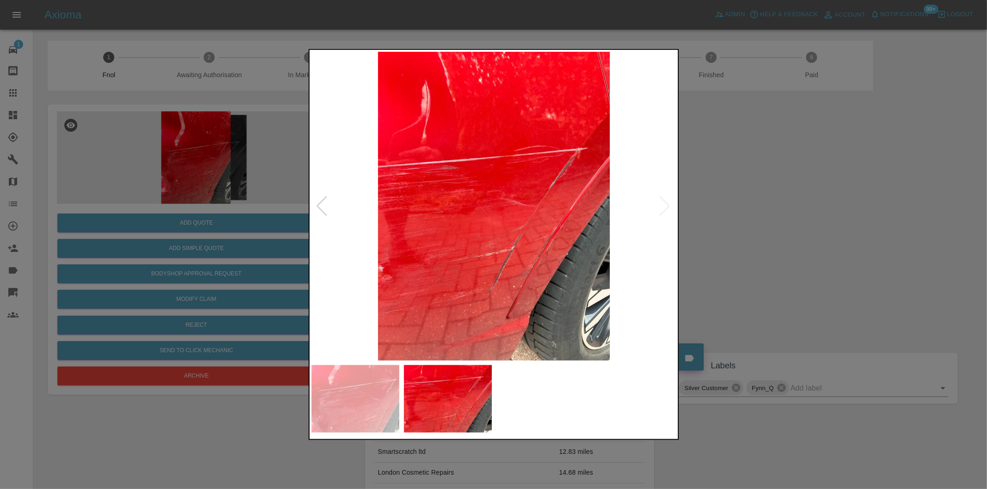
click at [768, 227] on div at bounding box center [493, 244] width 987 height 489
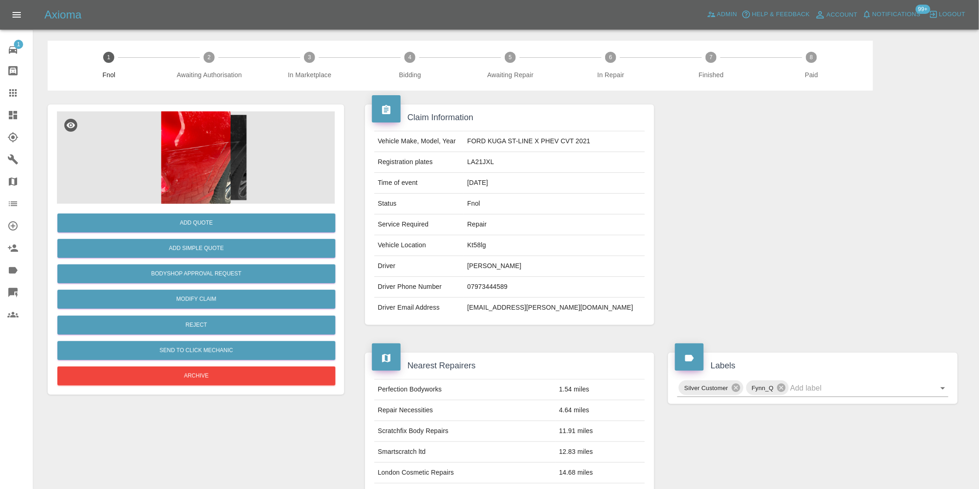
click at [184, 158] on img at bounding box center [196, 157] width 278 height 93
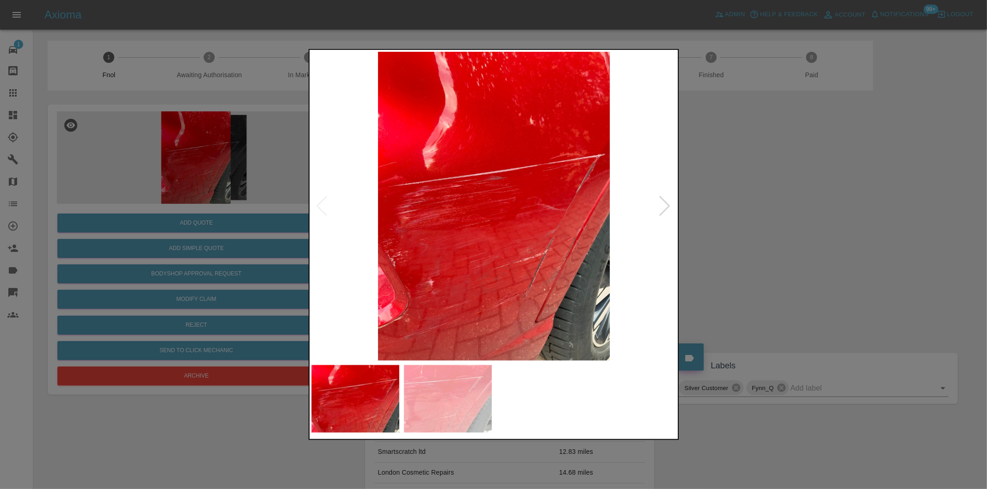
click at [562, 239] on img at bounding box center [493, 206] width 365 height 309
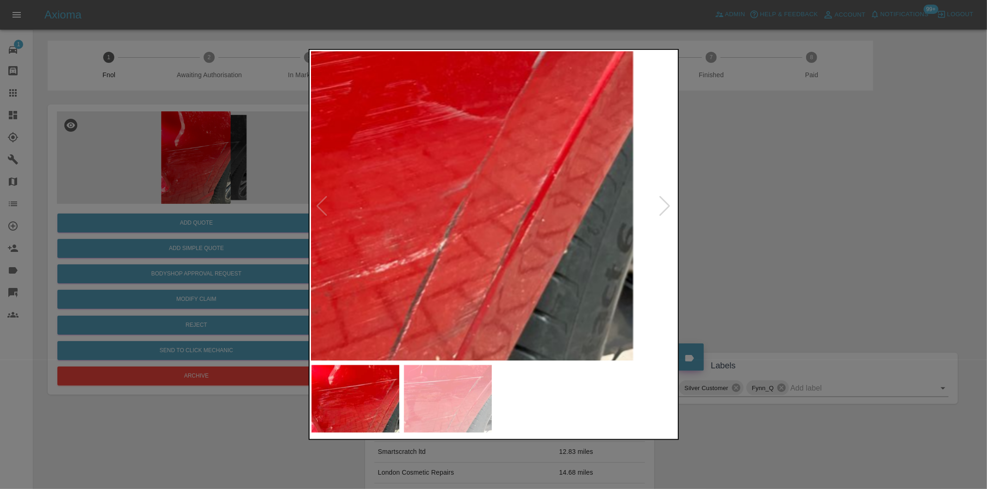
click at [534, 233] on img at bounding box center [286, 108] width 1096 height 927
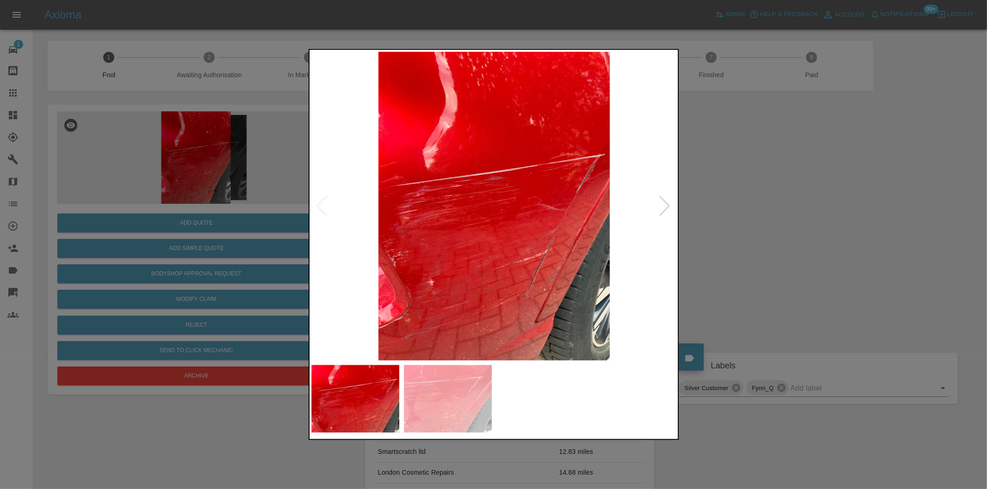
drag, startPoint x: 738, startPoint y: 221, endPoint x: 711, endPoint y: 209, distance: 30.0
click at [739, 221] on div at bounding box center [493, 244] width 987 height 489
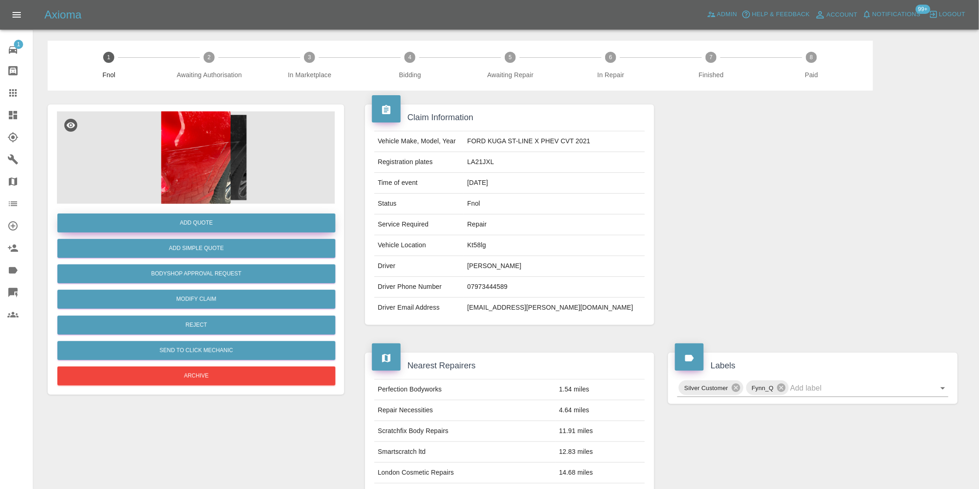
click at [213, 224] on button "Add Quote" at bounding box center [196, 223] width 278 height 19
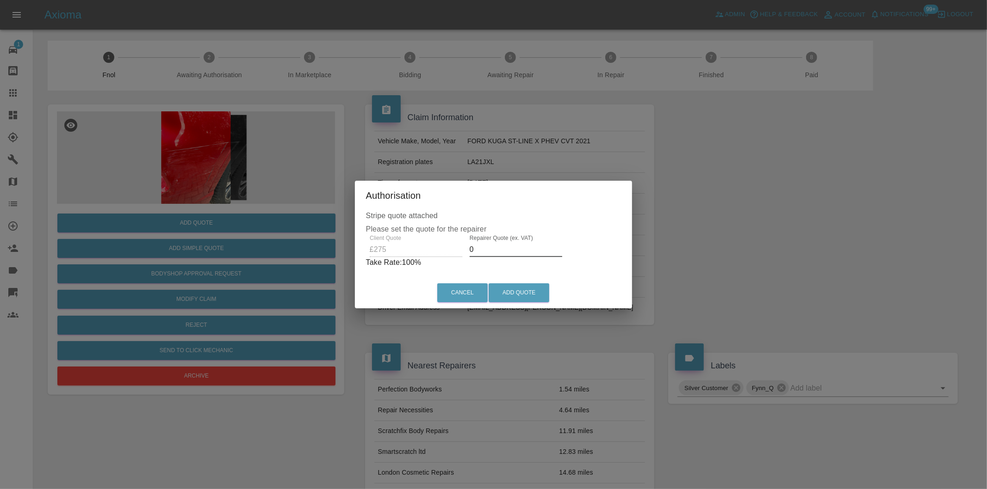
click at [497, 252] on input "0" at bounding box center [516, 249] width 93 height 15
type input "0175"
click at [519, 287] on button "Add Quote" at bounding box center [518, 293] width 61 height 19
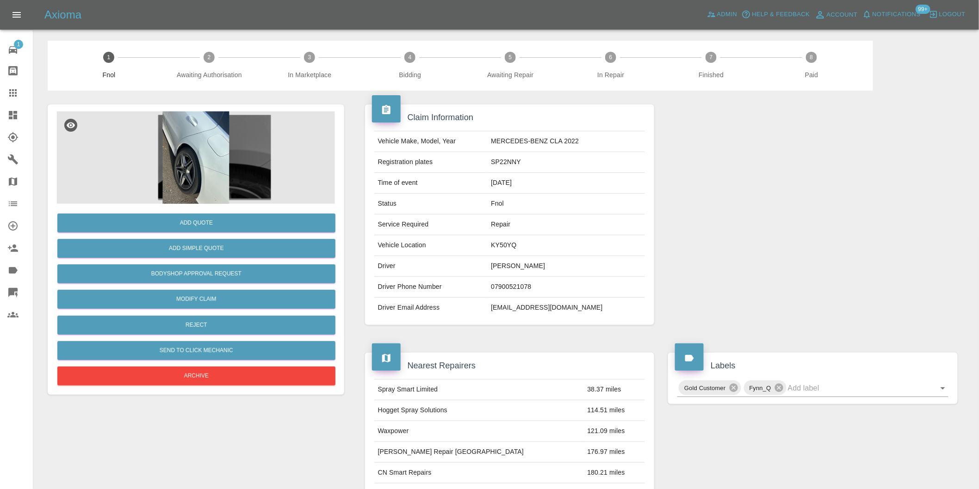
click at [195, 143] on img at bounding box center [196, 157] width 278 height 93
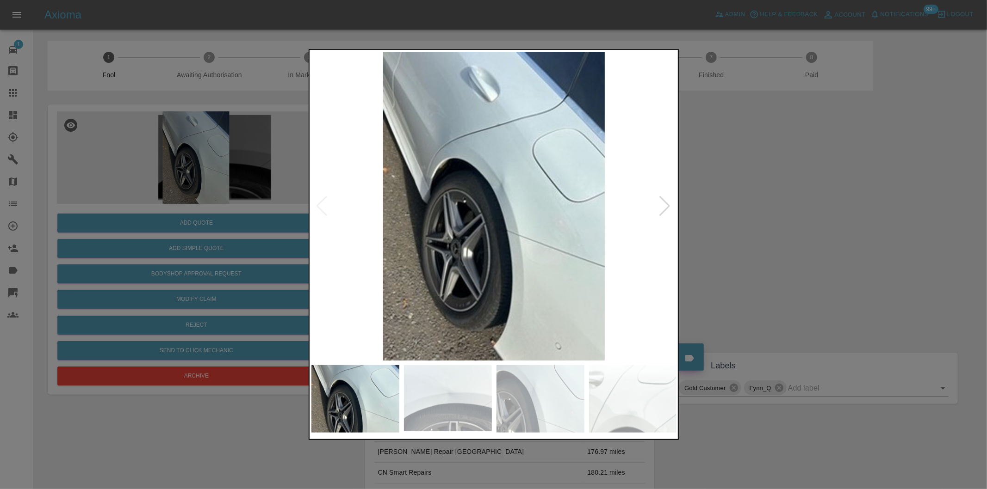
click at [668, 209] on div at bounding box center [665, 206] width 12 height 20
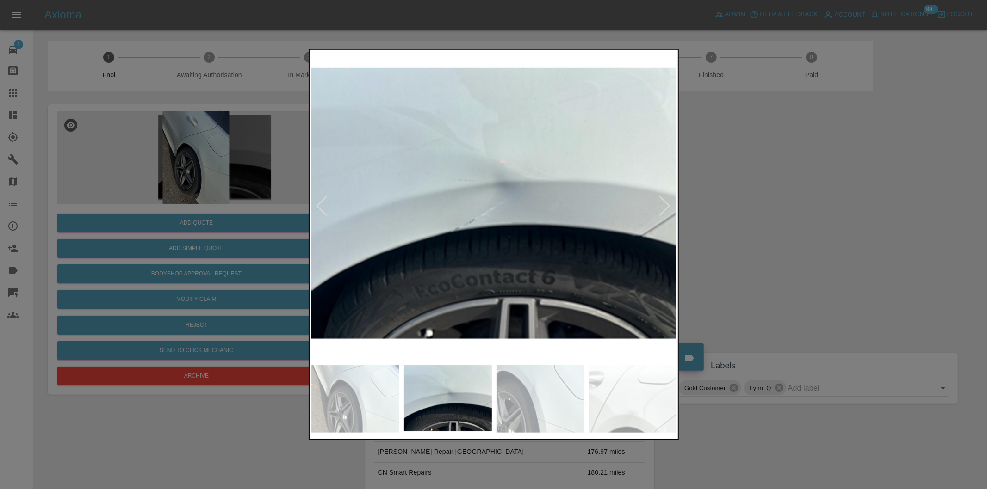
click at [668, 209] on div at bounding box center [665, 206] width 12 height 20
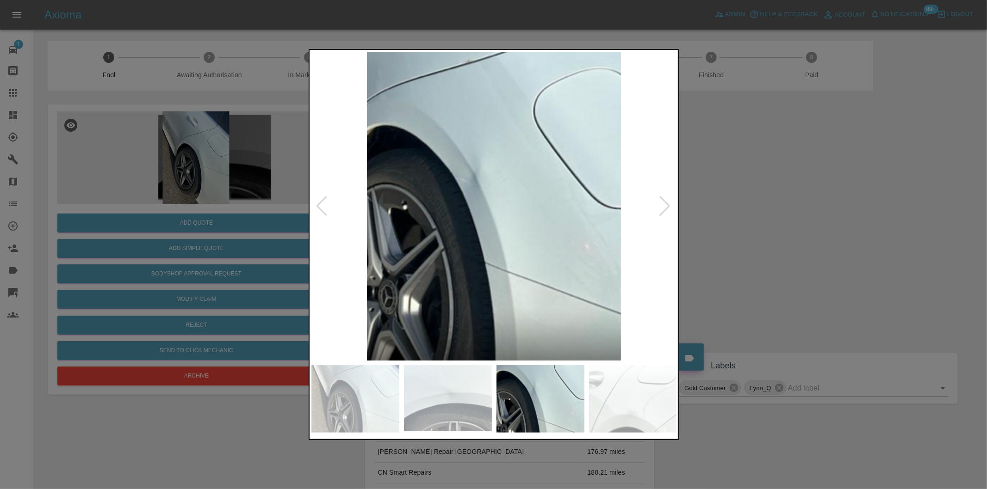
click at [668, 209] on div at bounding box center [665, 206] width 12 height 20
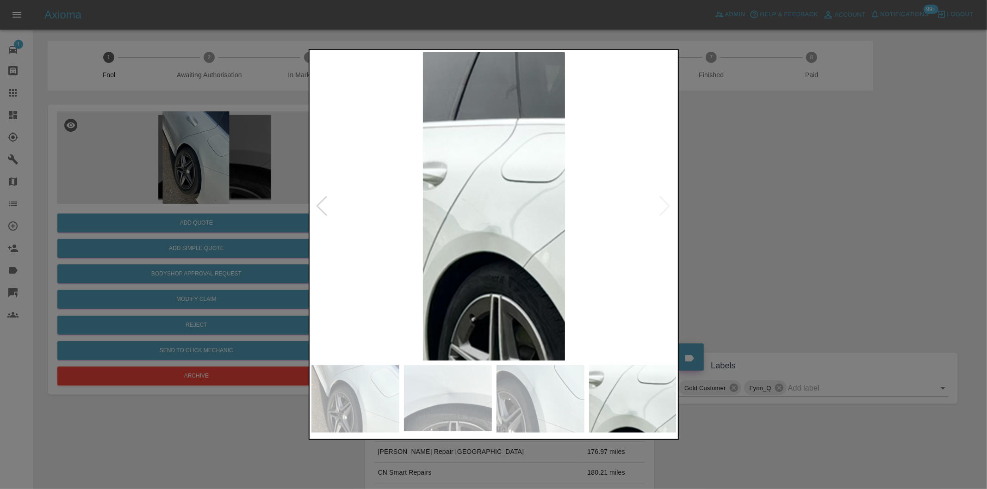
drag, startPoint x: 794, startPoint y: 224, endPoint x: 524, endPoint y: 257, distance: 271.6
click at [793, 224] on div at bounding box center [493, 244] width 987 height 489
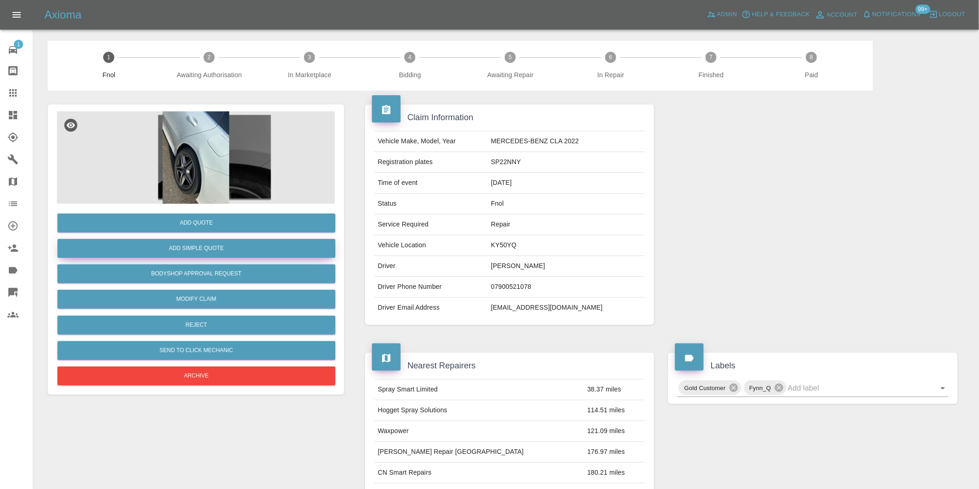
click at [256, 251] on button "Add Simple Quote" at bounding box center [196, 248] width 278 height 19
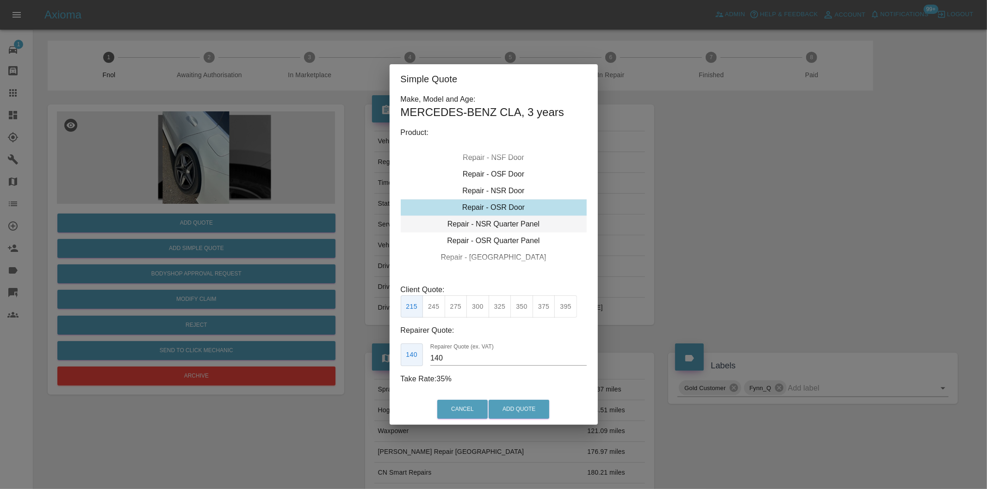
click at [505, 225] on div "Repair - NSR Quarter Panel" at bounding box center [494, 224] width 186 height 17
click at [477, 303] on button "300" at bounding box center [477, 307] width 23 height 23
type input "190"
click at [511, 406] on button "Add Quote" at bounding box center [518, 409] width 61 height 19
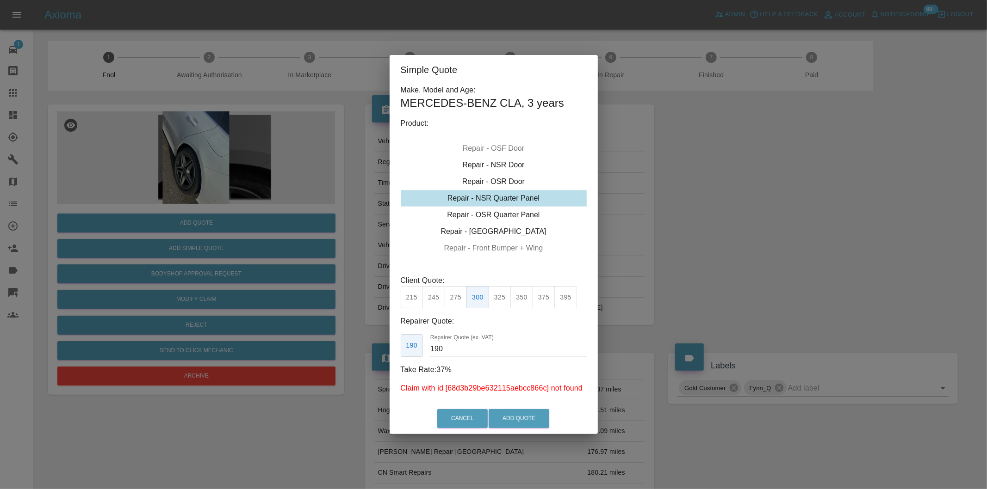
click at [680, 220] on div "Simple Quote Make, Model and Age: MERCEDES-BENZ CLA , 3 years Product: Repair -…" at bounding box center [493, 244] width 987 height 489
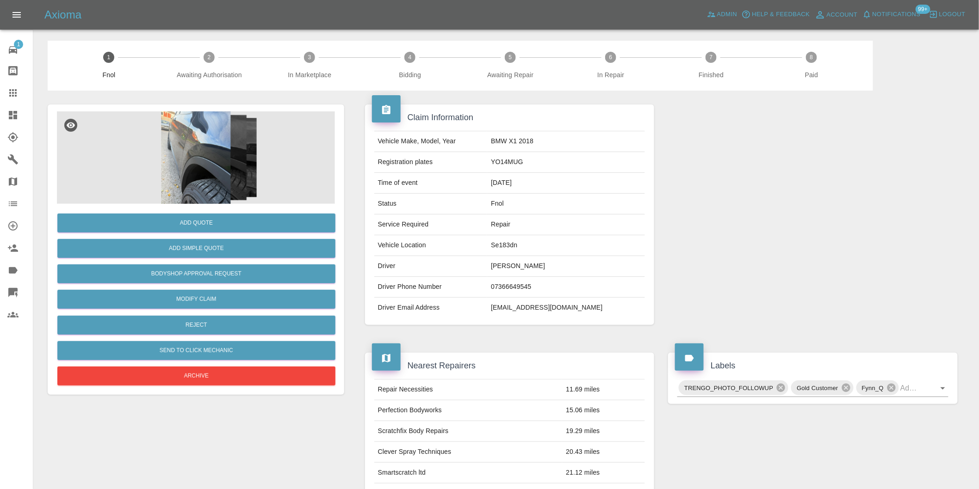
click at [207, 153] on img at bounding box center [196, 157] width 278 height 93
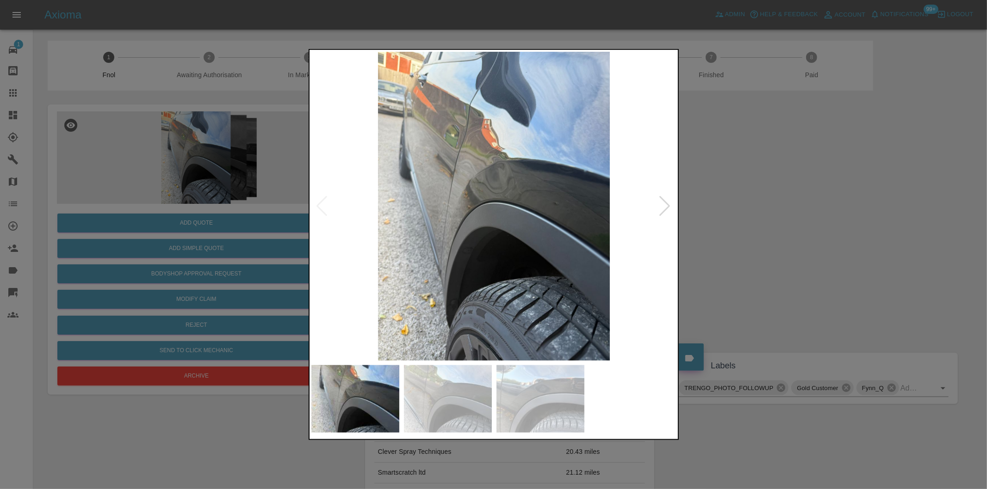
click at [666, 204] on div at bounding box center [665, 206] width 12 height 20
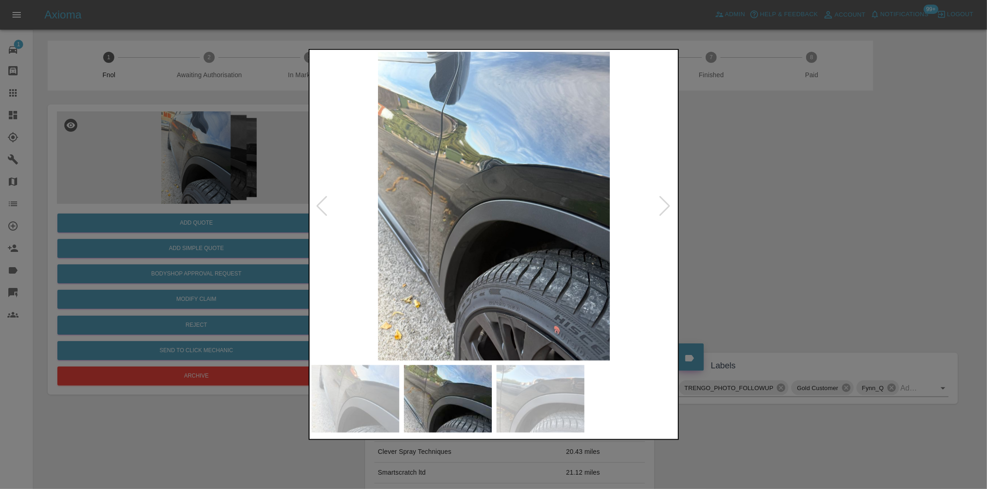
click at [666, 204] on div at bounding box center [665, 206] width 12 height 20
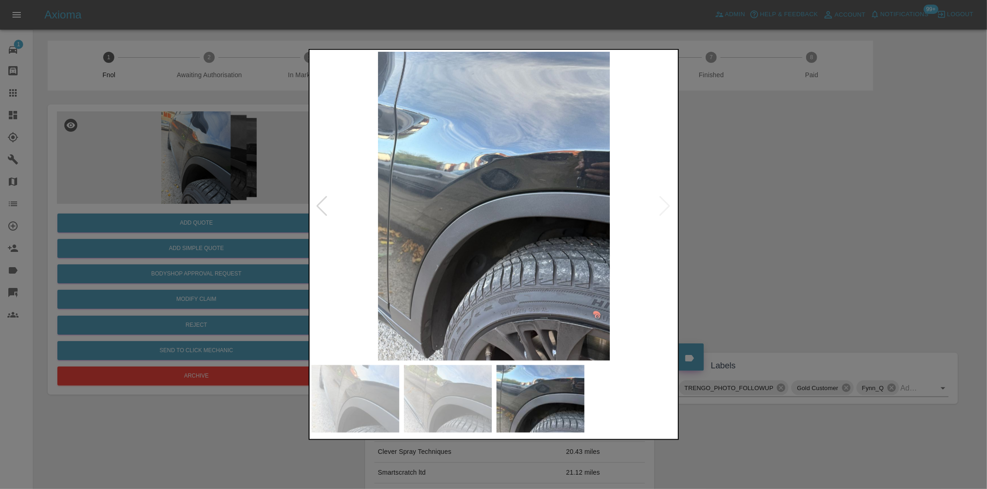
click at [666, 204] on img at bounding box center [493, 206] width 365 height 309
click at [809, 233] on div at bounding box center [493, 244] width 987 height 489
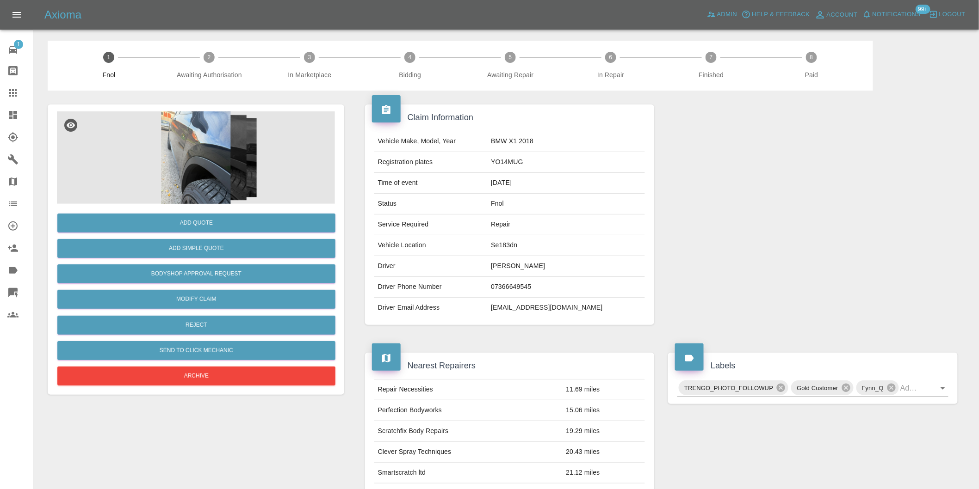
click at [185, 160] on img at bounding box center [196, 157] width 278 height 93
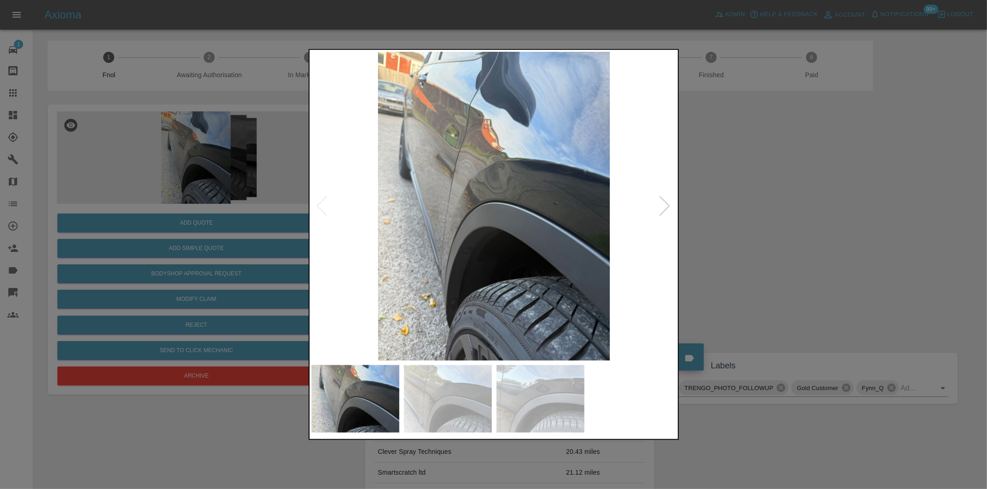
click at [784, 199] on div at bounding box center [493, 244] width 987 height 489
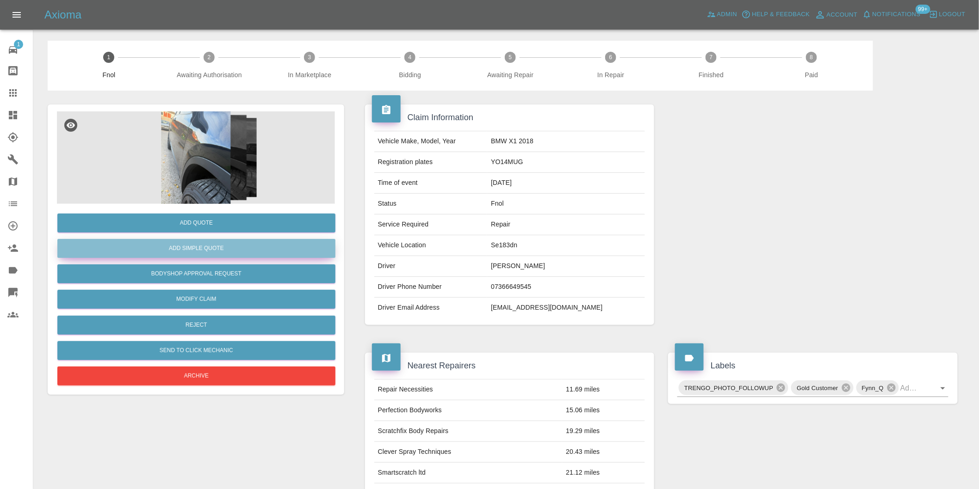
click at [206, 242] on button "Add Simple Quote" at bounding box center [196, 248] width 278 height 19
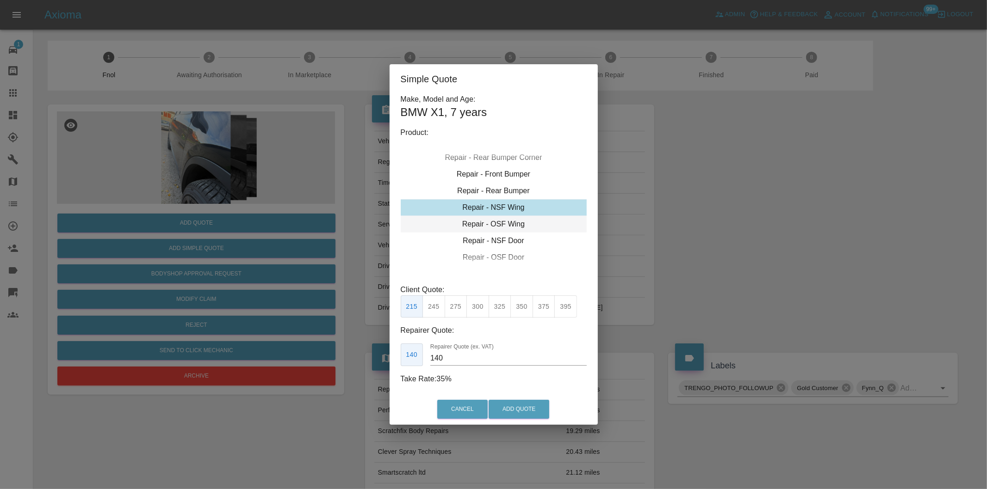
click at [519, 227] on div "Repair - OSF Wing" at bounding box center [494, 224] width 186 height 17
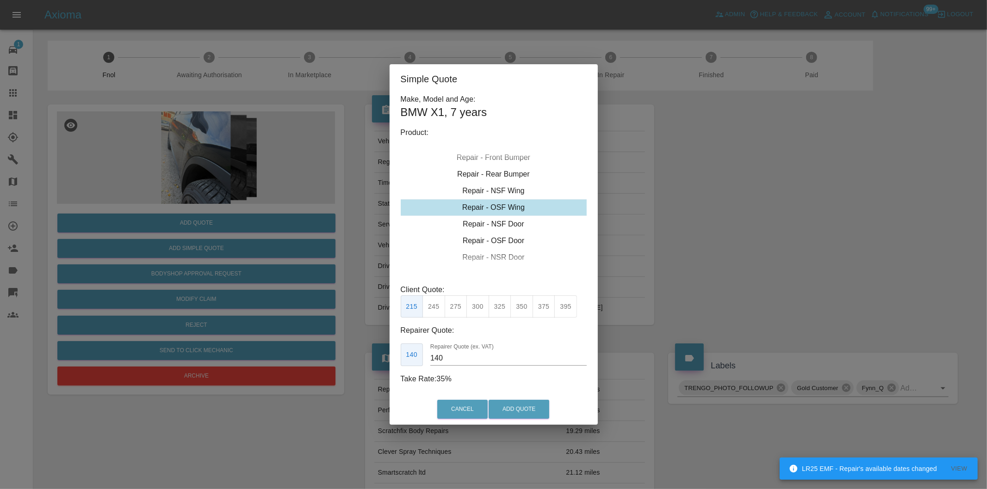
click at [479, 309] on button "300" at bounding box center [477, 307] width 23 height 23
type input "190"
click at [525, 412] on button "Add Quote" at bounding box center [518, 409] width 61 height 19
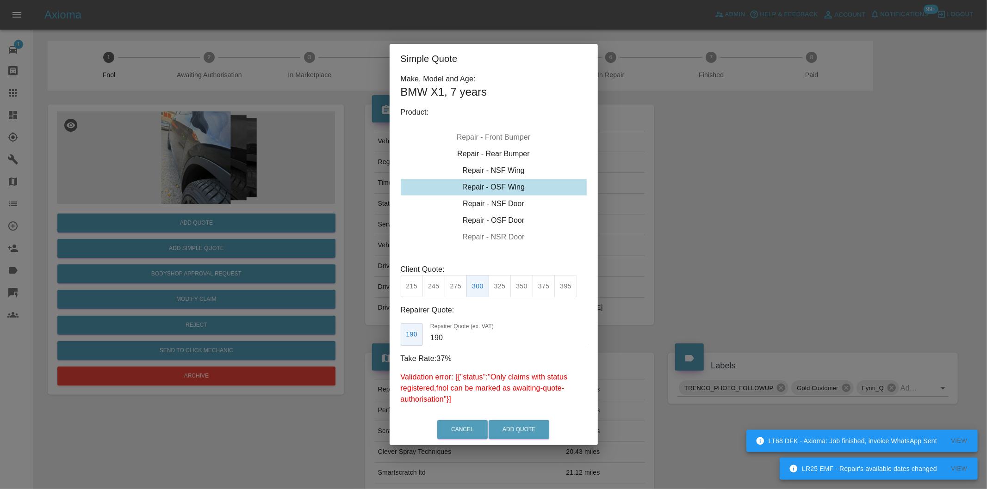
drag, startPoint x: 806, startPoint y: 215, endPoint x: 629, endPoint y: 176, distance: 181.5
click at [799, 215] on div "Simple Quote Make, Model and Age: BMW X1 , 7 years Product: Repair - Front Bump…" at bounding box center [493, 244] width 987 height 489
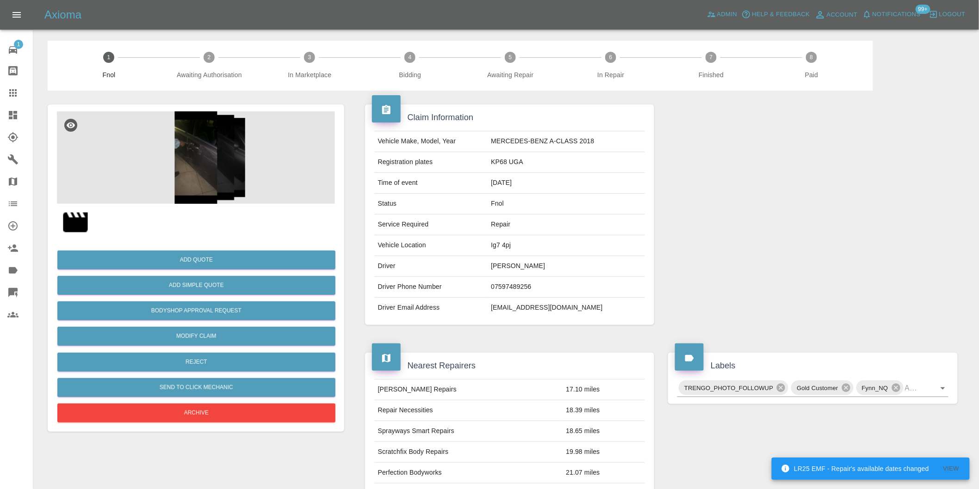
click at [209, 136] on img at bounding box center [196, 157] width 278 height 93
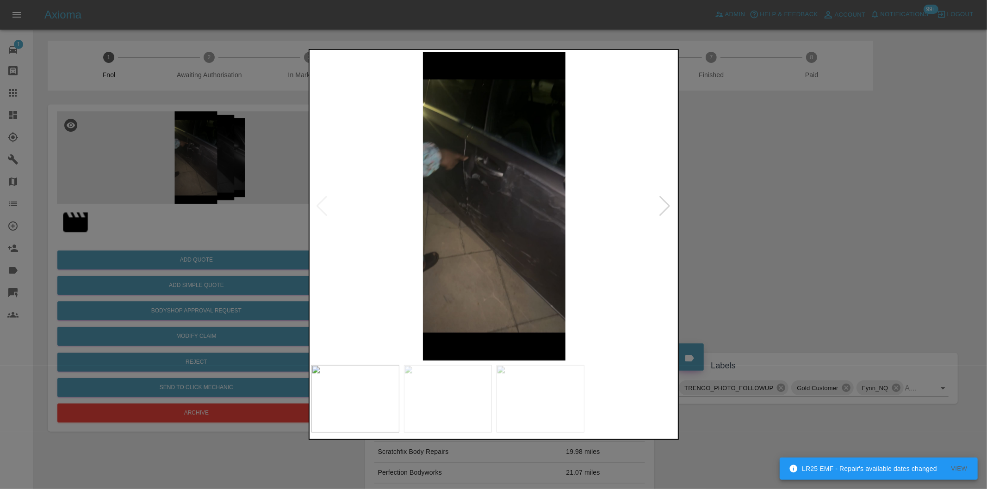
click at [658, 204] on img at bounding box center [493, 206] width 365 height 309
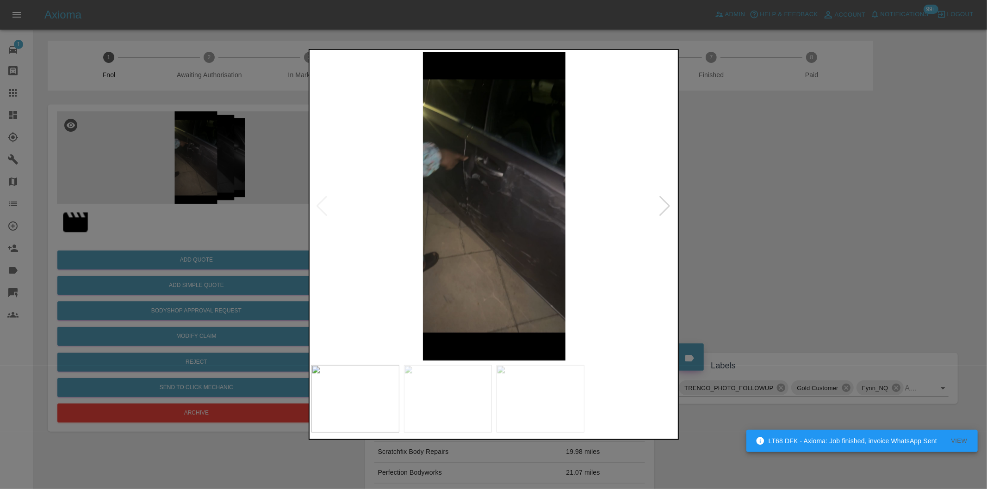
click at [660, 204] on div at bounding box center [665, 206] width 12 height 20
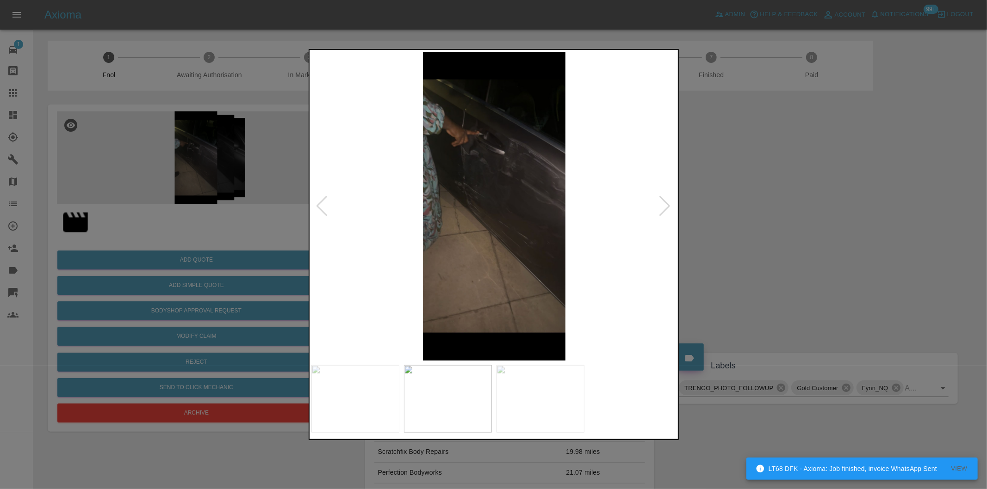
click at [666, 204] on div at bounding box center [665, 206] width 12 height 20
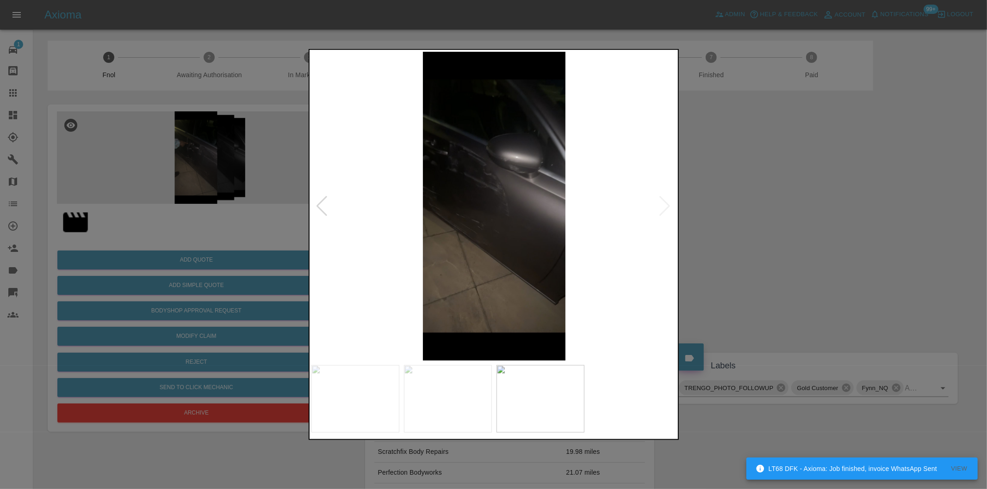
click at [728, 208] on div at bounding box center [493, 244] width 987 height 489
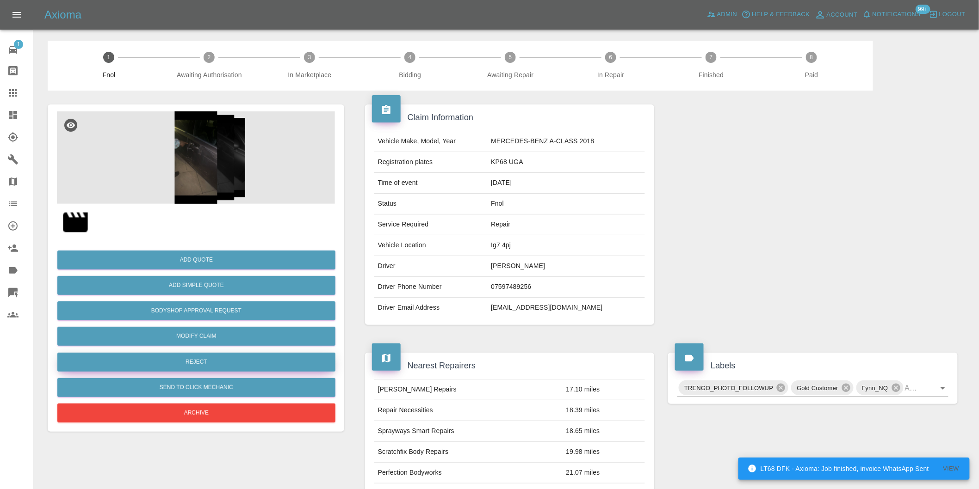
click at [198, 365] on button "Reject" at bounding box center [196, 362] width 278 height 19
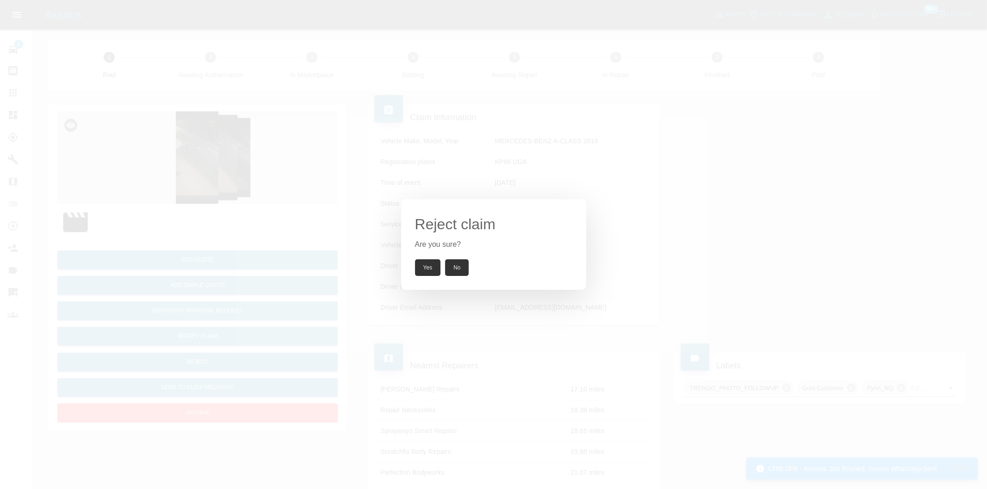
click at [426, 261] on button "Yes" at bounding box center [428, 268] width 26 height 17
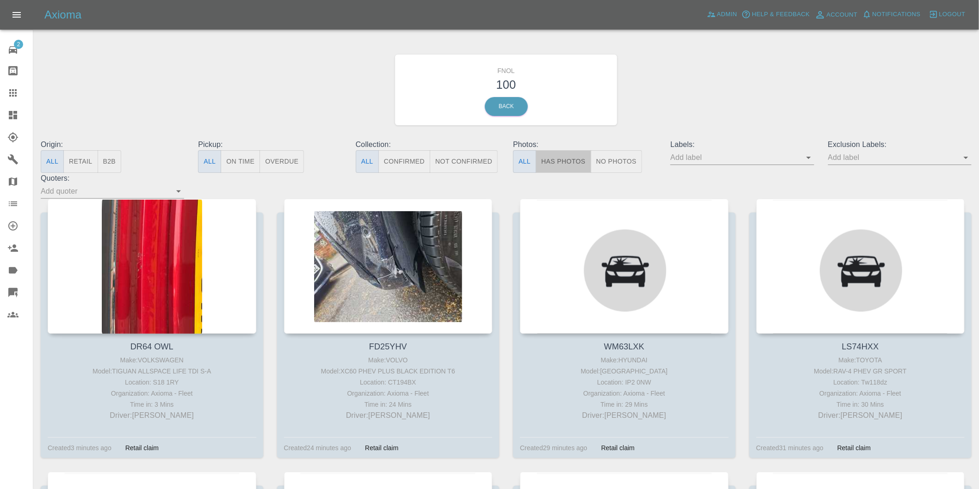
click at [568, 163] on button "Has Photos" at bounding box center [564, 161] width 56 height 23
click at [965, 159] on icon "Open" at bounding box center [965, 157] width 11 height 11
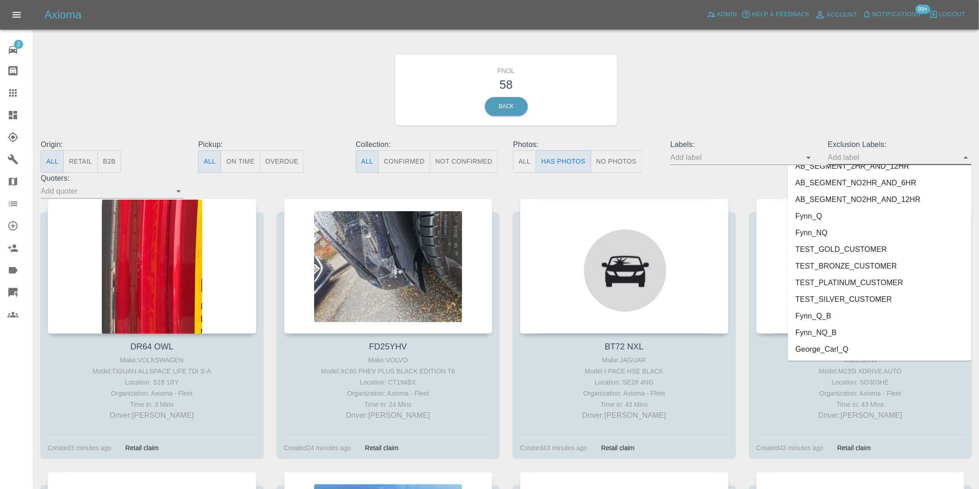
scroll to position [1992, 0]
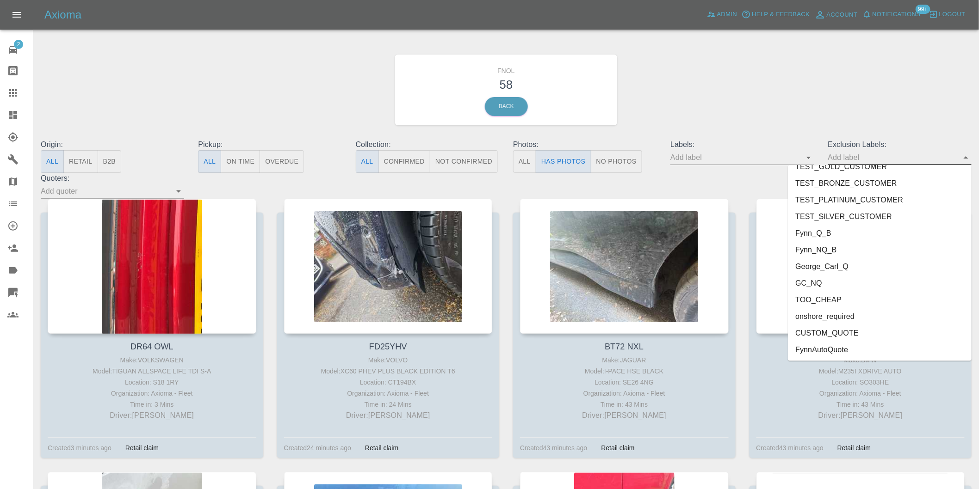
click at [833, 313] on li "onshore_required" at bounding box center [880, 317] width 184 height 17
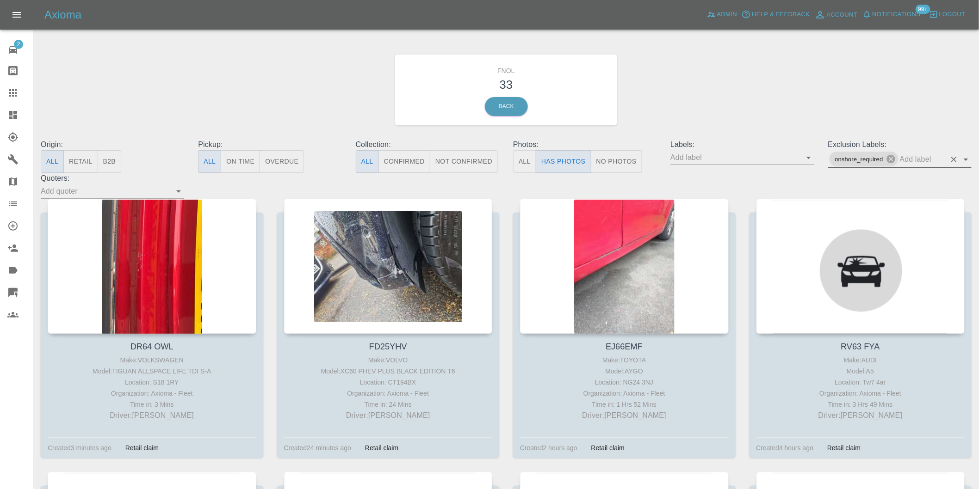
click at [965, 161] on icon "Open" at bounding box center [965, 159] width 11 height 11
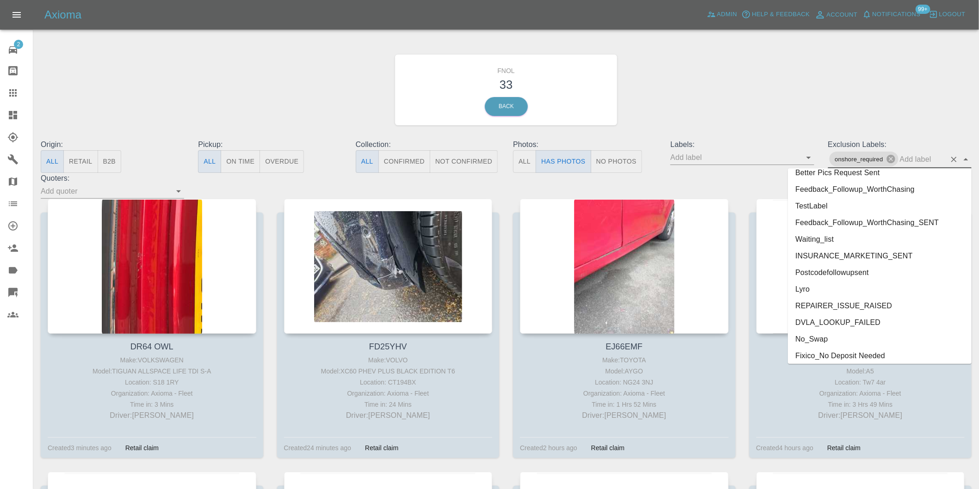
scroll to position [1976, 0]
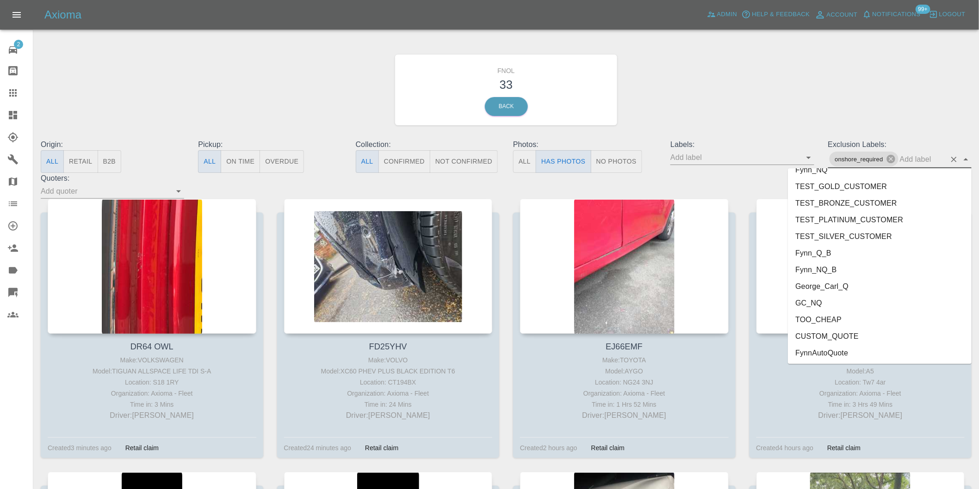
click at [840, 280] on li "George_Carl_Q" at bounding box center [880, 286] width 184 height 17
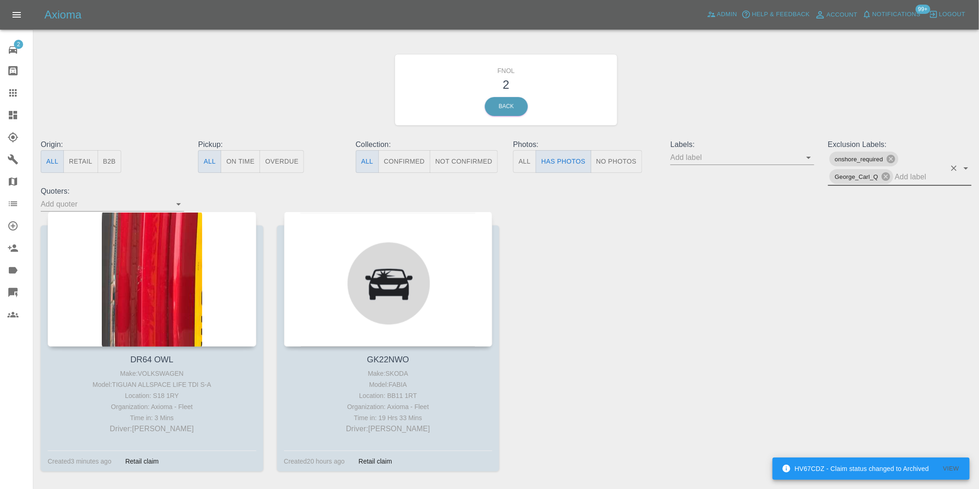
scroll to position [33, 0]
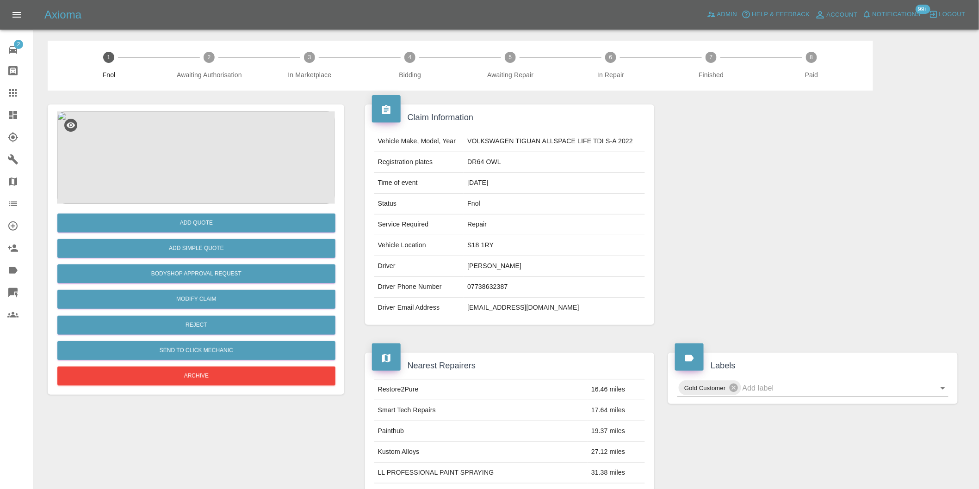
click at [183, 158] on img at bounding box center [196, 157] width 278 height 93
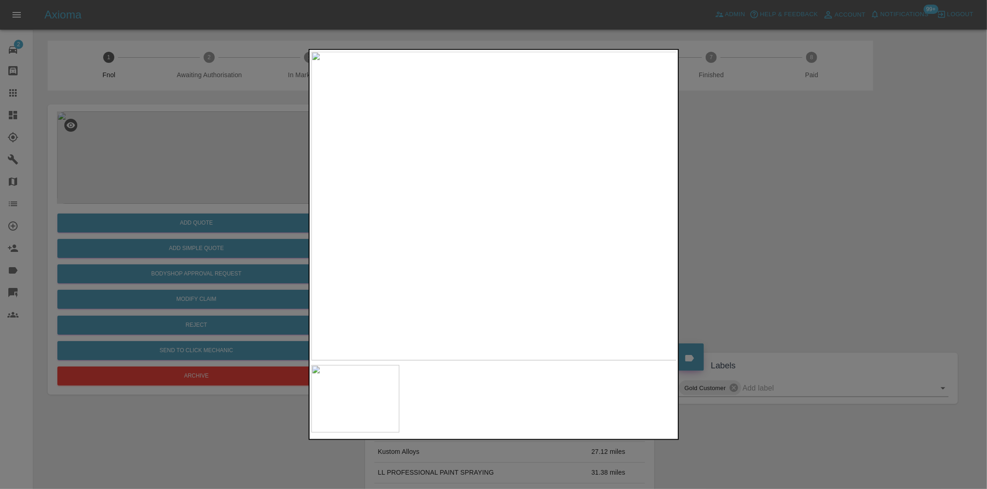
click at [783, 259] on div at bounding box center [493, 244] width 987 height 489
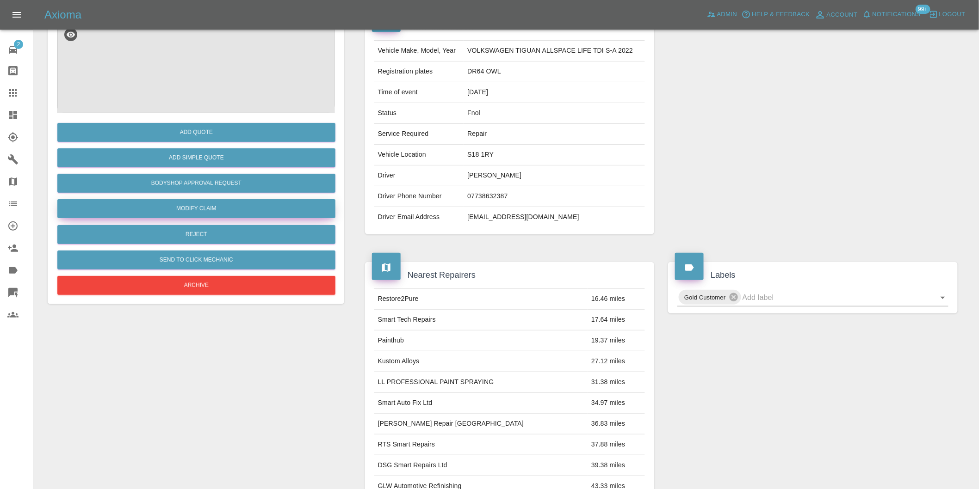
scroll to position [12, 0]
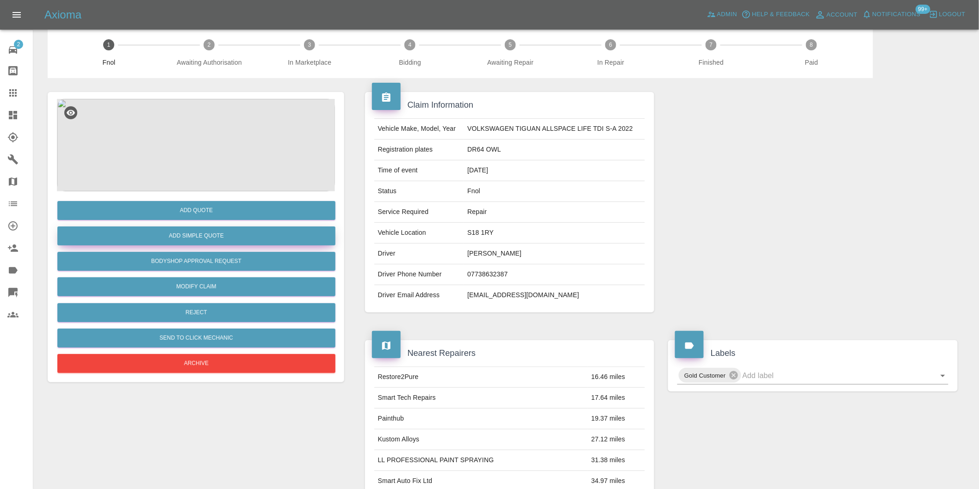
click at [201, 238] on button "Add Simple Quote" at bounding box center [196, 236] width 278 height 19
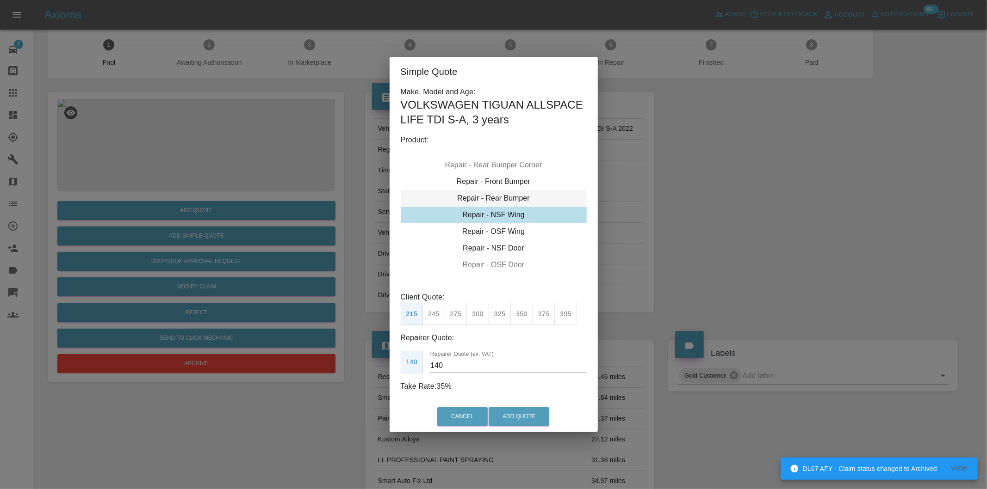
click at [514, 193] on div "Repair - Rear Bumper" at bounding box center [494, 198] width 186 height 17
drag, startPoint x: 457, startPoint y: 316, endPoint x: 457, endPoint y: 322, distance: 6.0
click at [456, 319] on button "350" at bounding box center [456, 314] width 23 height 23
type input "210"
click at [501, 418] on button "Add Quote" at bounding box center [518, 417] width 61 height 19
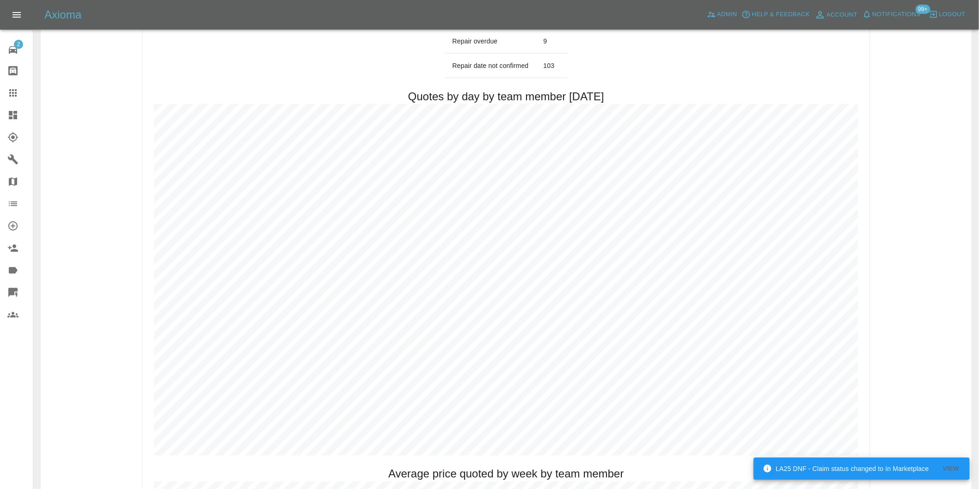
scroll to position [463, 0]
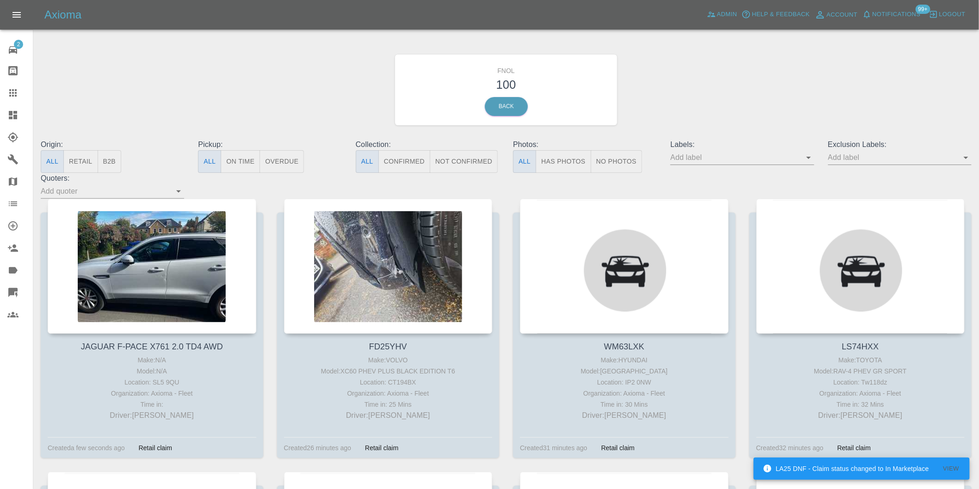
click at [964, 160] on icon "Open" at bounding box center [965, 157] width 11 height 11
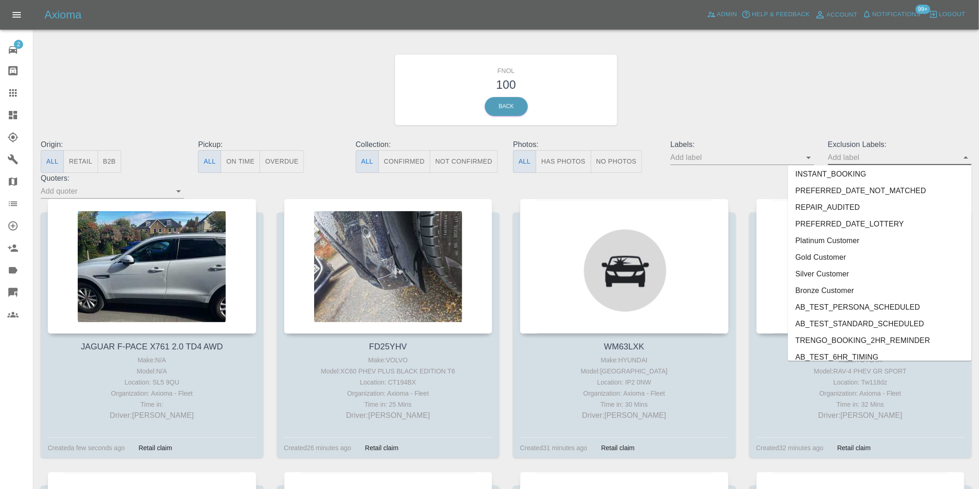
scroll to position [1992, 0]
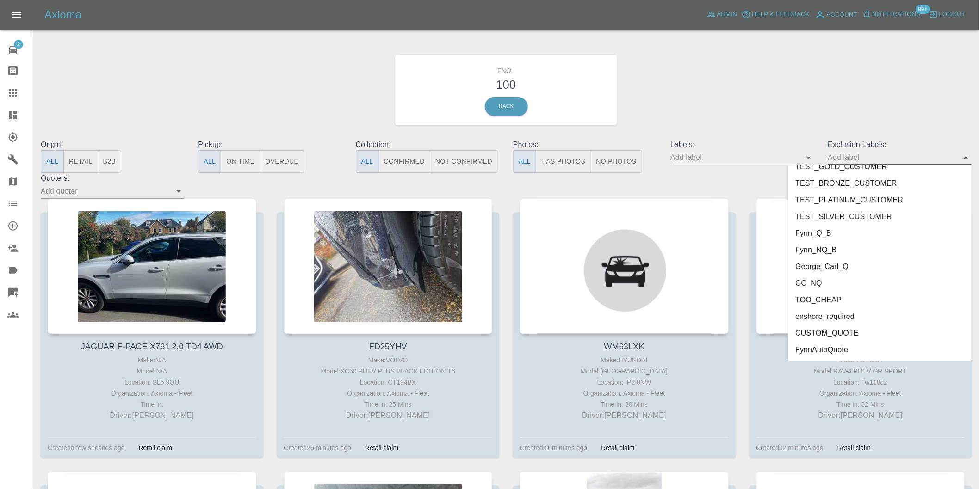
click at [852, 316] on li "onshore_required" at bounding box center [880, 317] width 184 height 17
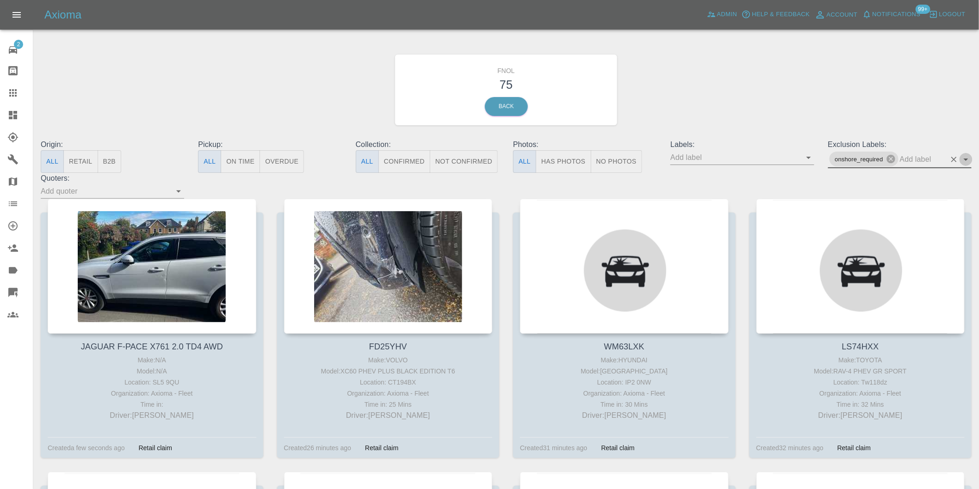
click at [964, 159] on icon "Open" at bounding box center [966, 160] width 5 height 2
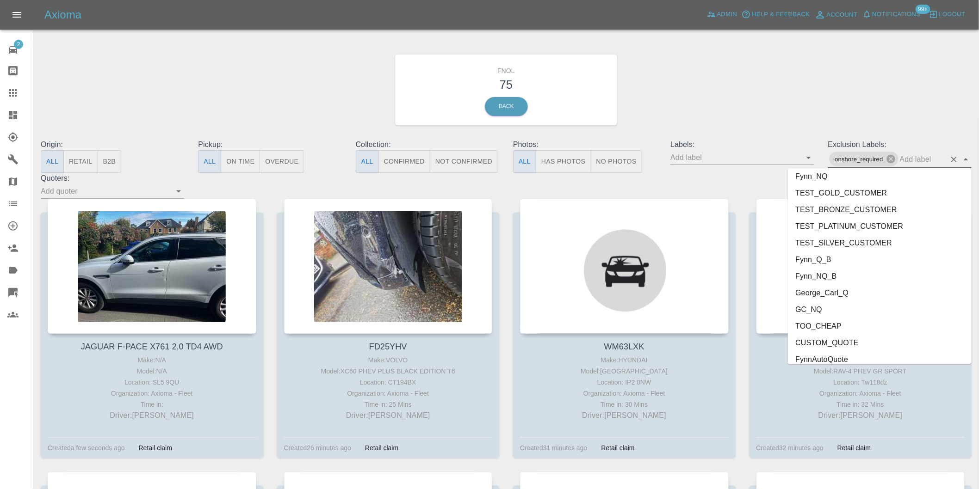
scroll to position [1976, 0]
click at [835, 287] on li "George_Carl_Q" at bounding box center [880, 286] width 184 height 17
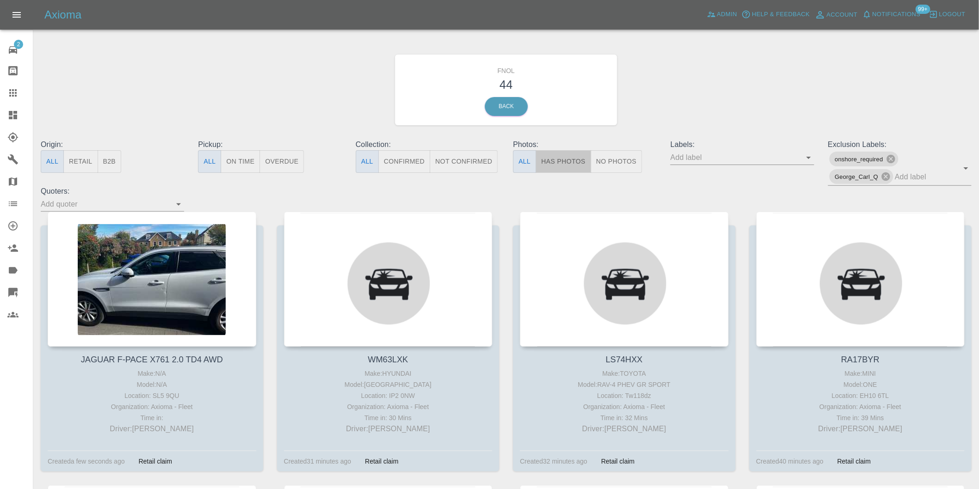
click at [563, 158] on button "Has Photos" at bounding box center [564, 161] width 56 height 23
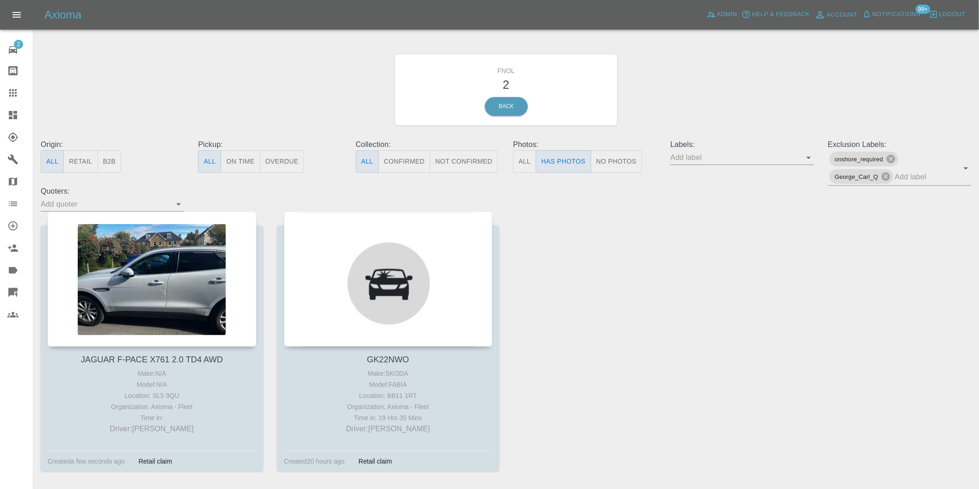
scroll to position [33, 0]
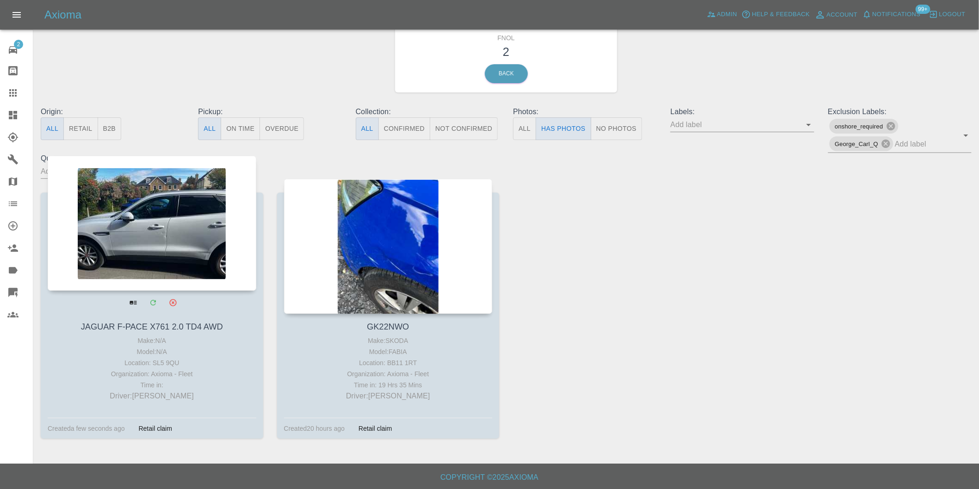
drag, startPoint x: 136, startPoint y: 228, endPoint x: 143, endPoint y: 233, distance: 8.7
click at [143, 233] on div at bounding box center [152, 223] width 209 height 135
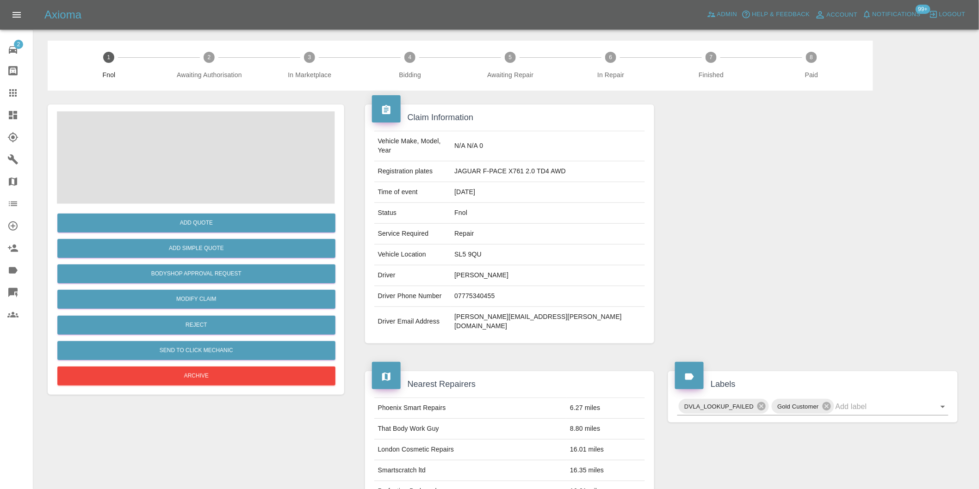
drag, startPoint x: 358, startPoint y: 209, endPoint x: 840, endPoint y: 246, distance: 483.9
click at [875, 251] on div at bounding box center [812, 224] width 303 height 267
click at [176, 146] on img at bounding box center [196, 157] width 278 height 93
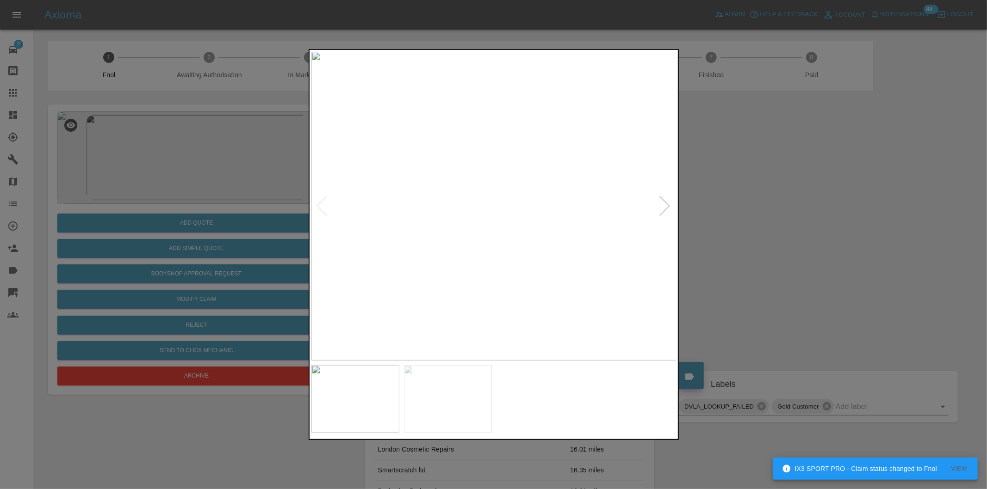
click at [664, 205] on div at bounding box center [665, 206] width 12 height 20
click at [664, 205] on img at bounding box center [493, 206] width 365 height 309
click at [781, 227] on div at bounding box center [493, 244] width 987 height 489
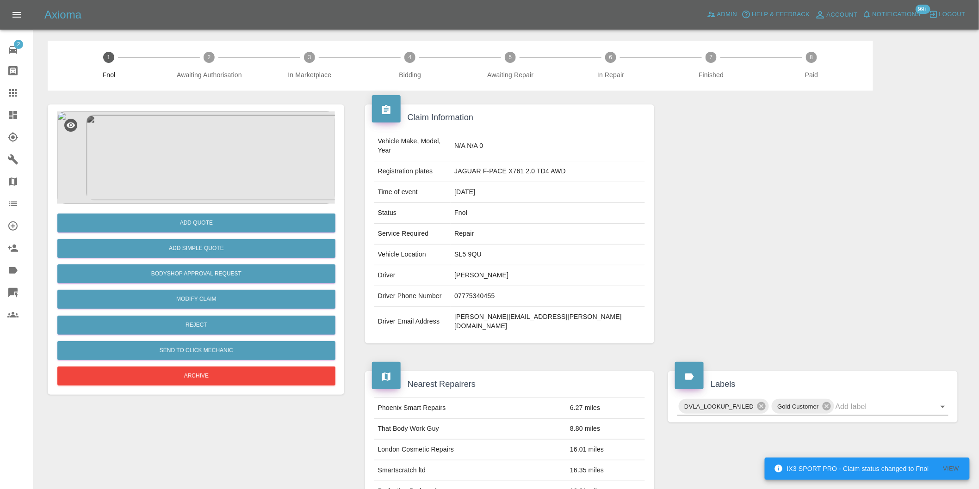
click at [215, 184] on img at bounding box center [196, 157] width 278 height 93
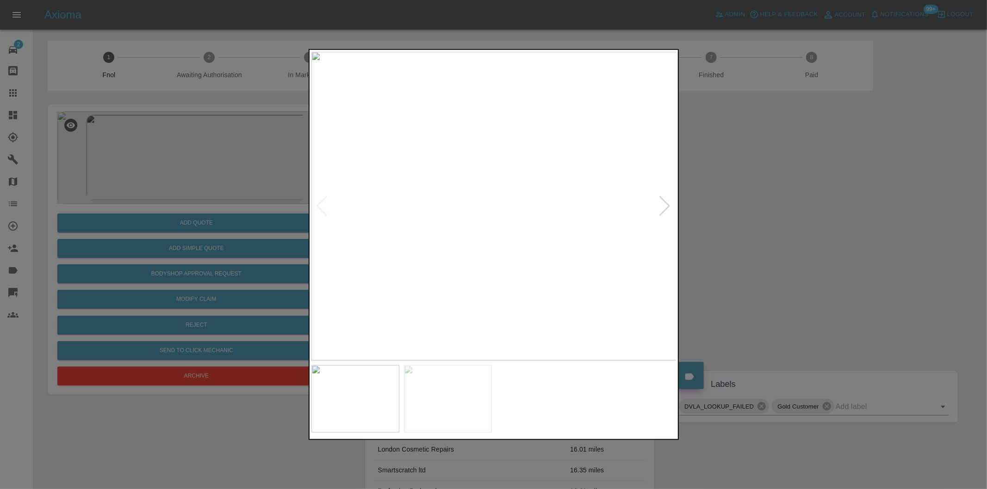
click at [525, 225] on img at bounding box center [493, 206] width 365 height 309
click at [565, 241] on img at bounding box center [400, 149] width 1096 height 927
click at [857, 252] on div at bounding box center [493, 244] width 987 height 489
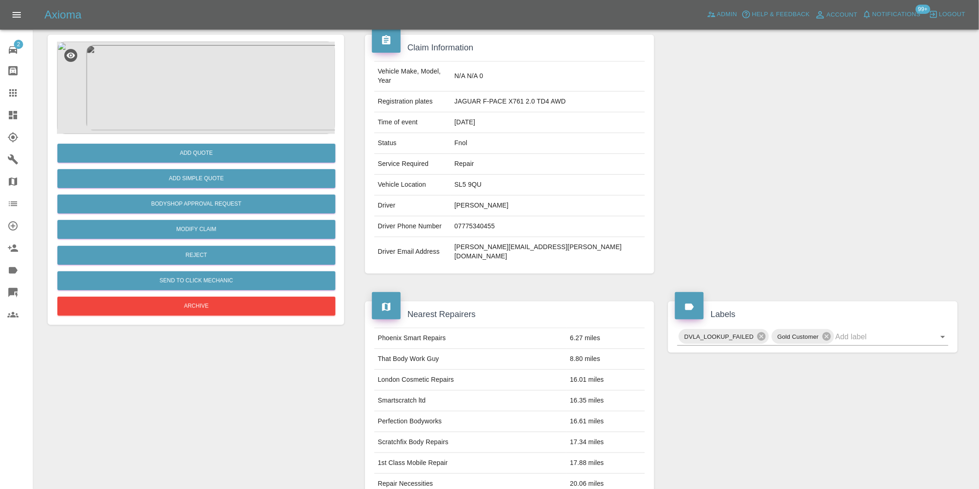
scroll to position [154, 0]
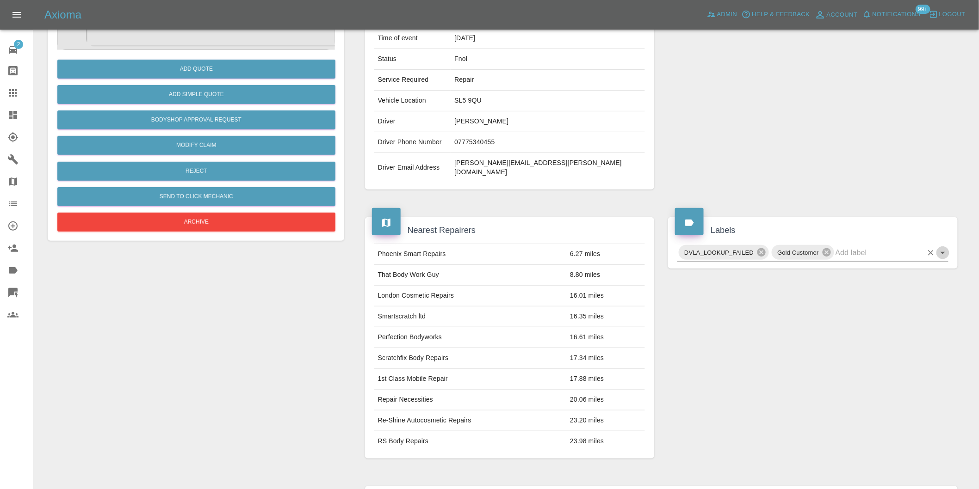
click at [940, 247] on icon "Open" at bounding box center [942, 252] width 11 height 11
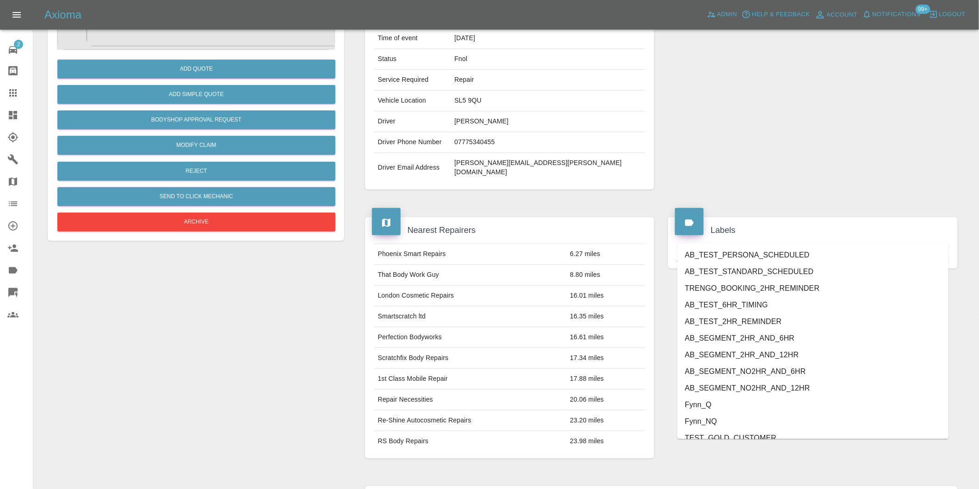
scroll to position [1959, 0]
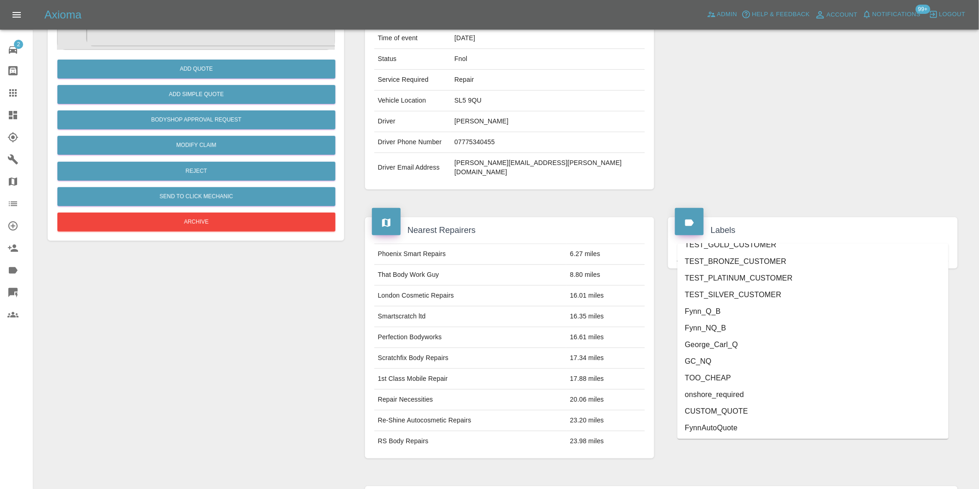
click at [759, 389] on li "onshore_required" at bounding box center [812, 395] width 271 height 17
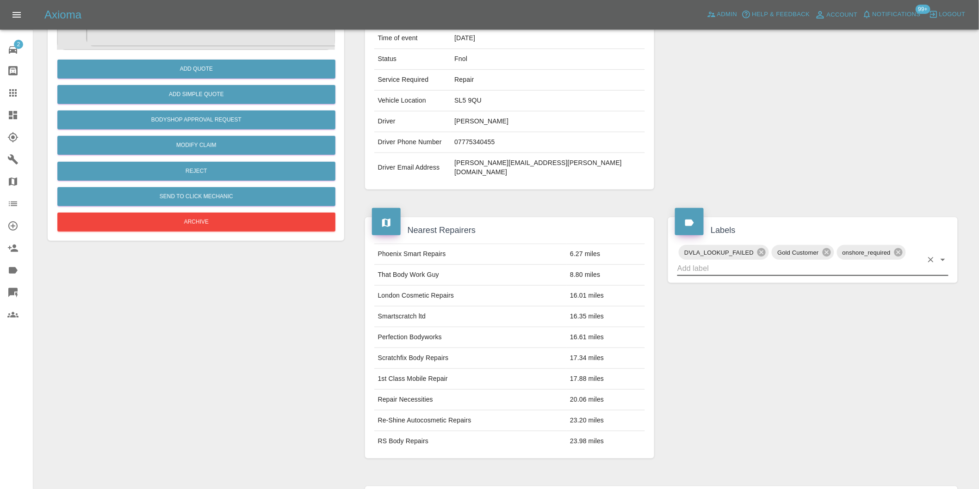
click at [943, 254] on icon "Open" at bounding box center [942, 259] width 11 height 11
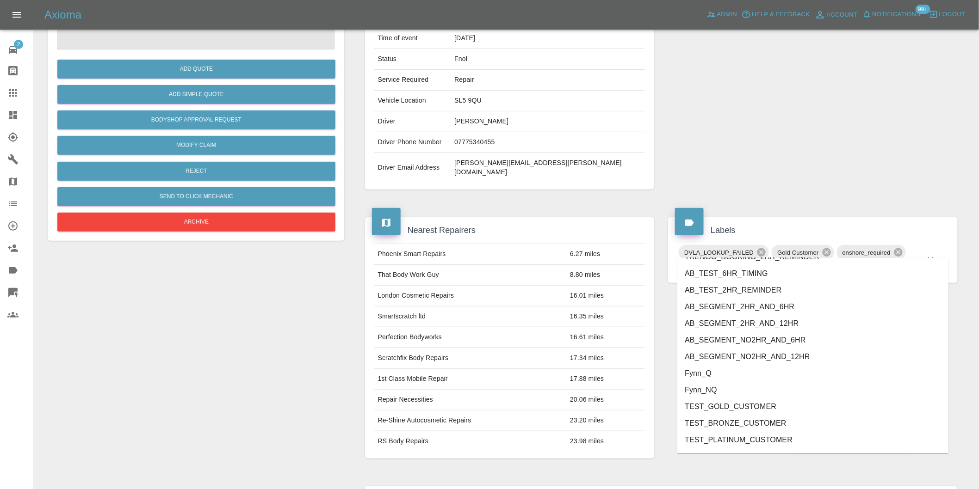
scroll to position [1942, 0]
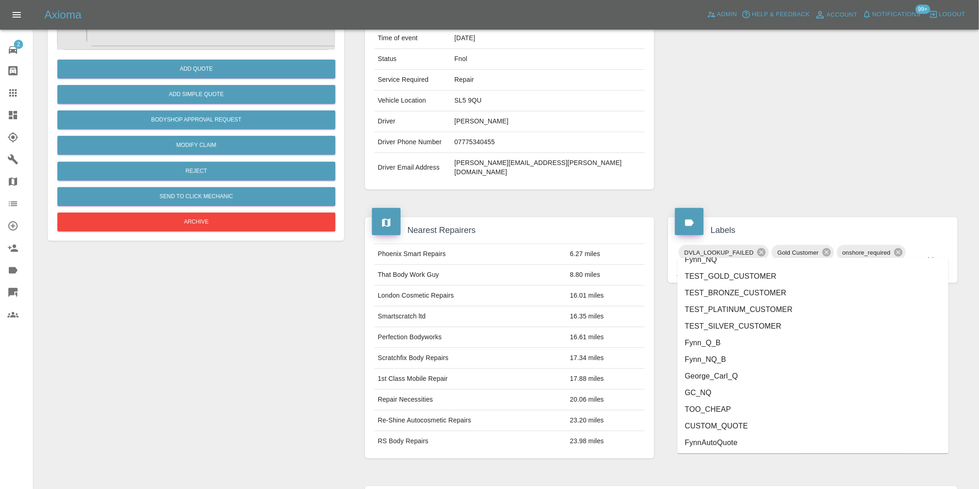
click at [736, 377] on li "George_Carl_Q" at bounding box center [812, 376] width 271 height 17
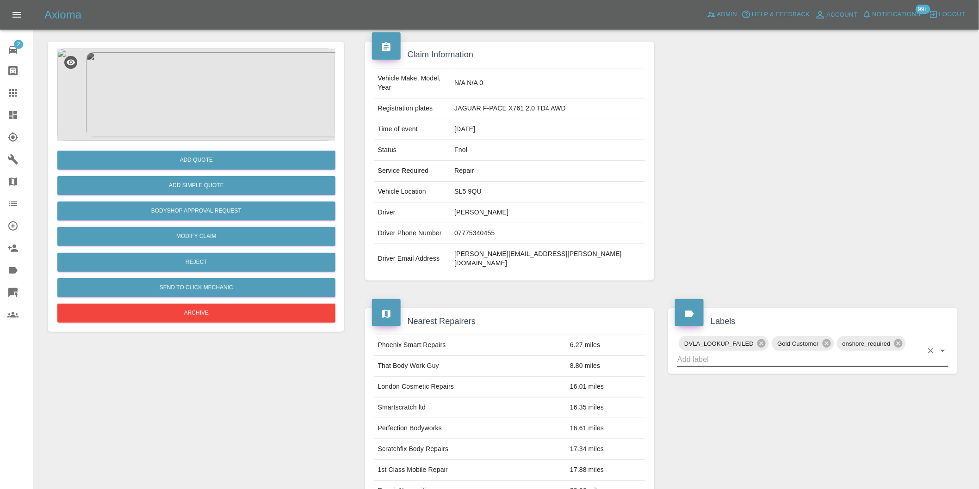
scroll to position [0, 0]
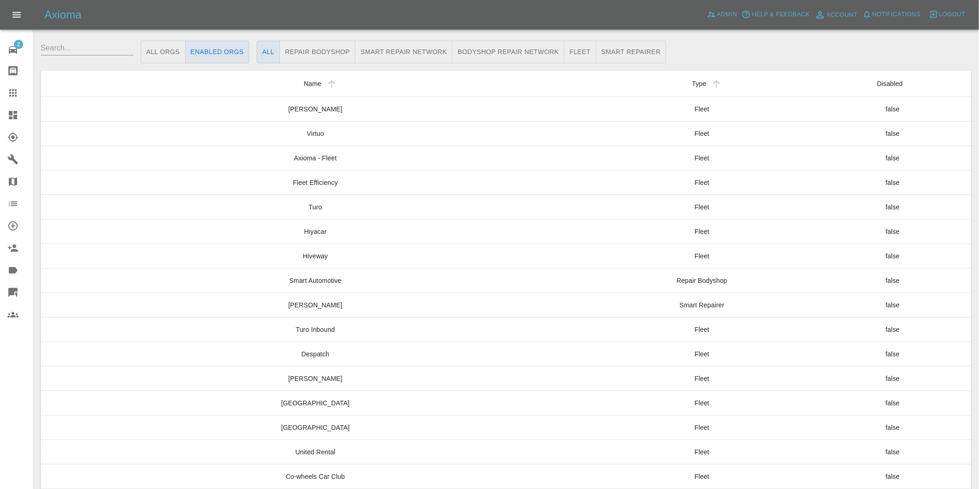
click at [14, 117] on icon at bounding box center [13, 115] width 8 height 8
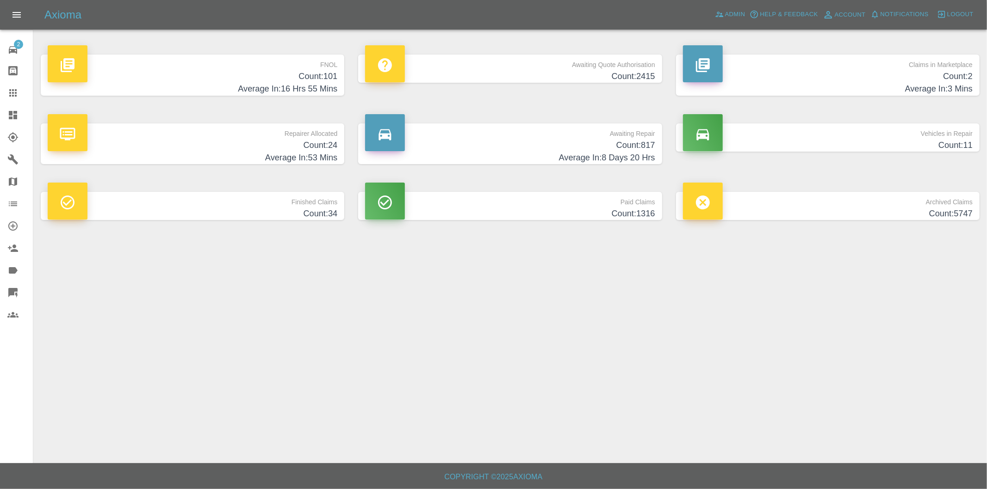
click at [320, 83] on h4 "Average In: 16 Hrs 55 Mins" at bounding box center [193, 89] width 290 height 12
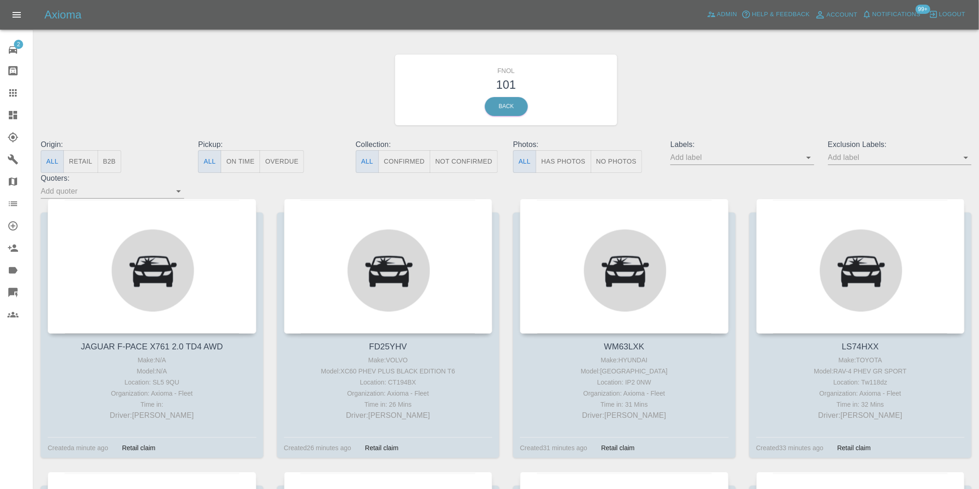
click at [573, 159] on button "Has Photos" at bounding box center [564, 161] width 56 height 23
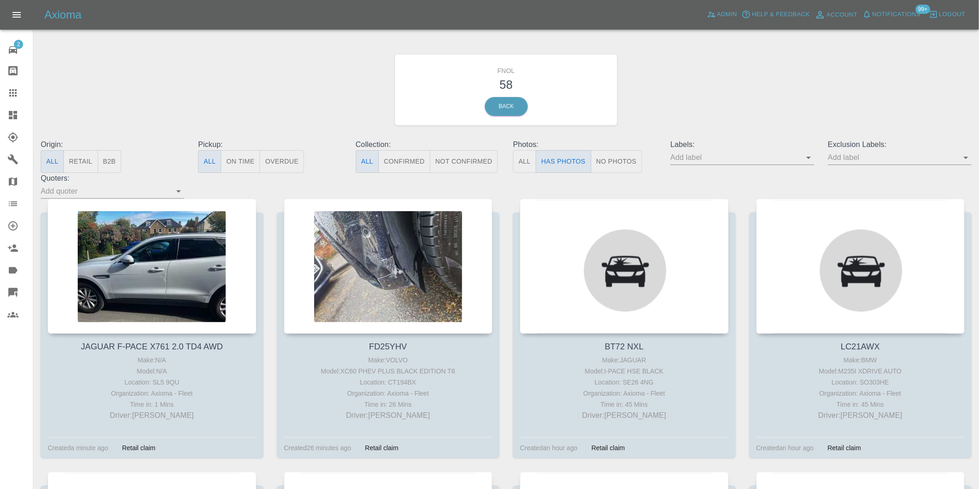
click at [965, 160] on icon "Open" at bounding box center [965, 157] width 11 height 11
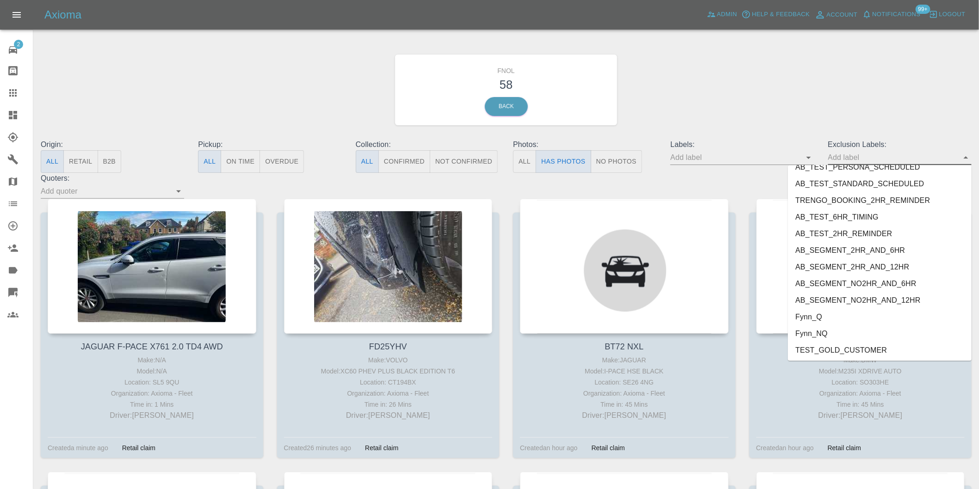
scroll to position [1992, 0]
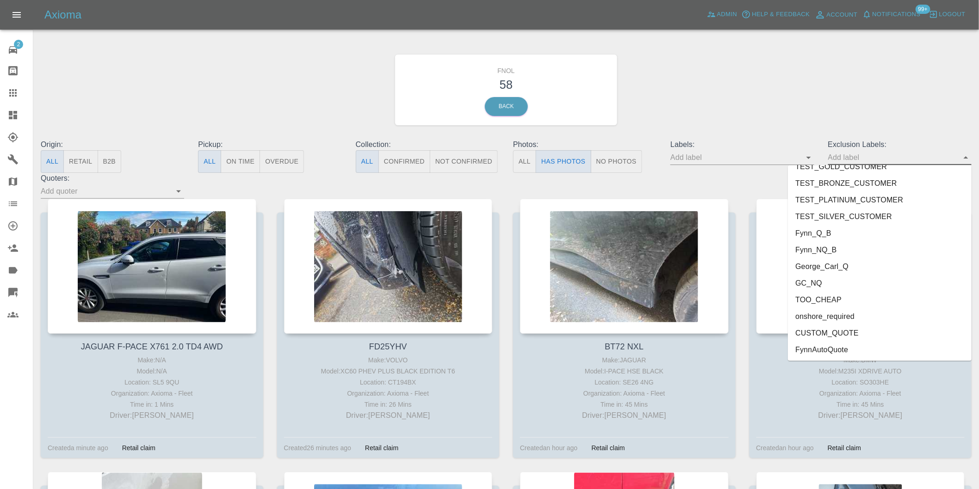
click at [829, 313] on li "onshore_required" at bounding box center [880, 317] width 184 height 17
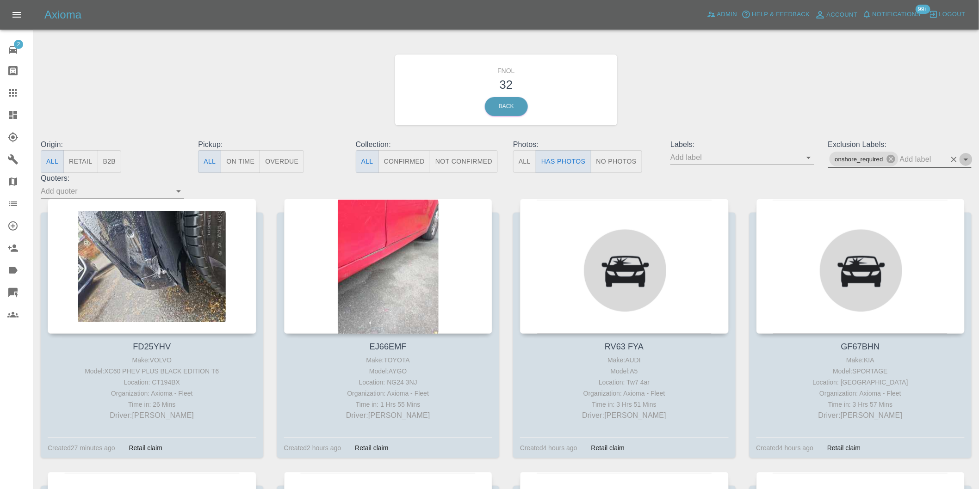
click at [965, 155] on icon "Open" at bounding box center [965, 159] width 11 height 11
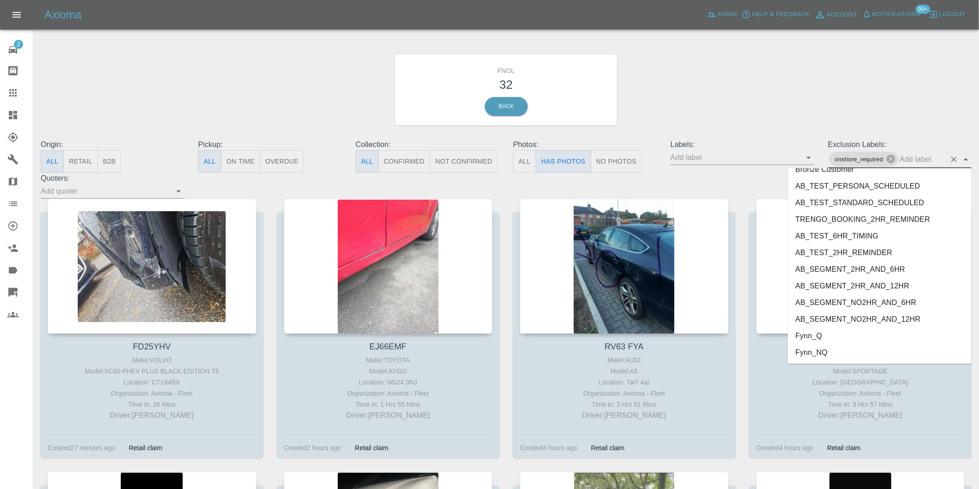
scroll to position [1976, 0]
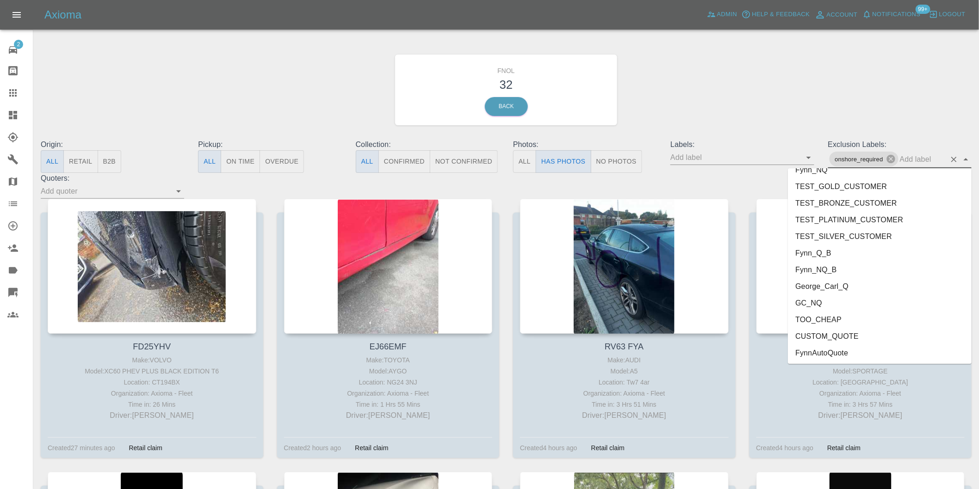
click at [861, 283] on li "George_Carl_Q" at bounding box center [880, 286] width 184 height 17
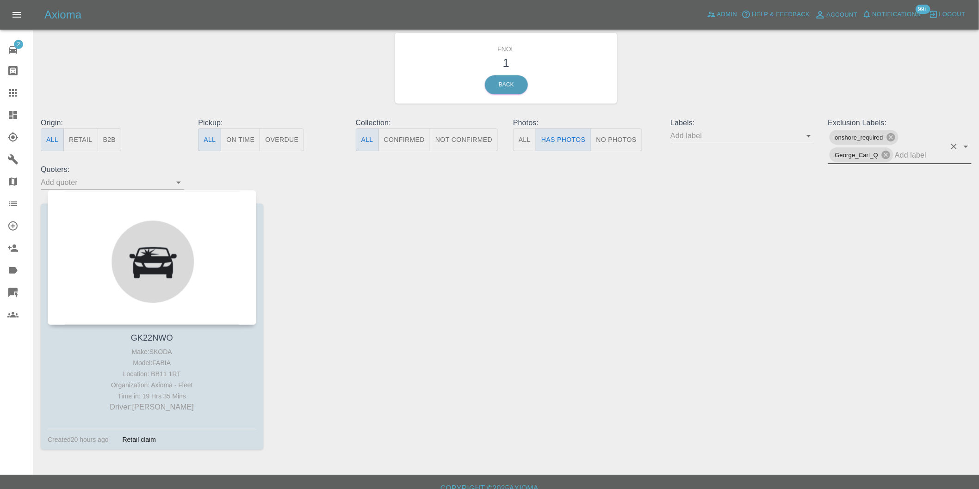
scroll to position [33, 0]
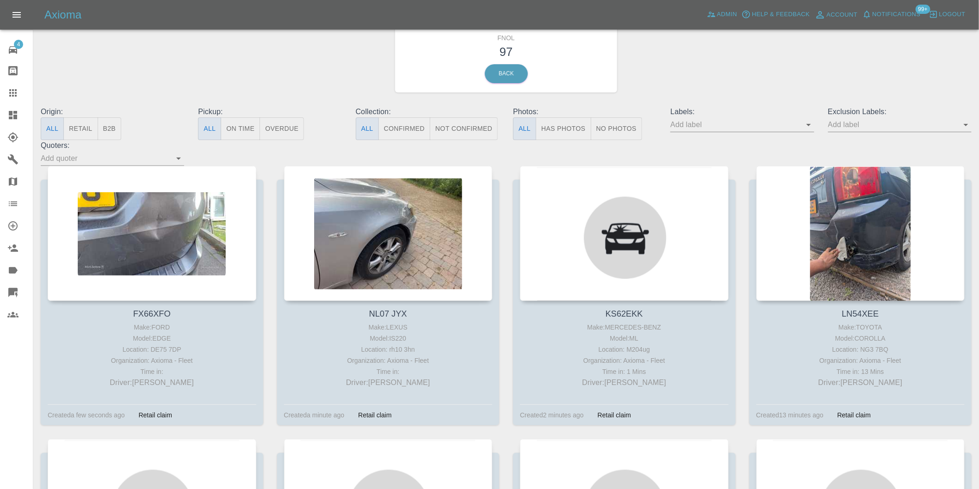
scroll to position [33, 0]
click at [569, 129] on button "Has Photos" at bounding box center [564, 128] width 56 height 23
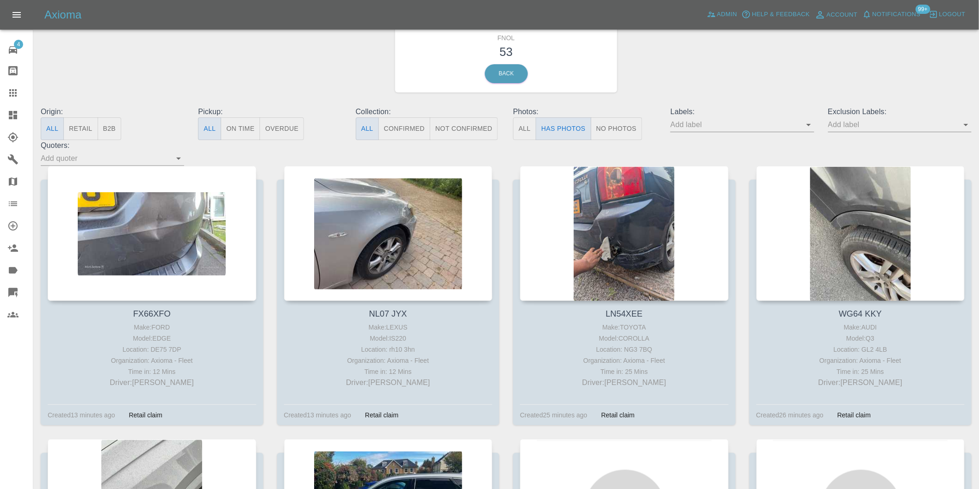
click at [964, 127] on icon "Open" at bounding box center [965, 124] width 11 height 11
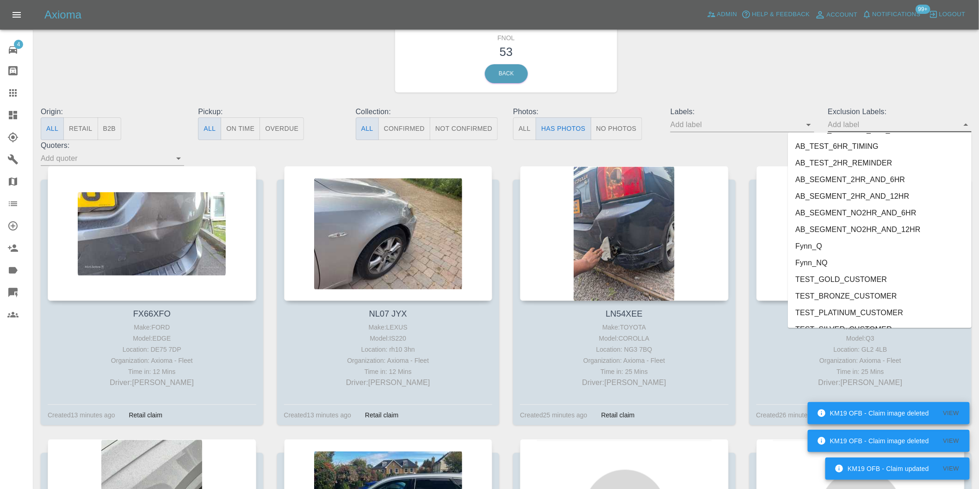
scroll to position [1992, 0]
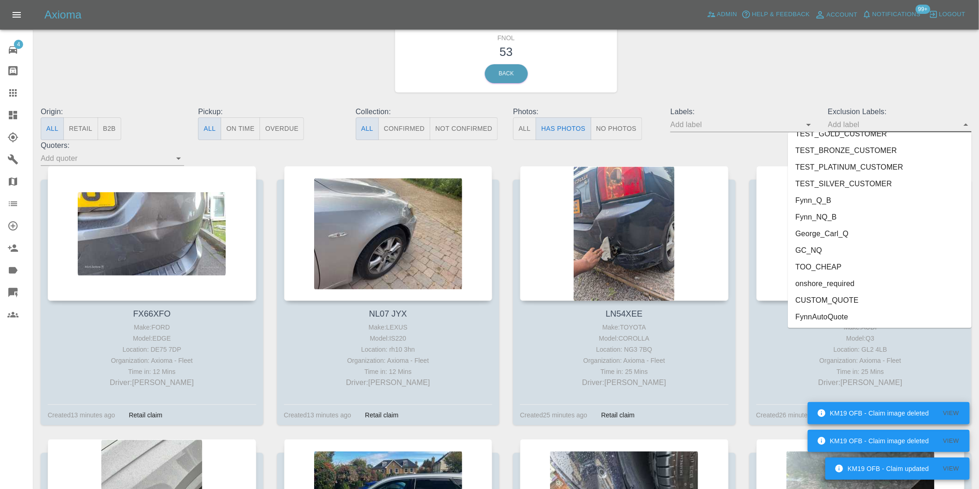
click at [840, 284] on li "onshore_required" at bounding box center [880, 284] width 184 height 17
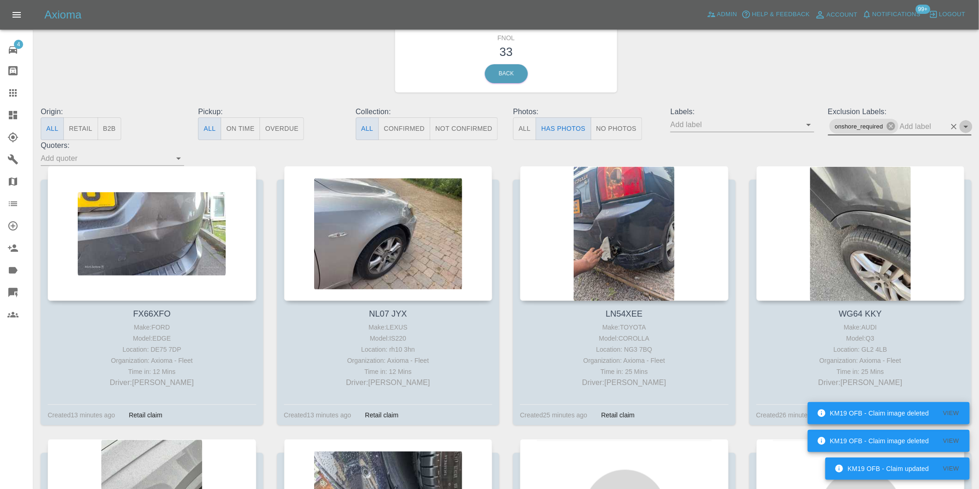
click at [964, 128] on icon "Open" at bounding box center [965, 126] width 11 height 11
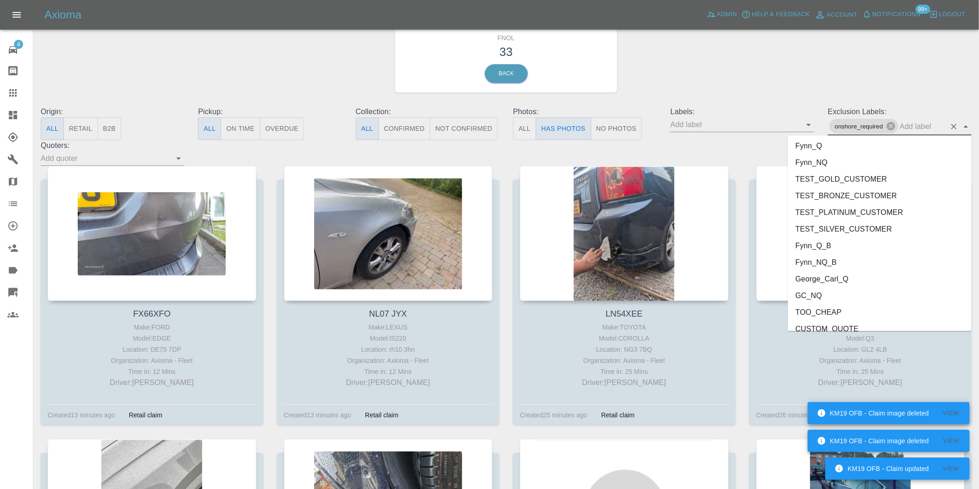
scroll to position [1976, 0]
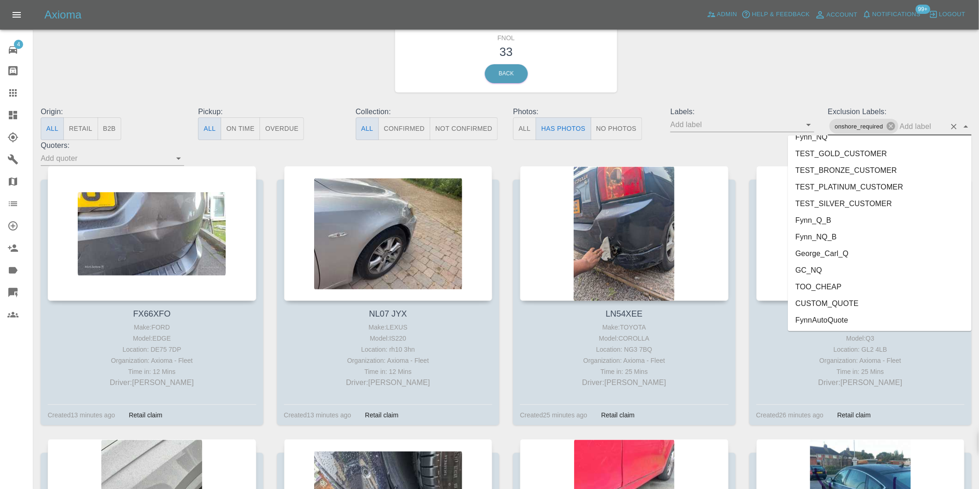
click at [833, 256] on li "George_Carl_Q" at bounding box center [880, 253] width 184 height 17
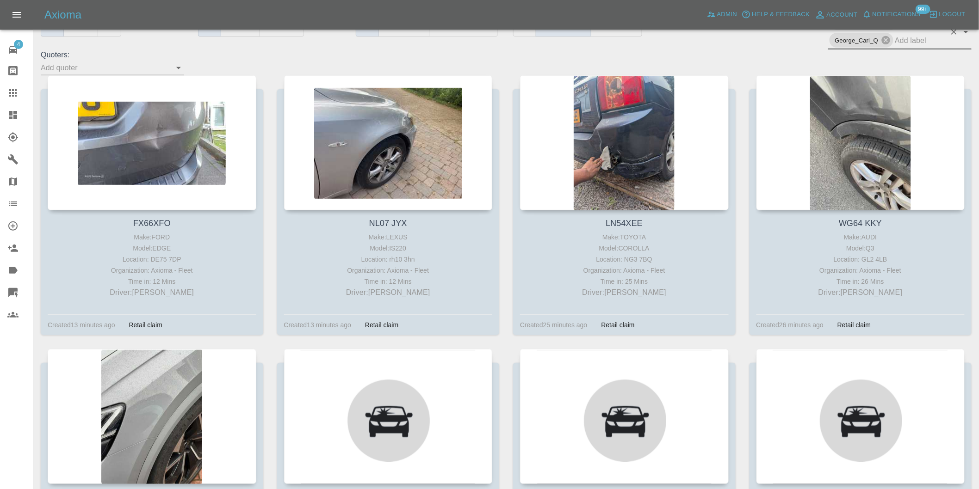
scroll to position [187, 0]
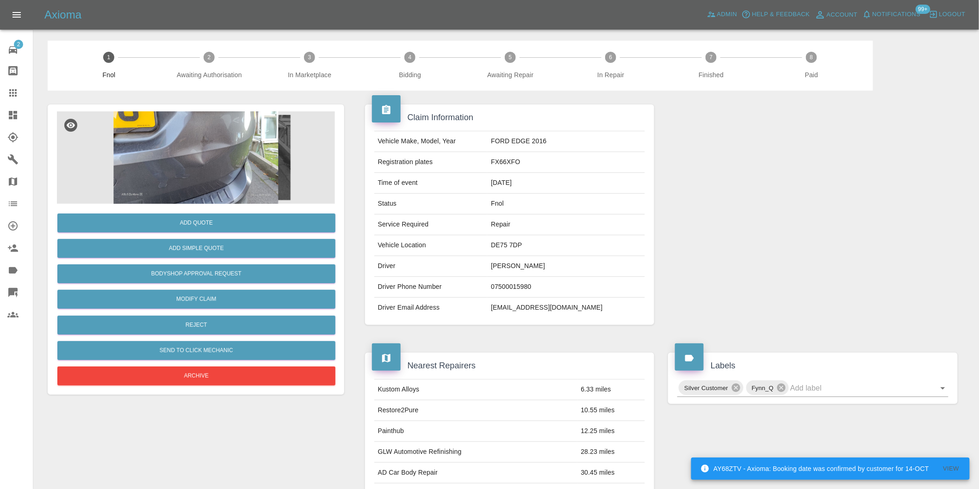
click at [223, 135] on img at bounding box center [196, 157] width 278 height 93
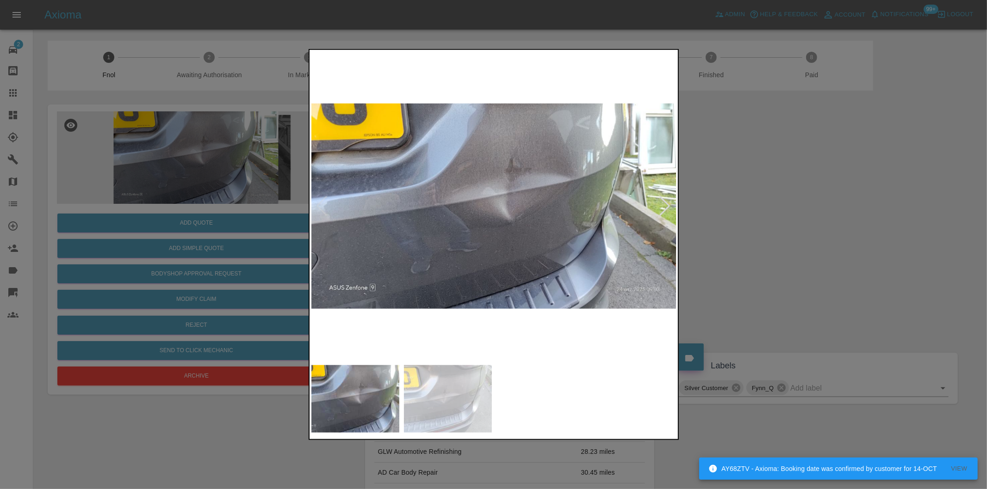
click at [668, 209] on div at bounding box center [665, 206] width 12 height 20
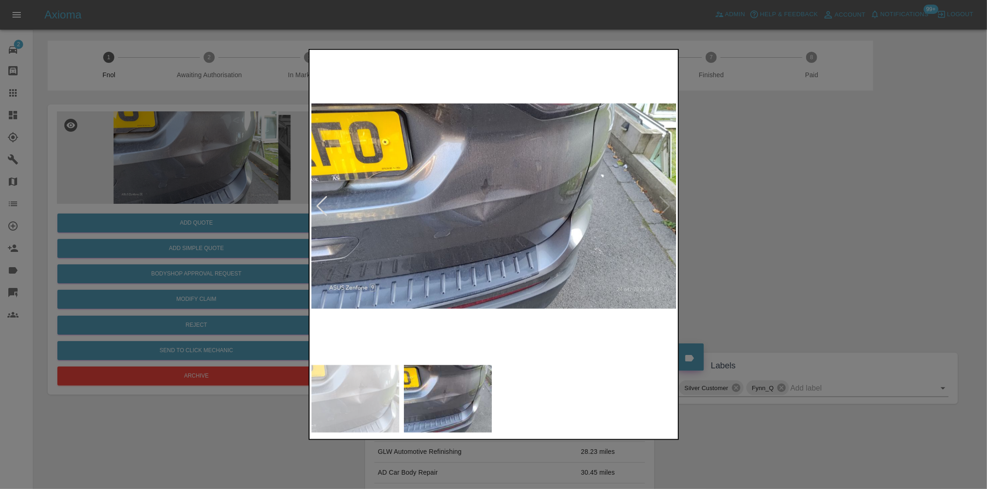
drag, startPoint x: 797, startPoint y: 214, endPoint x: 634, endPoint y: 215, distance: 163.3
click at [797, 215] on div at bounding box center [493, 244] width 987 height 489
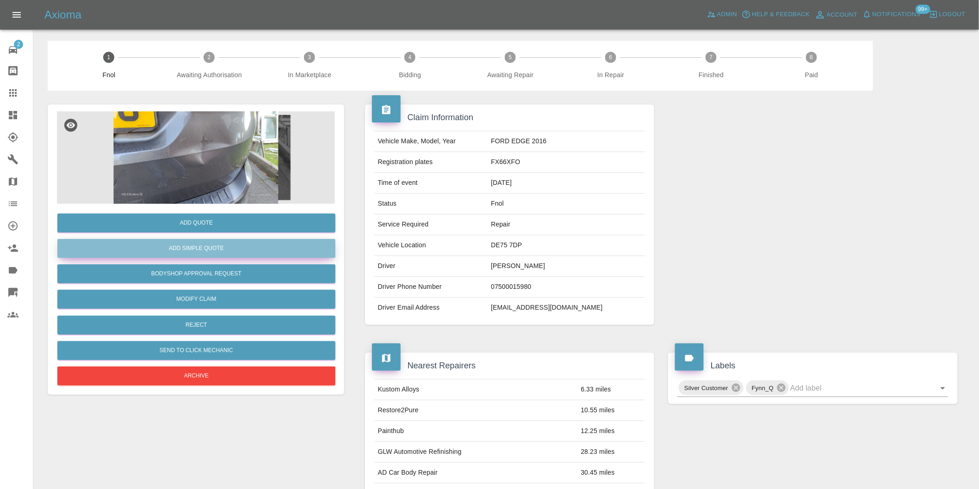
click at [219, 255] on button "Add Simple Quote" at bounding box center [196, 248] width 278 height 19
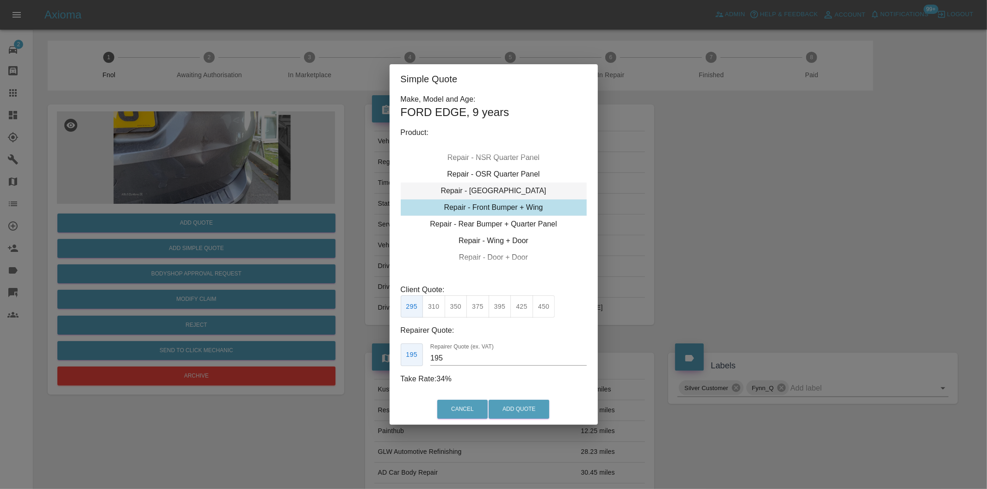
click at [517, 192] on div "Repair - [GEOGRAPHIC_DATA]" at bounding box center [494, 191] width 186 height 17
click at [543, 309] on button "375" at bounding box center [543, 307] width 23 height 23
type input "250"
click at [529, 408] on button "Add Quote" at bounding box center [518, 409] width 61 height 19
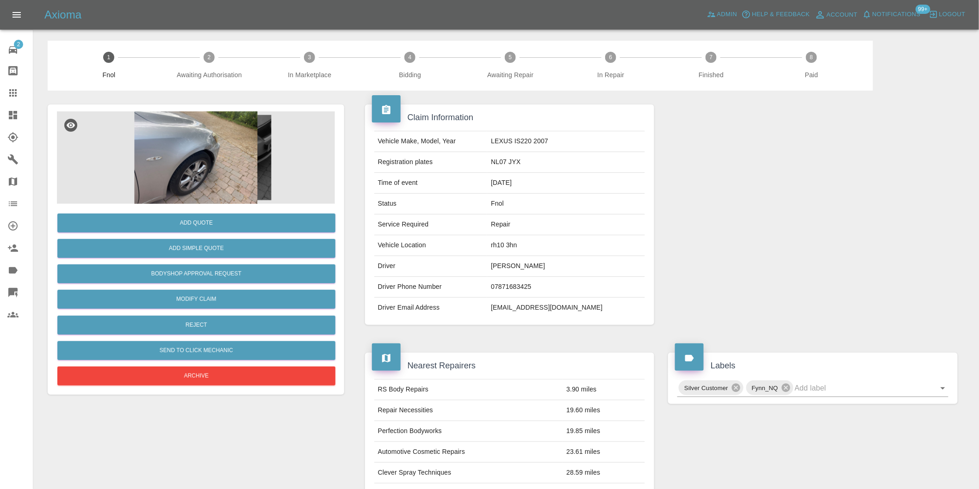
click at [174, 127] on img at bounding box center [196, 157] width 278 height 93
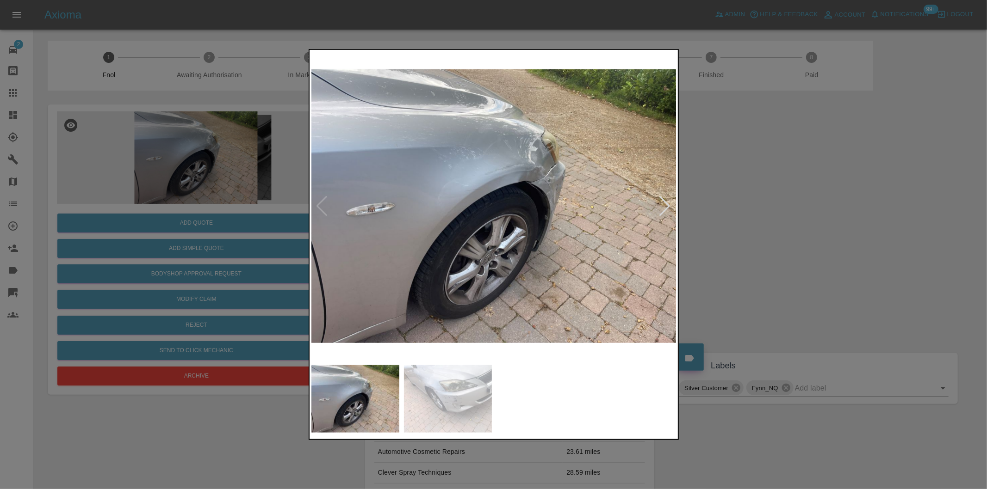
click at [666, 205] on div at bounding box center [665, 206] width 12 height 20
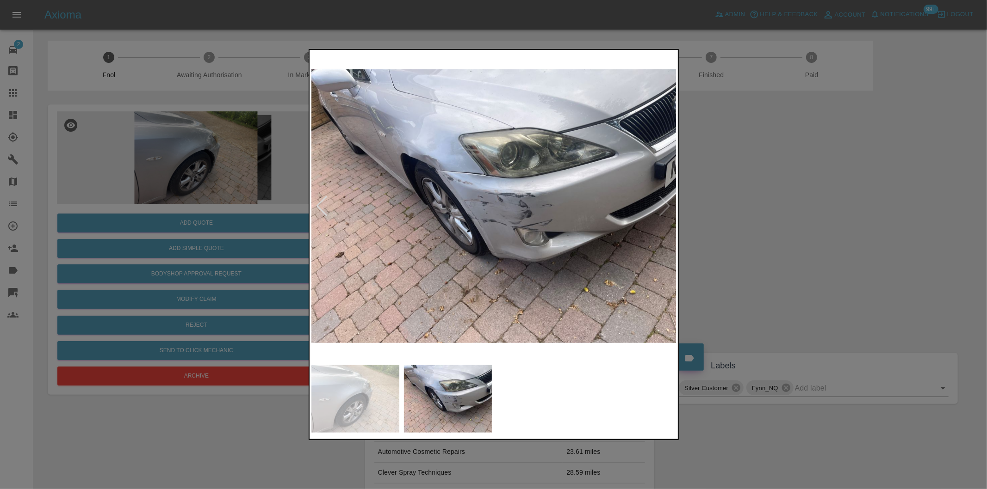
click at [463, 185] on img at bounding box center [493, 206] width 365 height 309
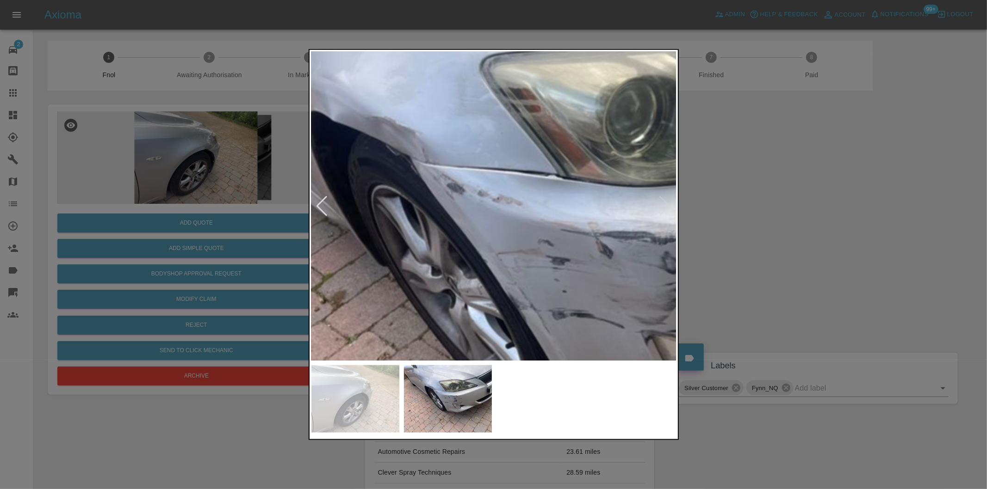
click at [463, 184] on img at bounding box center [586, 270] width 1096 height 927
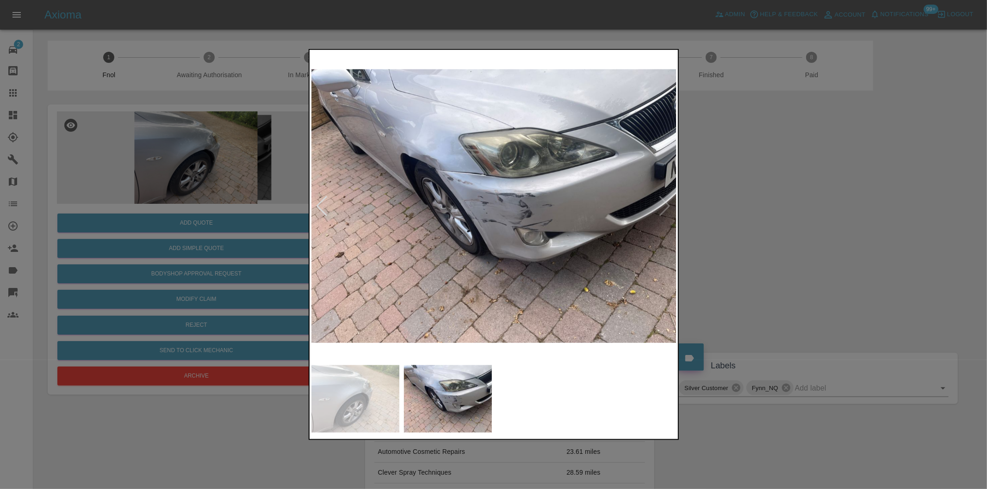
click at [725, 175] on div at bounding box center [493, 244] width 987 height 489
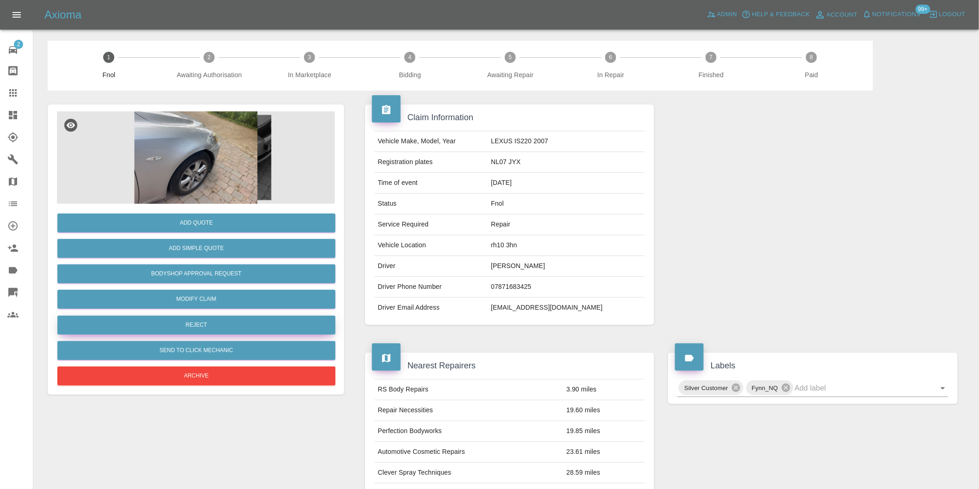
click at [204, 322] on button "Reject" at bounding box center [196, 325] width 278 height 19
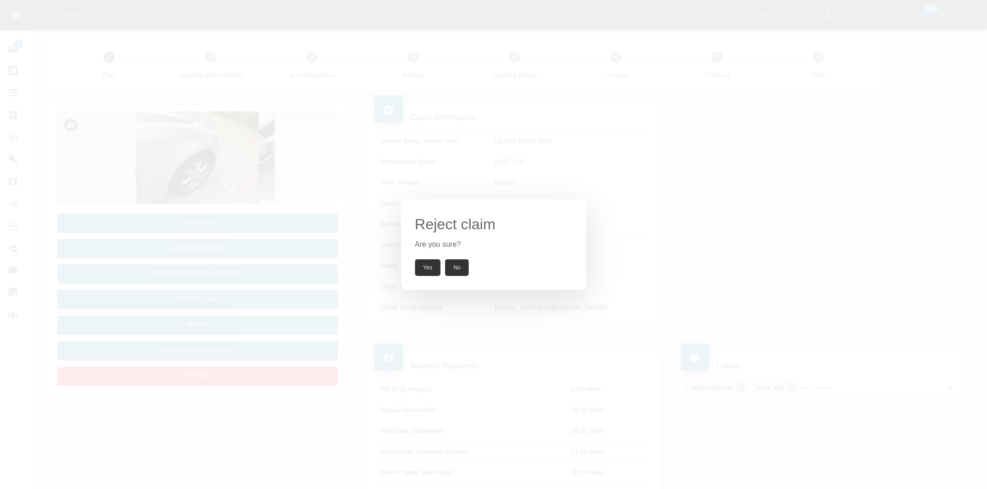
click at [431, 271] on button "Yes" at bounding box center [428, 268] width 26 height 17
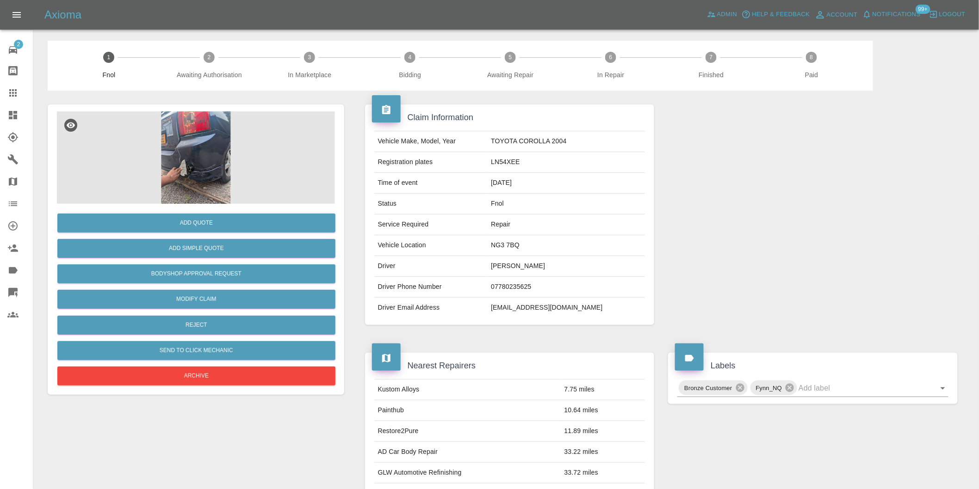
click at [188, 142] on img at bounding box center [196, 157] width 278 height 93
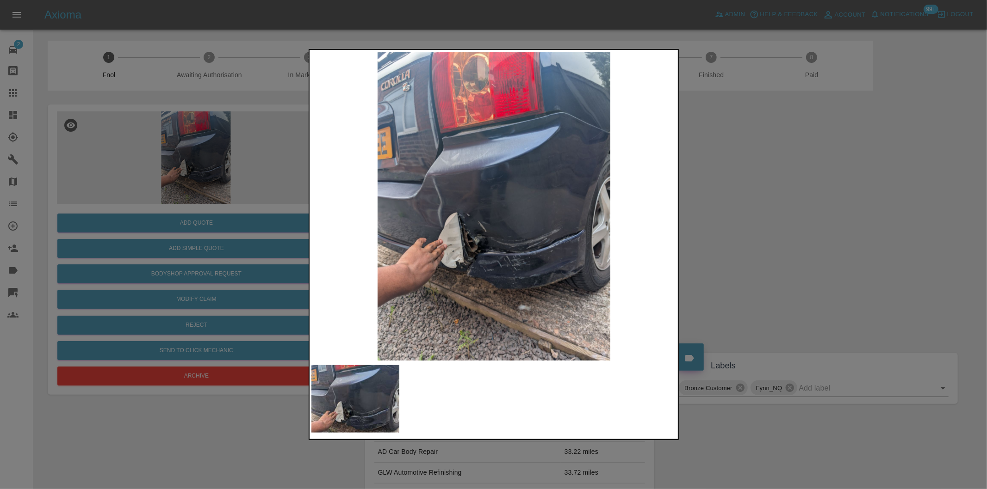
click at [759, 237] on div at bounding box center [493, 244] width 987 height 489
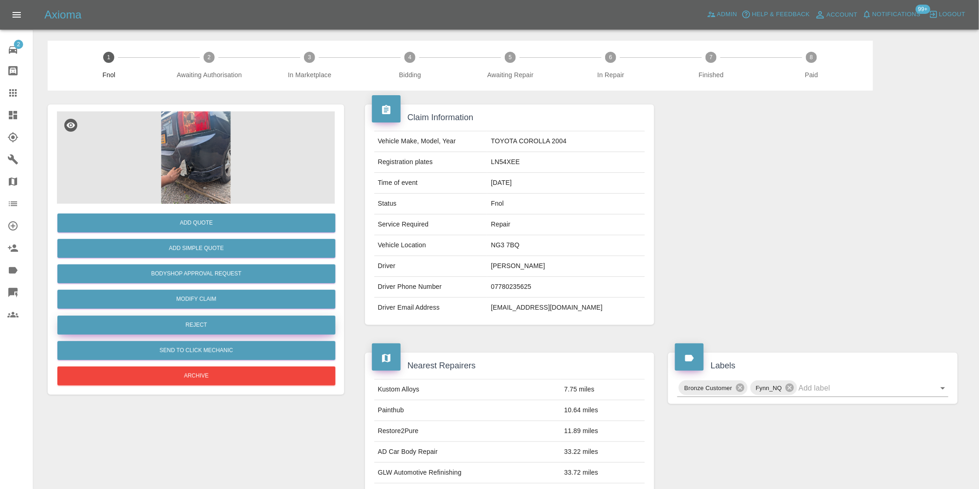
click at [196, 329] on button "Reject" at bounding box center [196, 325] width 278 height 19
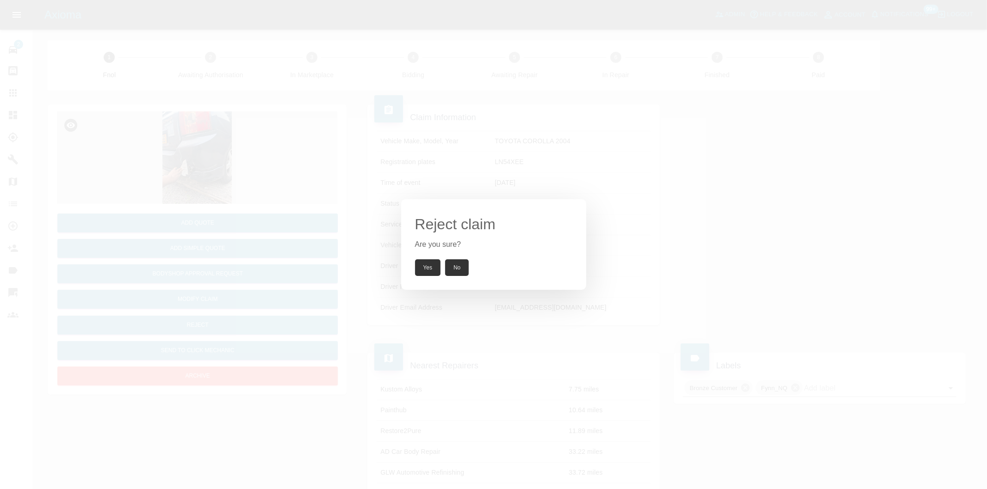
click at [417, 267] on button "Yes" at bounding box center [428, 268] width 26 height 17
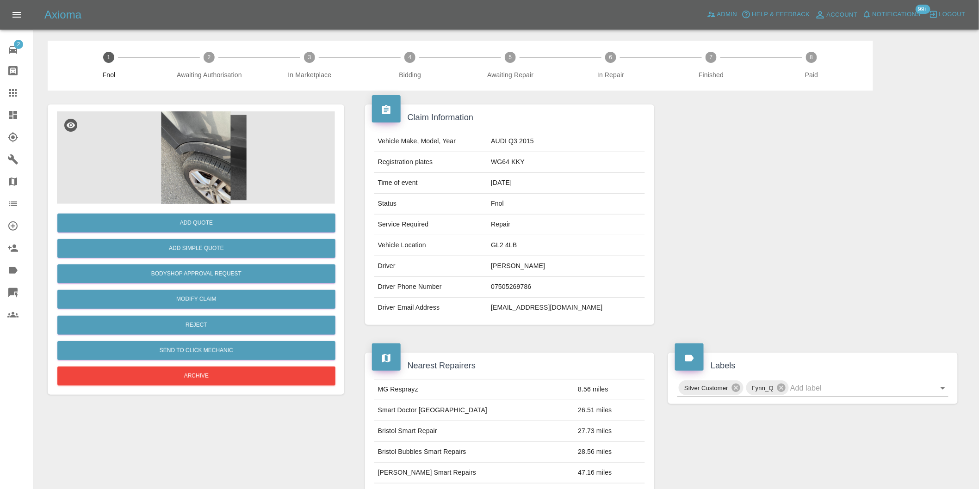
click at [192, 140] on img at bounding box center [196, 157] width 278 height 93
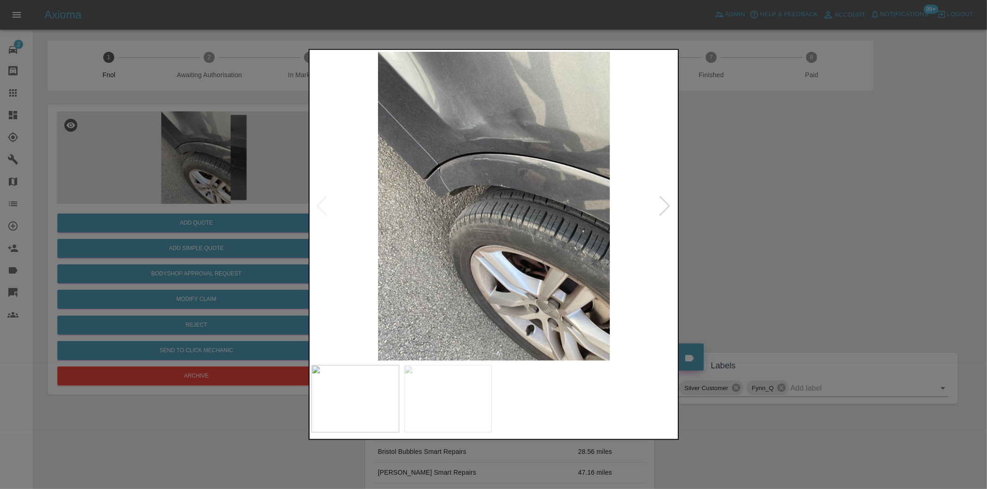
click at [525, 155] on img at bounding box center [493, 206] width 365 height 309
click at [525, 154] on img at bounding box center [493, 206] width 365 height 309
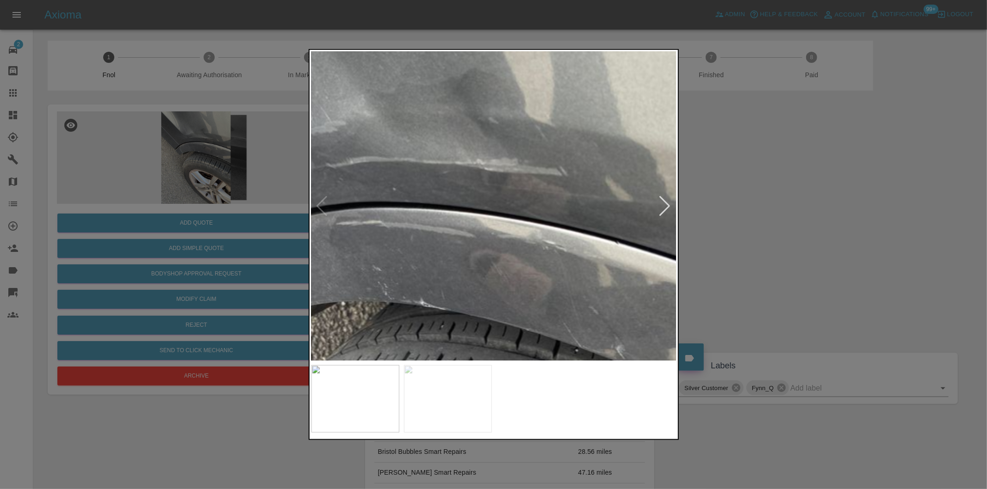
click at [529, 140] on img at bounding box center [398, 364] width 1096 height 927
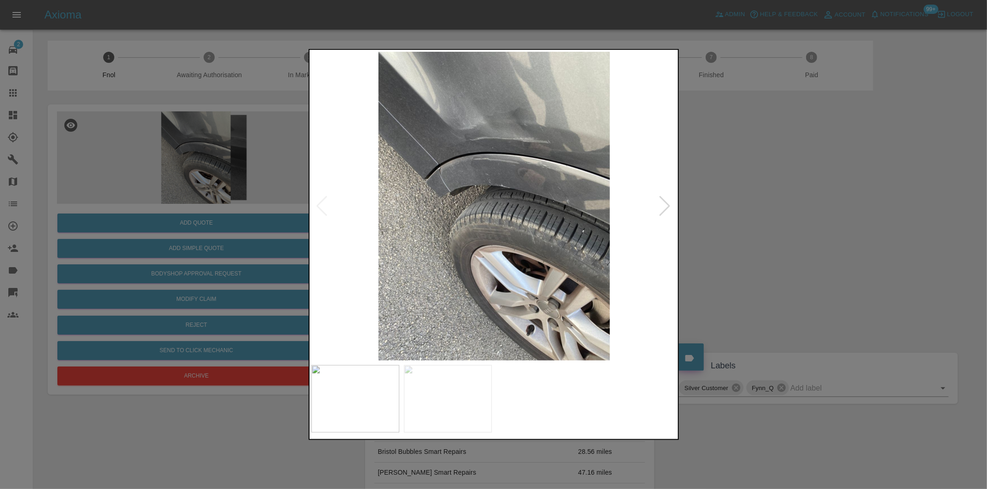
click at [667, 206] on div at bounding box center [665, 206] width 12 height 20
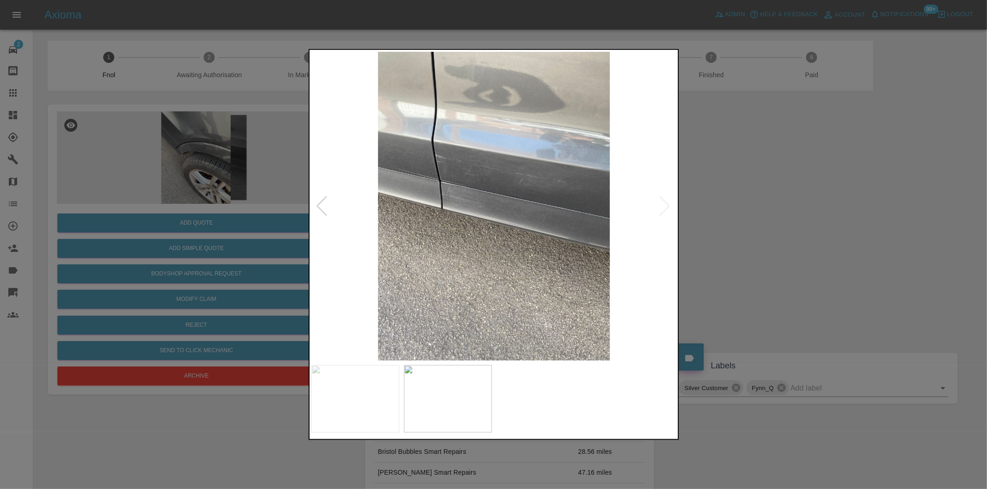
click at [667, 206] on img at bounding box center [493, 206] width 365 height 309
click at [833, 211] on div at bounding box center [493, 244] width 987 height 489
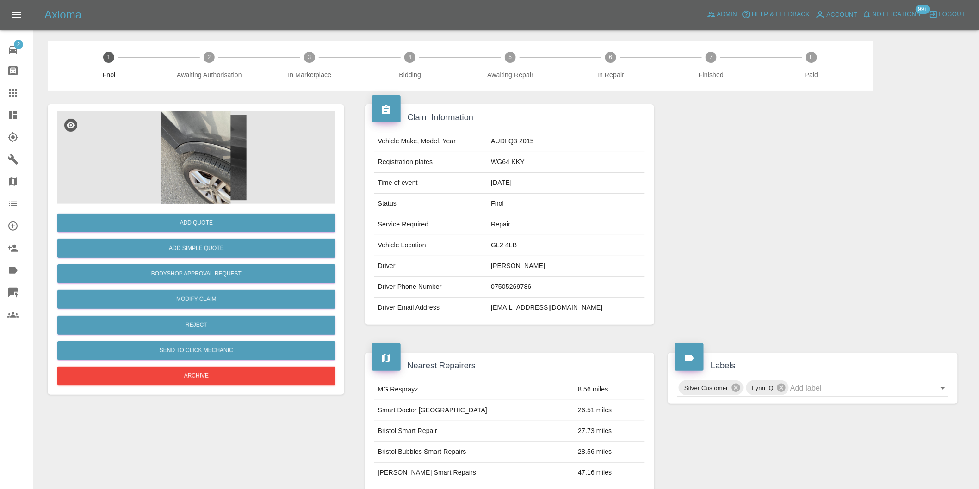
click at [197, 152] on img at bounding box center [196, 157] width 278 height 93
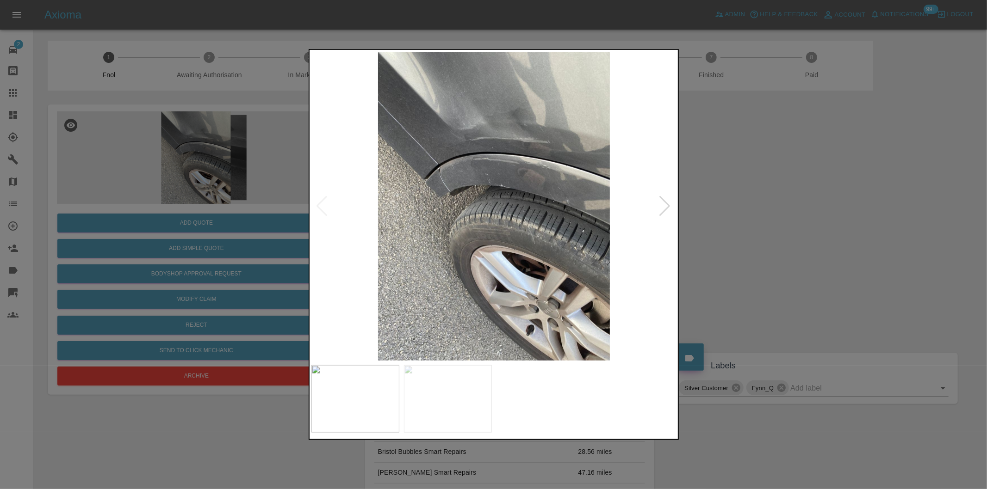
drag, startPoint x: 757, startPoint y: 201, endPoint x: 711, endPoint y: 201, distance: 46.3
click at [751, 201] on div at bounding box center [493, 244] width 987 height 489
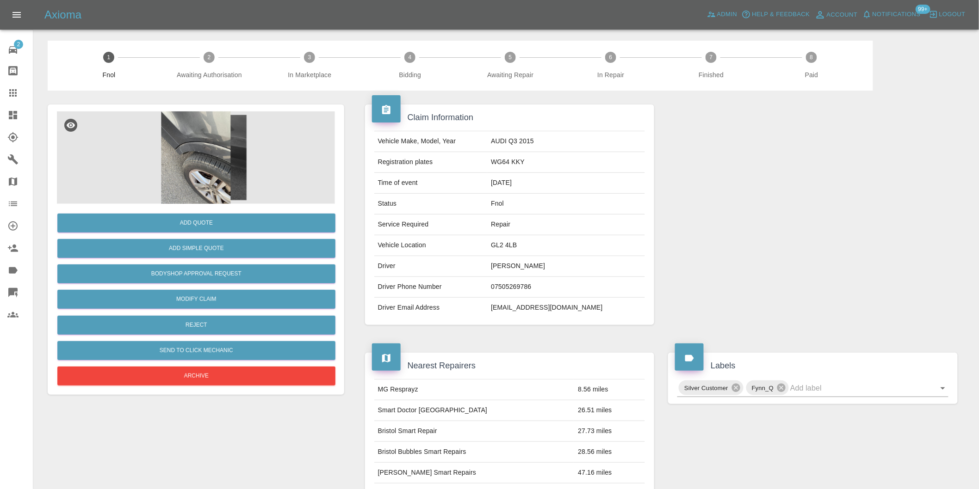
click at [172, 169] on img at bounding box center [196, 157] width 278 height 93
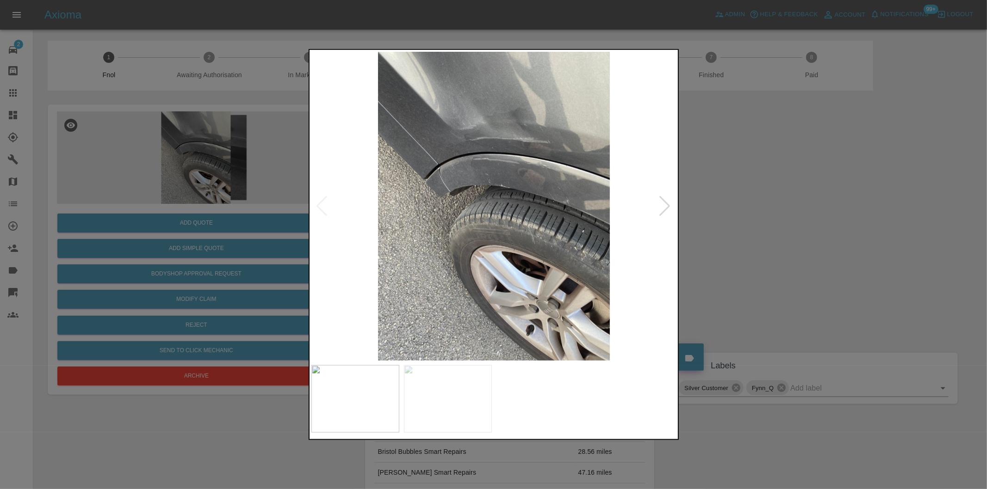
click at [674, 204] on img at bounding box center [493, 206] width 365 height 309
click at [665, 206] on div at bounding box center [665, 206] width 12 height 20
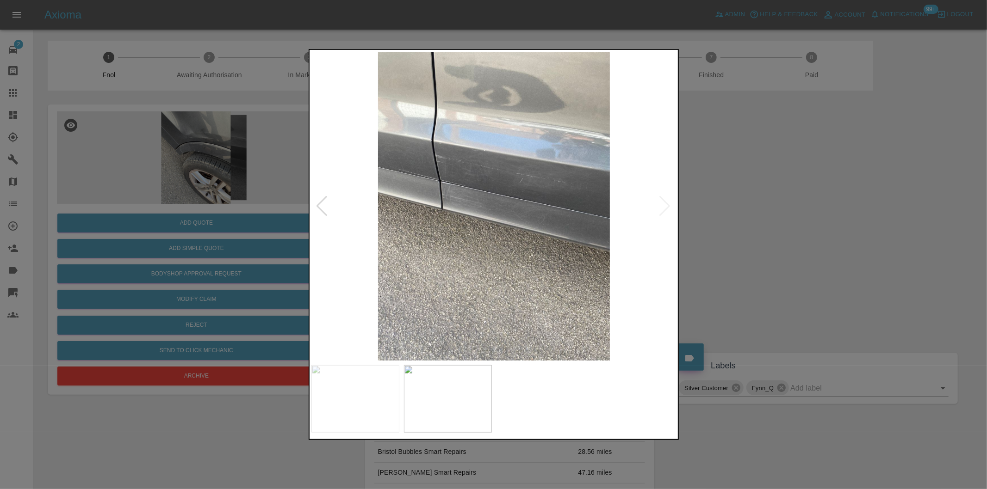
click at [440, 167] on img at bounding box center [493, 206] width 365 height 309
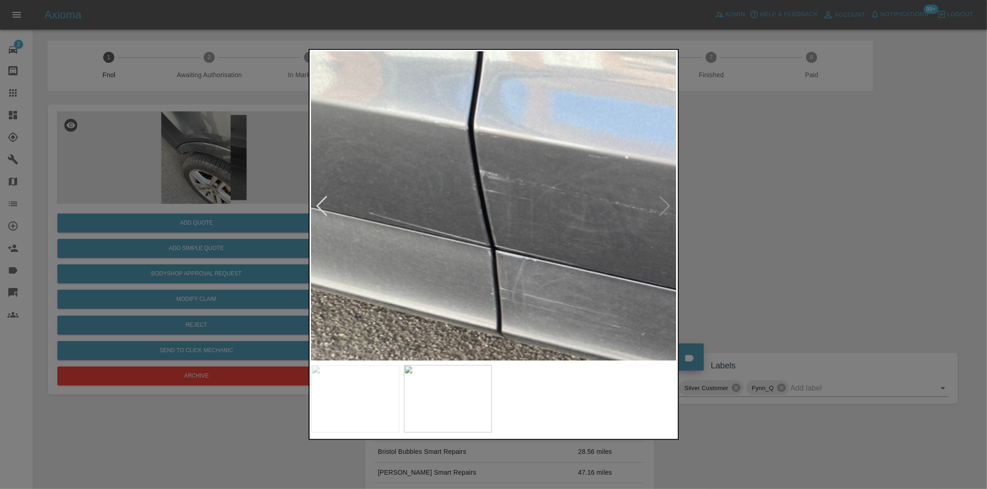
drag, startPoint x: 822, startPoint y: 191, endPoint x: 768, endPoint y: 189, distance: 54.6
click at [817, 192] on div at bounding box center [493, 244] width 987 height 489
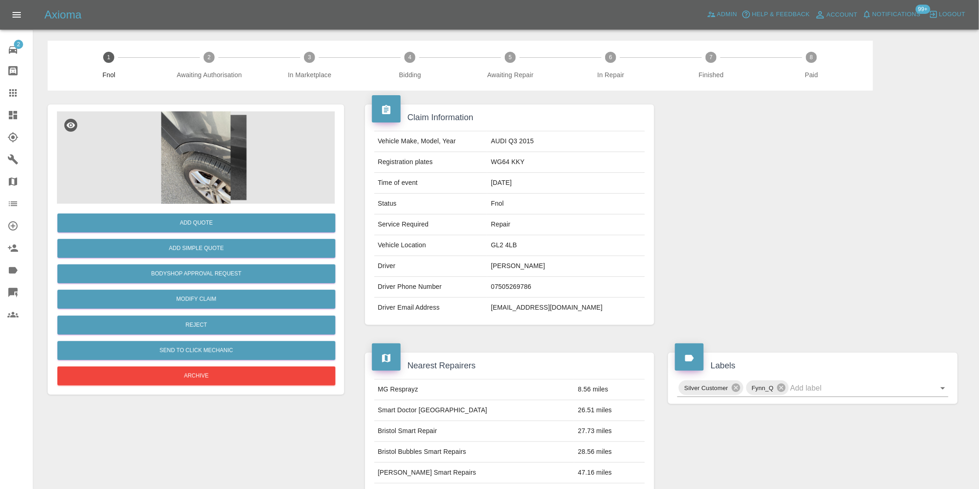
click at [183, 162] on img at bounding box center [196, 157] width 278 height 93
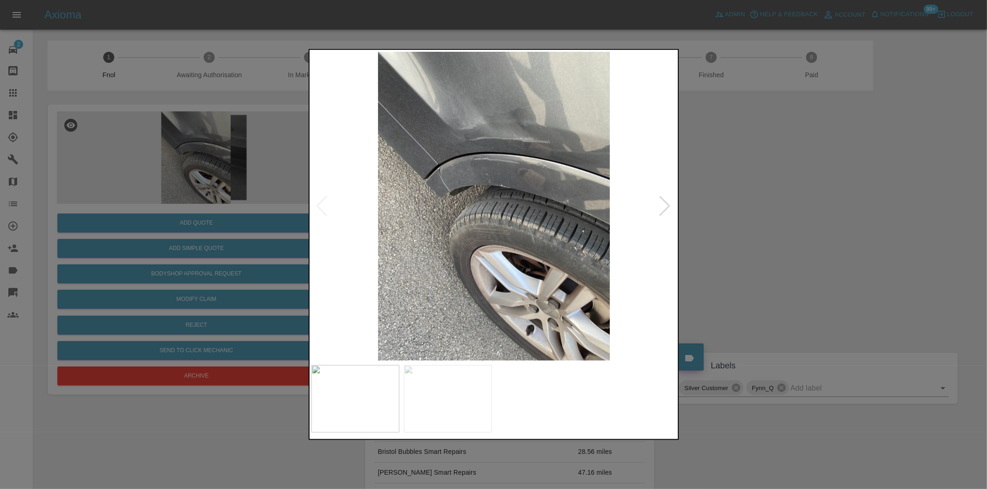
click at [660, 204] on div at bounding box center [665, 206] width 12 height 20
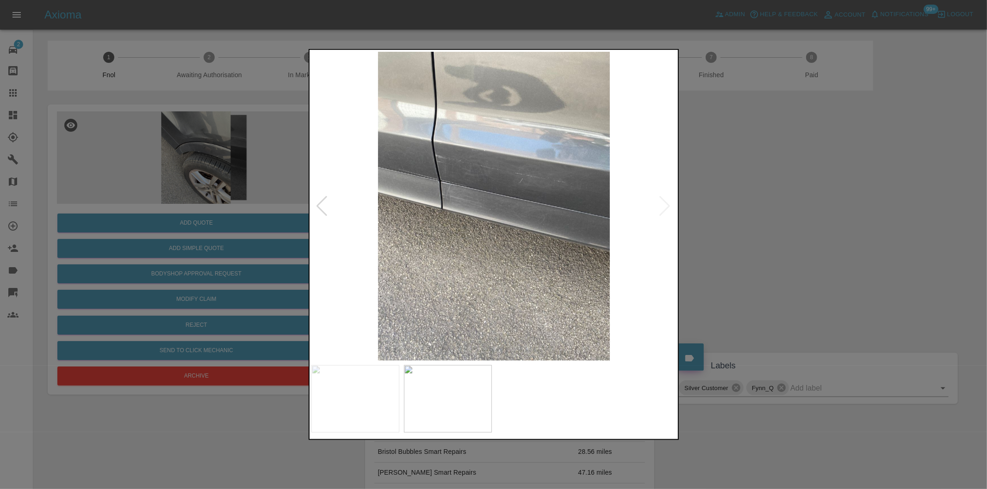
drag, startPoint x: 729, startPoint y: 199, endPoint x: 414, endPoint y: 266, distance: 322.0
click at [728, 199] on div at bounding box center [493, 244] width 987 height 489
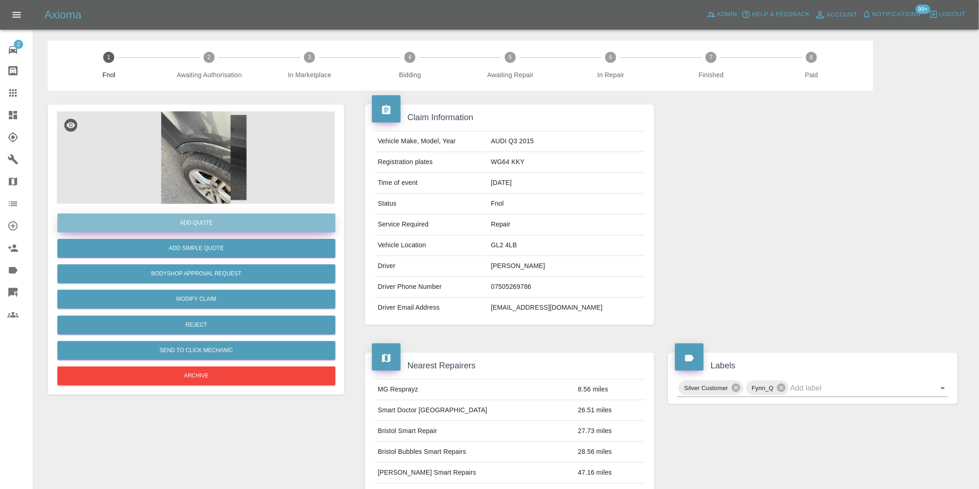
click at [203, 225] on button "Add Quote" at bounding box center [196, 223] width 278 height 19
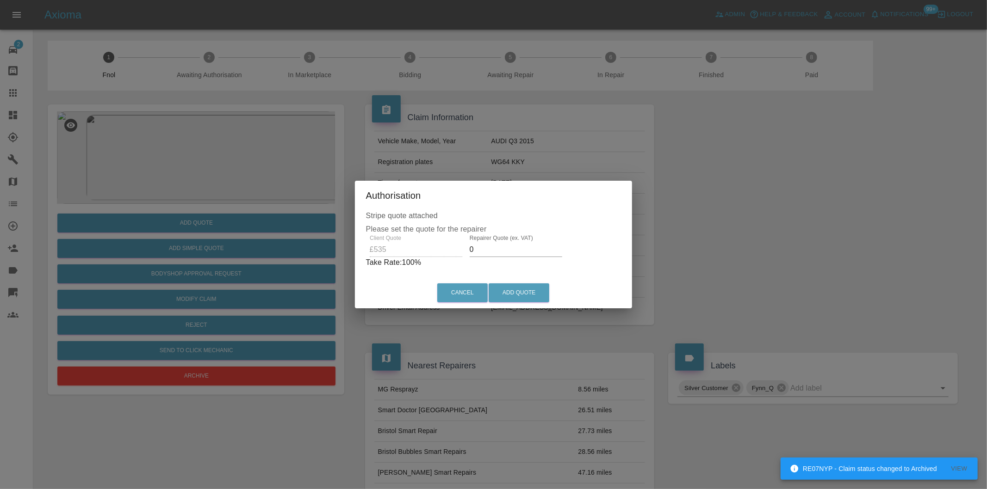
click at [501, 251] on input "0" at bounding box center [516, 249] width 93 height 15
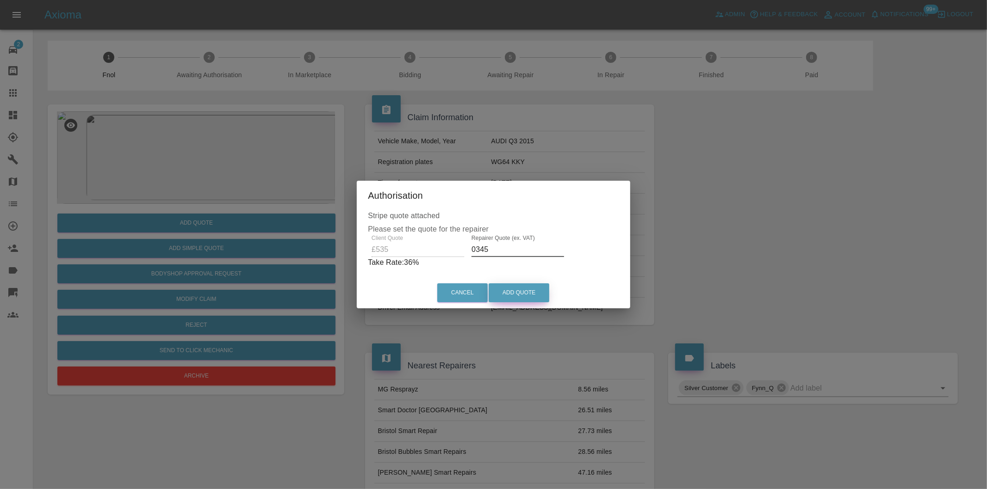
type input "0345"
click at [516, 292] on button "Add Quote" at bounding box center [518, 293] width 61 height 19
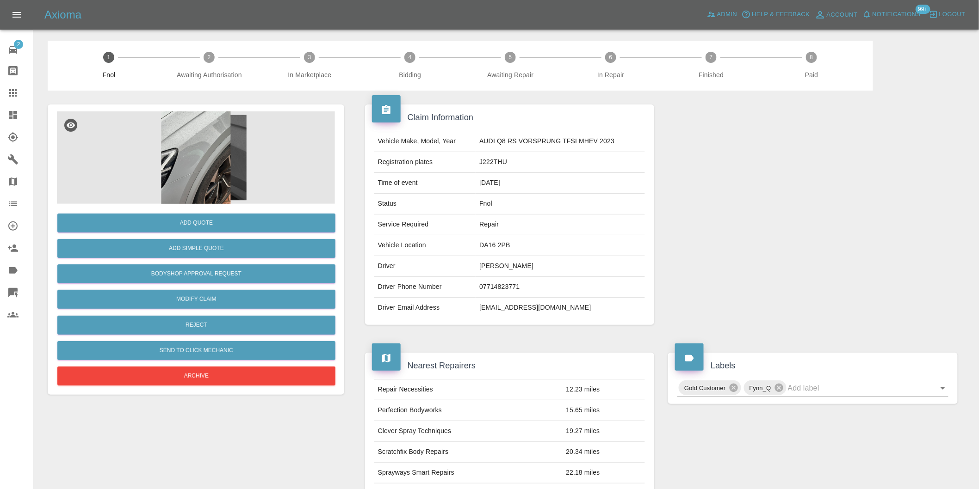
click at [202, 144] on img at bounding box center [196, 157] width 278 height 93
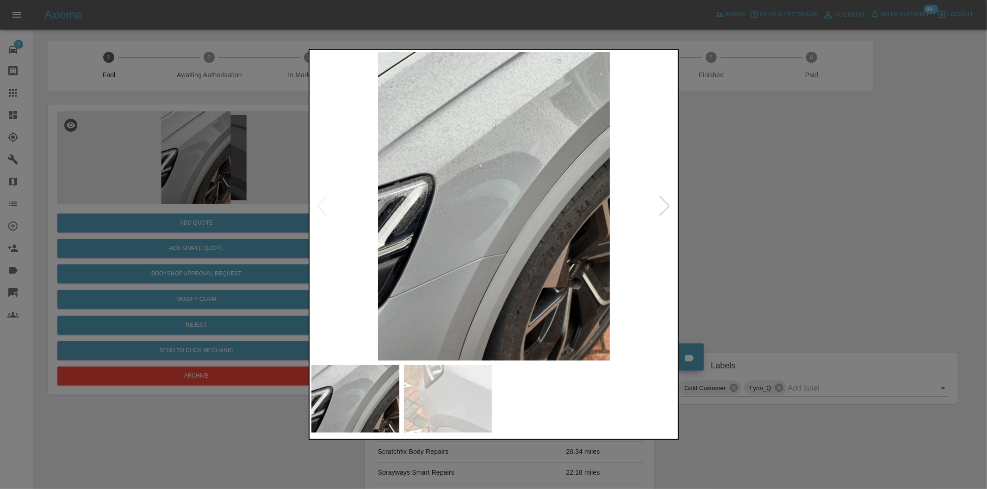
click at [669, 207] on div at bounding box center [665, 206] width 12 height 20
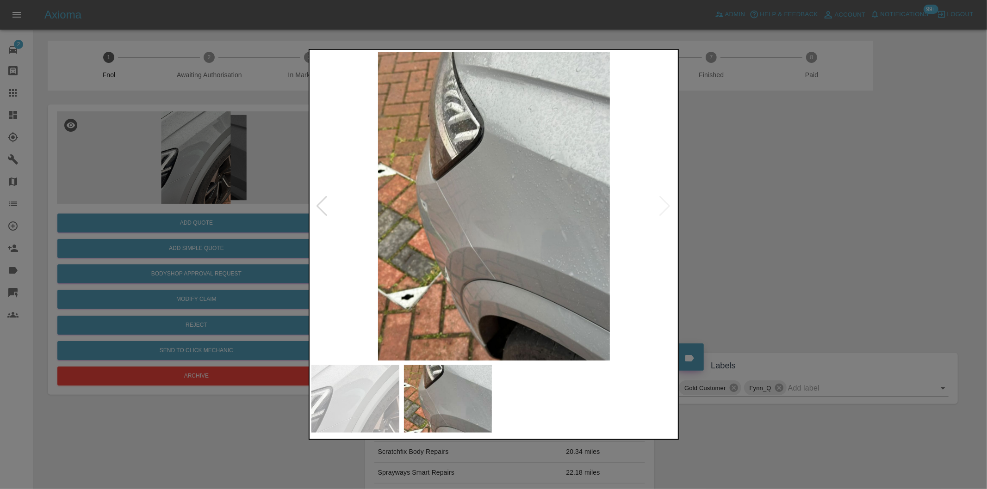
click at [669, 207] on img at bounding box center [493, 206] width 365 height 309
drag, startPoint x: 789, startPoint y: 213, endPoint x: 686, endPoint y: 260, distance: 112.6
click at [788, 214] on div at bounding box center [493, 244] width 987 height 489
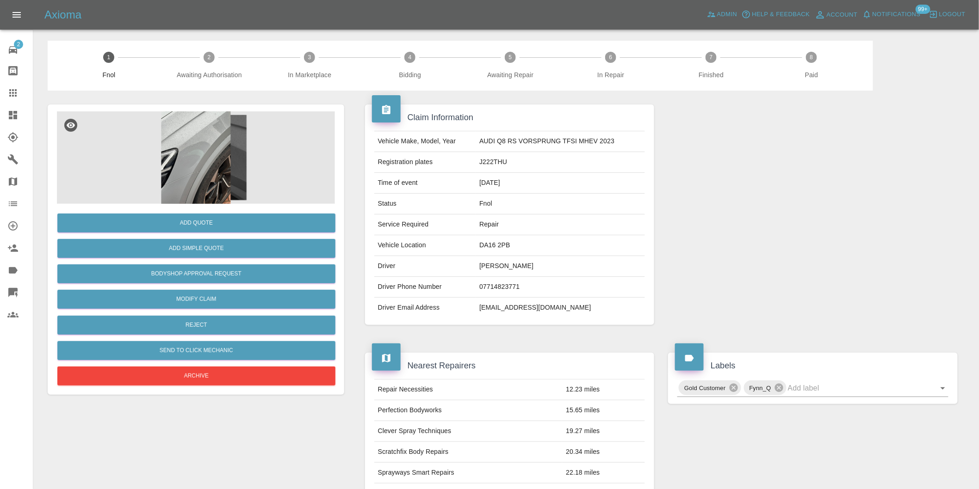
click at [201, 144] on img at bounding box center [196, 157] width 278 height 93
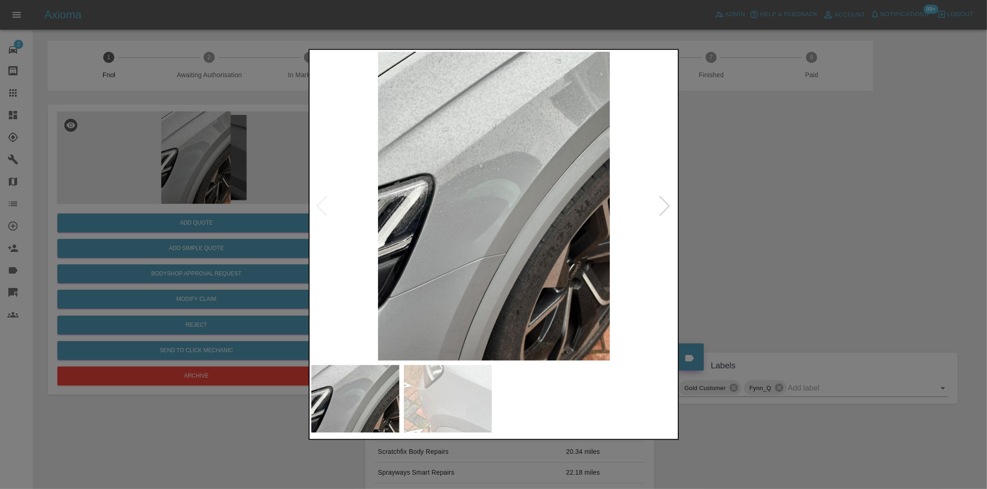
click at [664, 210] on div at bounding box center [665, 206] width 12 height 20
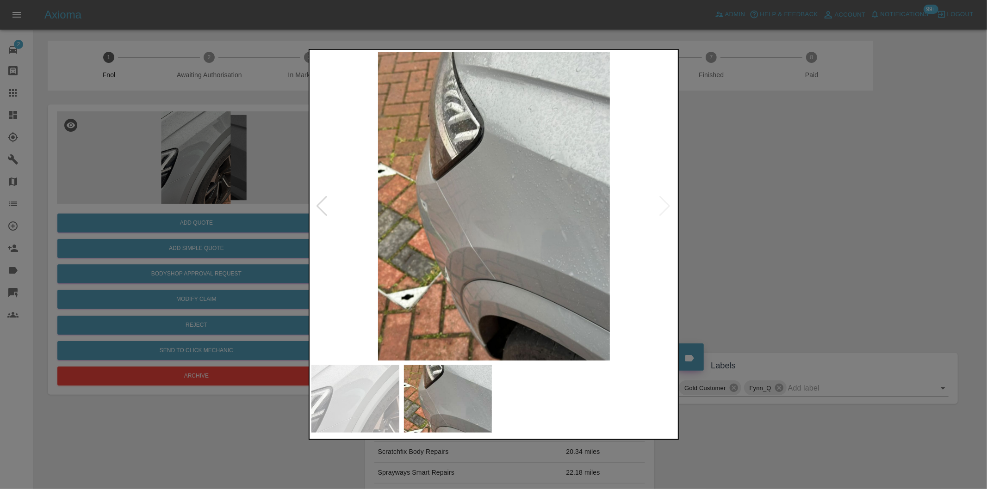
click at [776, 229] on div at bounding box center [493, 244] width 987 height 489
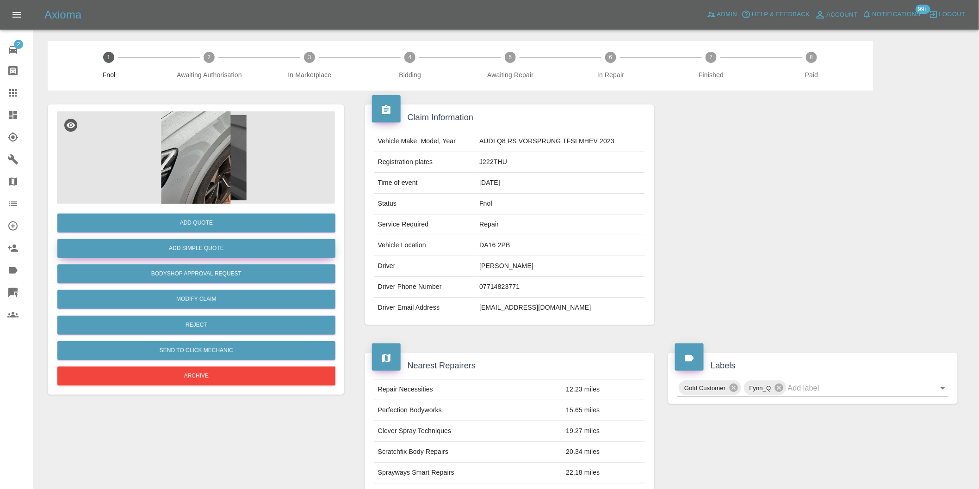
click at [243, 253] on button "Add Simple Quote" at bounding box center [196, 248] width 278 height 19
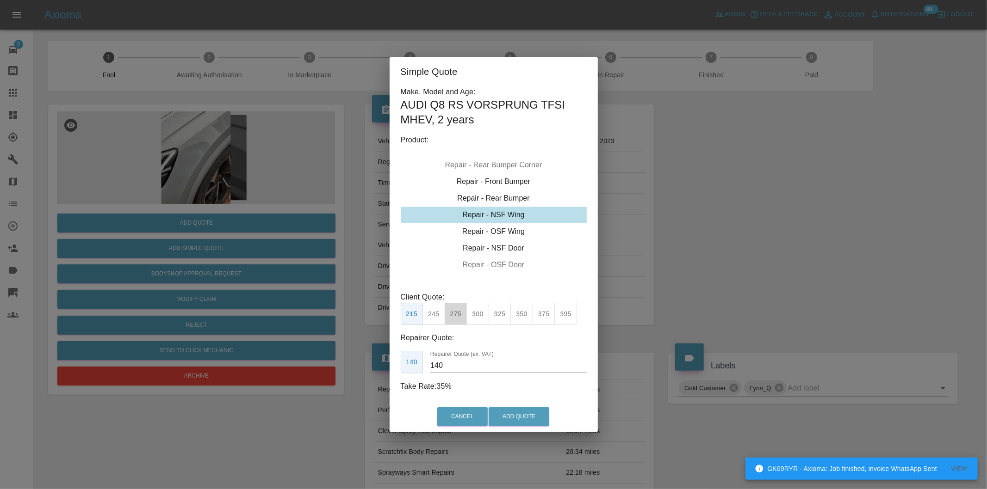
click at [459, 316] on button "275" at bounding box center [456, 314] width 23 height 23
type input "185"
click at [497, 414] on button "Add Quote" at bounding box center [518, 417] width 61 height 19
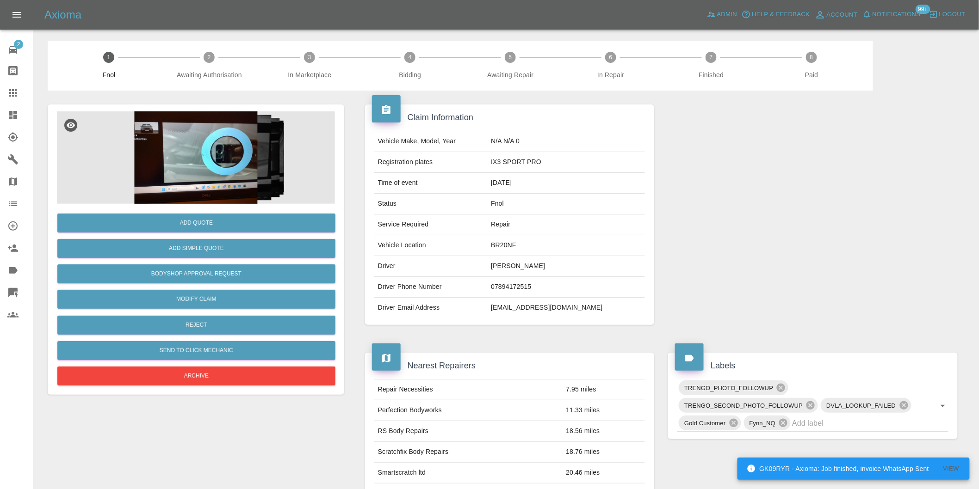
click at [223, 133] on img at bounding box center [196, 157] width 278 height 93
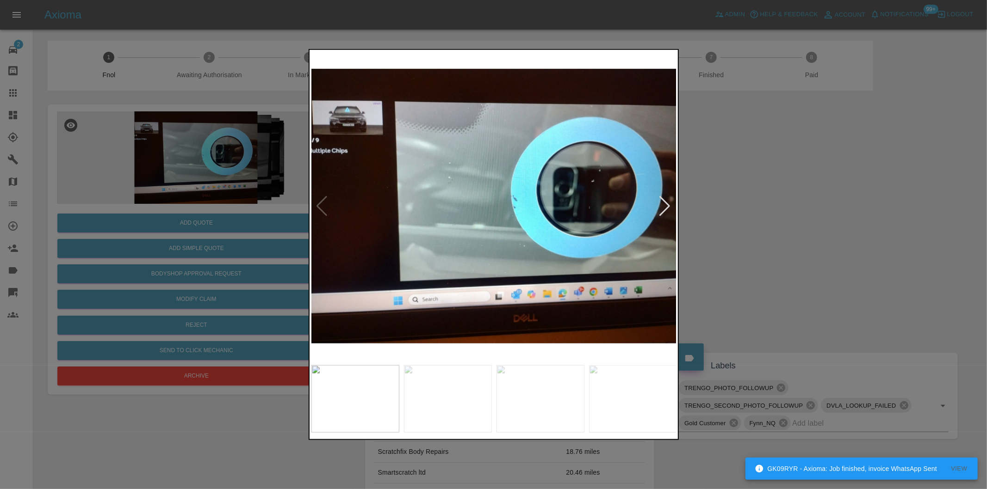
click at [665, 204] on div at bounding box center [665, 206] width 12 height 20
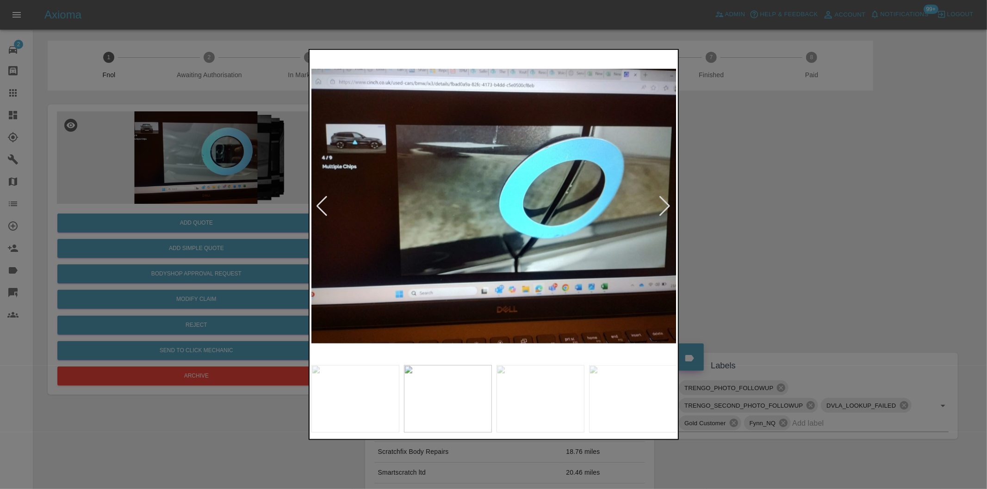
click at [665, 204] on div at bounding box center [665, 206] width 12 height 20
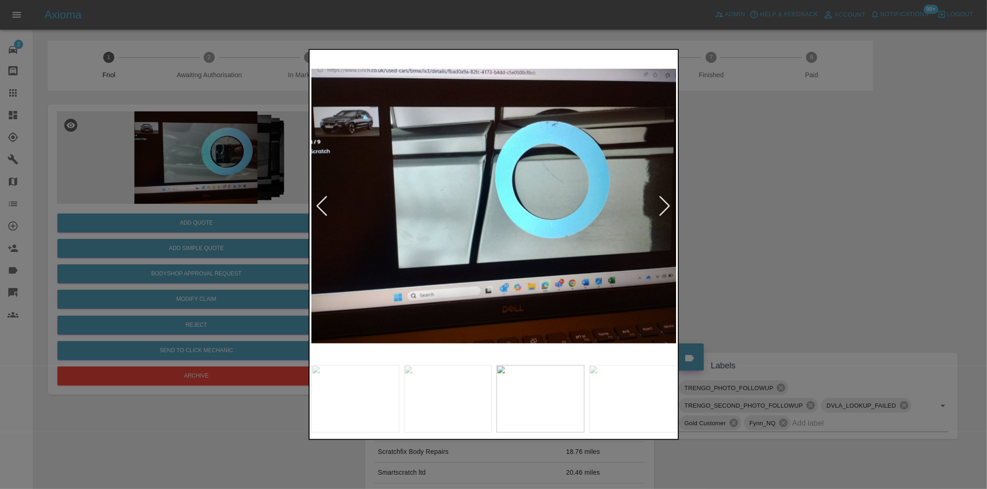
click at [663, 204] on div at bounding box center [665, 206] width 12 height 20
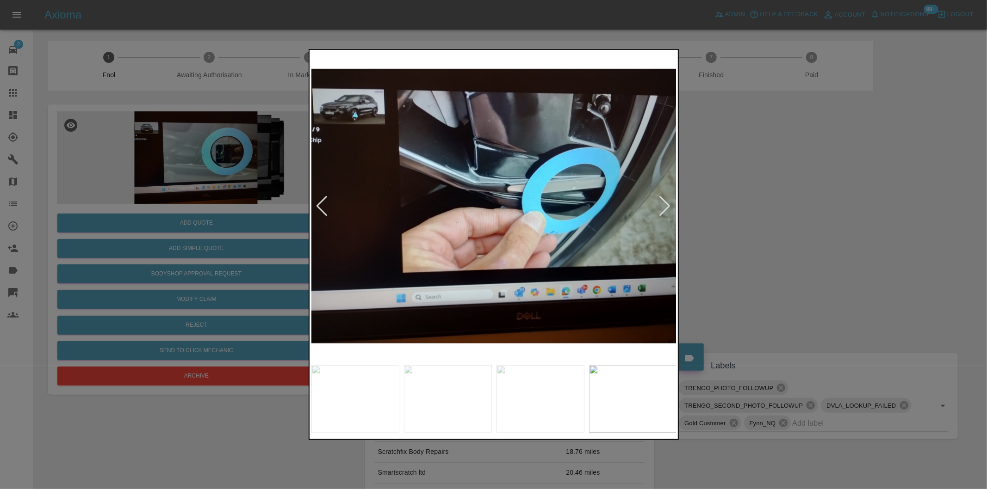
click at [781, 210] on div at bounding box center [493, 244] width 987 height 489
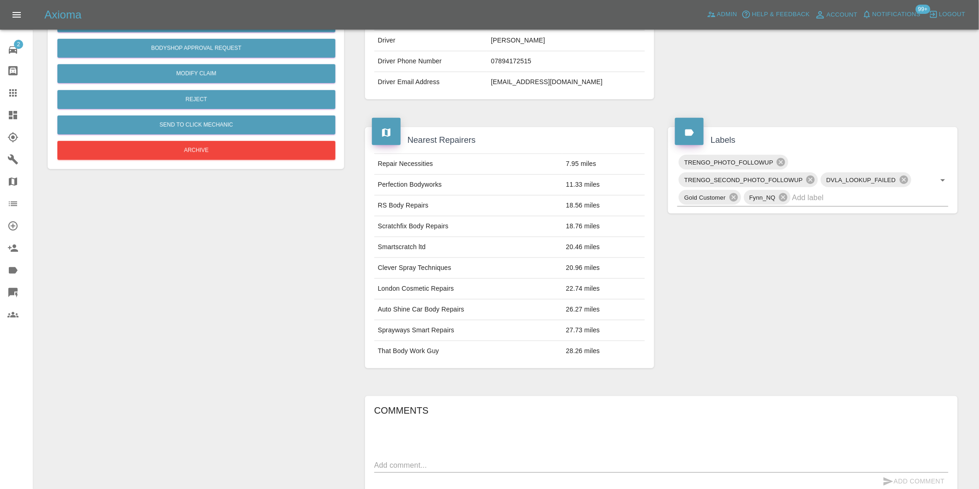
scroll to position [136, 0]
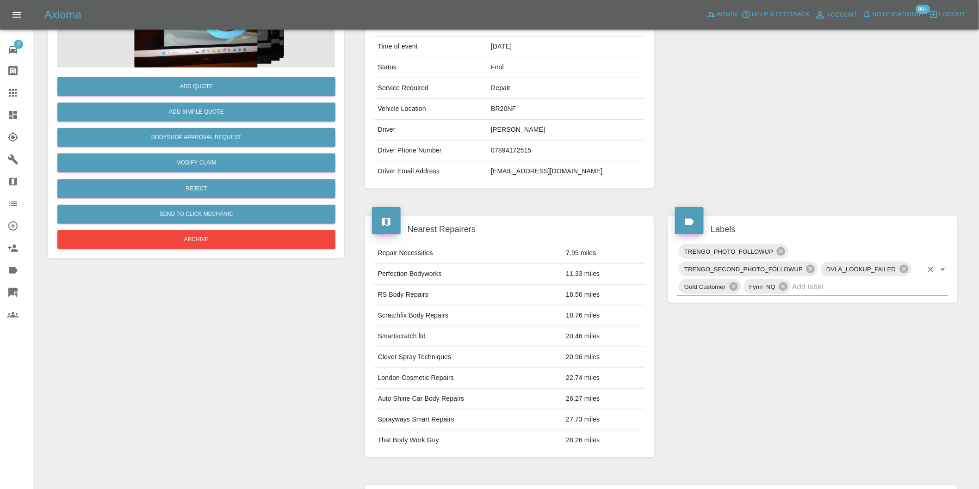
click at [946, 269] on icon "Open" at bounding box center [942, 269] width 11 height 11
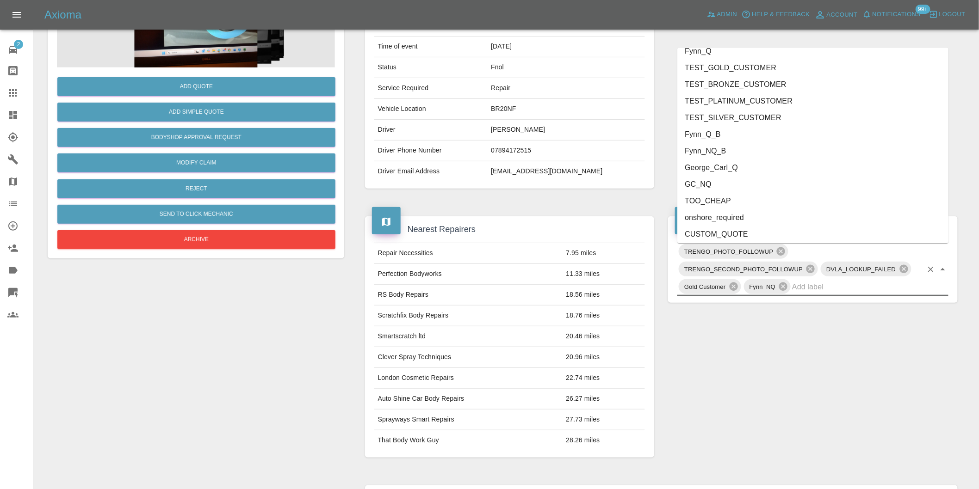
scroll to position [1909, 0]
click at [715, 199] on li "onshore_required" at bounding box center [812, 199] width 271 height 17
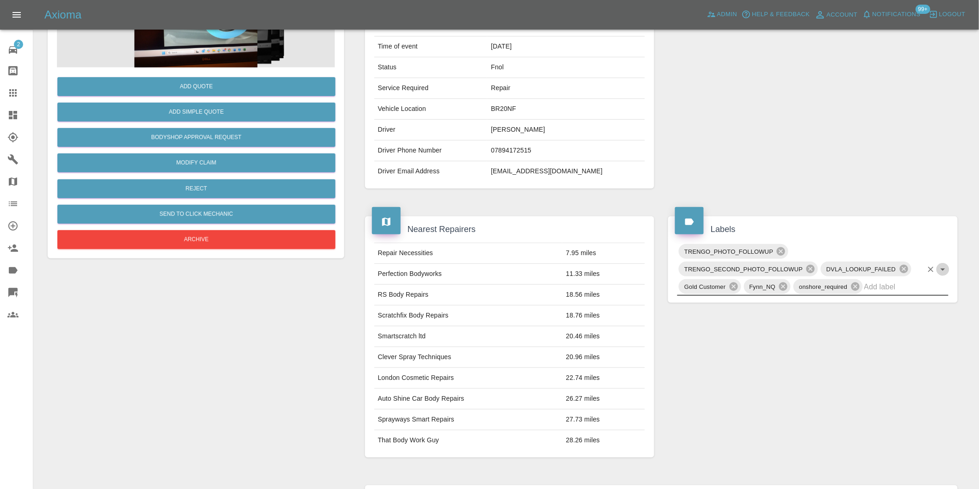
click at [944, 272] on icon "Open" at bounding box center [942, 269] width 11 height 11
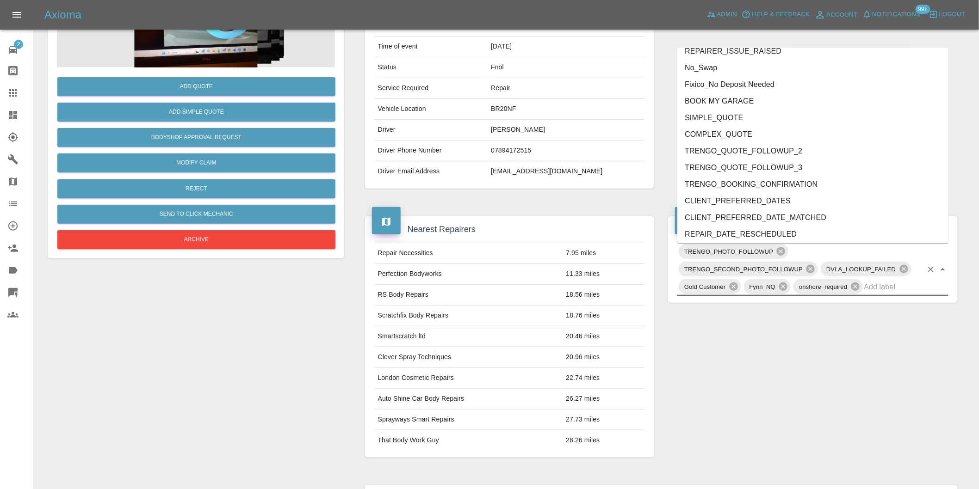
scroll to position [1892, 0]
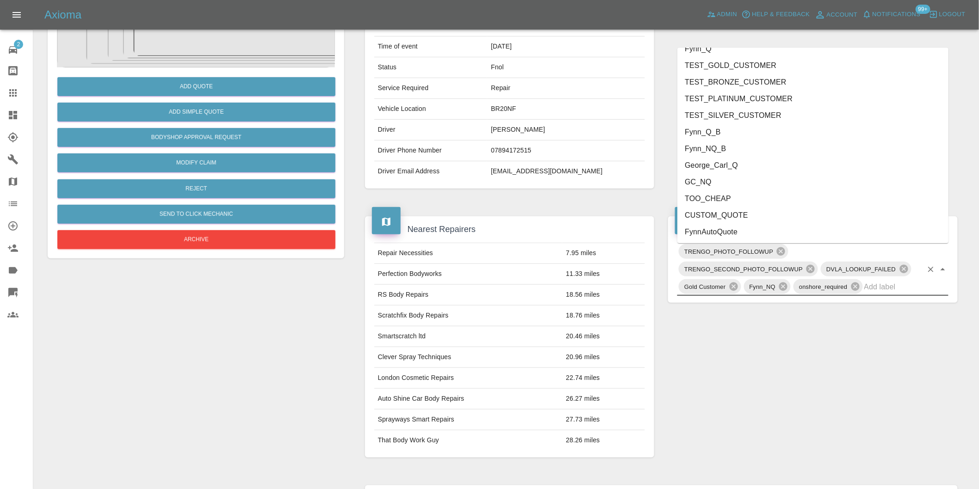
click at [718, 161] on li "George_Carl_Q" at bounding box center [812, 165] width 271 height 17
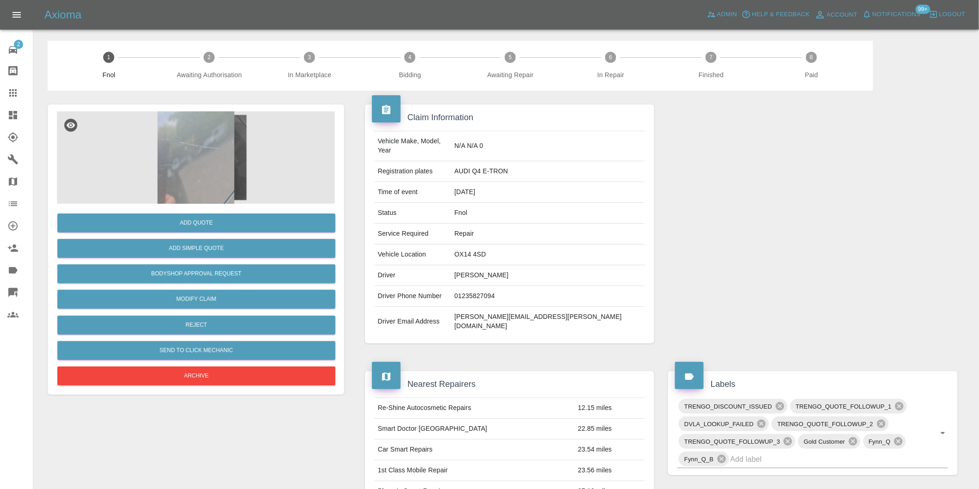
click at [208, 159] on img at bounding box center [196, 157] width 278 height 93
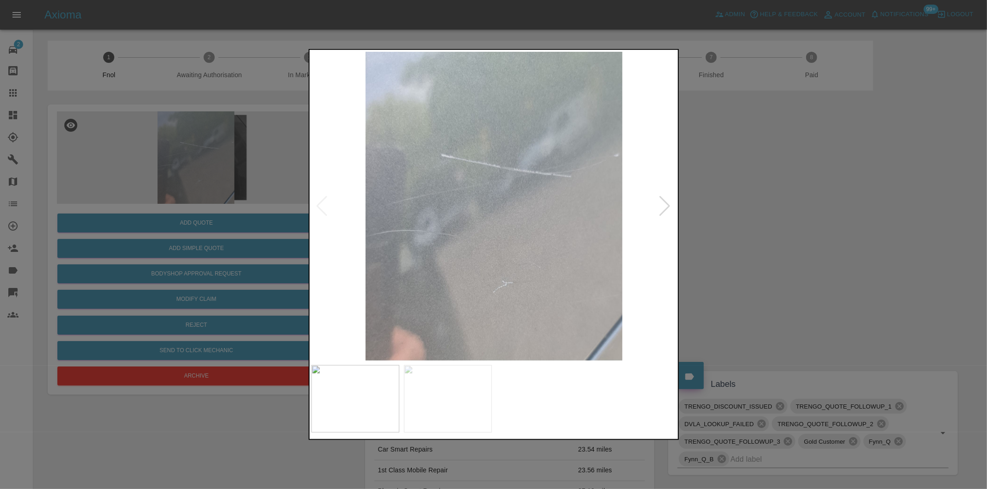
click at [668, 206] on div at bounding box center [665, 206] width 12 height 20
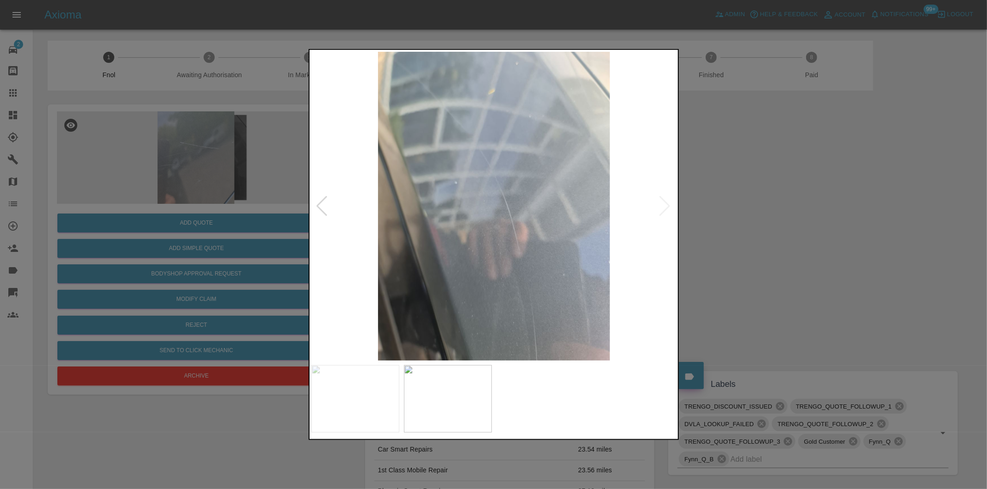
click at [669, 206] on img at bounding box center [493, 206] width 365 height 309
click at [802, 220] on div at bounding box center [493, 244] width 987 height 489
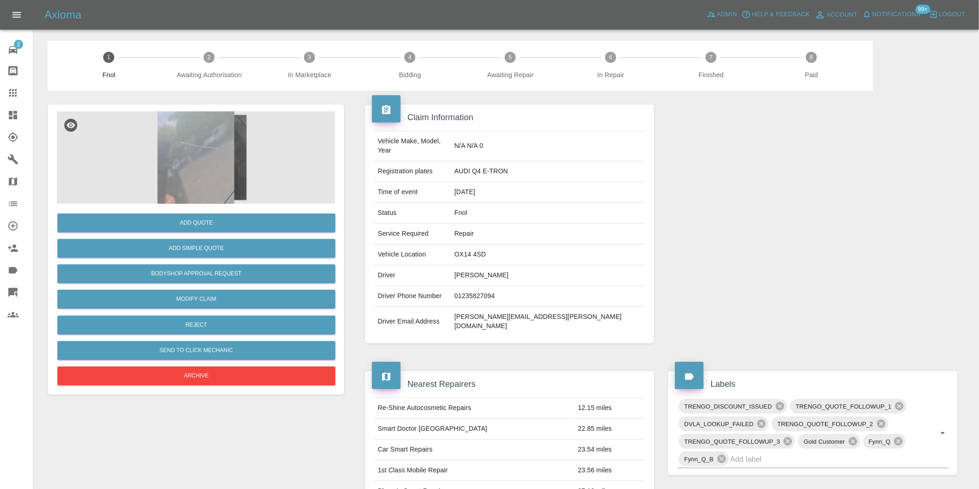
click at [197, 151] on img at bounding box center [196, 157] width 278 height 93
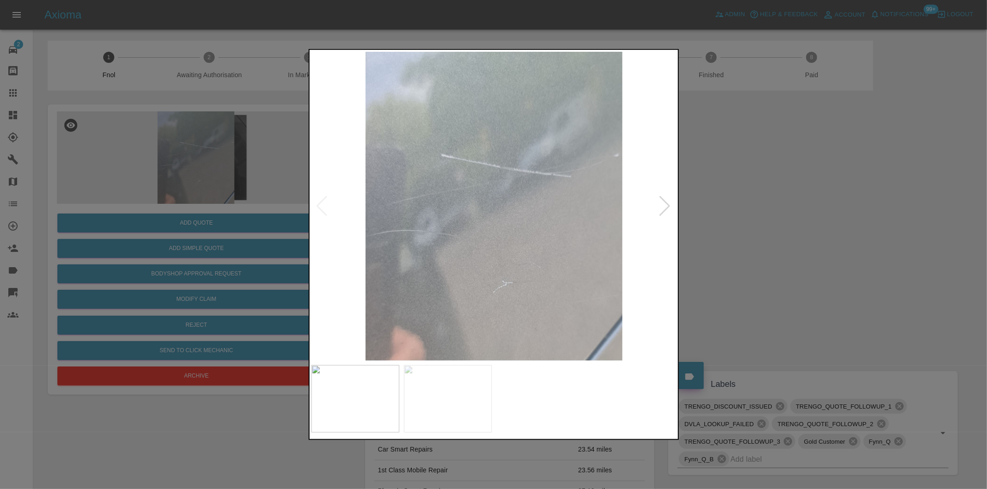
click at [669, 208] on div at bounding box center [665, 206] width 12 height 20
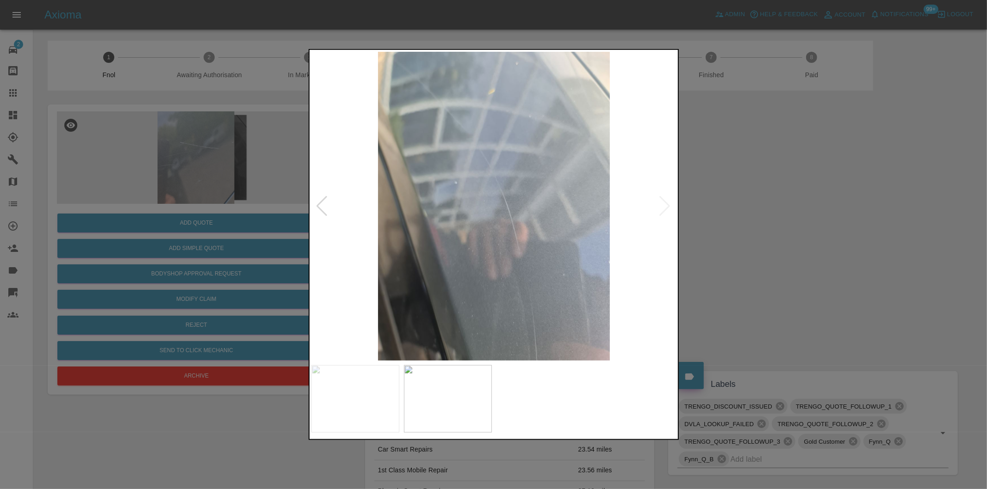
click at [669, 208] on img at bounding box center [493, 206] width 365 height 309
click at [320, 207] on div at bounding box center [322, 206] width 12 height 20
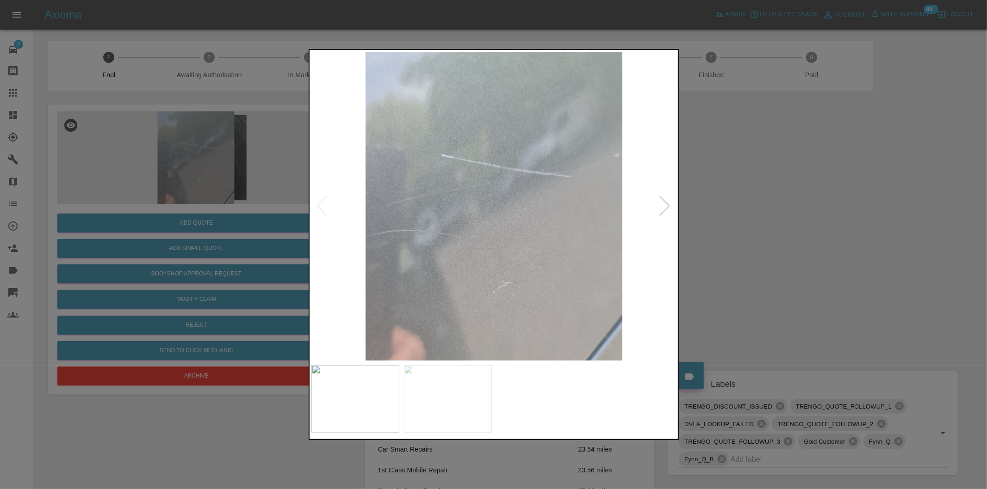
click at [765, 214] on div at bounding box center [493, 244] width 987 height 489
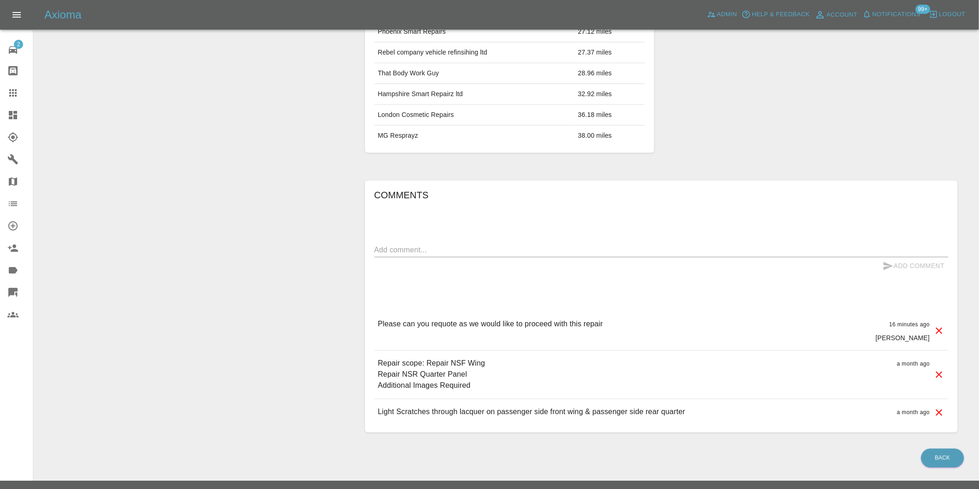
scroll to position [460, 0]
drag, startPoint x: 428, startPoint y: 346, endPoint x: 489, endPoint y: 347, distance: 61.1
click at [489, 351] on div "Repair scope: Repair NSF Wing Repair NSR Quarter Panel Additional Images Requir…" at bounding box center [661, 375] width 574 height 48
copy p "Repair NSF Wing"
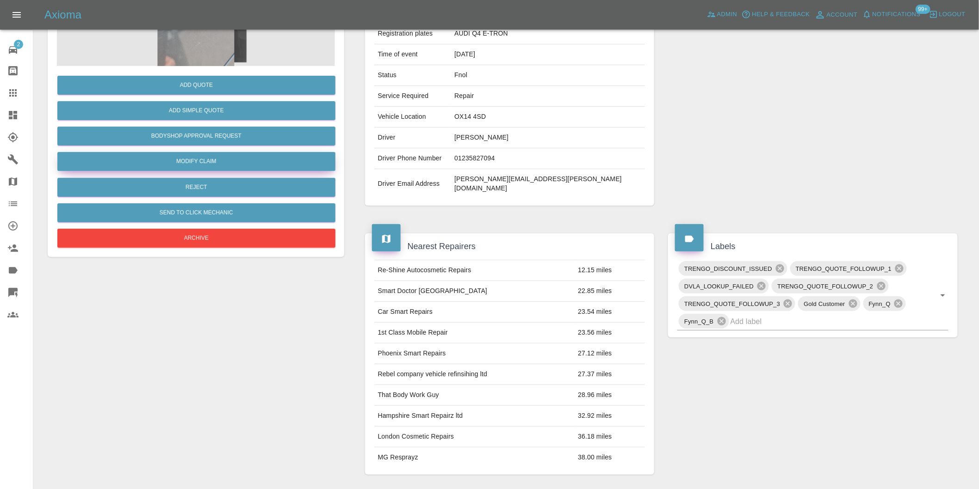
scroll to position [49, 0]
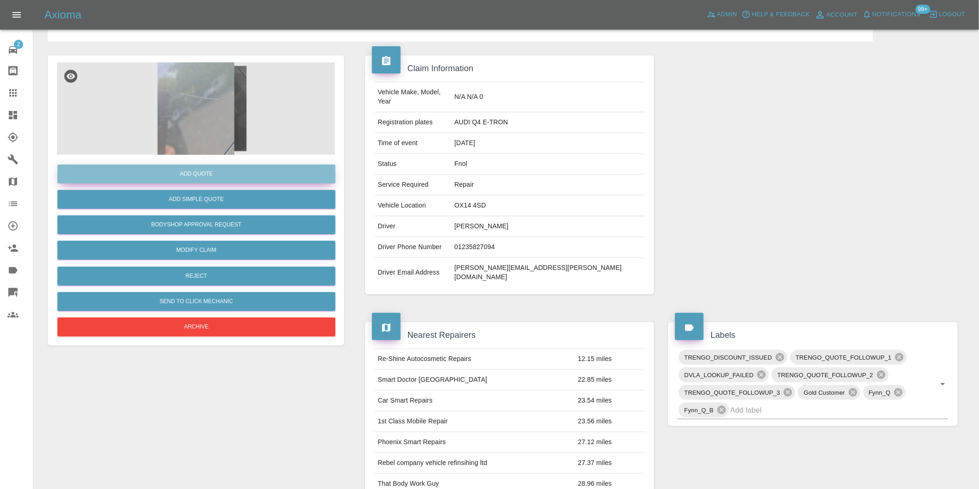
click at [199, 180] on button "Add Quote" at bounding box center [196, 174] width 278 height 19
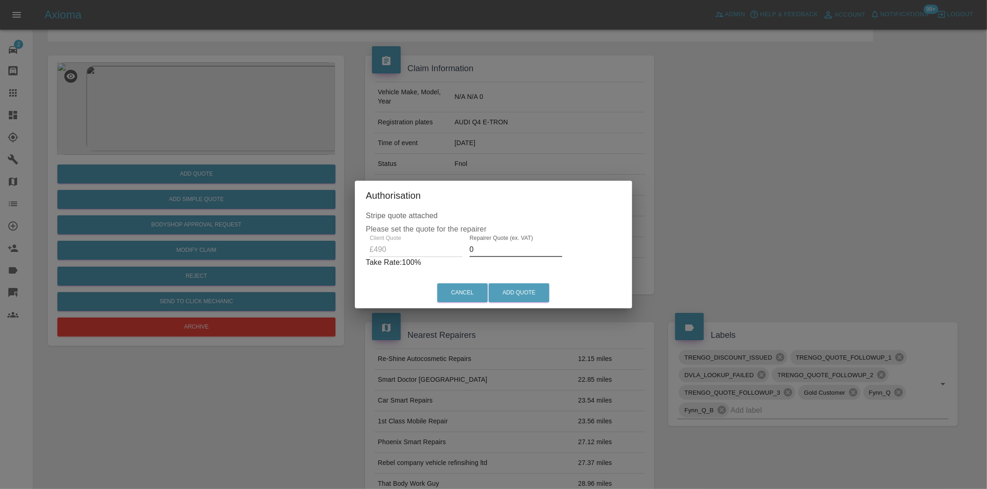
click at [486, 251] on input "0" at bounding box center [516, 249] width 93 height 15
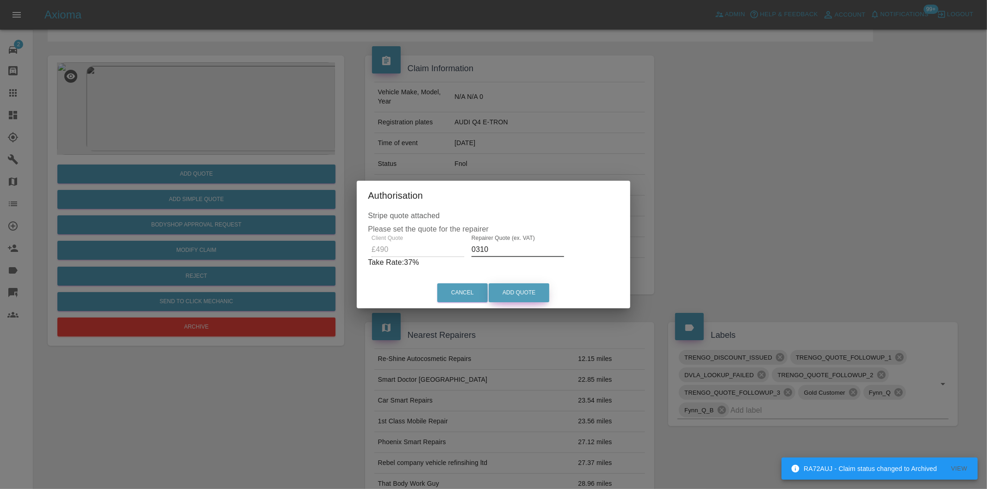
type input "0310"
click at [525, 292] on button "Add Quote" at bounding box center [518, 293] width 61 height 19
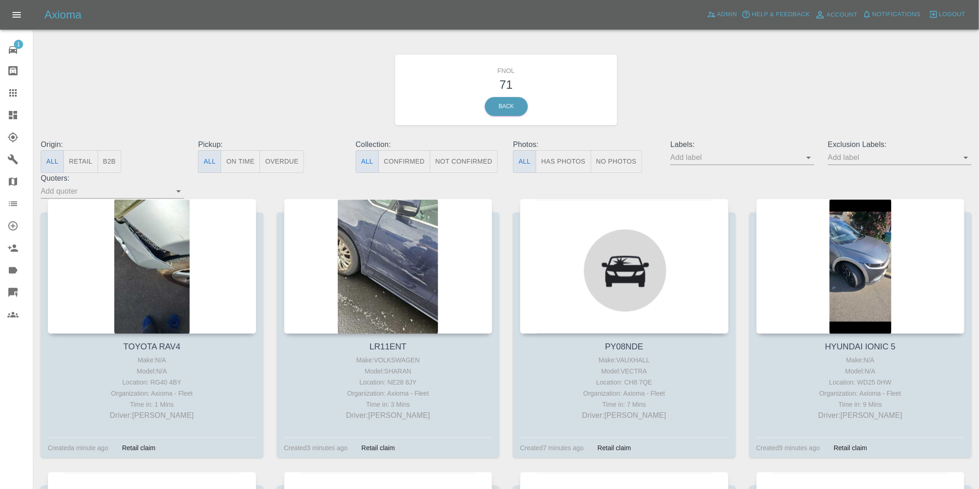
click at [549, 158] on button "Has Photos" at bounding box center [564, 161] width 56 height 23
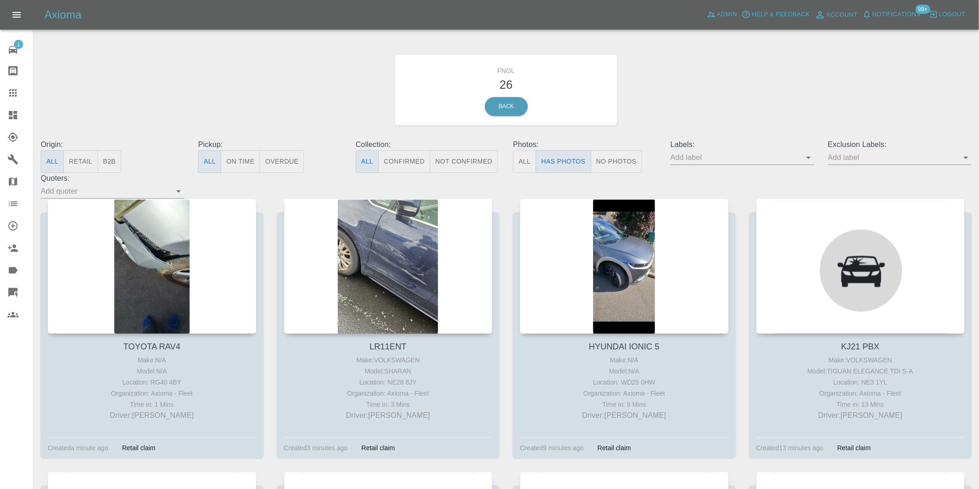
click at [966, 159] on icon "Open" at bounding box center [966, 158] width 5 height 2
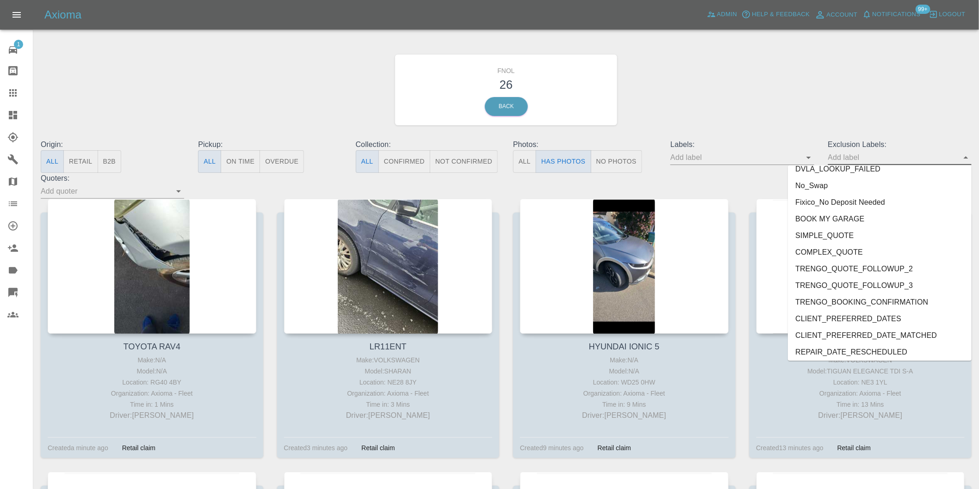
scroll to position [1992, 0]
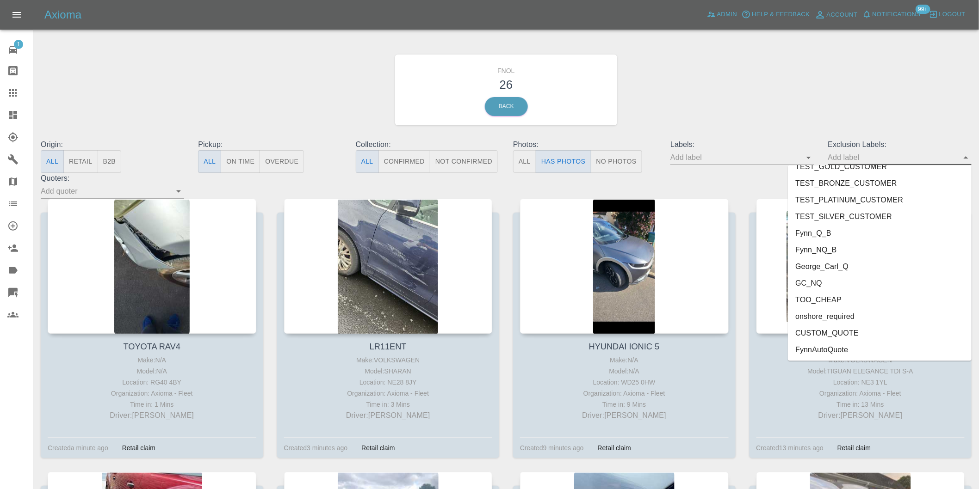
click at [838, 317] on li "onshore_required" at bounding box center [880, 317] width 184 height 17
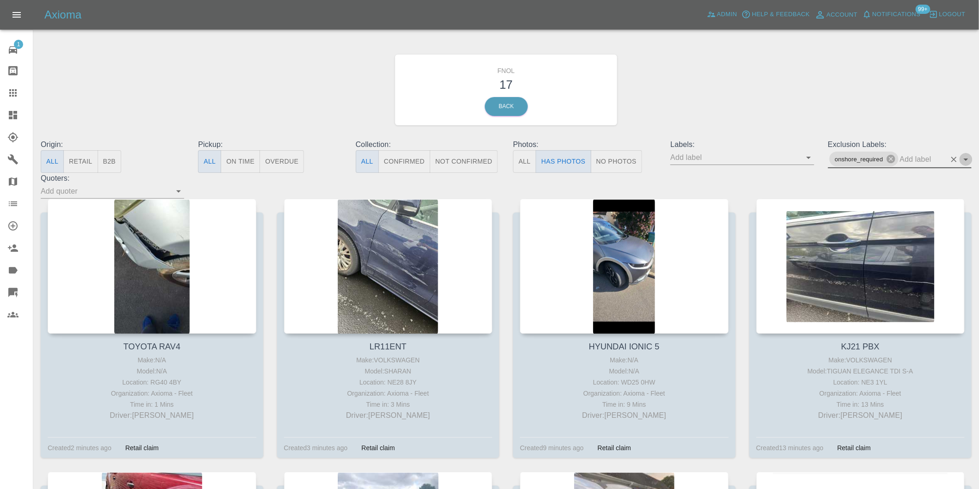
click at [963, 160] on icon "Open" at bounding box center [965, 159] width 11 height 11
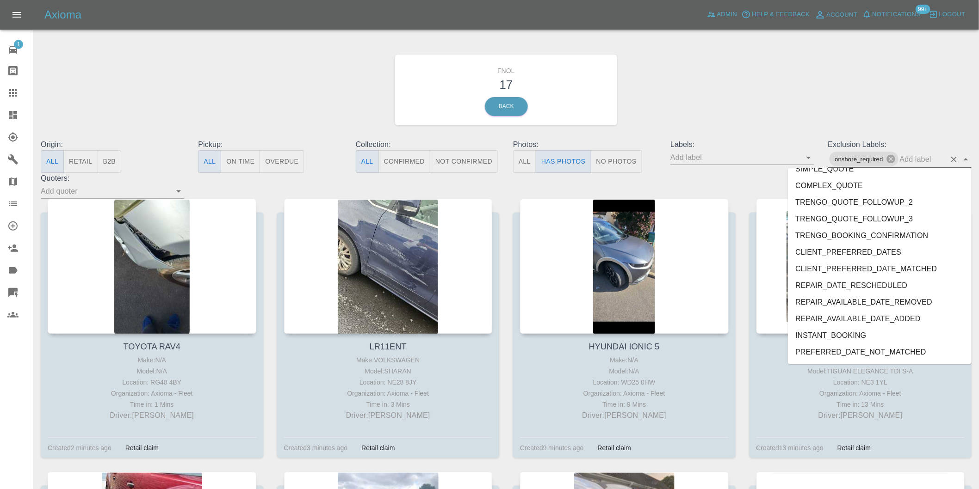
scroll to position [1976, 0]
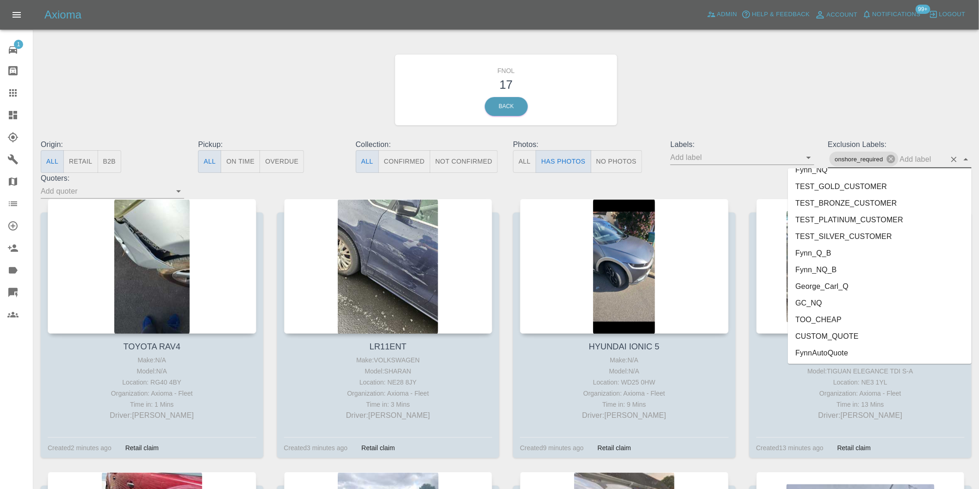
click at [833, 287] on li "George_Carl_Q" at bounding box center [880, 286] width 184 height 17
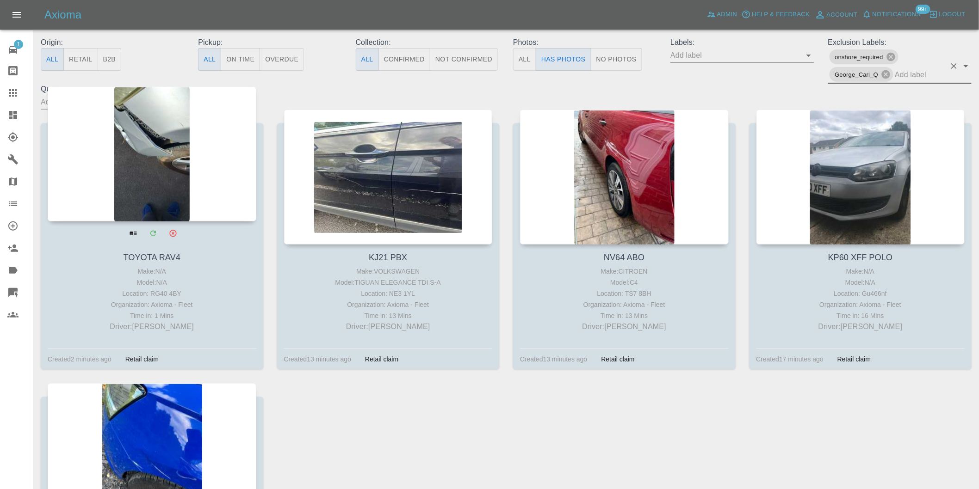
scroll to position [100, 0]
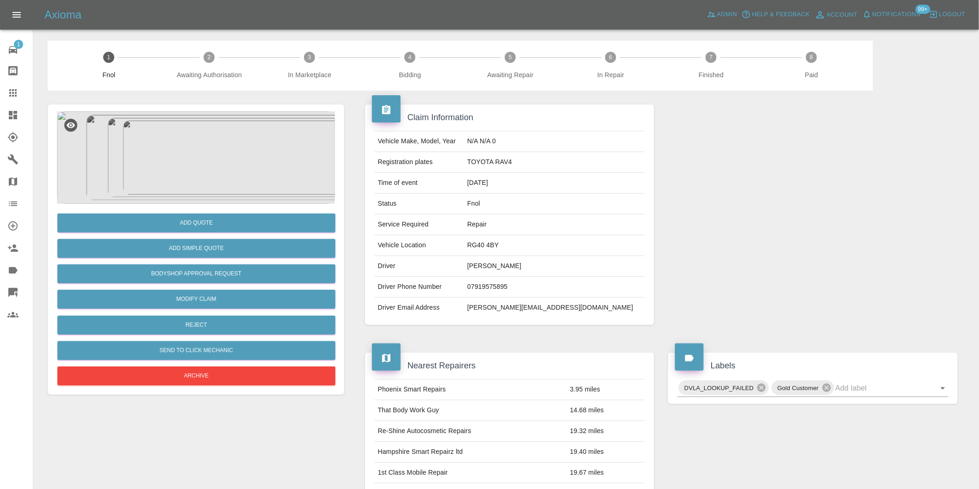
click at [206, 136] on img at bounding box center [196, 157] width 278 height 93
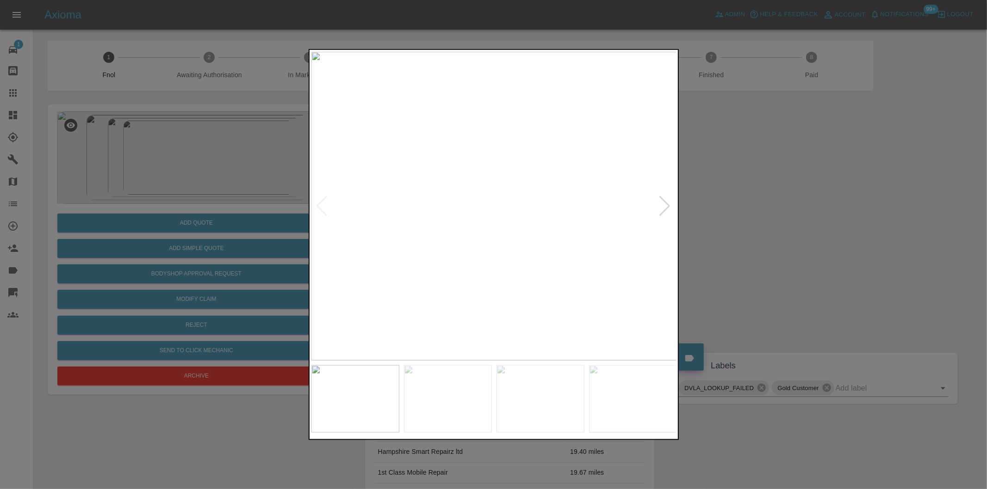
click at [661, 209] on div at bounding box center [665, 206] width 12 height 20
drag, startPoint x: 810, startPoint y: 223, endPoint x: 543, endPoint y: 273, distance: 271.9
click at [805, 223] on div at bounding box center [493, 244] width 987 height 489
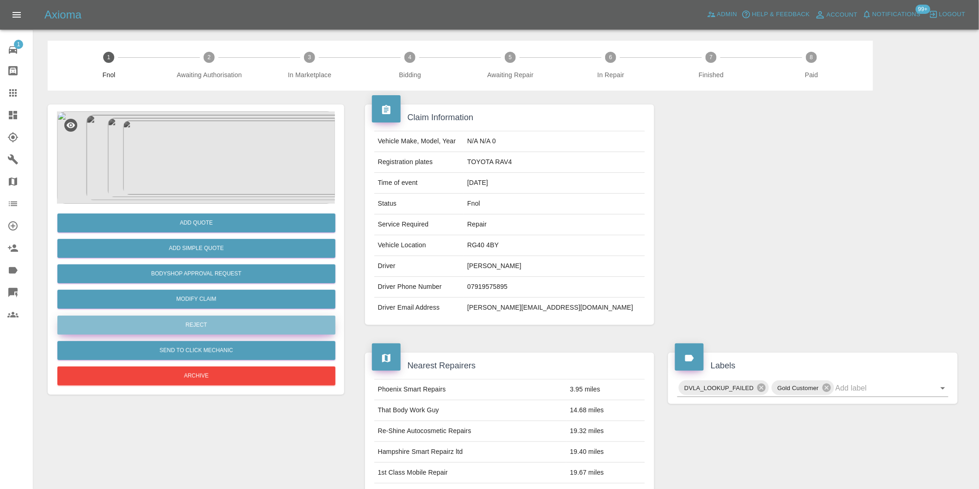
click at [230, 322] on button "Reject" at bounding box center [196, 325] width 278 height 19
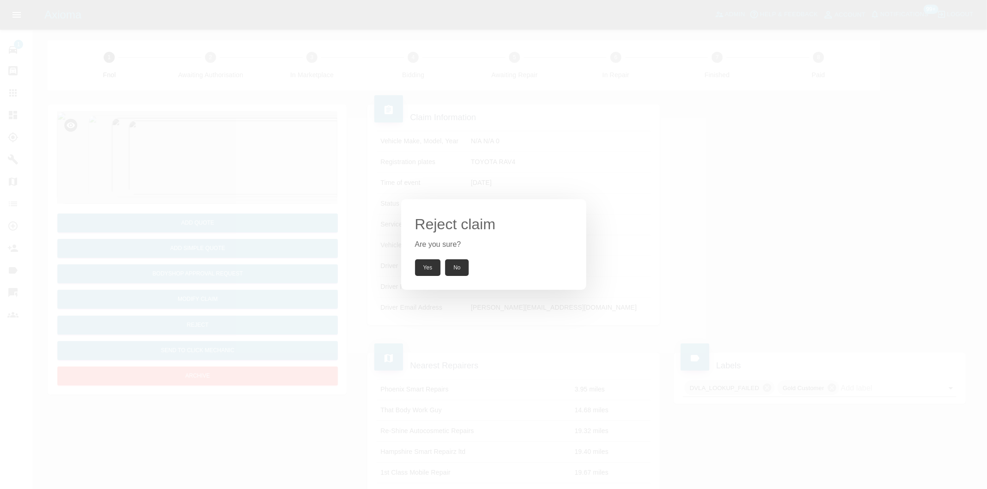
click at [427, 264] on button "Yes" at bounding box center [428, 268] width 26 height 17
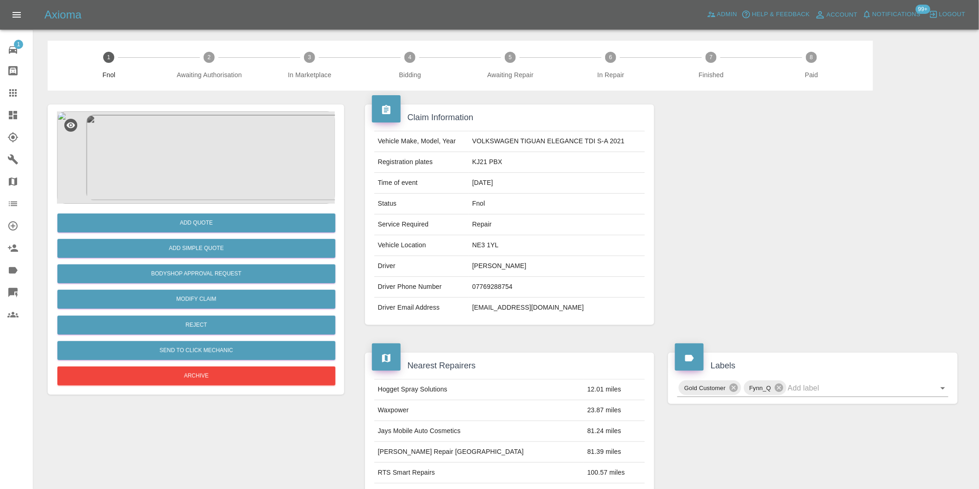
click at [173, 165] on img at bounding box center [196, 157] width 278 height 93
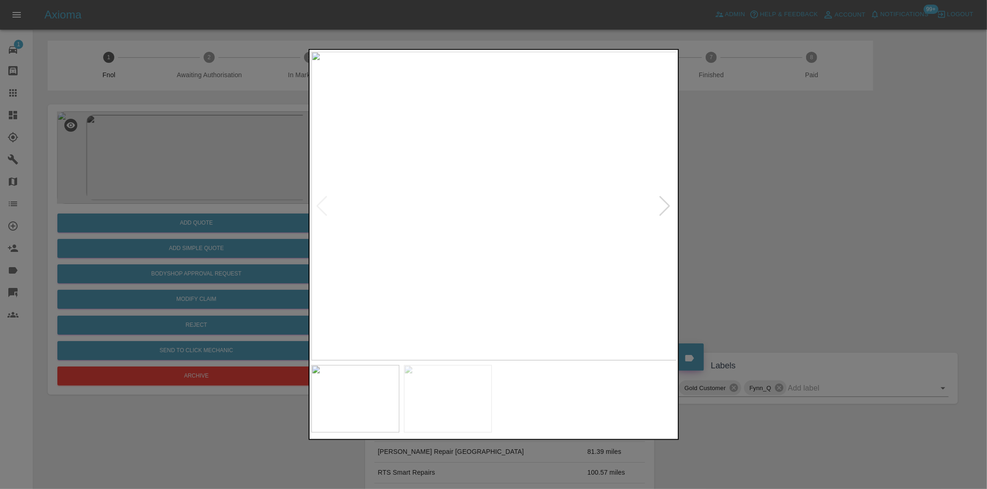
click at [663, 210] on div at bounding box center [665, 206] width 12 height 20
click at [663, 210] on img at bounding box center [493, 206] width 365 height 309
drag, startPoint x: 806, startPoint y: 231, endPoint x: 579, endPoint y: 248, distance: 227.8
click at [789, 232] on div at bounding box center [493, 244] width 987 height 489
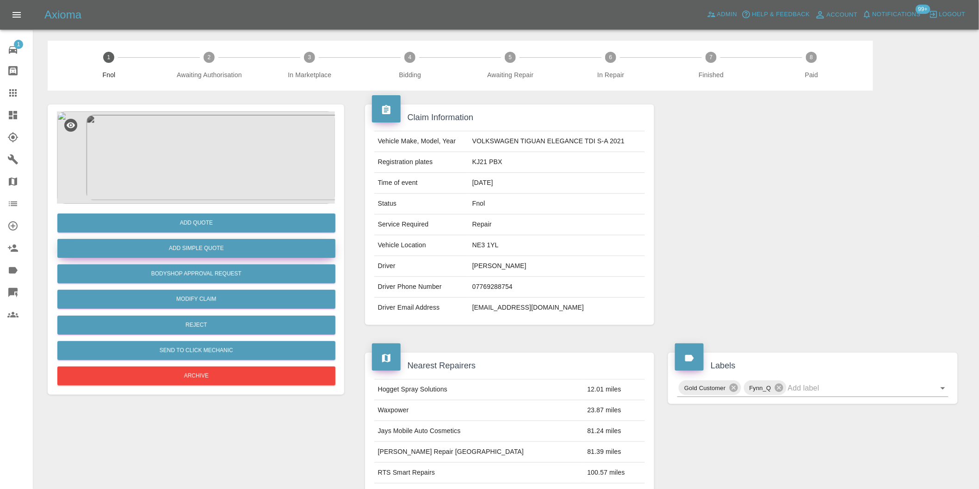
click at [276, 255] on button "Add Simple Quote" at bounding box center [196, 248] width 278 height 19
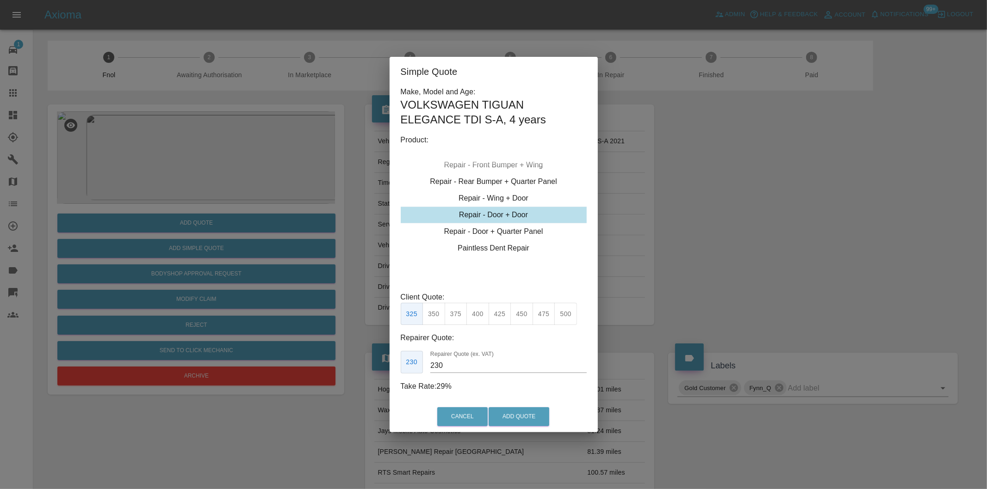
click at [437, 317] on button "350" at bounding box center [433, 314] width 23 height 23
click at [414, 315] on button "325" at bounding box center [412, 314] width 23 height 23
type input "230"
click at [512, 415] on button "Add Quote" at bounding box center [518, 417] width 61 height 19
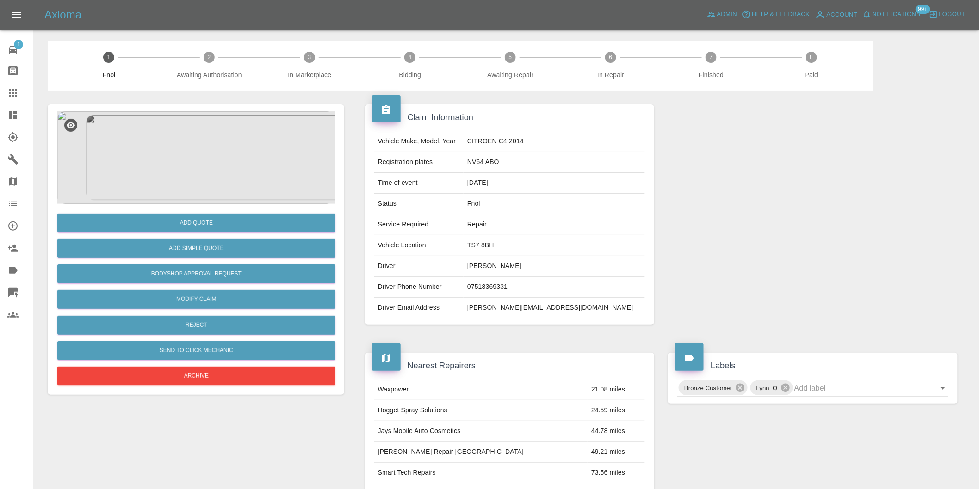
click at [201, 148] on img at bounding box center [196, 157] width 278 height 93
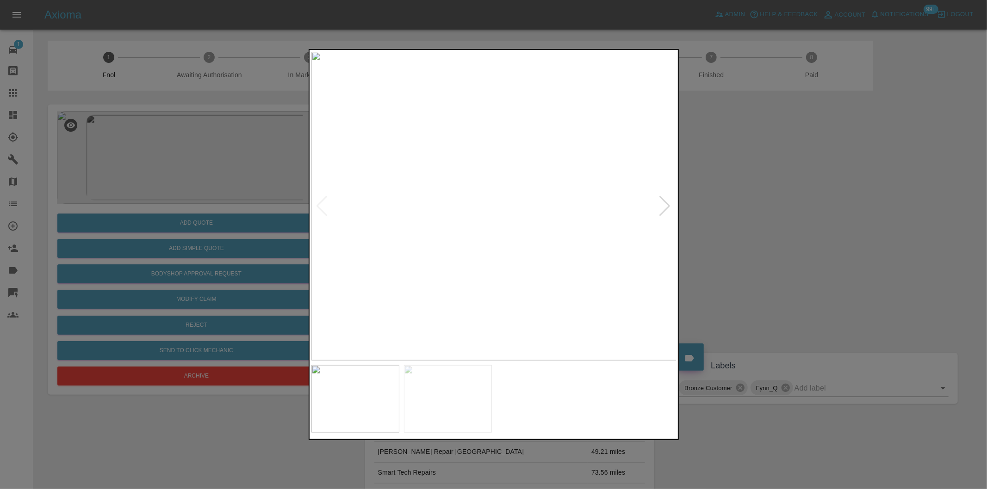
click at [659, 210] on div at bounding box center [665, 206] width 12 height 20
click at [660, 207] on img at bounding box center [493, 206] width 365 height 309
click at [421, 122] on img at bounding box center [493, 206] width 365 height 309
click at [477, 145] on img at bounding box center [711, 458] width 1096 height 927
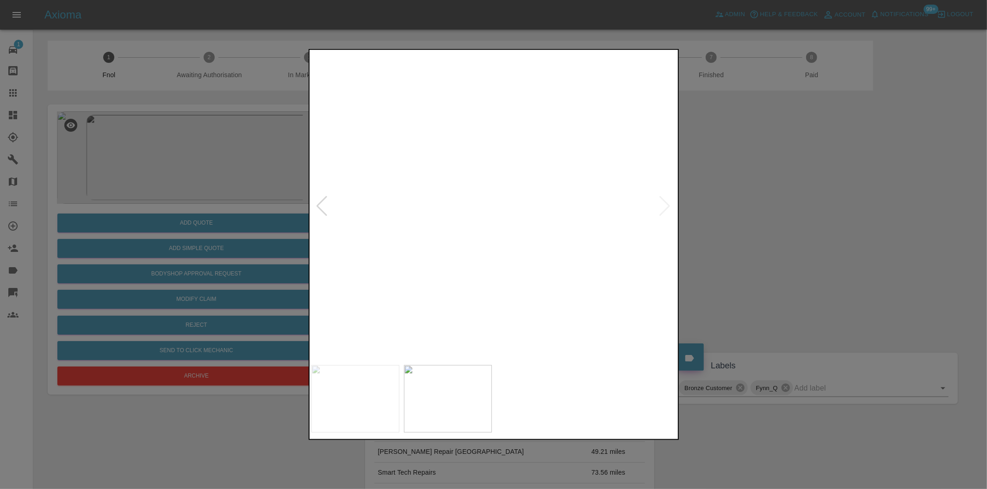
click at [477, 145] on img at bounding box center [711, 458] width 1096 height 927
drag, startPoint x: 847, startPoint y: 195, endPoint x: 755, endPoint y: 206, distance: 91.8
click at [843, 195] on div at bounding box center [493, 244] width 987 height 489
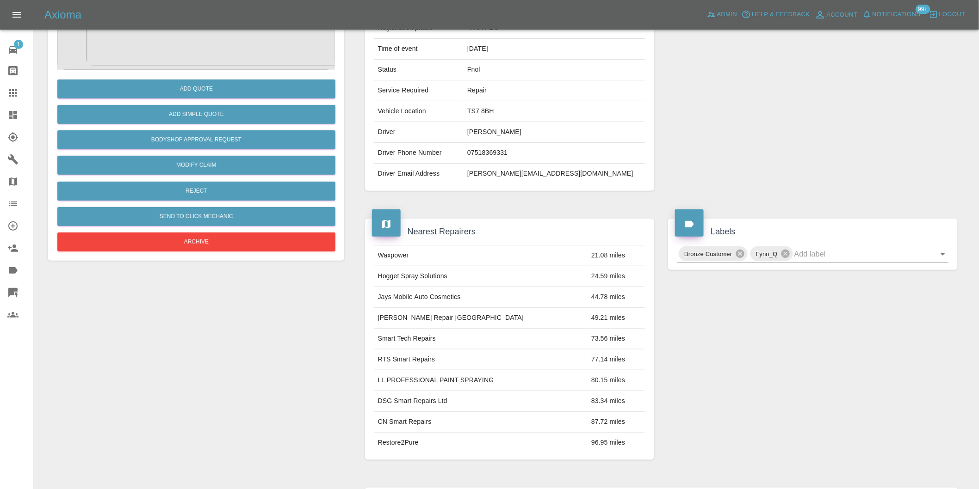
scroll to position [116, 0]
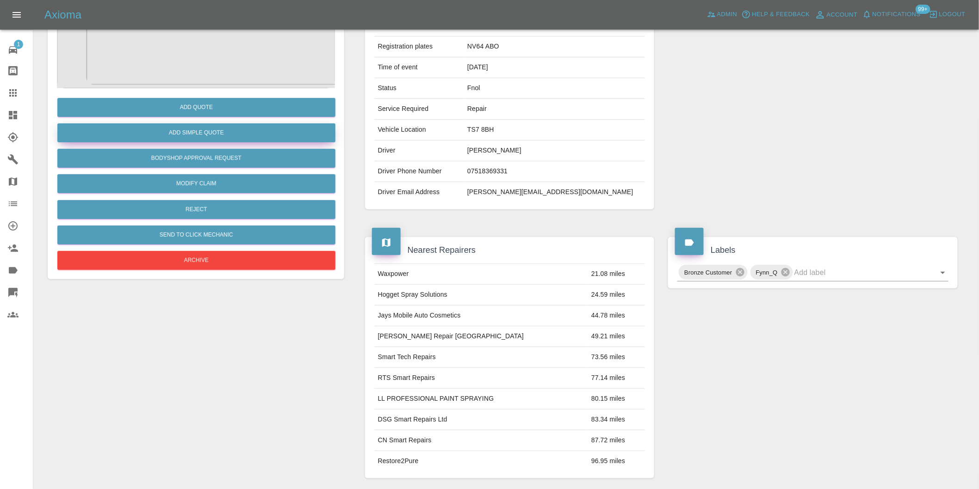
click at [200, 128] on button "Add Simple Quote" at bounding box center [196, 133] width 278 height 19
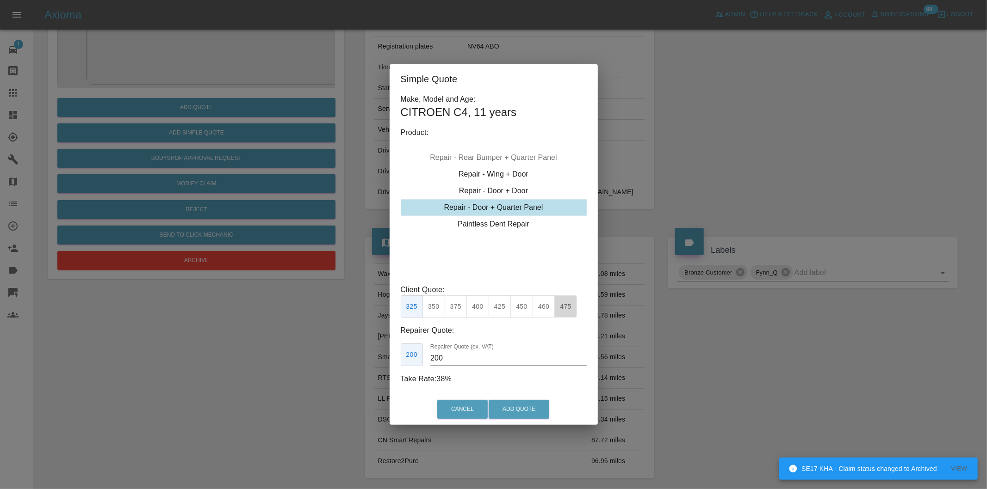
click at [565, 310] on button "475" at bounding box center [565, 307] width 23 height 23
type input "315"
click at [519, 412] on button "Add Quote" at bounding box center [518, 409] width 61 height 19
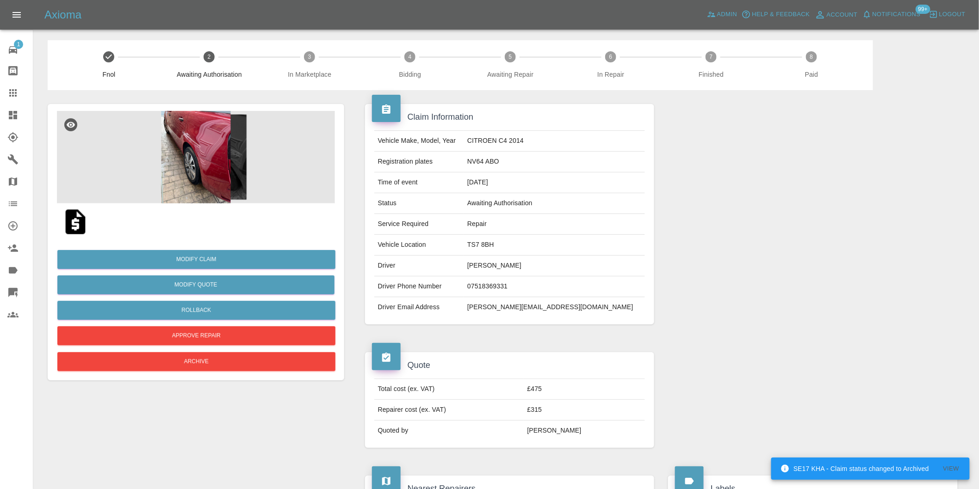
scroll to position [0, 0]
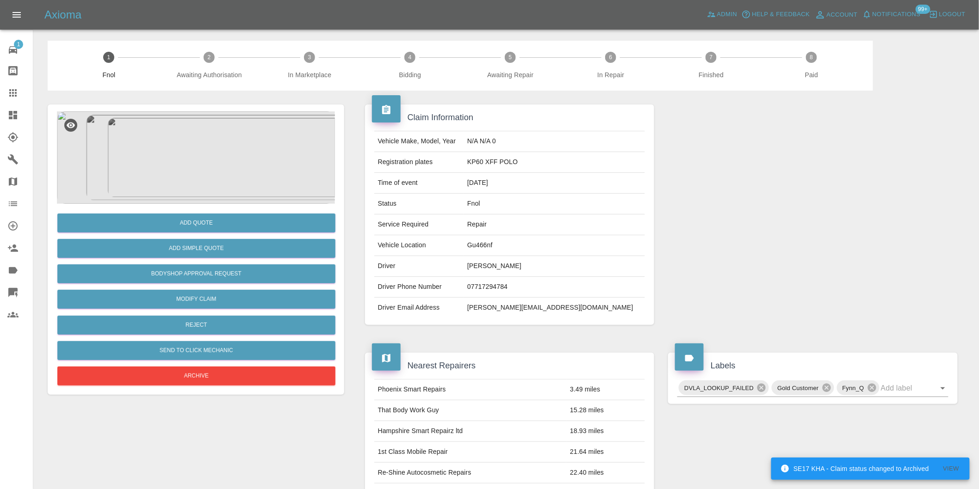
click at [204, 158] on img at bounding box center [196, 157] width 278 height 93
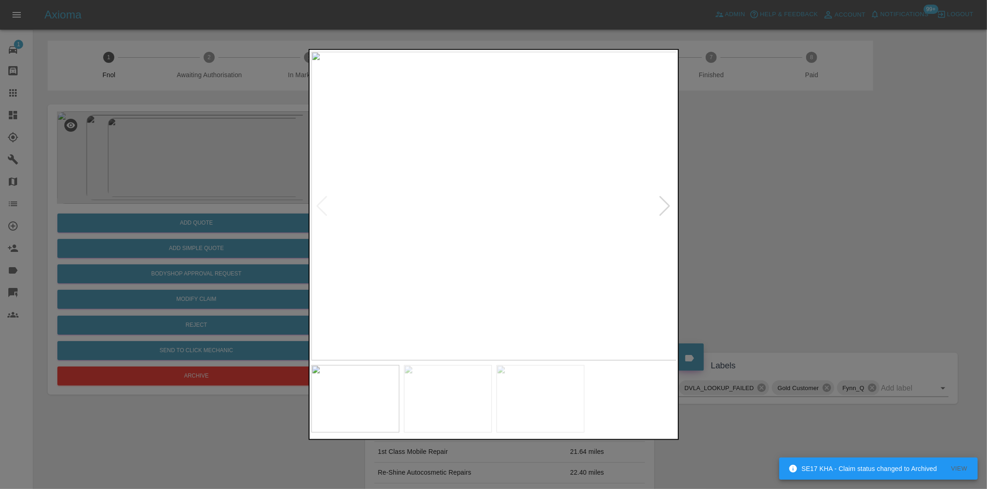
click at [661, 209] on div at bounding box center [665, 206] width 12 height 20
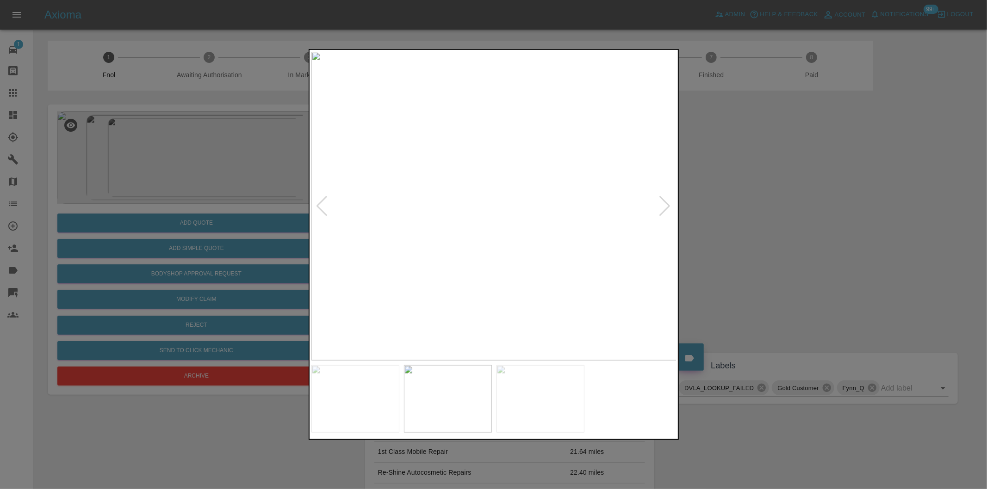
click at [661, 209] on div at bounding box center [665, 206] width 12 height 20
click at [661, 209] on img at bounding box center [493, 206] width 365 height 309
click at [801, 223] on div at bounding box center [493, 244] width 987 height 489
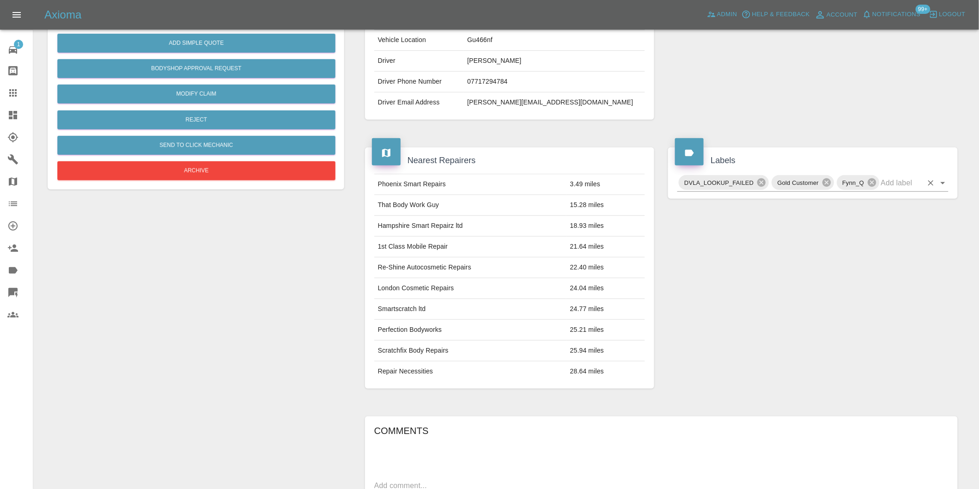
click at [941, 187] on icon "Open" at bounding box center [942, 183] width 11 height 11
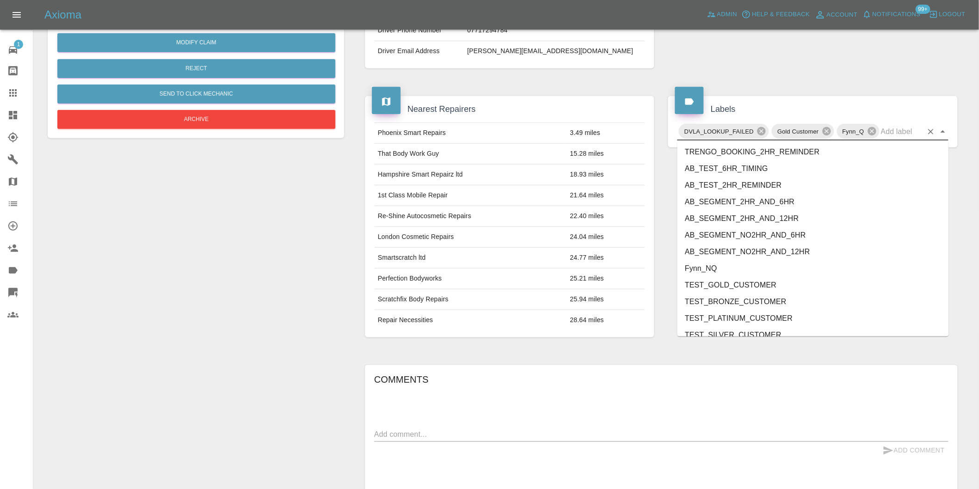
scroll to position [1942, 0]
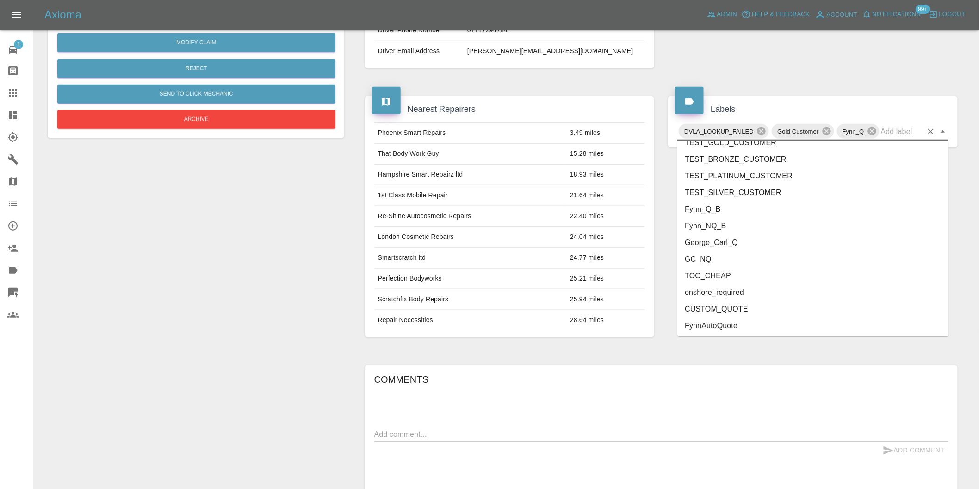
click at [717, 290] on li "onshore_required" at bounding box center [812, 292] width 271 height 17
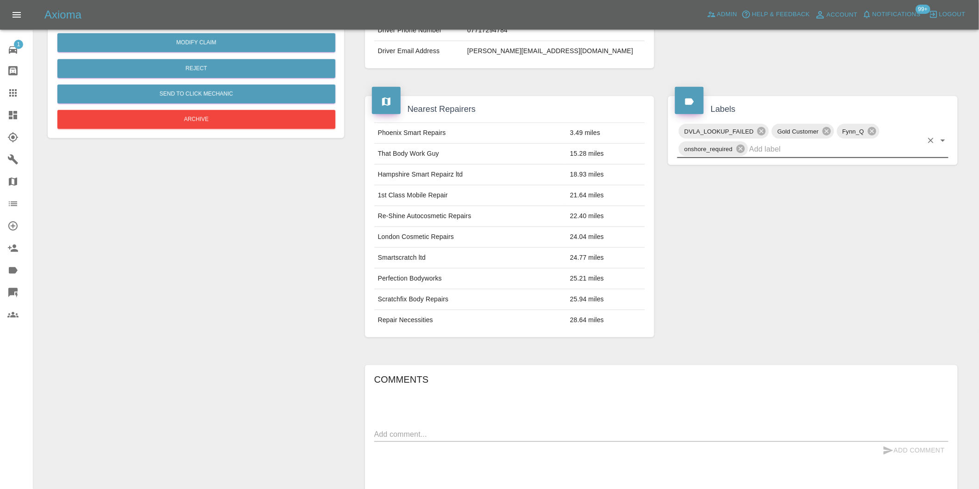
click at [946, 144] on icon "Open" at bounding box center [942, 140] width 11 height 11
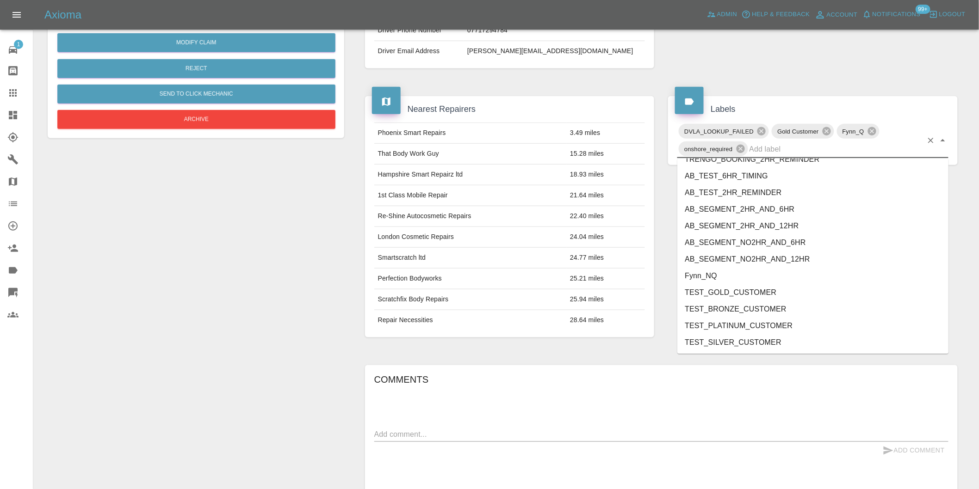
scroll to position [1926, 0]
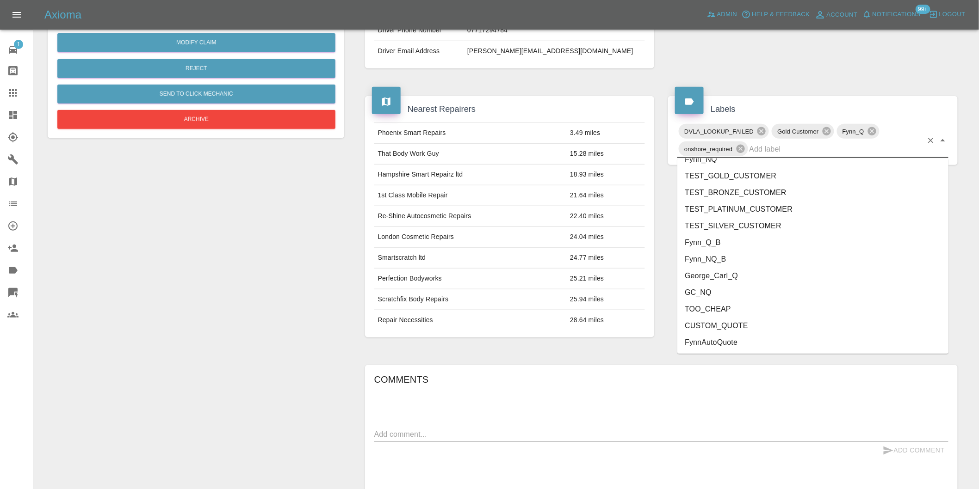
click at [714, 279] on li "George_Carl_Q" at bounding box center [812, 276] width 271 height 17
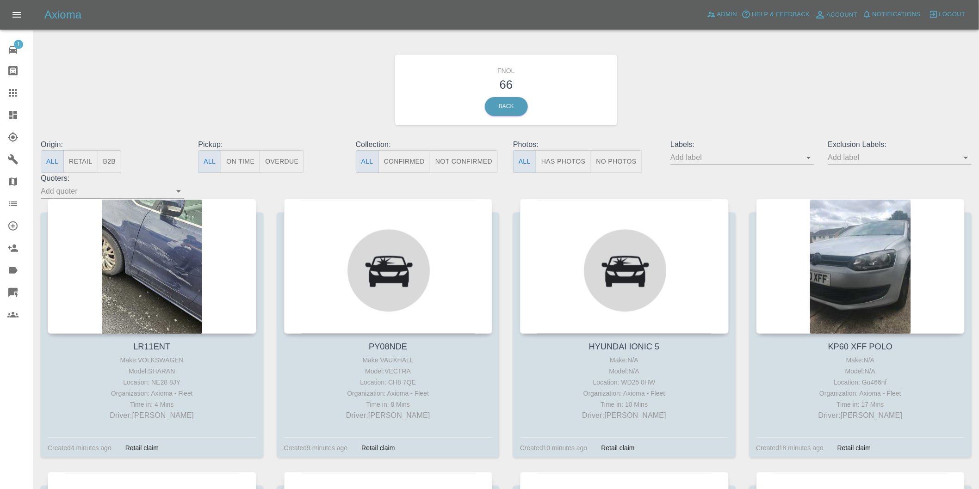
click at [559, 168] on button "Has Photos" at bounding box center [564, 161] width 56 height 23
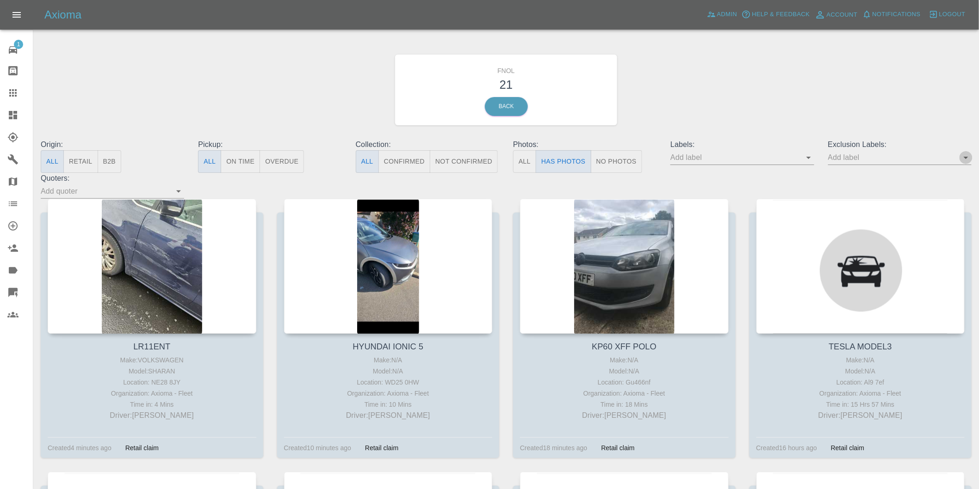
click at [968, 159] on icon "Open" at bounding box center [965, 157] width 11 height 11
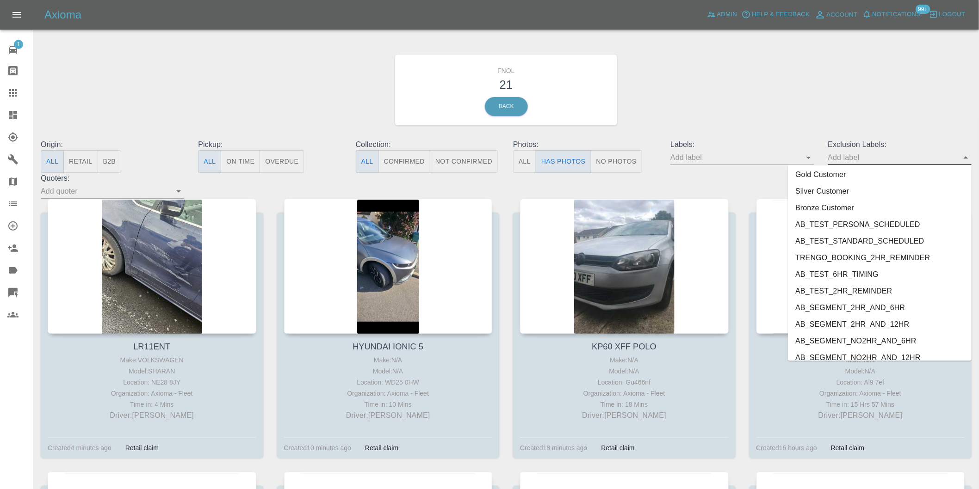
scroll to position [1992, 0]
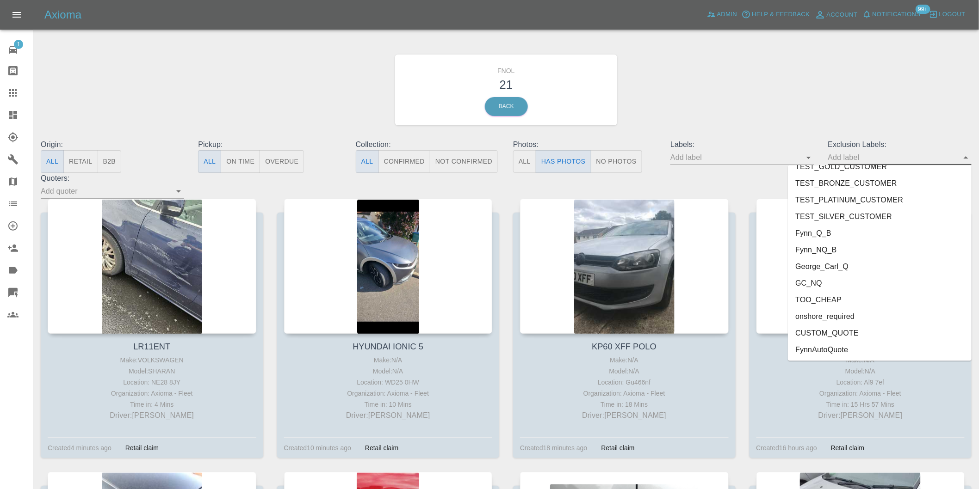
click at [843, 318] on li "onshore_required" at bounding box center [880, 317] width 184 height 17
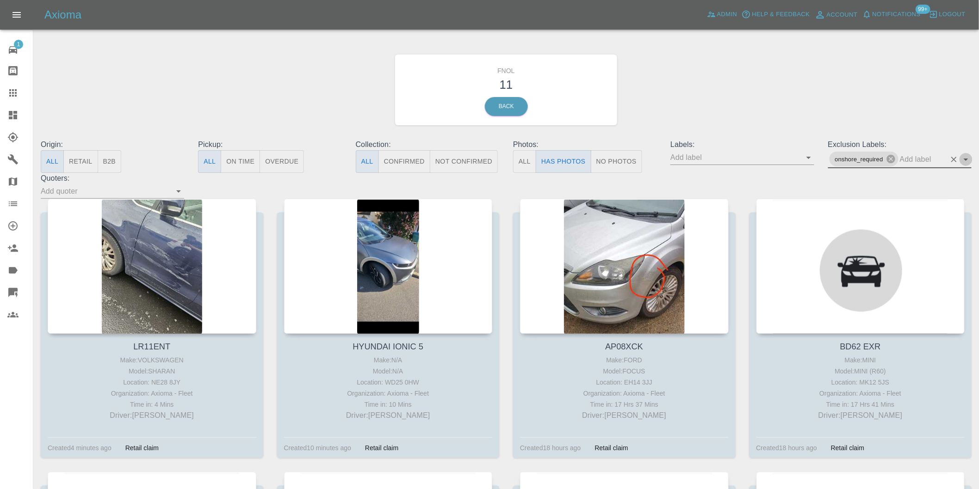
click at [967, 163] on icon "Open" at bounding box center [965, 159] width 11 height 11
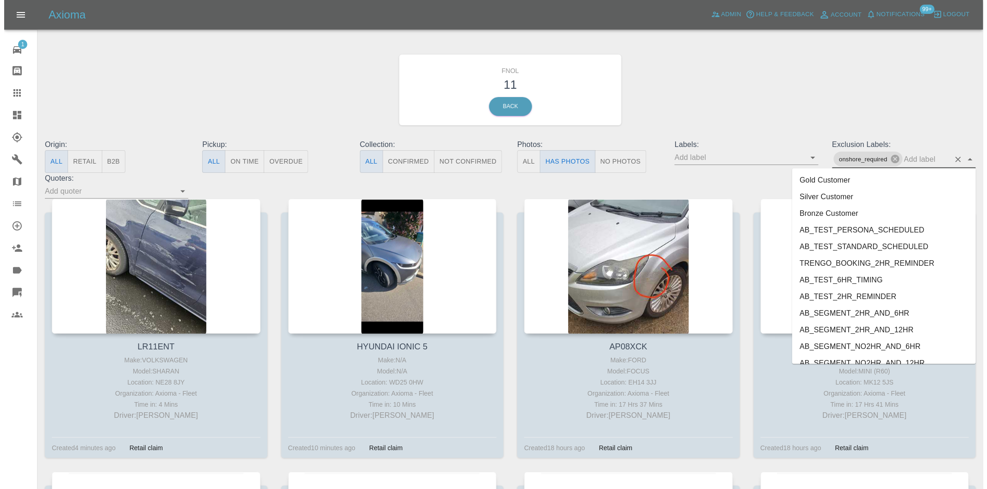
scroll to position [1976, 0]
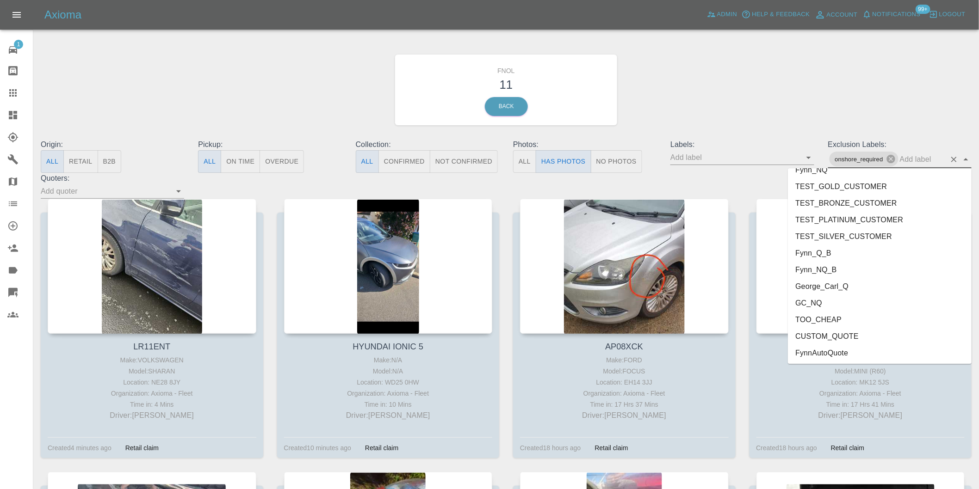
click at [836, 290] on li "George_Carl_Q" at bounding box center [880, 286] width 184 height 17
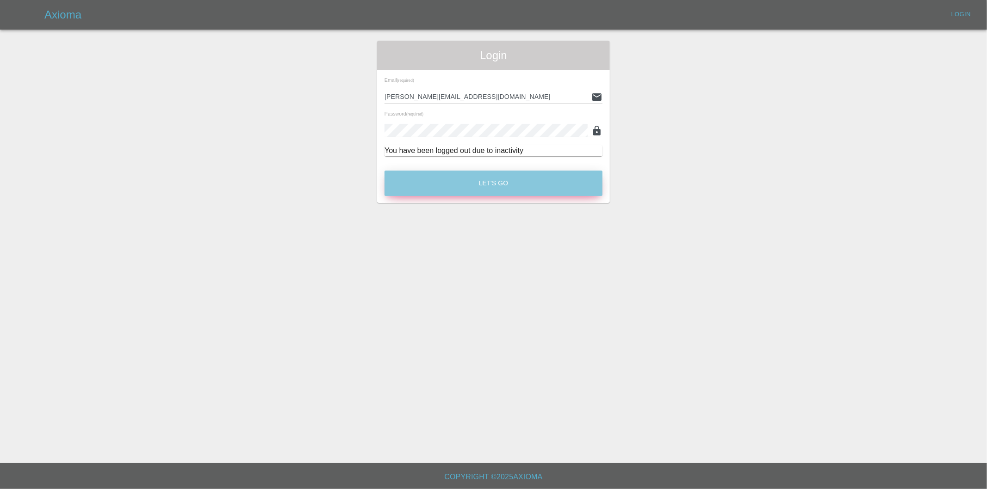
click at [479, 182] on button "Let's Go" at bounding box center [493, 183] width 218 height 25
